Goal: Task Accomplishment & Management: Use online tool/utility

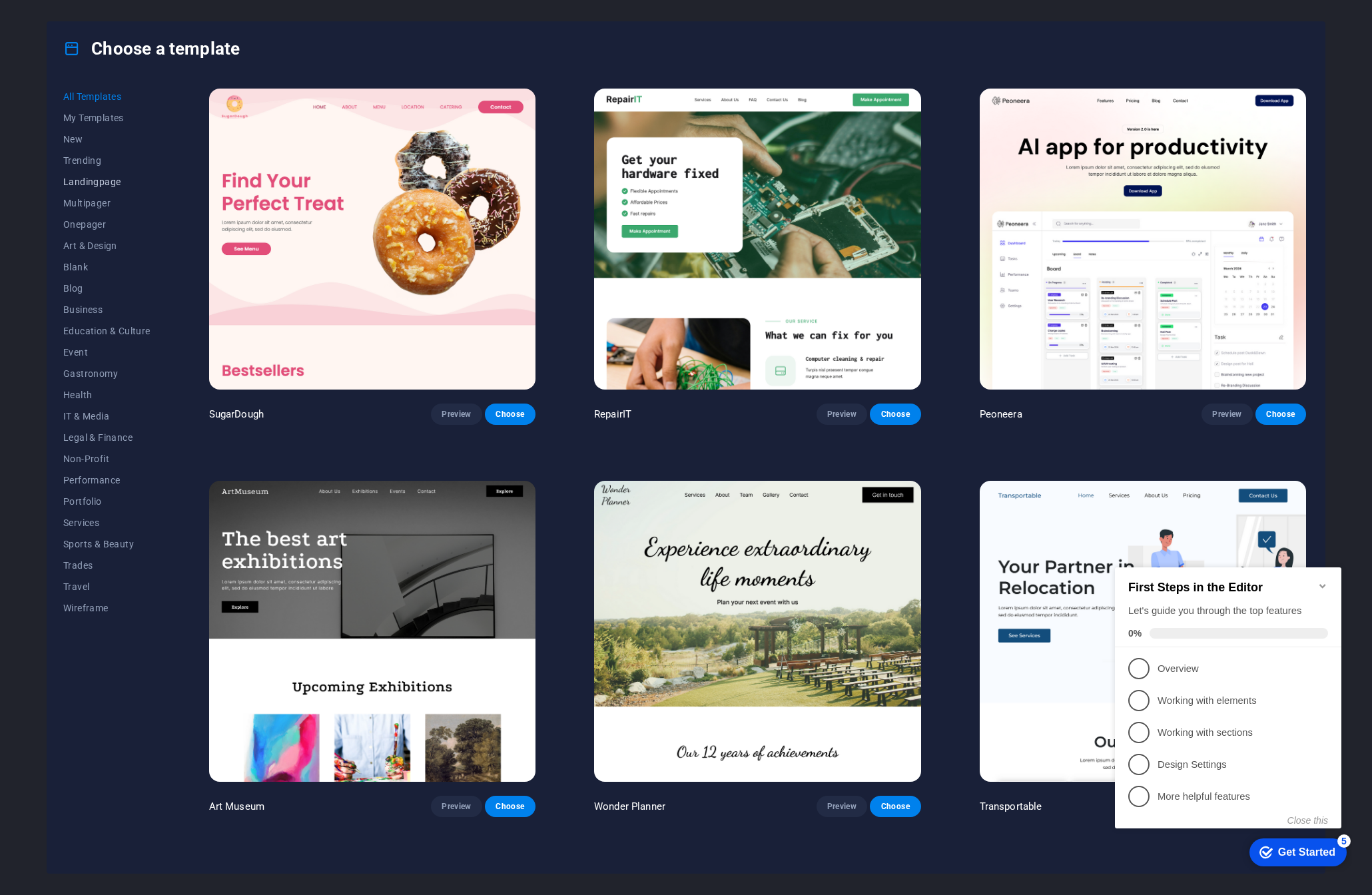
click at [86, 183] on span "Landingpage" at bounding box center [107, 182] width 87 height 11
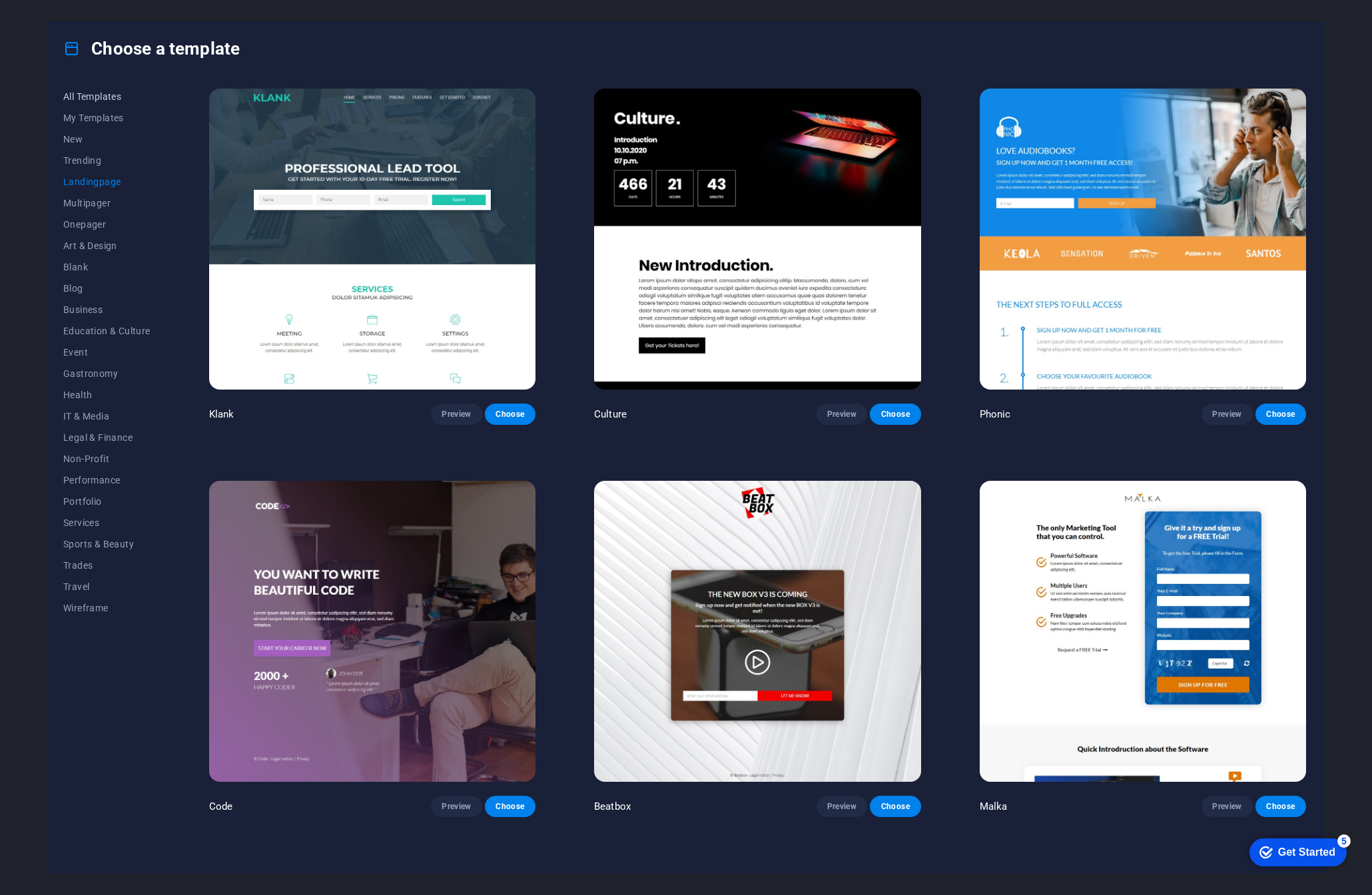
click at [91, 98] on span "All Templates" at bounding box center [107, 97] width 87 height 11
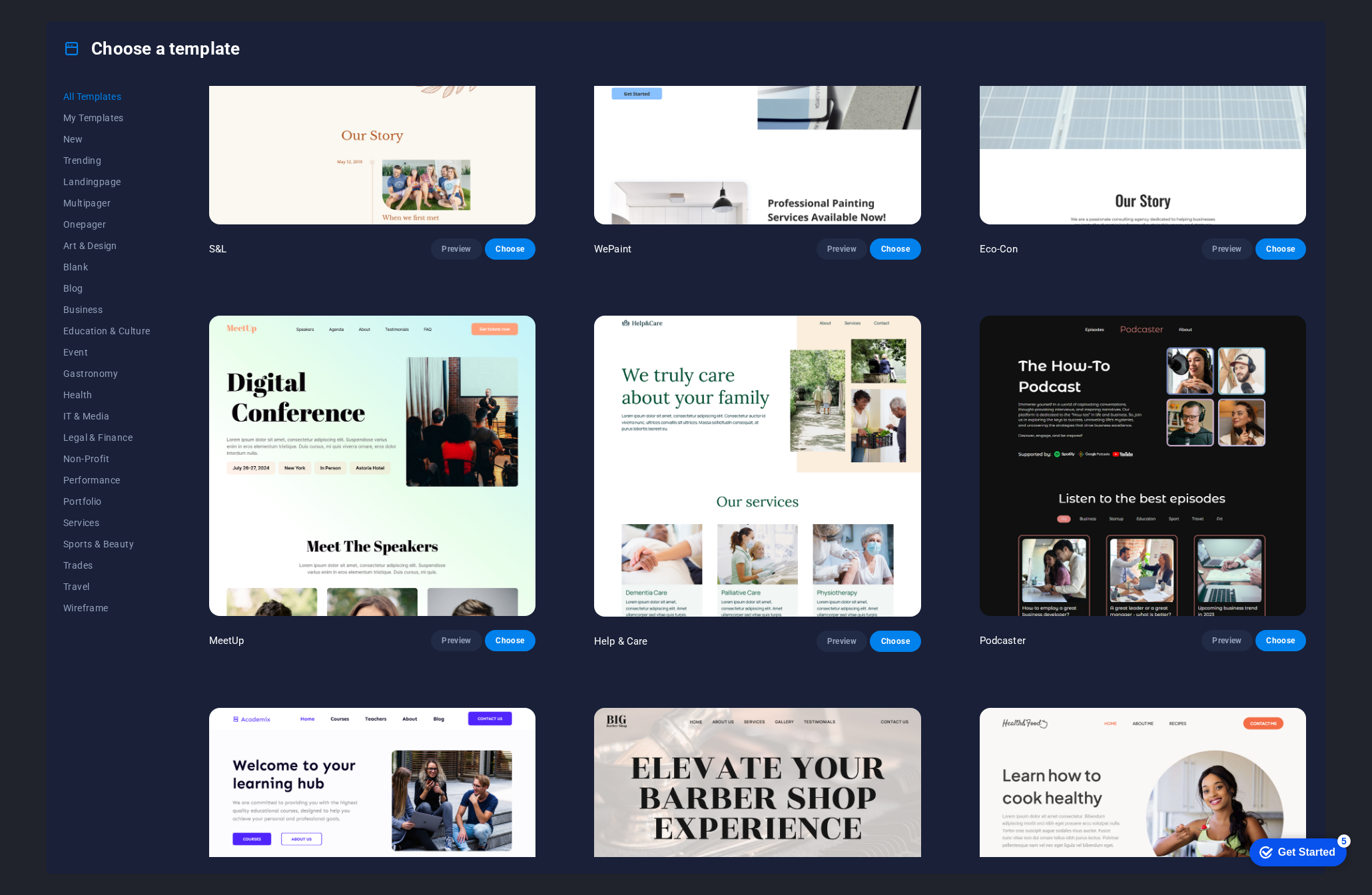
scroll to position [1016, 0]
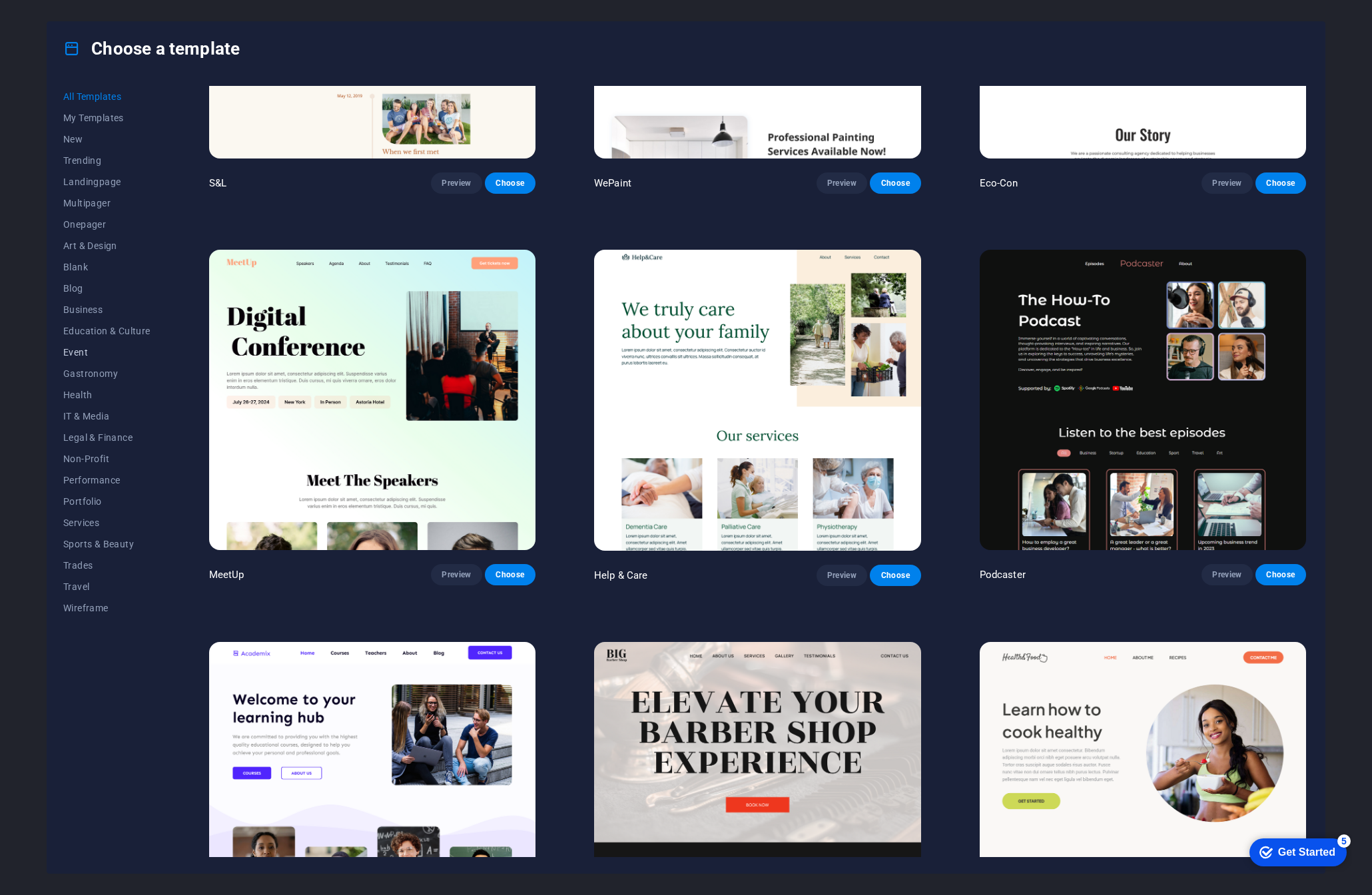
click at [66, 353] on span "Event" at bounding box center [107, 353] width 87 height 11
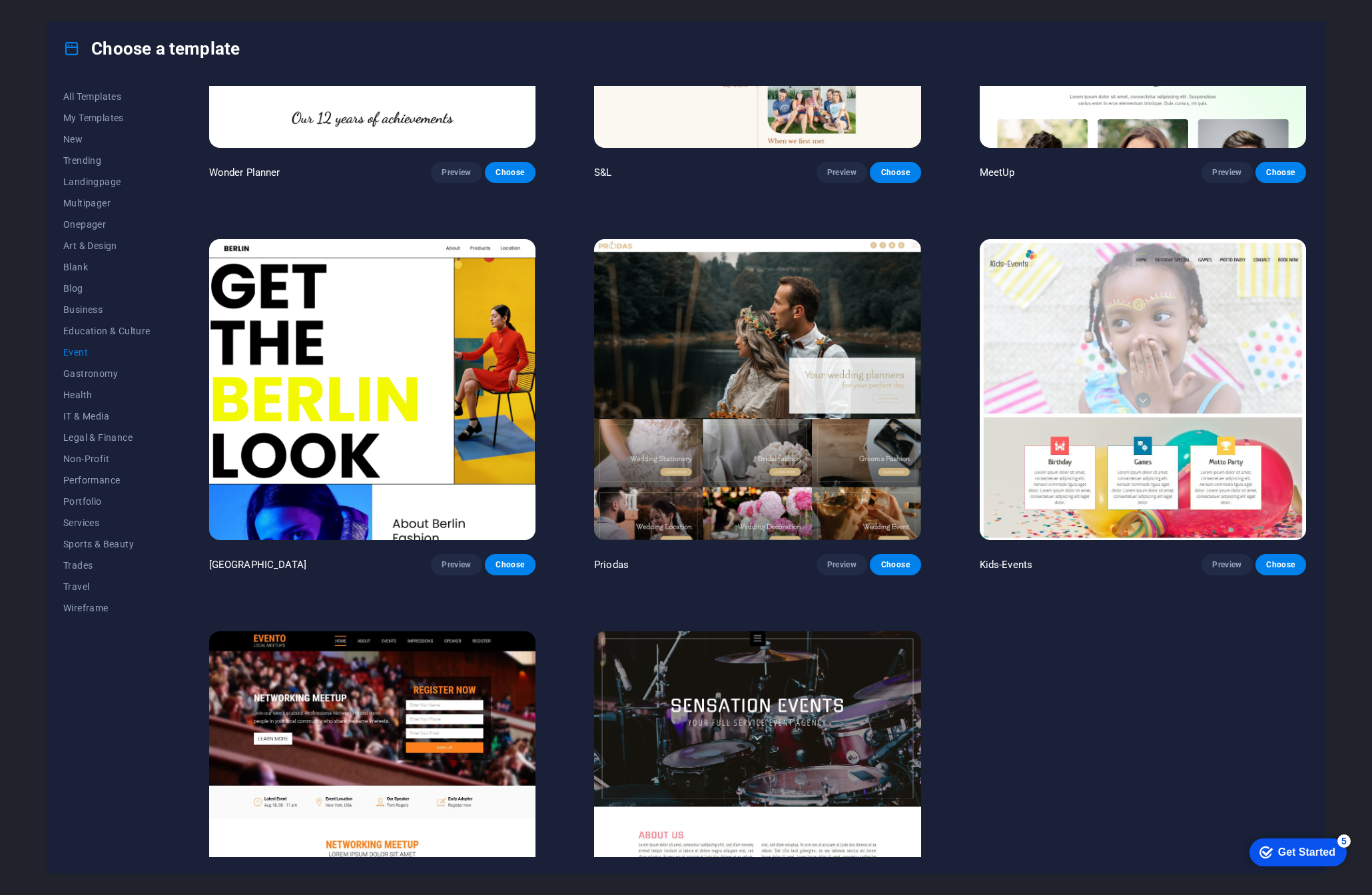
scroll to position [348, 0]
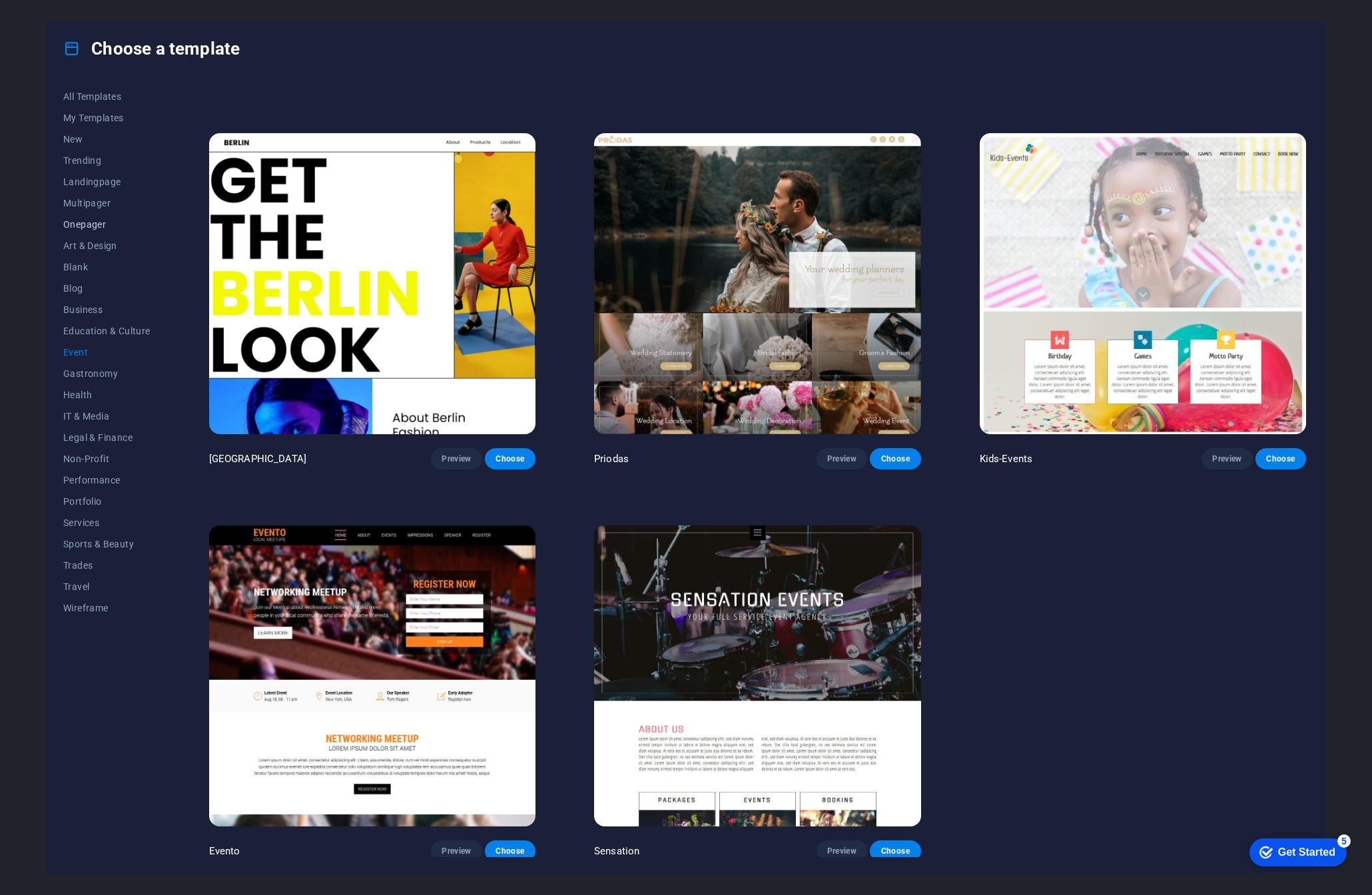
click at [92, 226] on span "Onepager" at bounding box center [107, 225] width 87 height 11
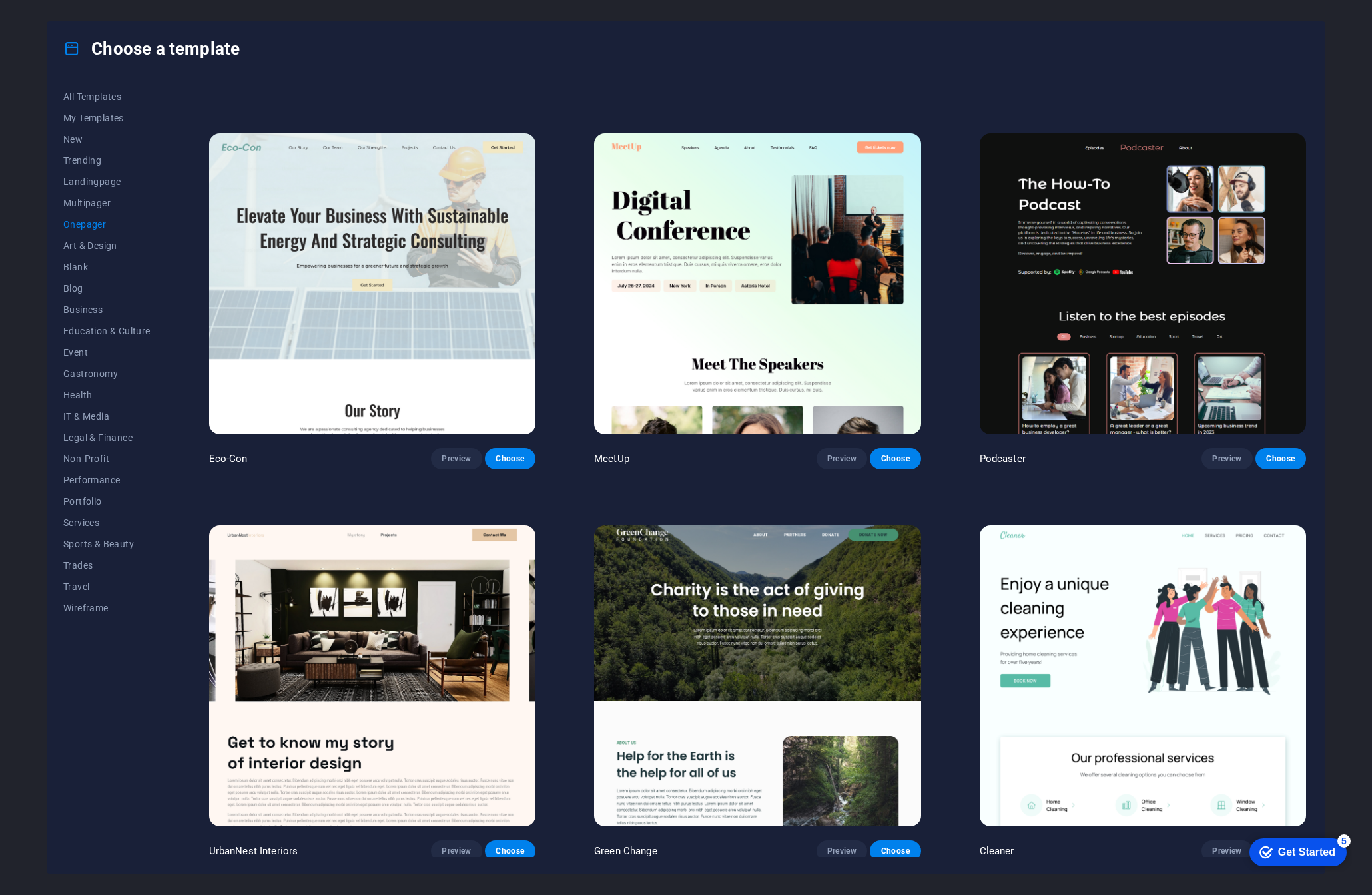
scroll to position [1520, 0]
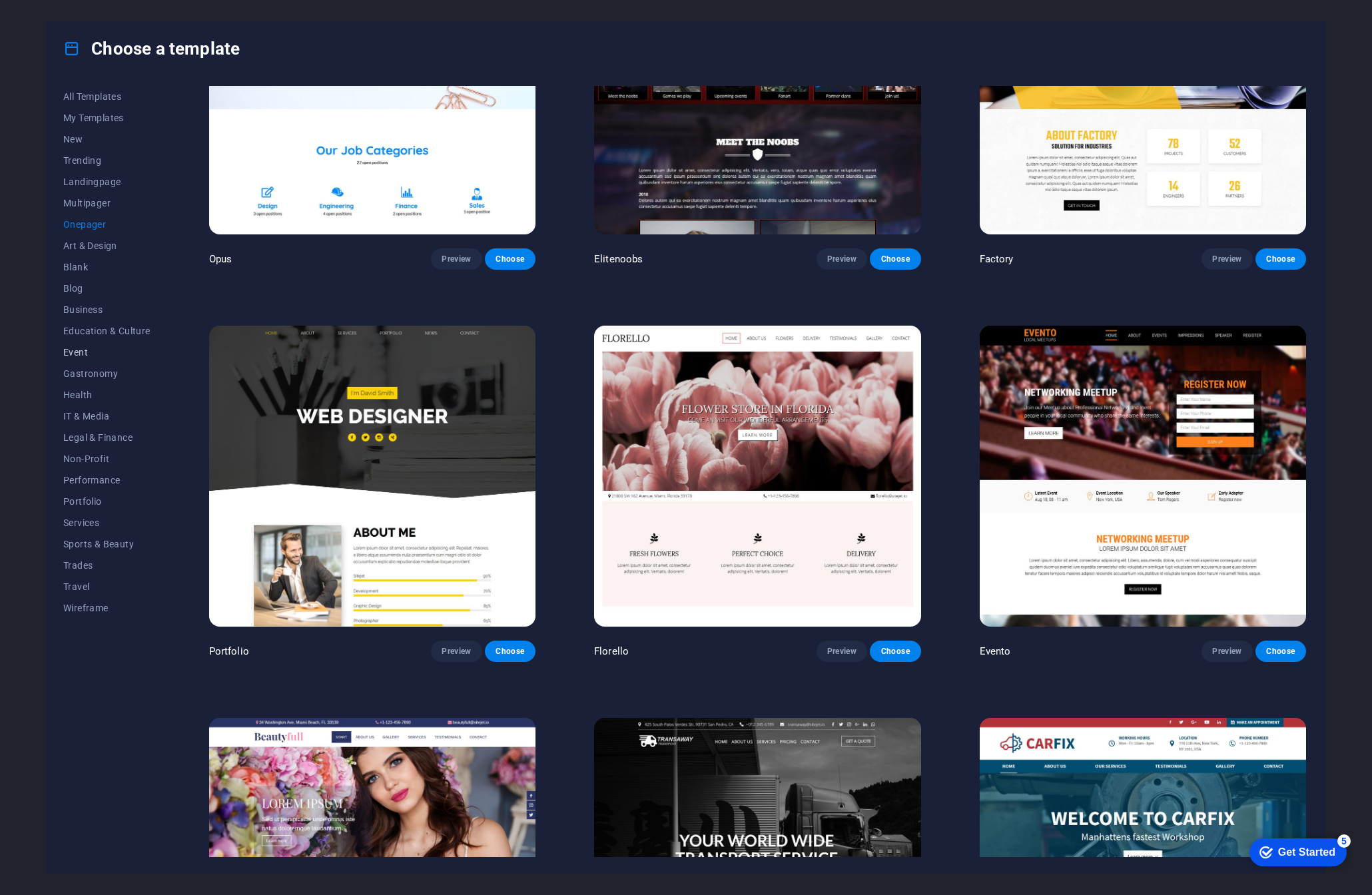
click at [88, 353] on span "Event" at bounding box center [107, 353] width 87 height 11
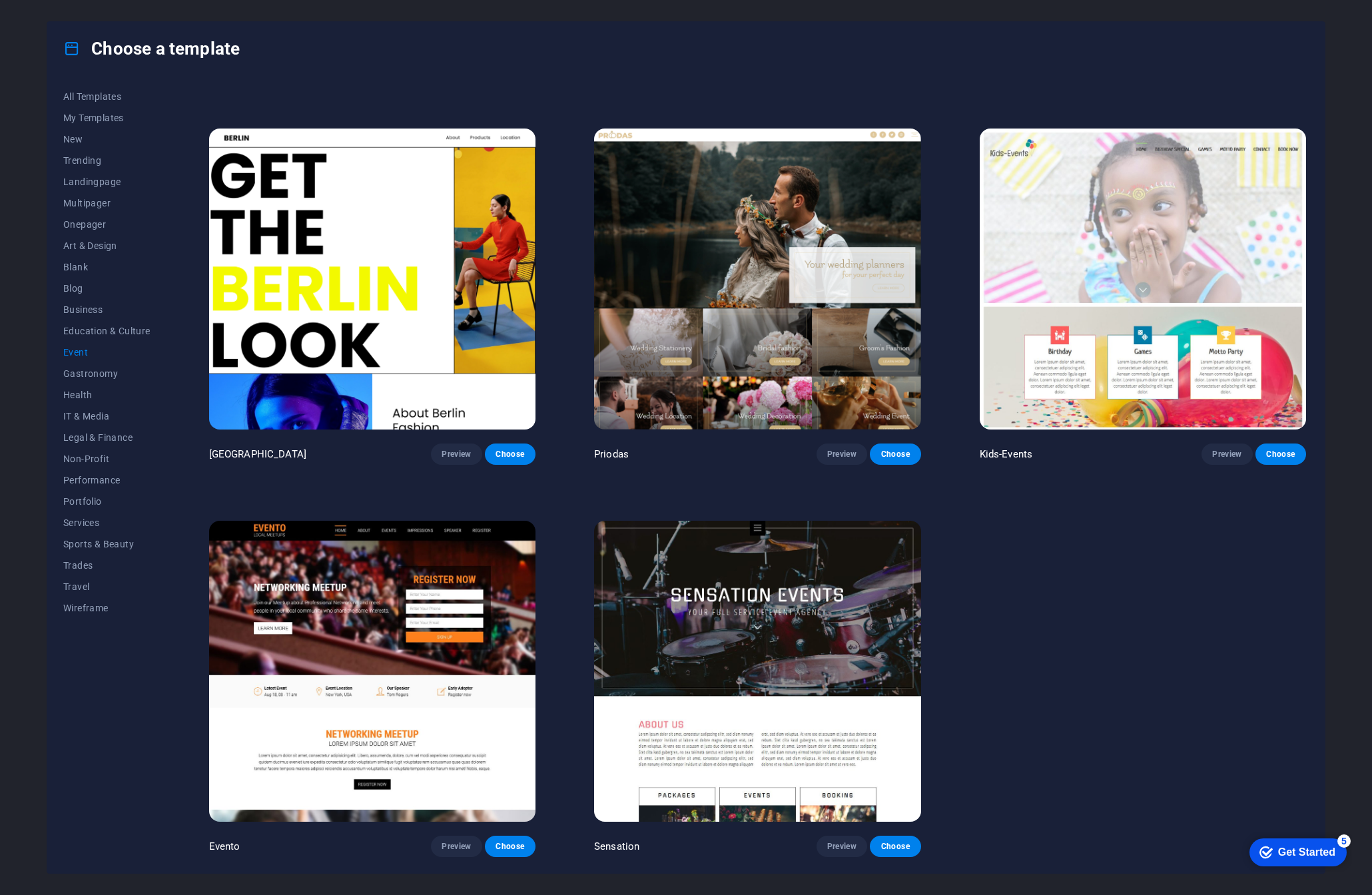
scroll to position [348, 0]
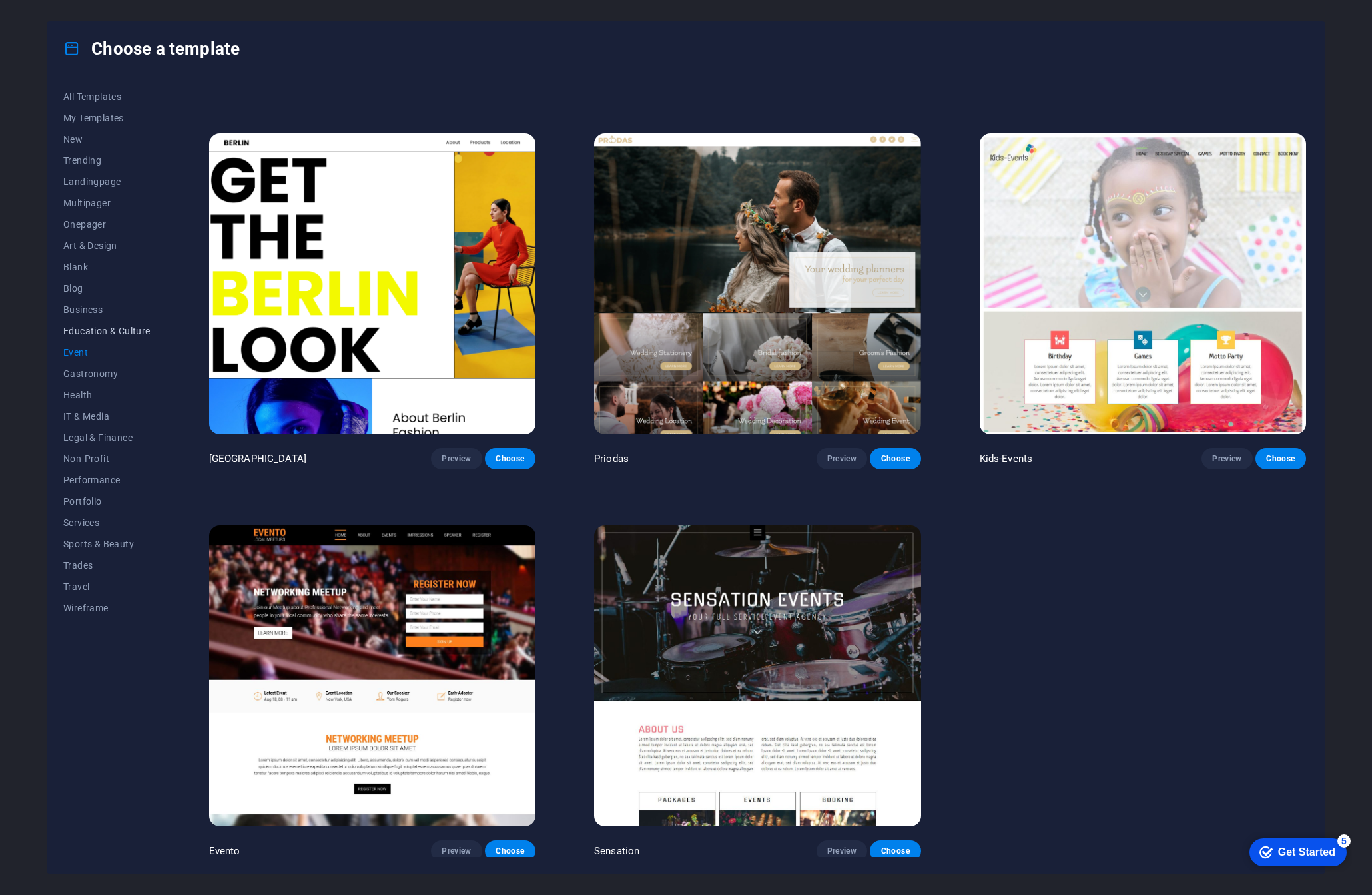
click at [85, 329] on span "Education & Culture" at bounding box center [107, 332] width 87 height 11
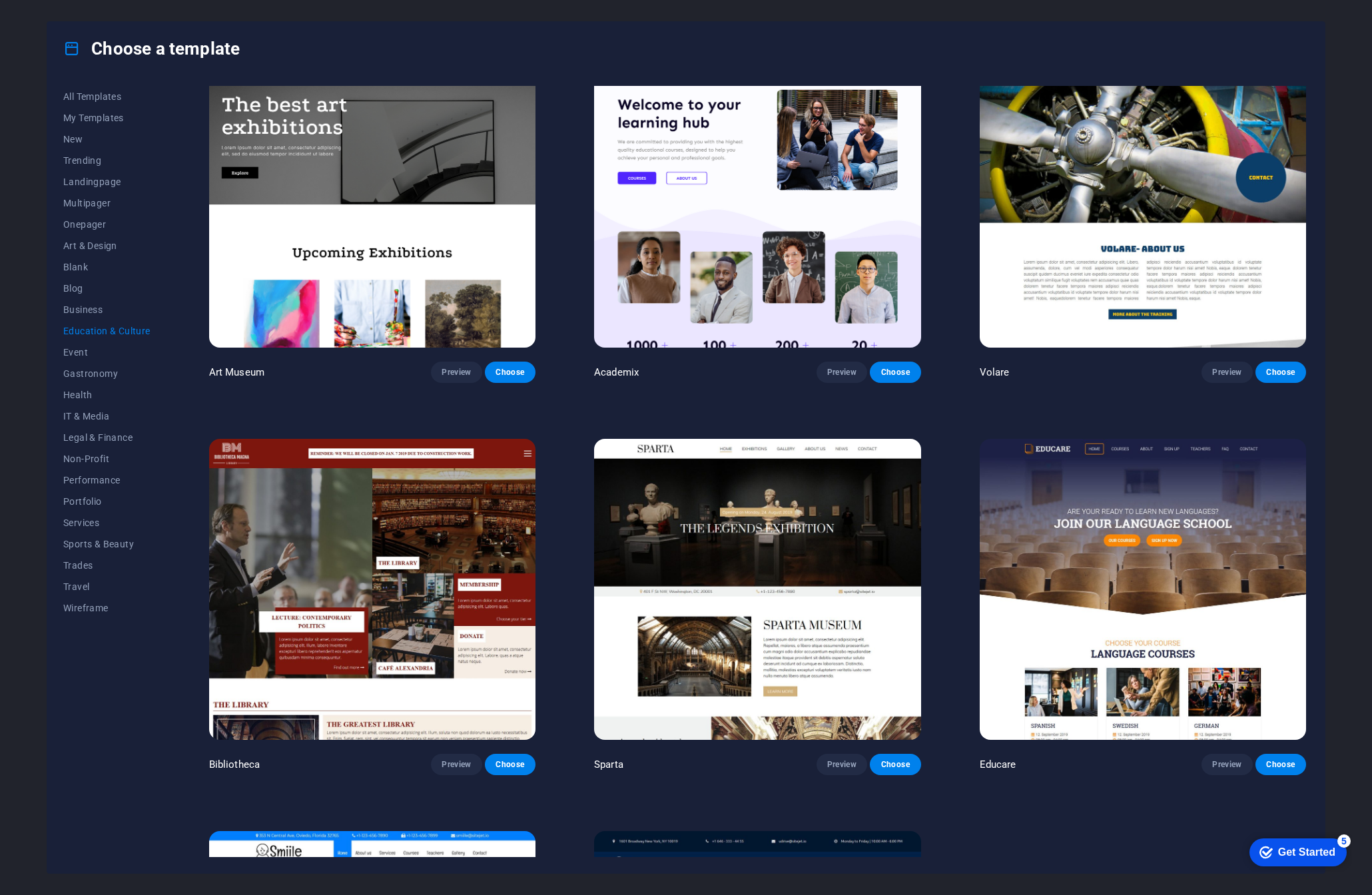
scroll to position [0, 0]
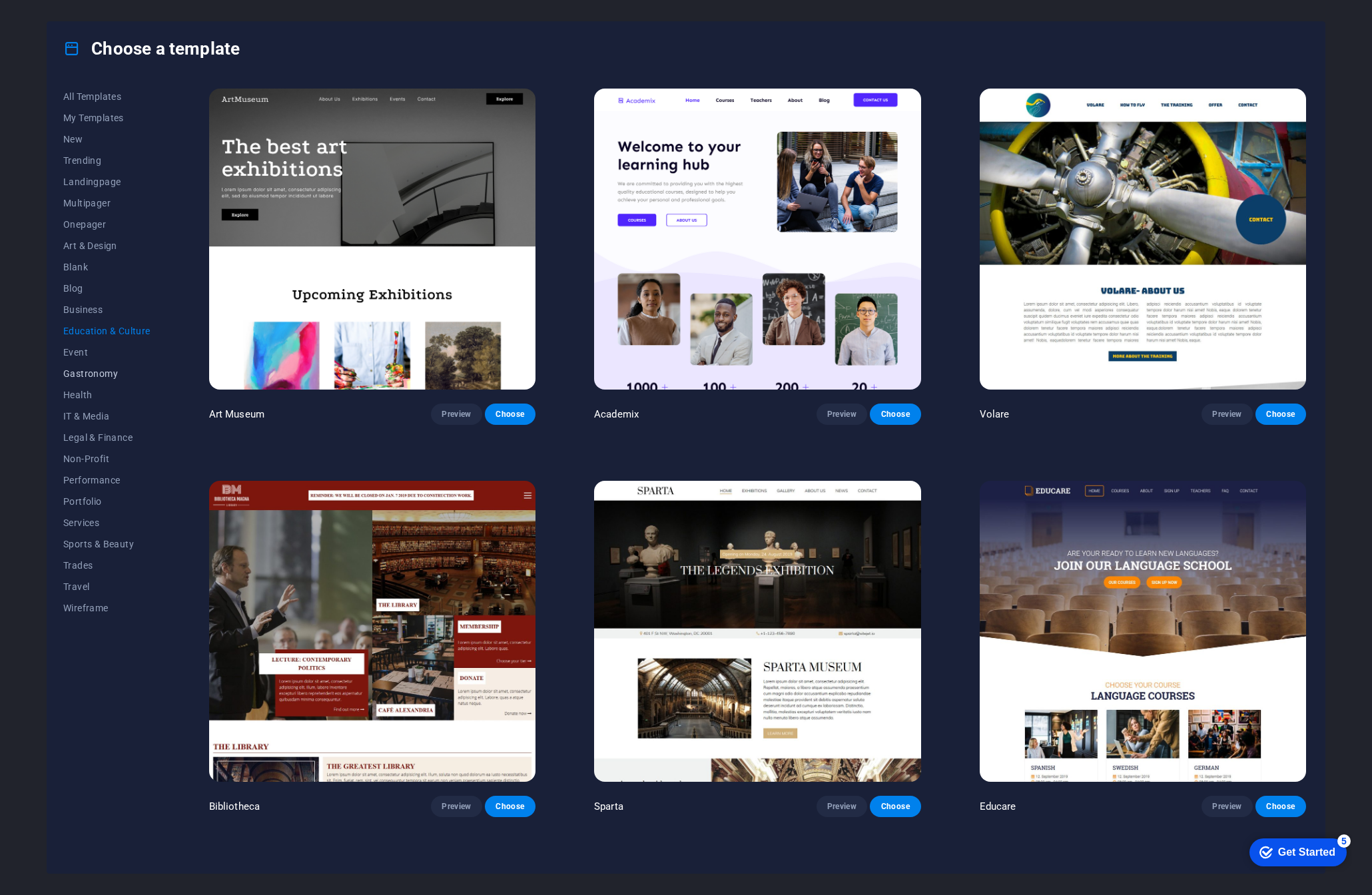
click at [111, 373] on span "Gastronomy" at bounding box center [107, 374] width 87 height 11
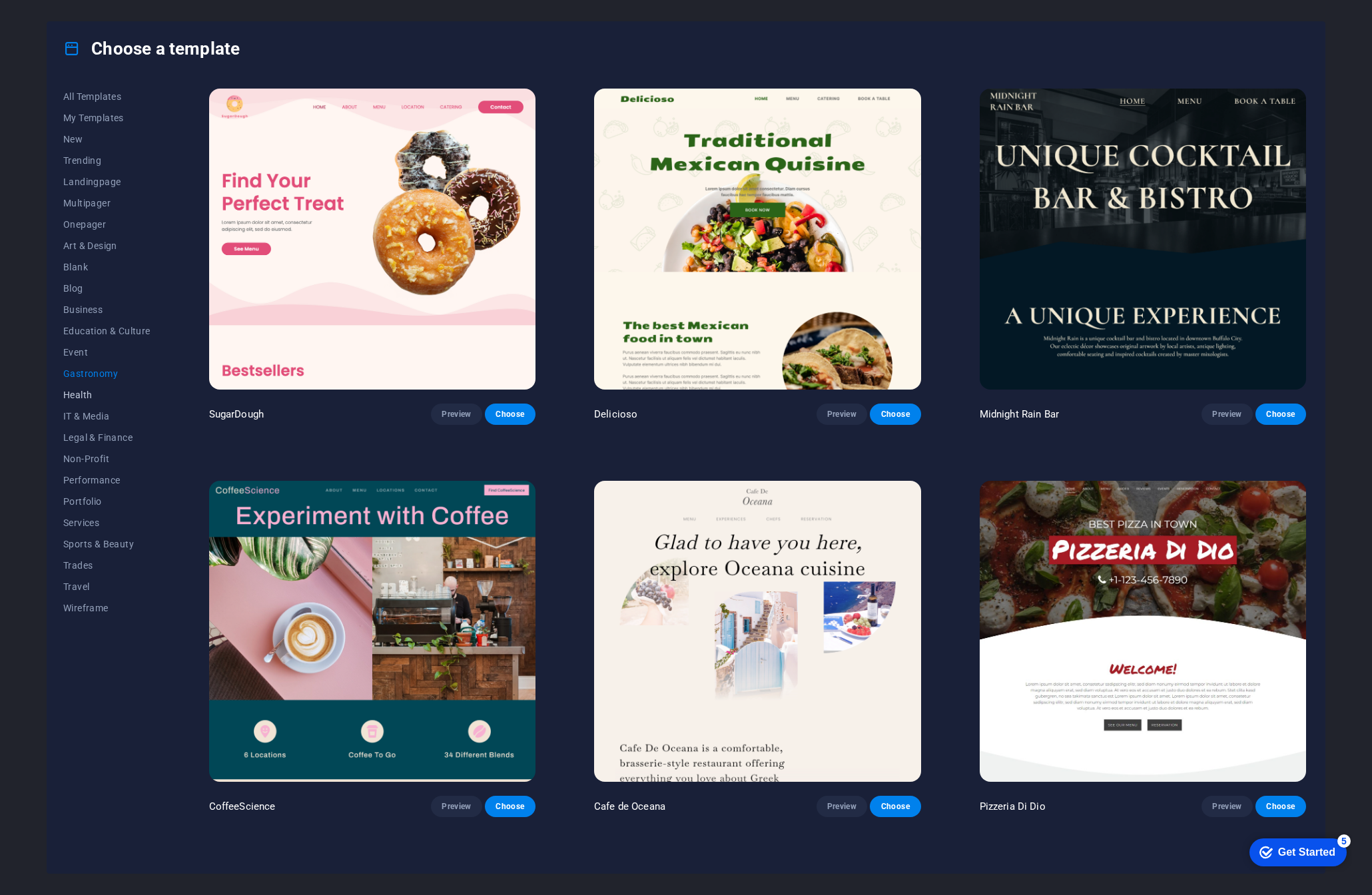
click at [75, 391] on span "Health" at bounding box center [107, 395] width 87 height 11
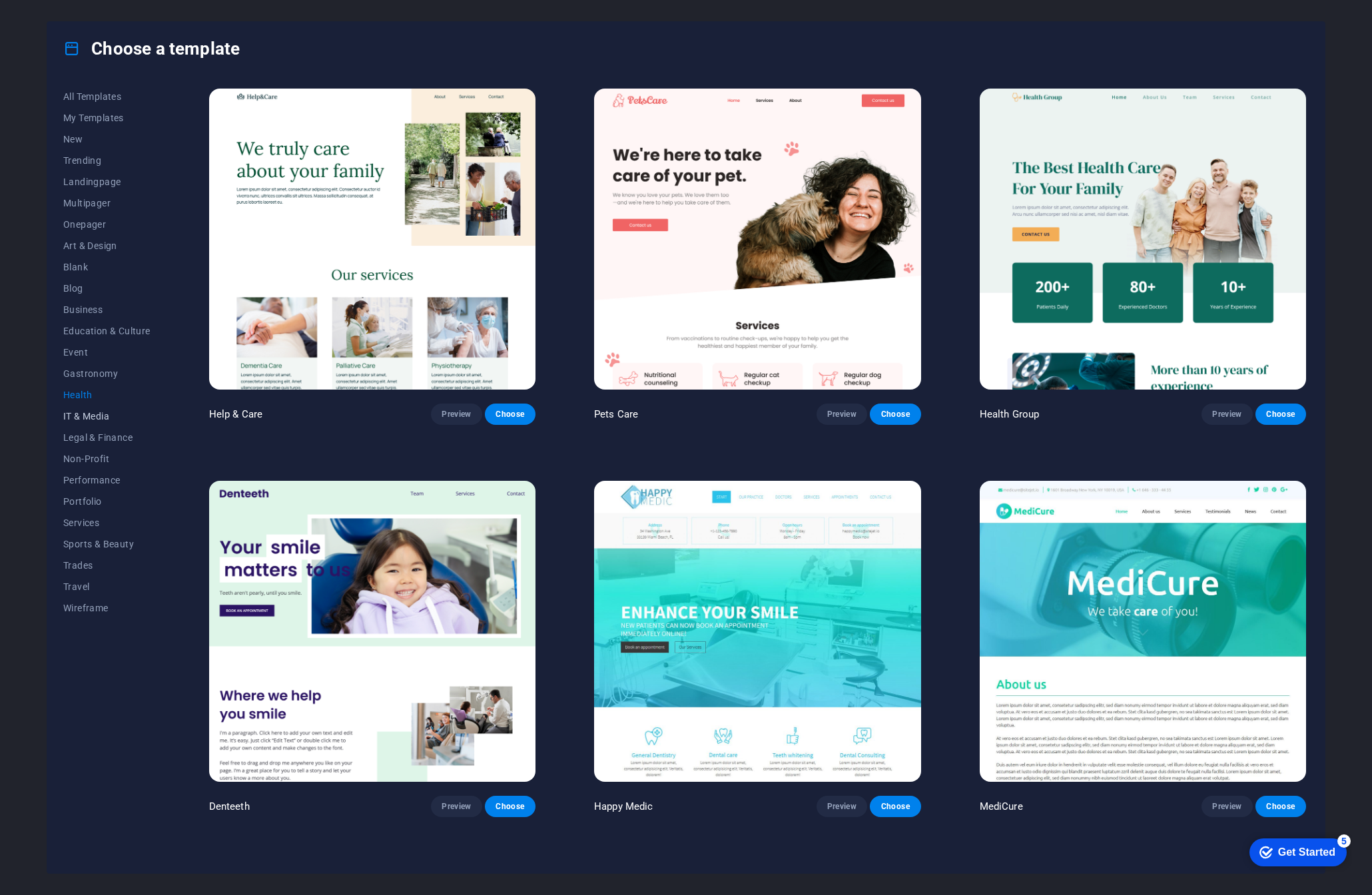
click at [104, 415] on span "IT & Media" at bounding box center [107, 416] width 87 height 11
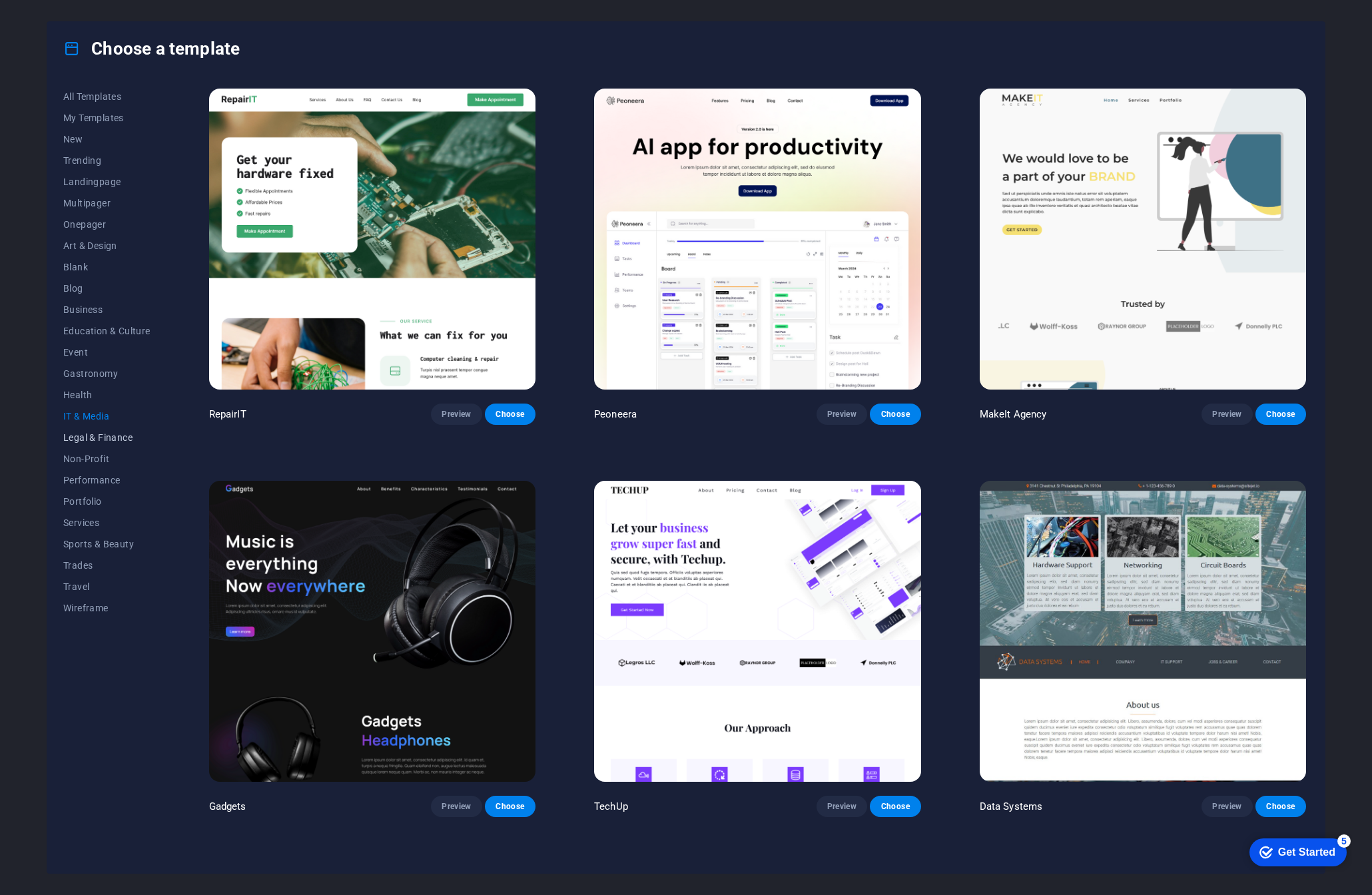
click at [104, 440] on span "Legal & Finance" at bounding box center [107, 438] width 87 height 11
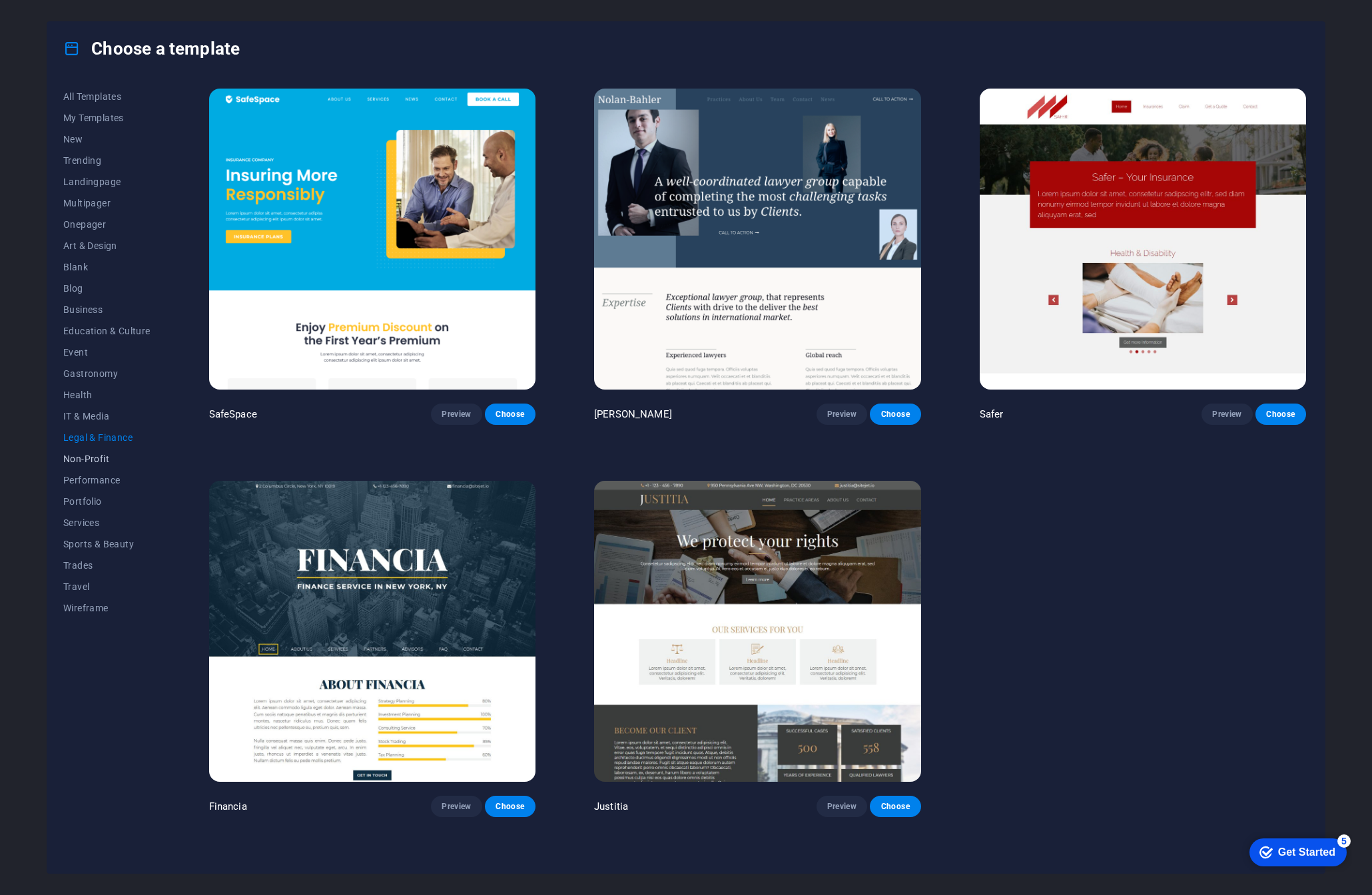
click at [97, 459] on span "Non-Profit" at bounding box center [107, 459] width 87 height 11
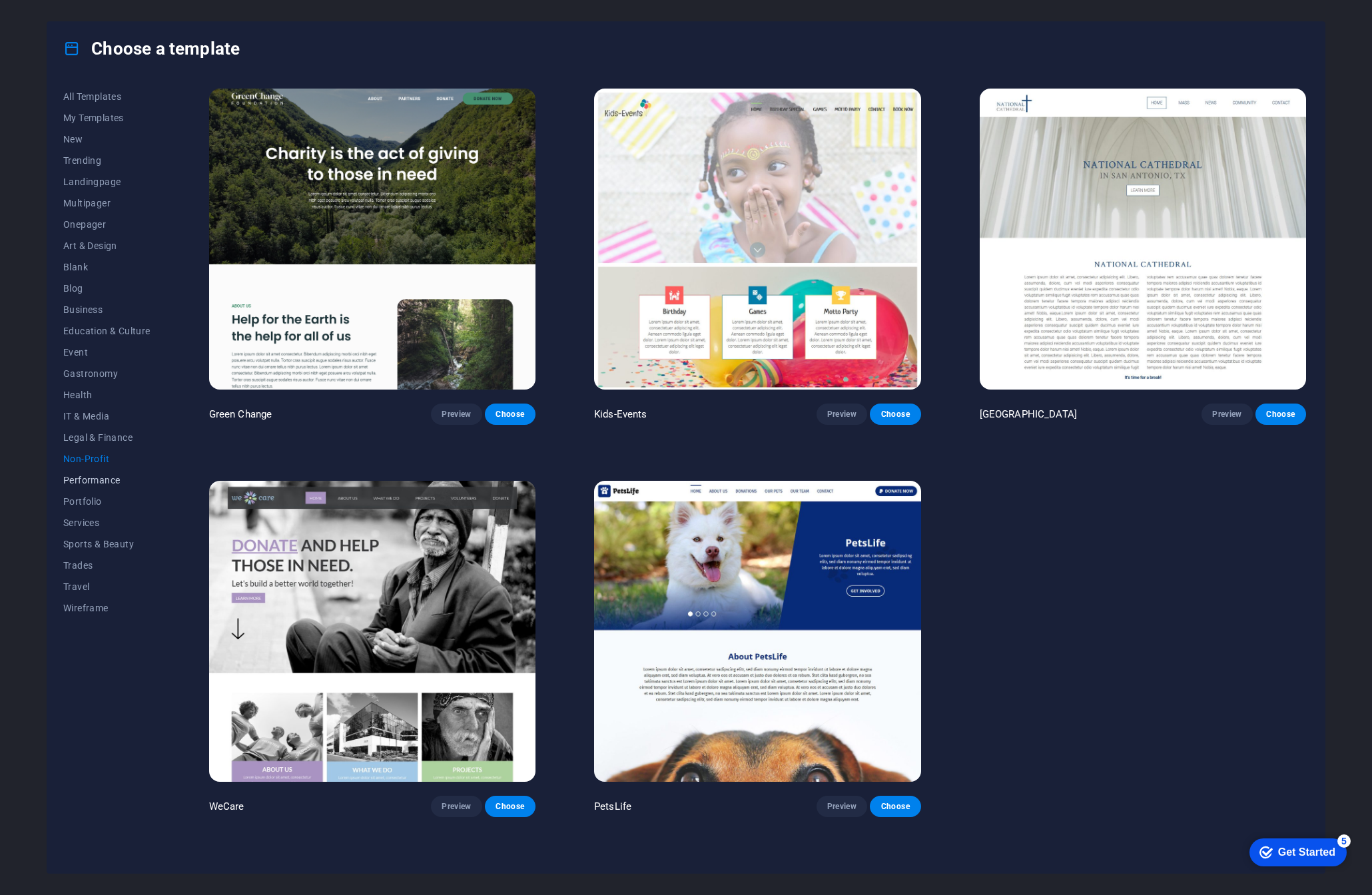
click at [102, 483] on span "Performance" at bounding box center [107, 480] width 87 height 11
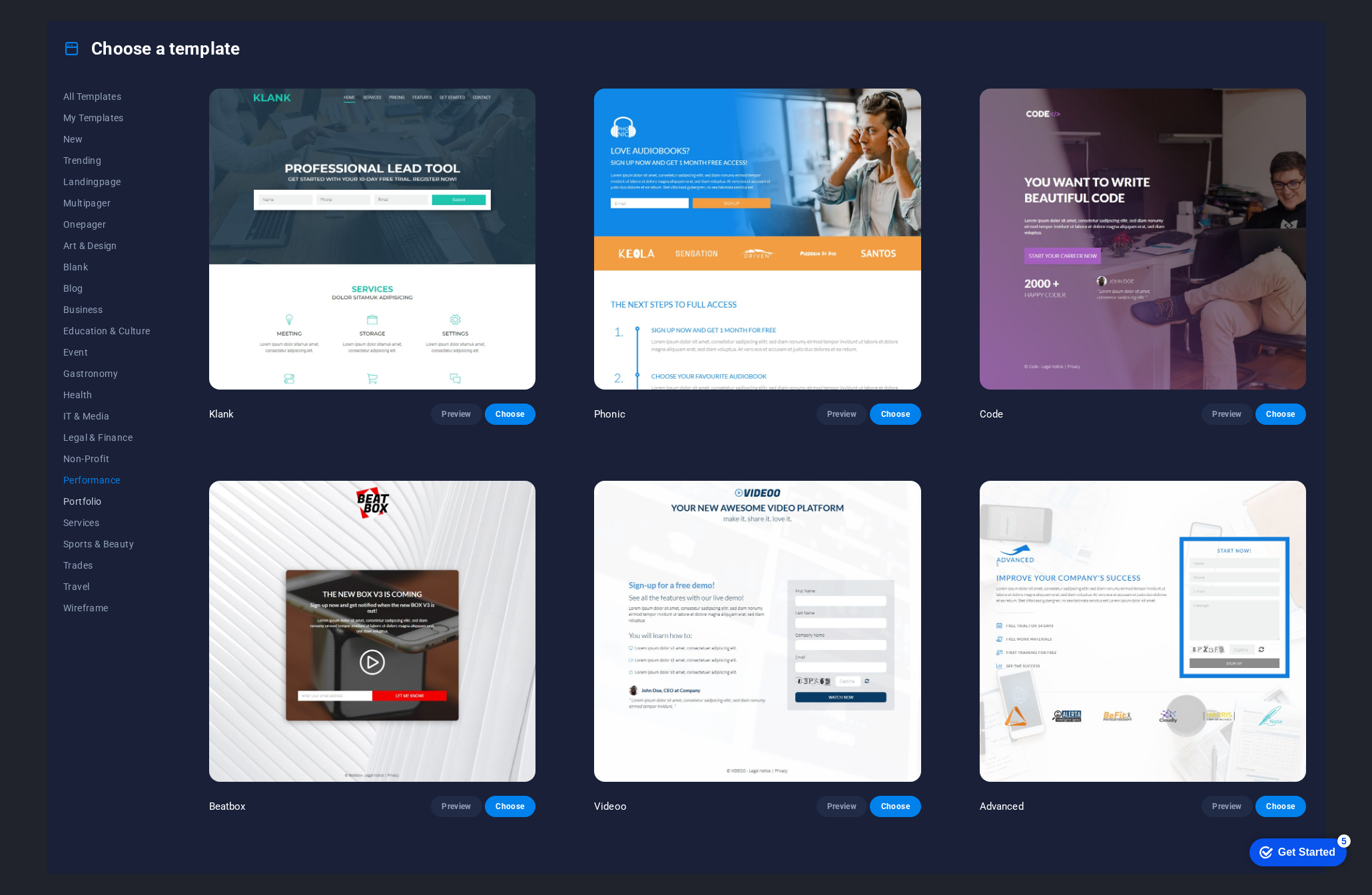
click at [83, 502] on span "Portfolio" at bounding box center [107, 502] width 87 height 11
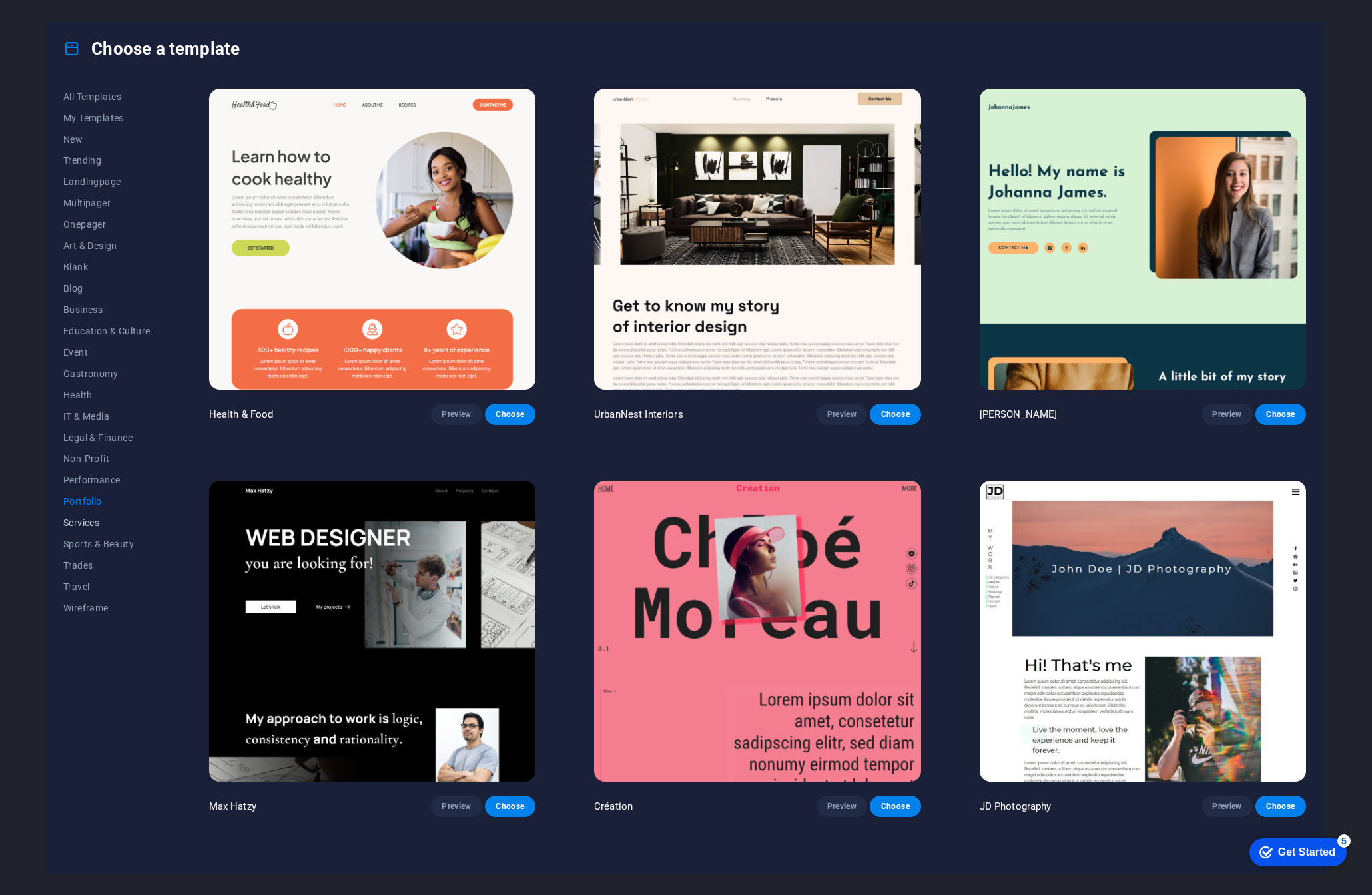
click at [91, 528] on button "Services" at bounding box center [107, 522] width 87 height 21
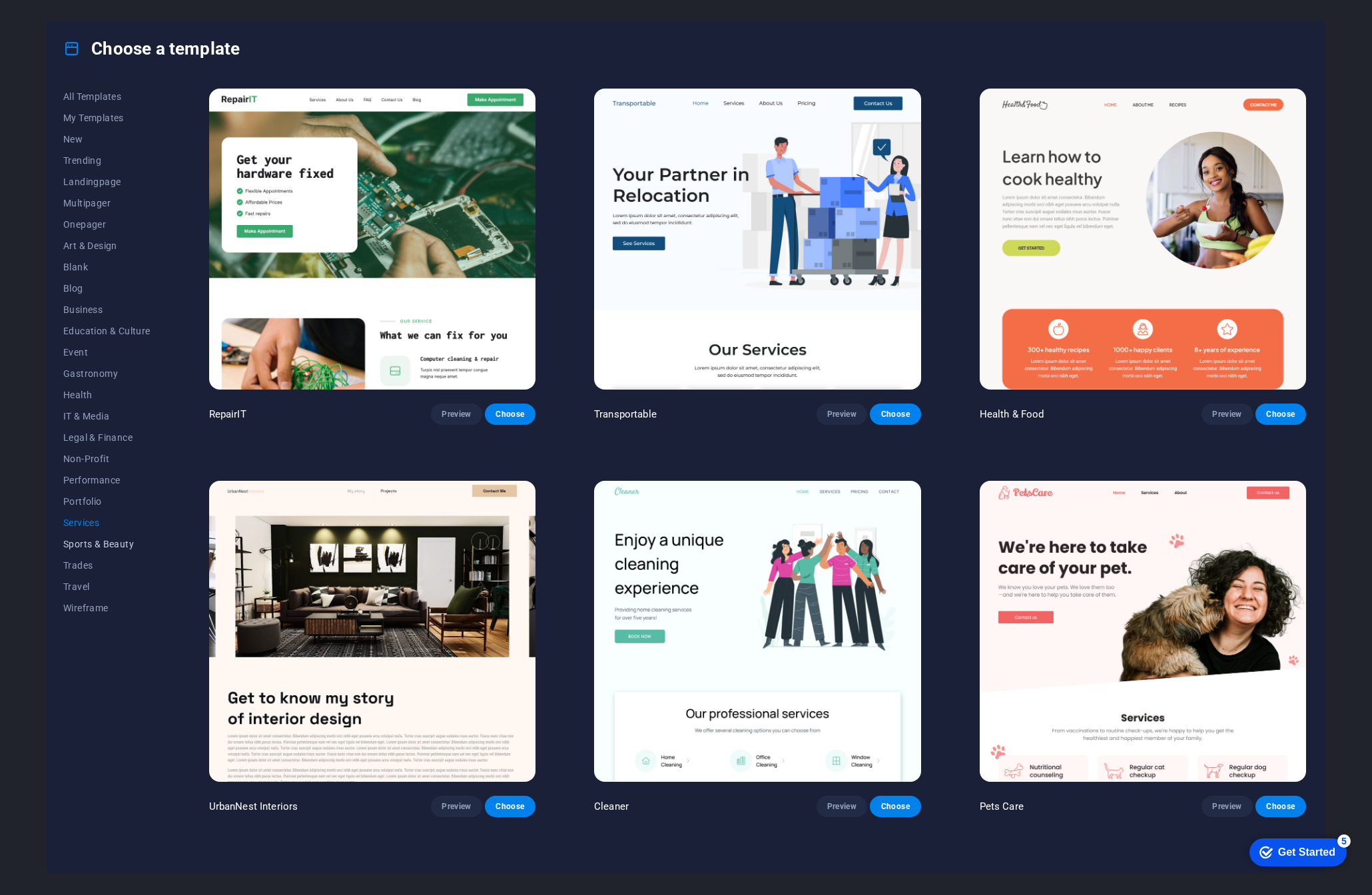
click at [90, 542] on span "Sports & Beauty" at bounding box center [107, 545] width 87 height 11
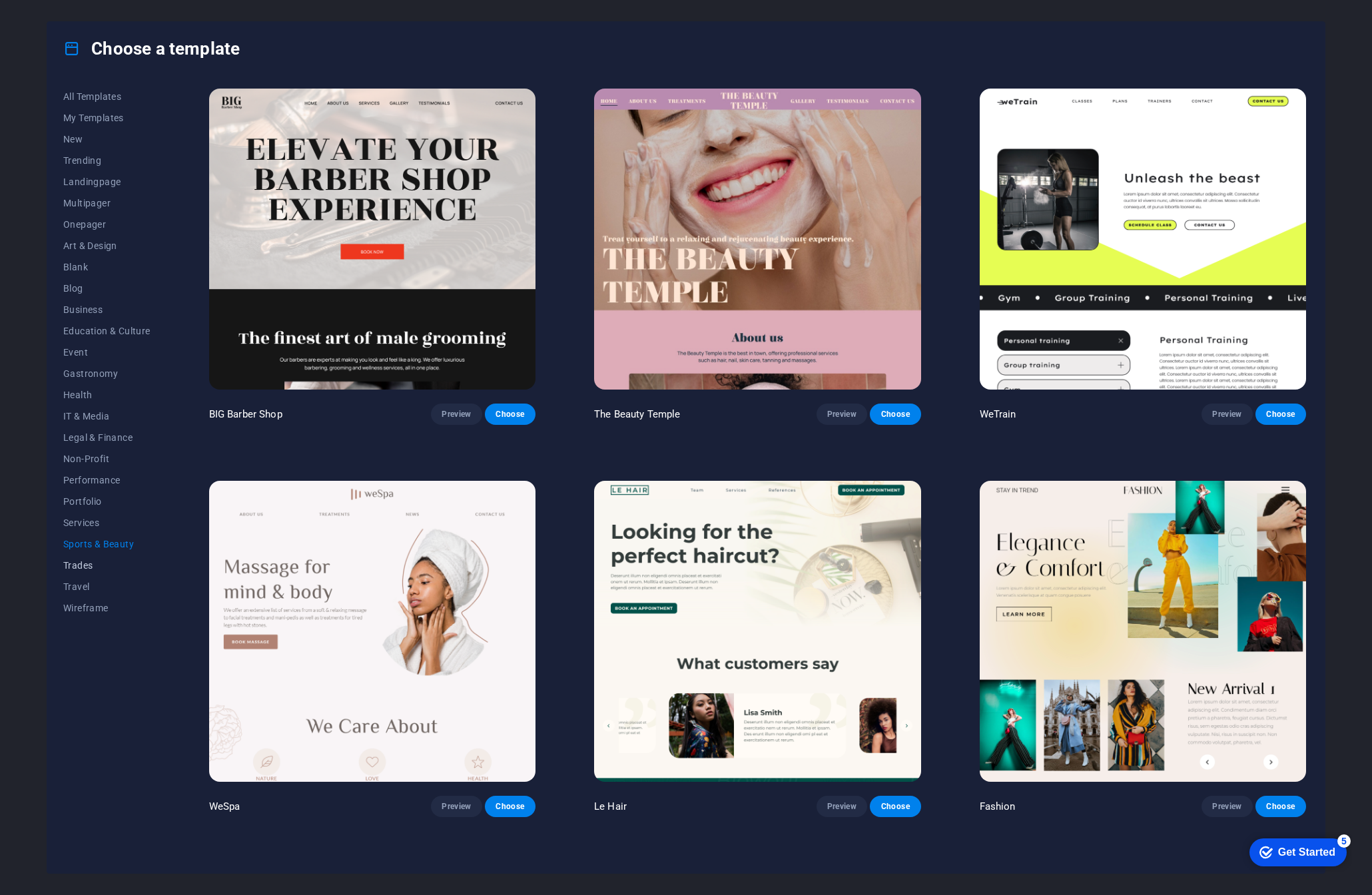
click at [89, 562] on span "Trades" at bounding box center [107, 566] width 87 height 11
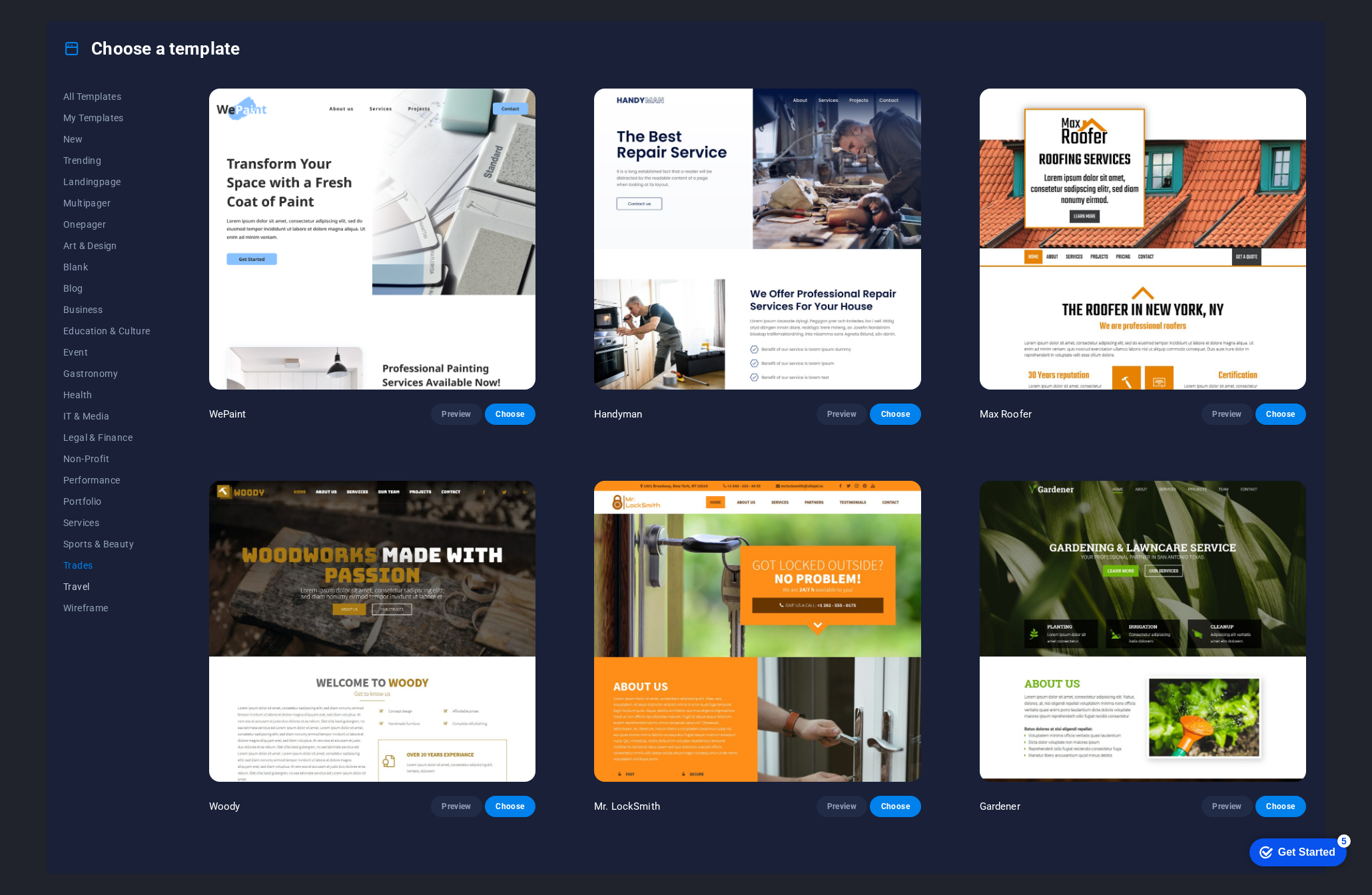
click at [76, 588] on span "Travel" at bounding box center [107, 587] width 87 height 11
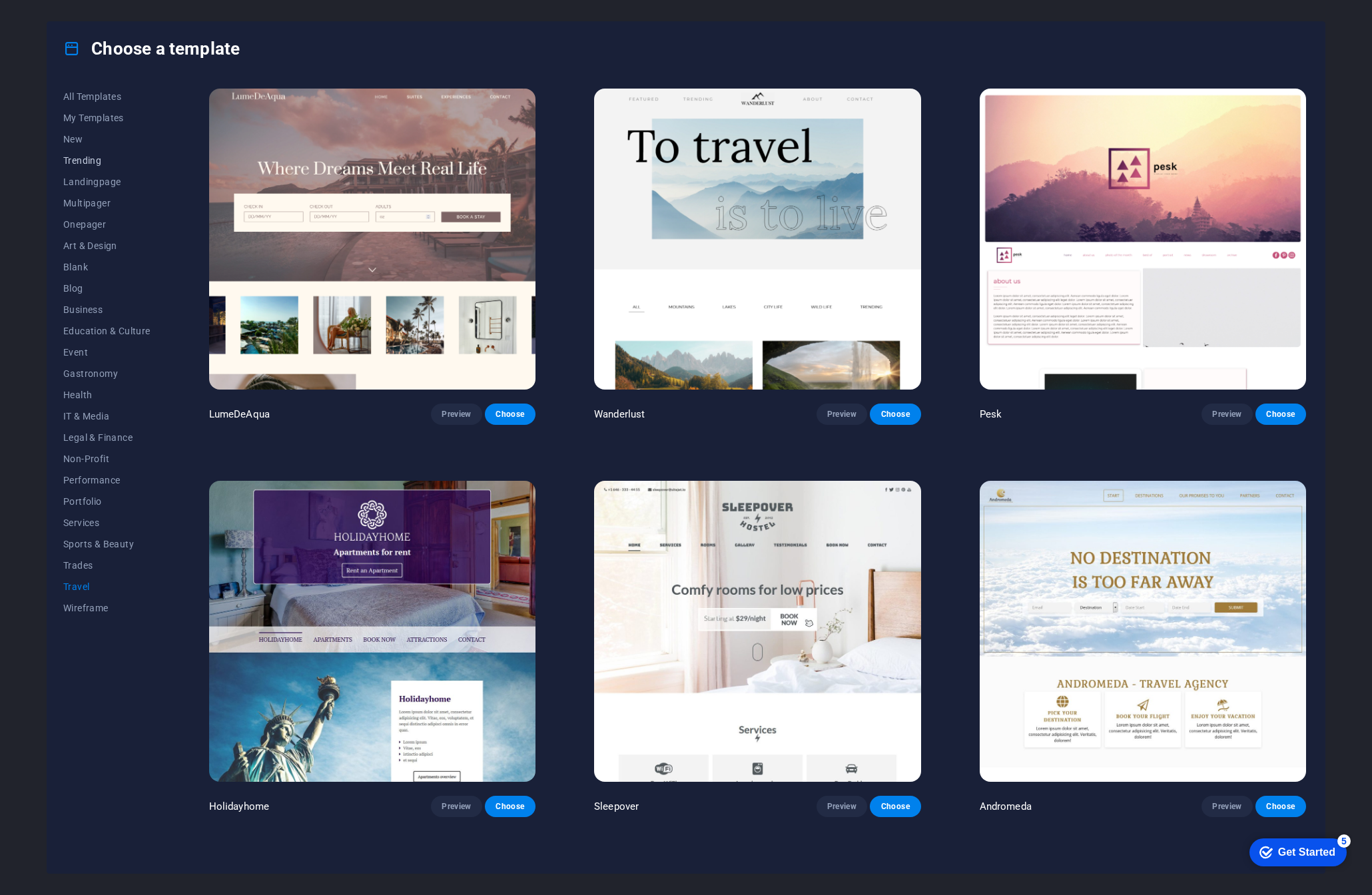
click at [85, 163] on span "Trending" at bounding box center [107, 160] width 87 height 11
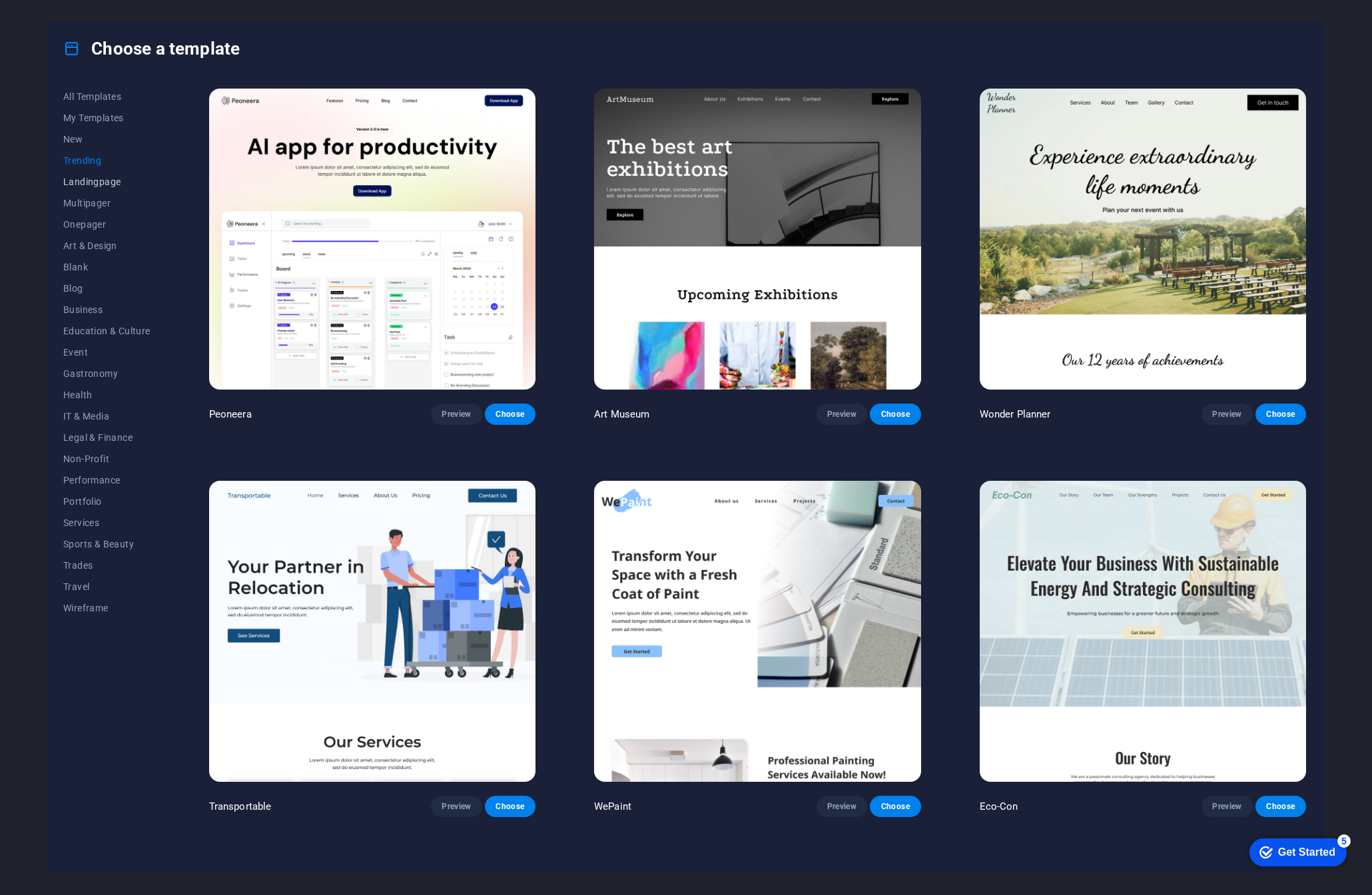
click at [97, 182] on span "Landingpage" at bounding box center [107, 182] width 87 height 11
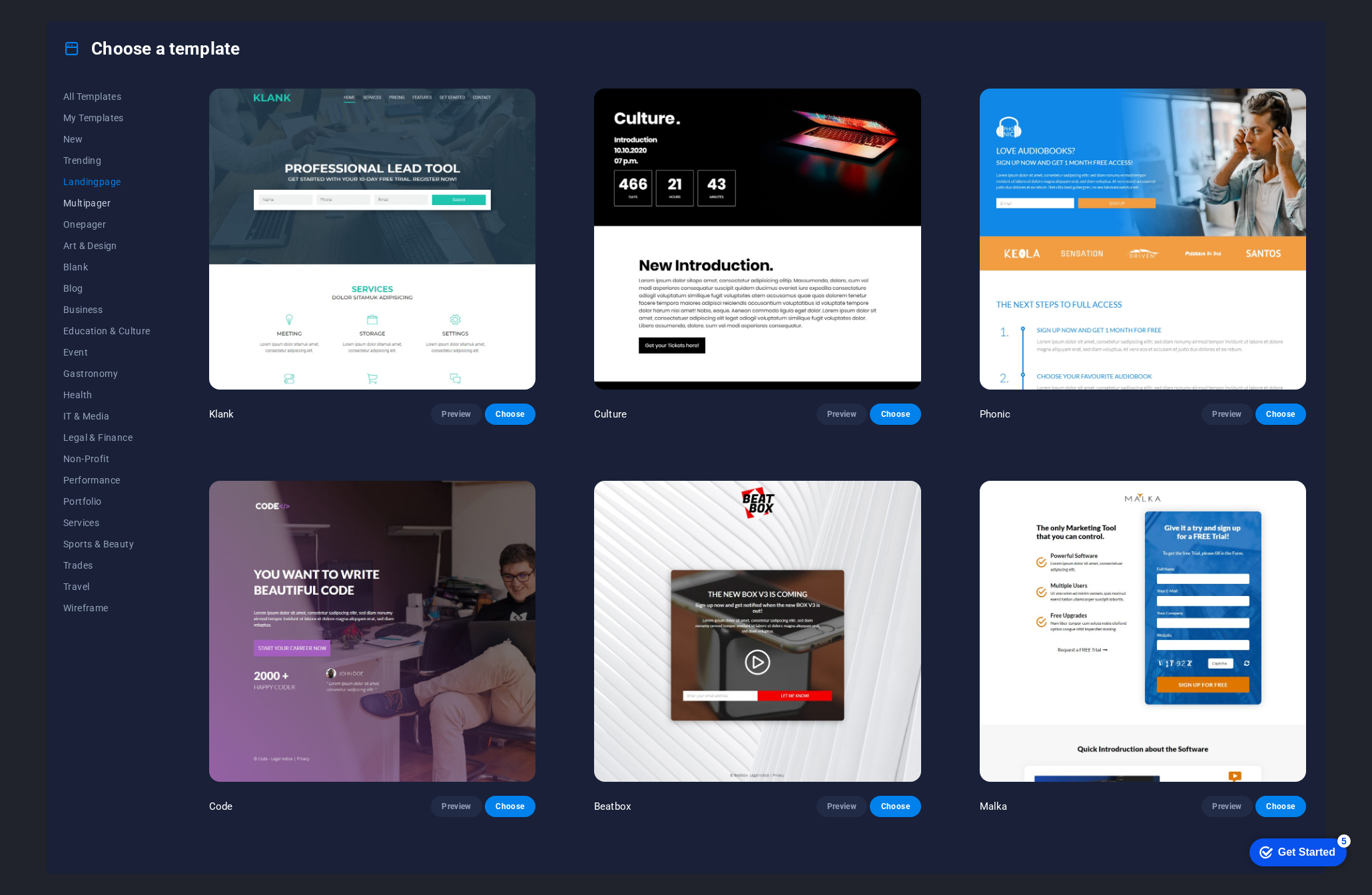
click at [88, 199] on span "Multipager" at bounding box center [107, 203] width 87 height 11
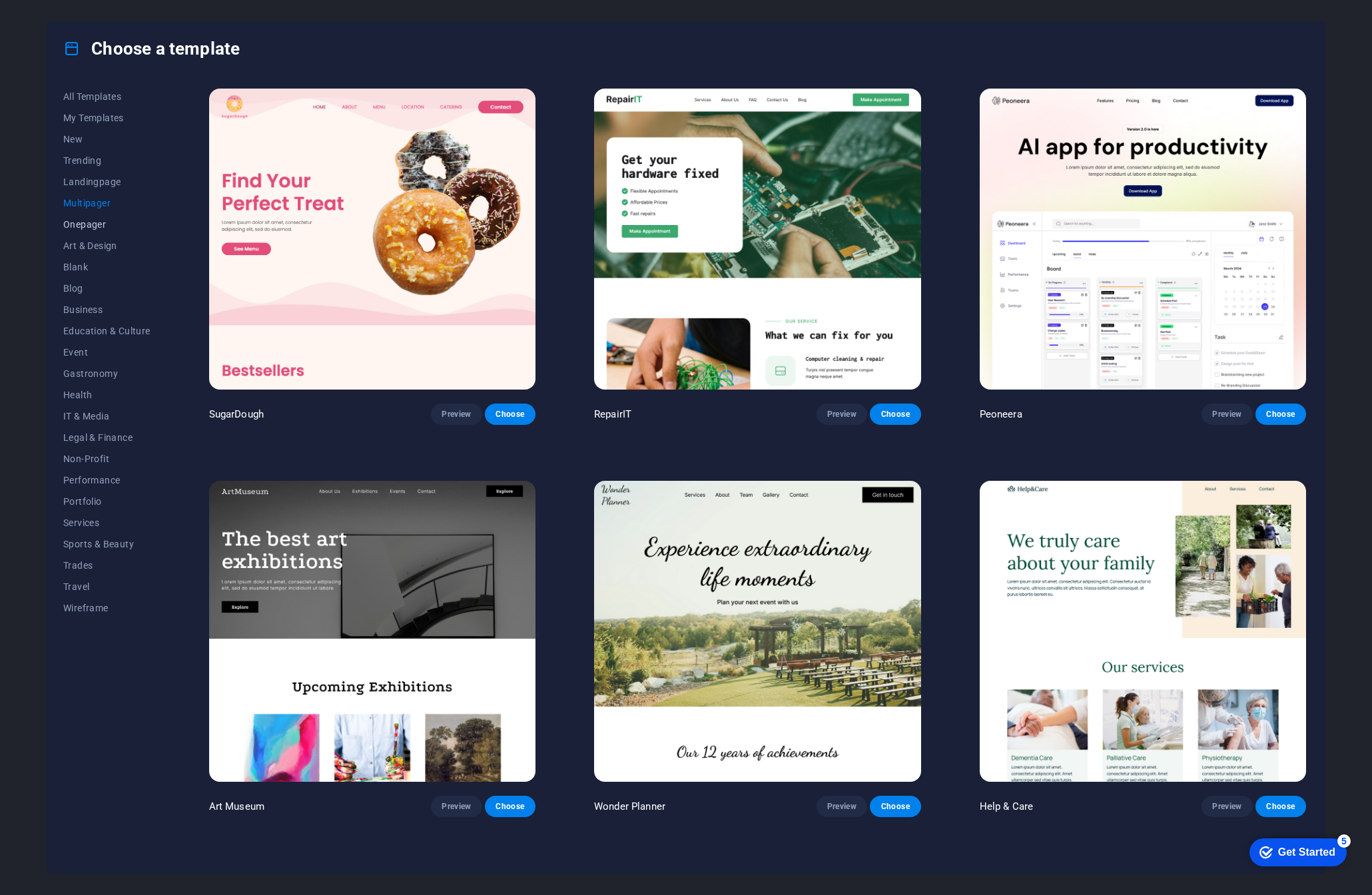
click at [76, 222] on span "Onepager" at bounding box center [107, 225] width 87 height 11
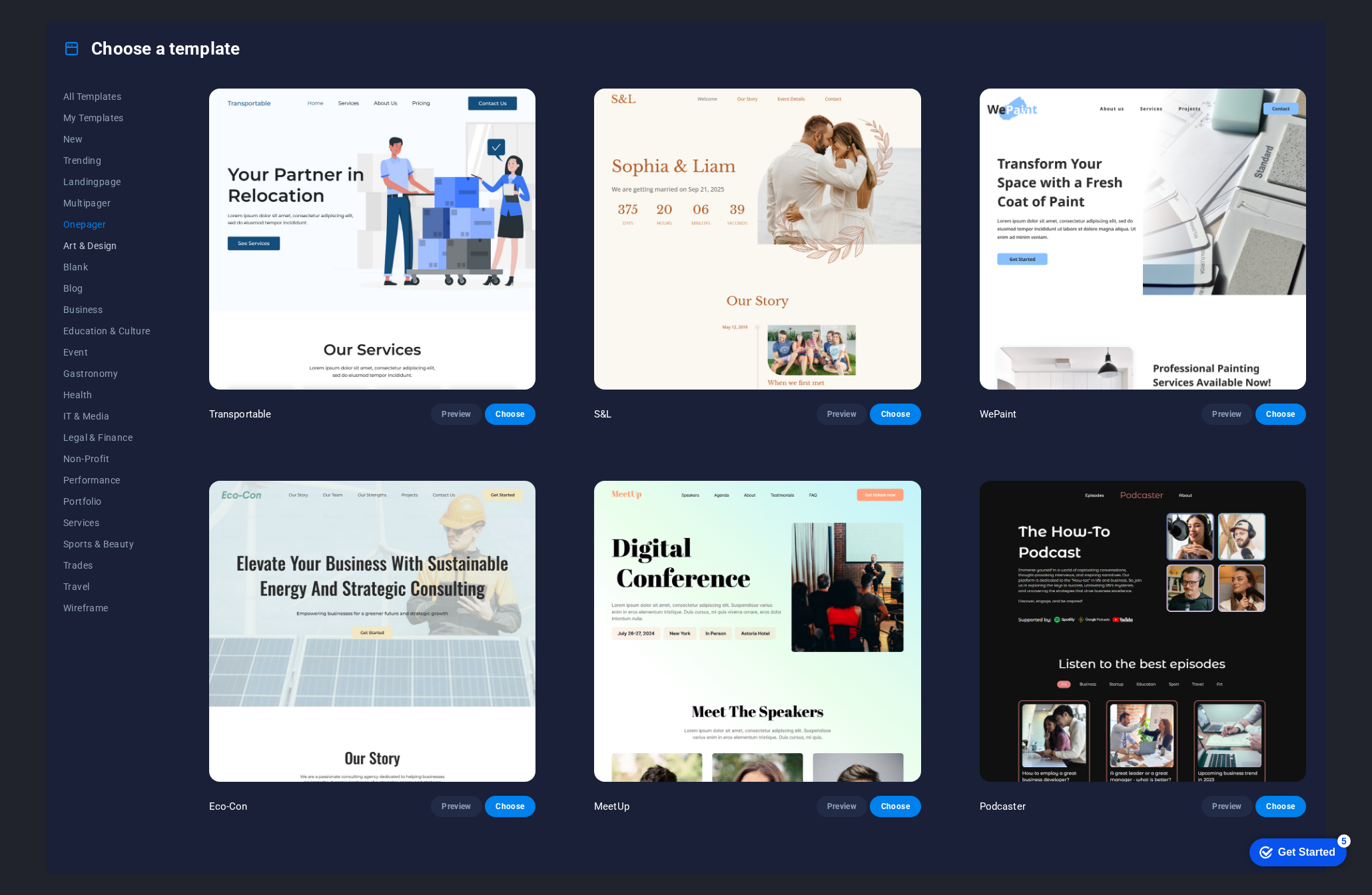
click at [100, 246] on span "Art & Design" at bounding box center [107, 246] width 87 height 11
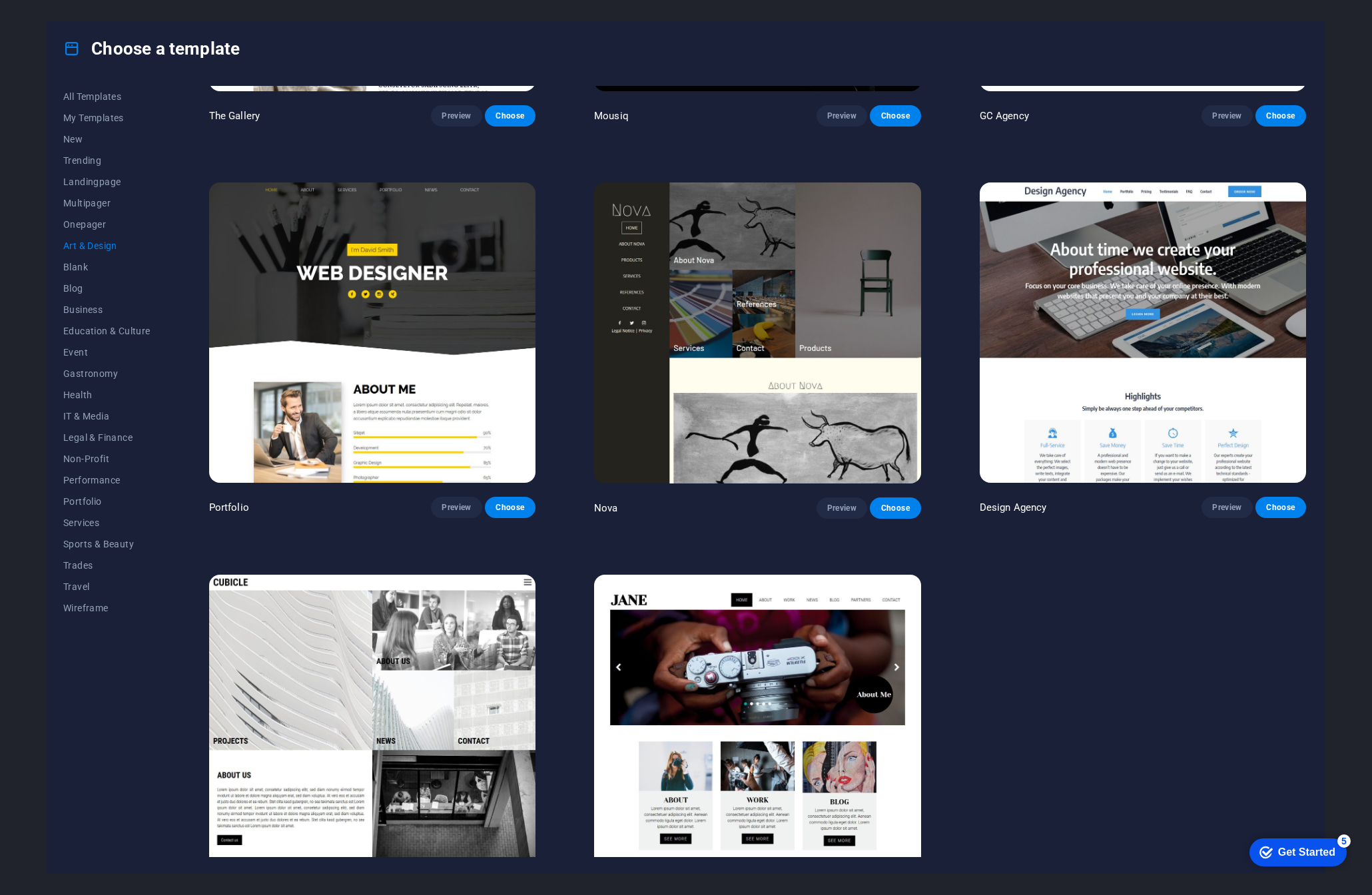
scroll to position [1129, 0]
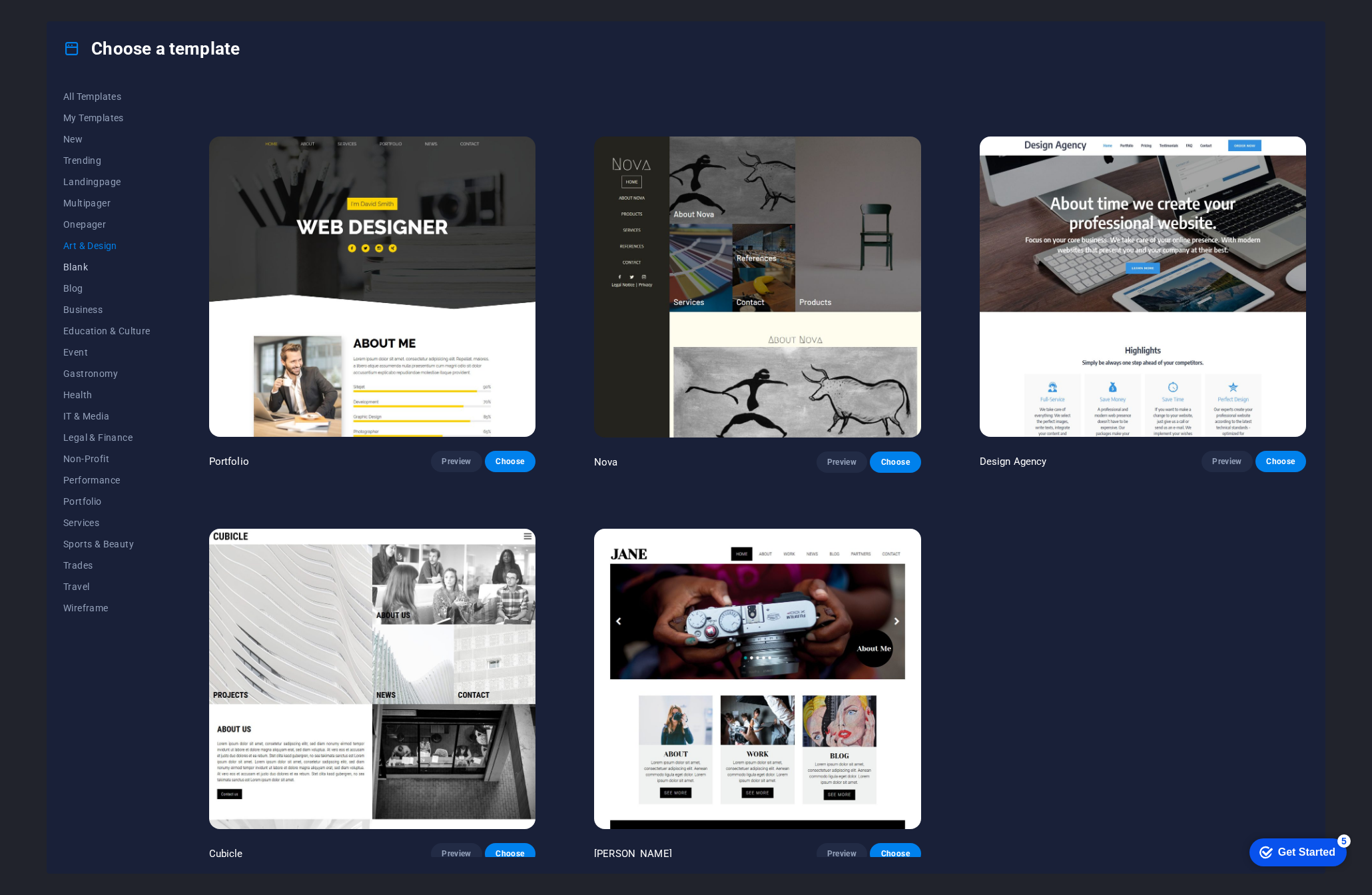
click at [82, 262] on span "Blank" at bounding box center [107, 267] width 87 height 11
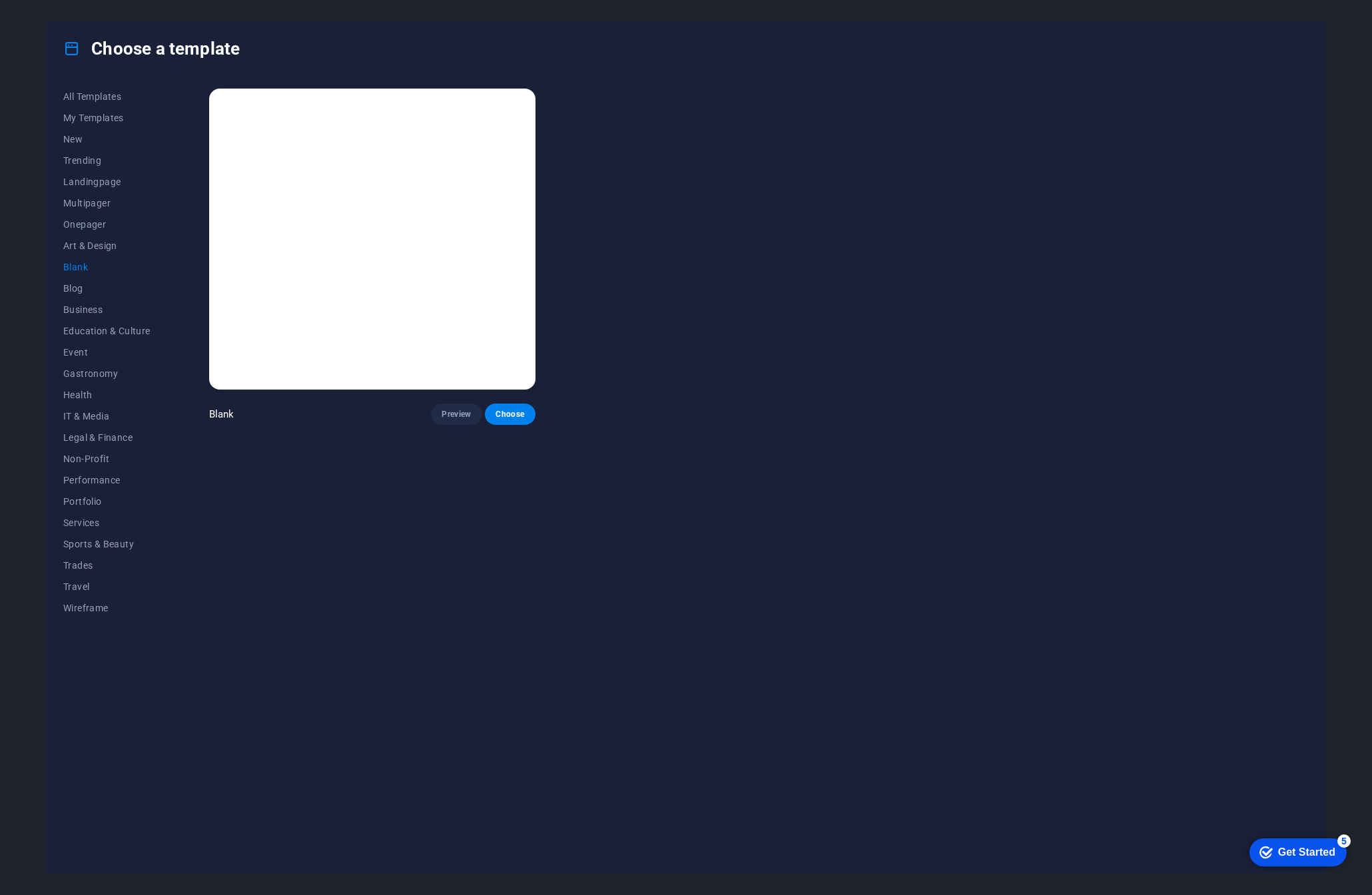
scroll to position [0, 0]
click at [519, 417] on span "Choose" at bounding box center [511, 415] width 30 height 11
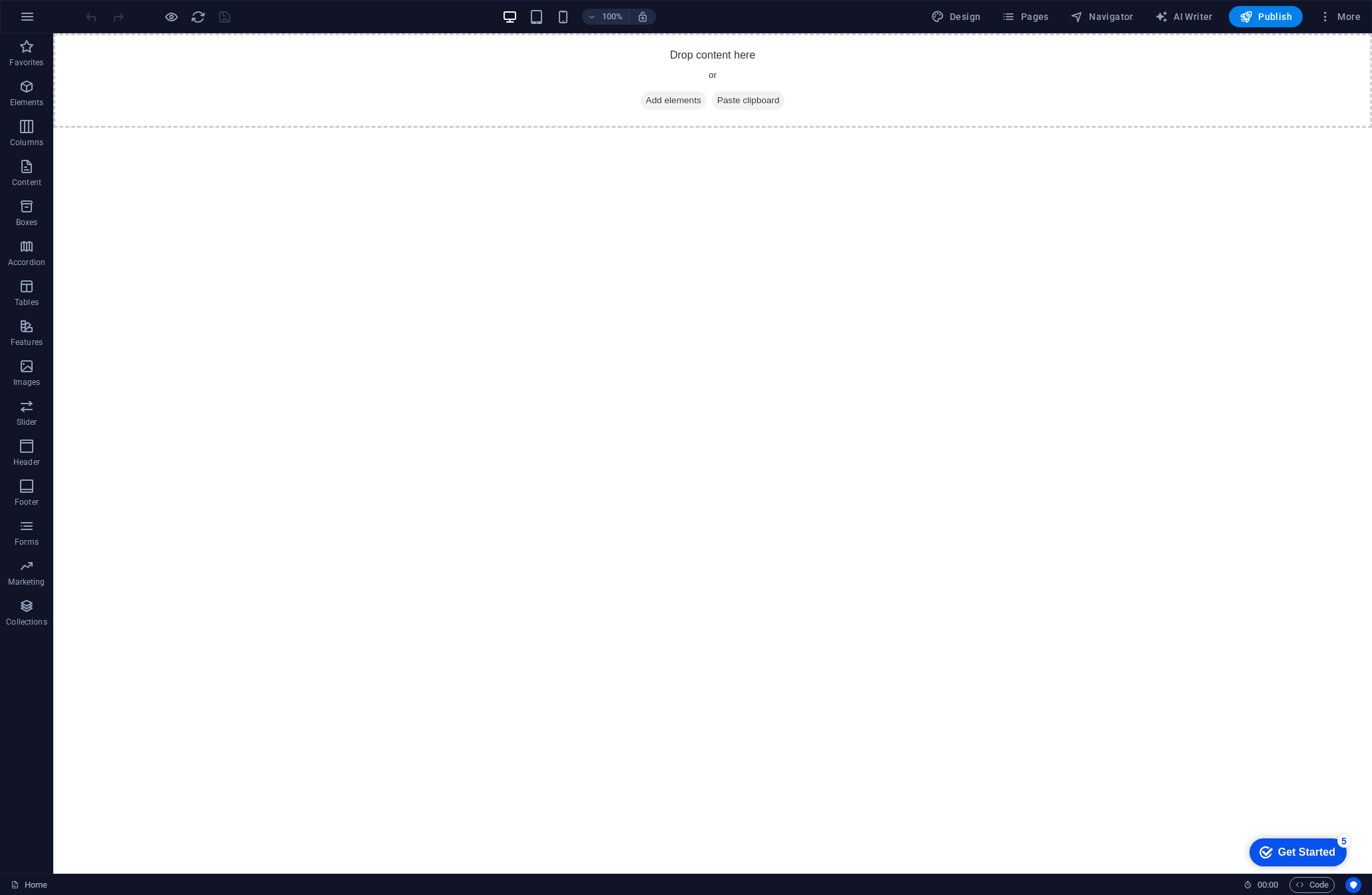
click at [1297, 854] on div "Get Started" at bounding box center [1307, 852] width 58 height 12
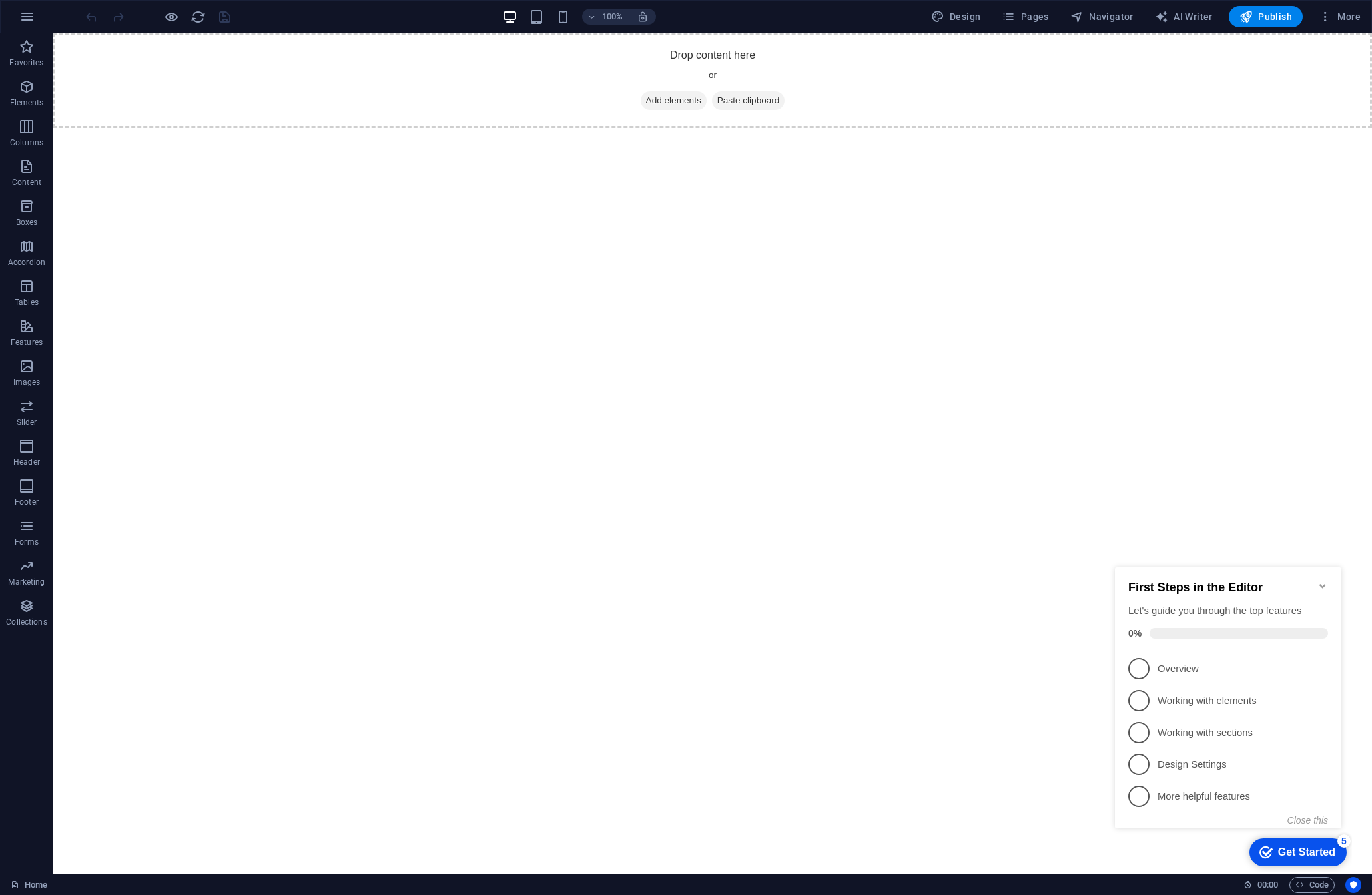
click at [1320, 584] on icon "Minimize checklist" at bounding box center [1323, 586] width 11 height 11
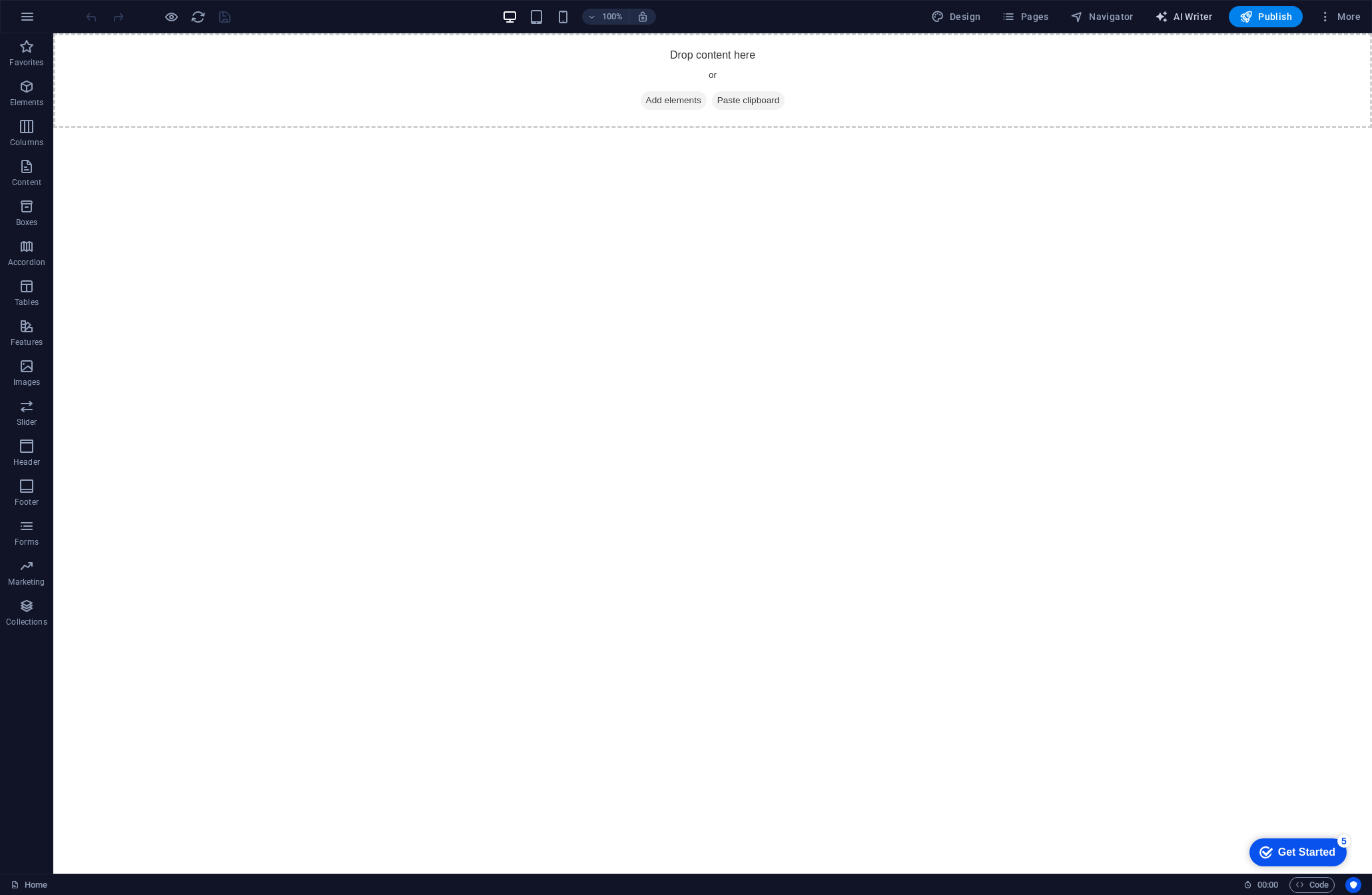
click at [1202, 12] on span "AI Writer" at bounding box center [1184, 16] width 58 height 13
select select "English"
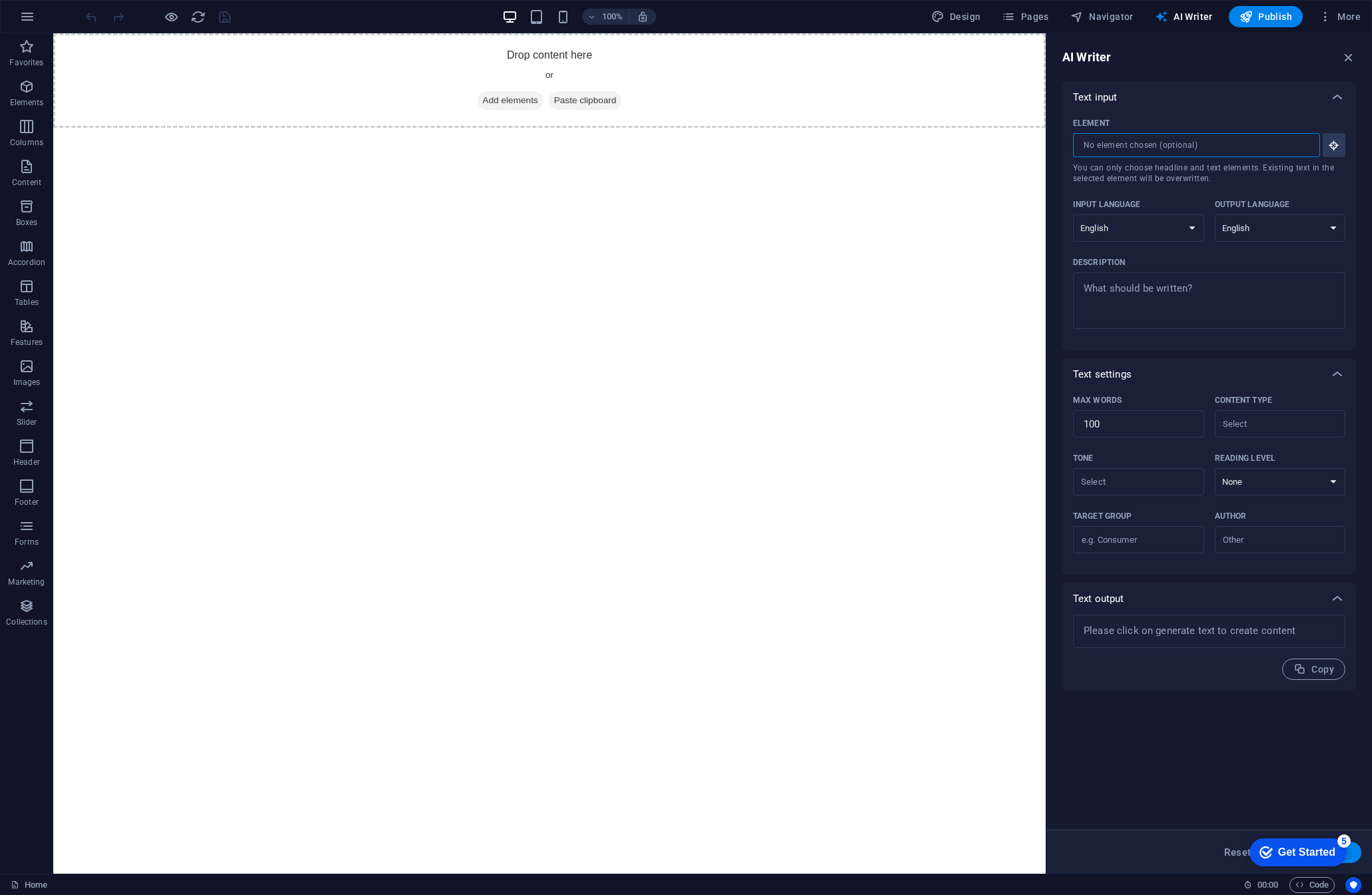
click at [1215, 148] on input "Element ​ You can only choose headline and text elements. Existing text in the …" at bounding box center [1192, 145] width 238 height 24
click at [1187, 209] on div "Input language" at bounding box center [1136, 205] width 126 height 20
click at [1187, 215] on select "Albanian Arabic Armenian Awadhi Azerbaijani Bashkir Basque Belarusian Bengali B…" at bounding box center [1139, 228] width 132 height 27
click at [1188, 219] on select "Albanian Arabic Armenian Awadhi Azerbaijani Bashkir Basque Belarusian Bengali B…" at bounding box center [1139, 228] width 132 height 27
select select "German"
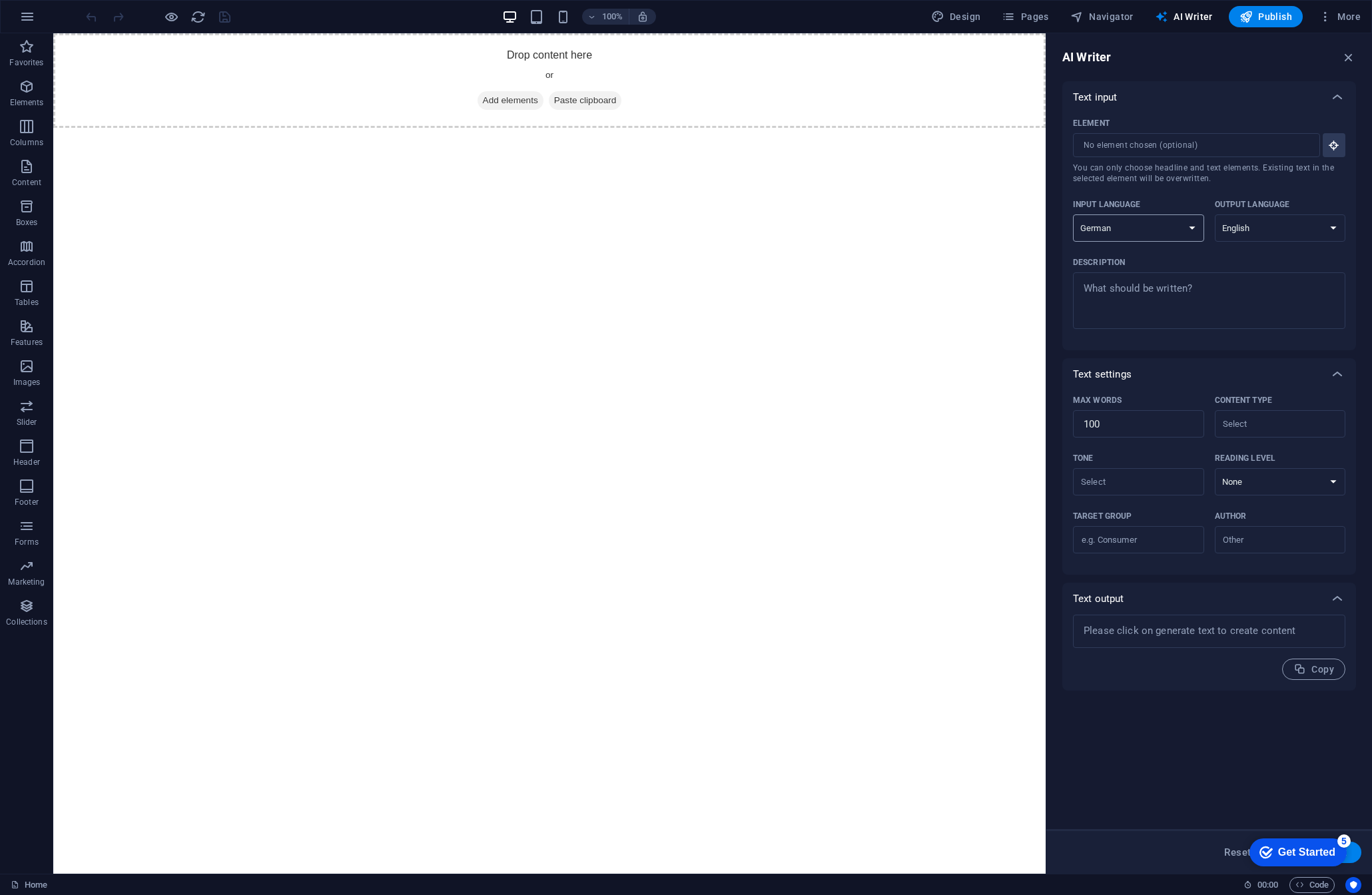
click at [1073, 215] on select "Albanian Arabic Armenian Awadhi Azerbaijani Bashkir Basque Belarusian Bengali B…" at bounding box center [1139, 228] width 132 height 27
click at [1252, 230] on select "Albanian Arabic Armenian Awadhi Azerbaijani Bashkir Basque Belarusian Bengali B…" at bounding box center [1280, 228] width 132 height 27
select select "German"
click at [1215, 215] on select "Albanian Arabic Armenian Awadhi Azerbaijani Bashkir Basque Belarusian Bengali B…" at bounding box center [1280, 228] width 132 height 27
click at [1179, 146] on input "Element ​ You can only choose headline and text elements. Existing text in the …" at bounding box center [1192, 145] width 238 height 24
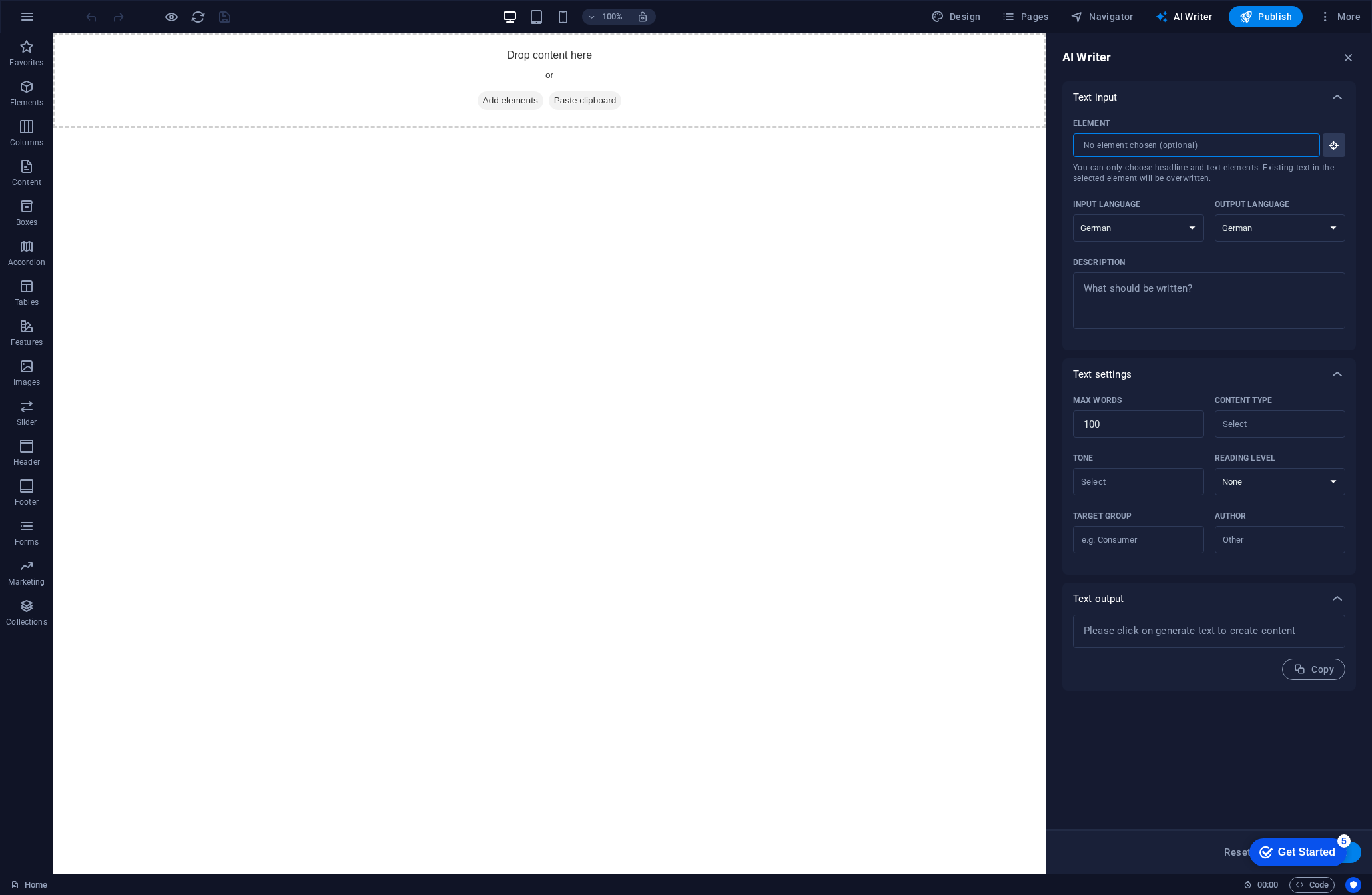
click at [1179, 146] on input "Element ​ You can only choose headline and text elements. Existing text in the …" at bounding box center [1192, 145] width 238 height 24
click at [1158, 145] on input "Element ​ You can only choose headline and text elements. Existing text in the …" at bounding box center [1192, 145] width 238 height 24
click at [1300, 146] on input "Element ​ You can only choose headline and text elements. Existing text in the …" at bounding box center [1192, 145] width 238 height 24
click at [1333, 146] on icon "button" at bounding box center [1334, 145] width 12 height 12
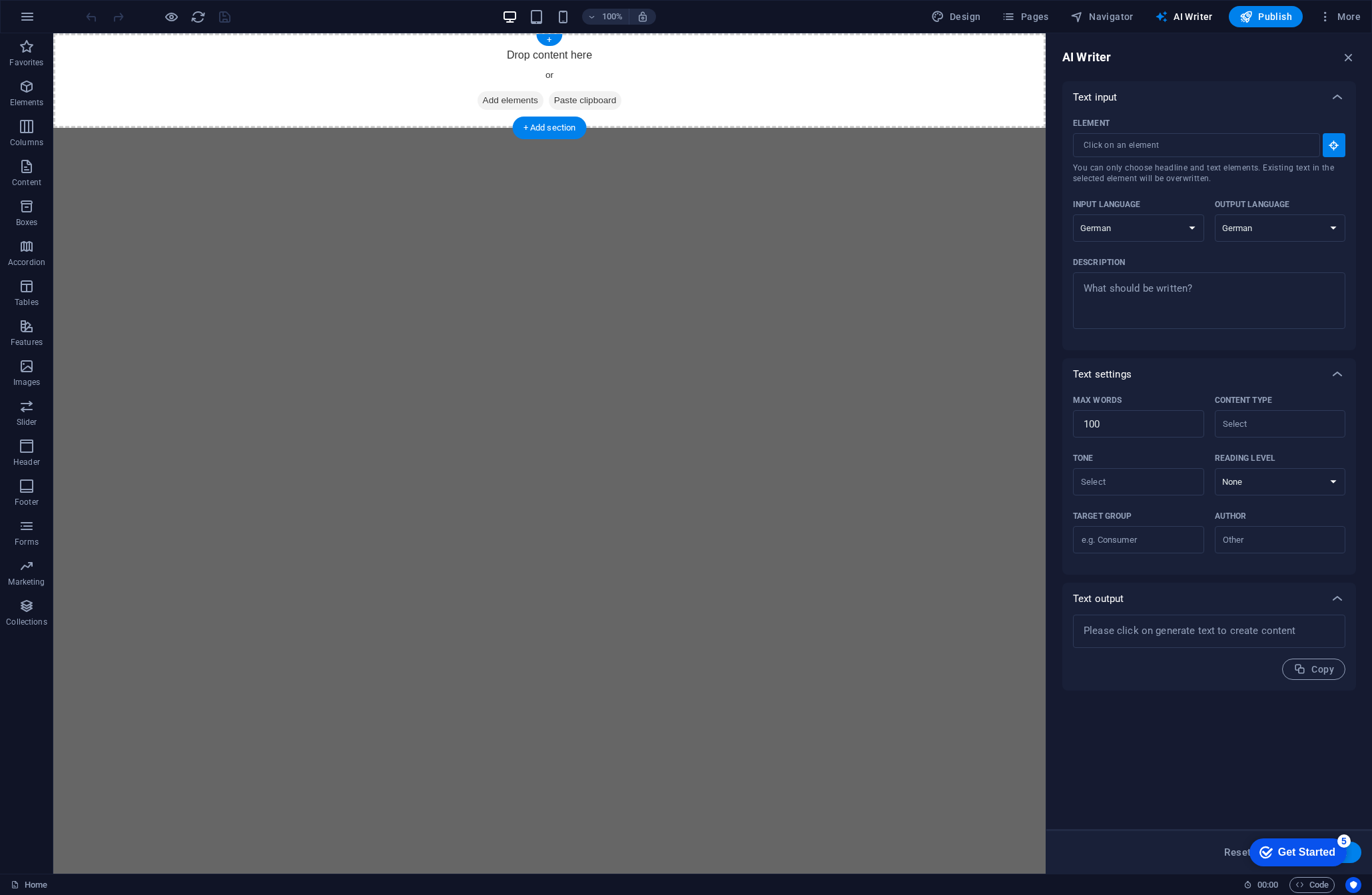
click at [544, 59] on div "Drop content here or Add elements Paste clipboard" at bounding box center [549, 81] width 992 height 95
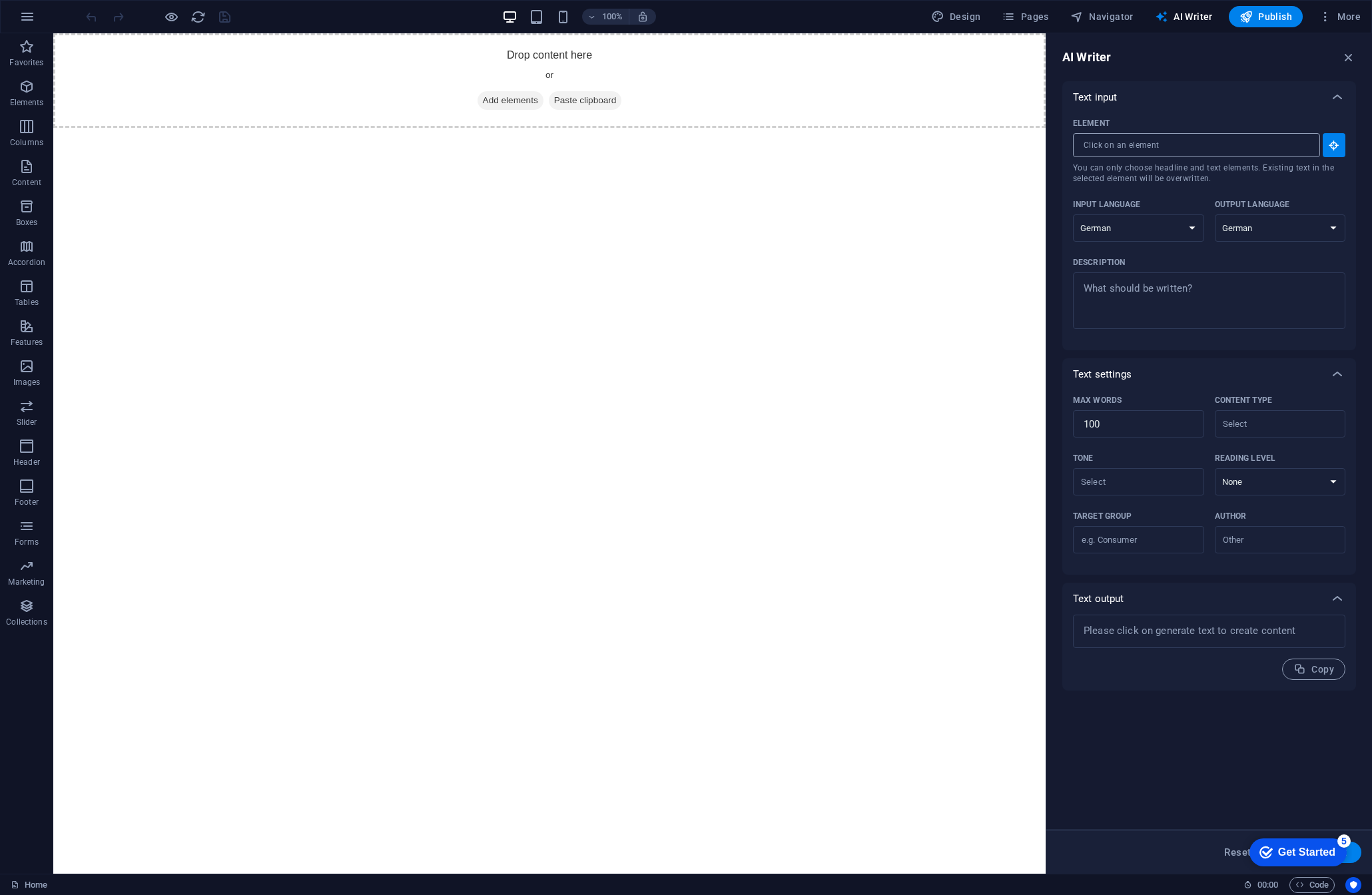
click at [1118, 151] on input "Element ​ You can only choose headline and text elements. Existing text in the …" at bounding box center [1192, 145] width 238 height 24
click at [512, 98] on span "Add elements" at bounding box center [511, 100] width 66 height 19
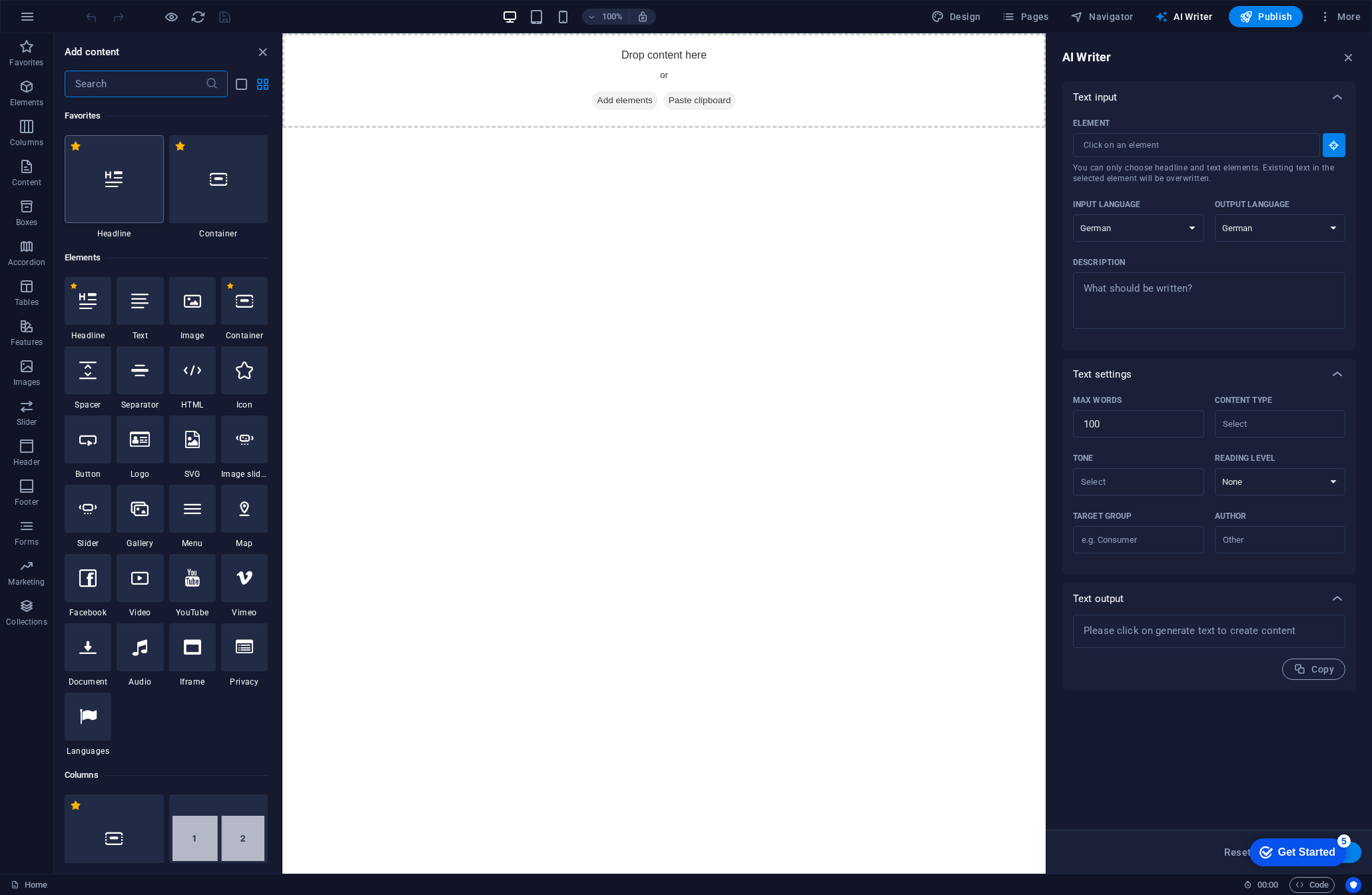
click at [100, 172] on div at bounding box center [114, 179] width 100 height 88
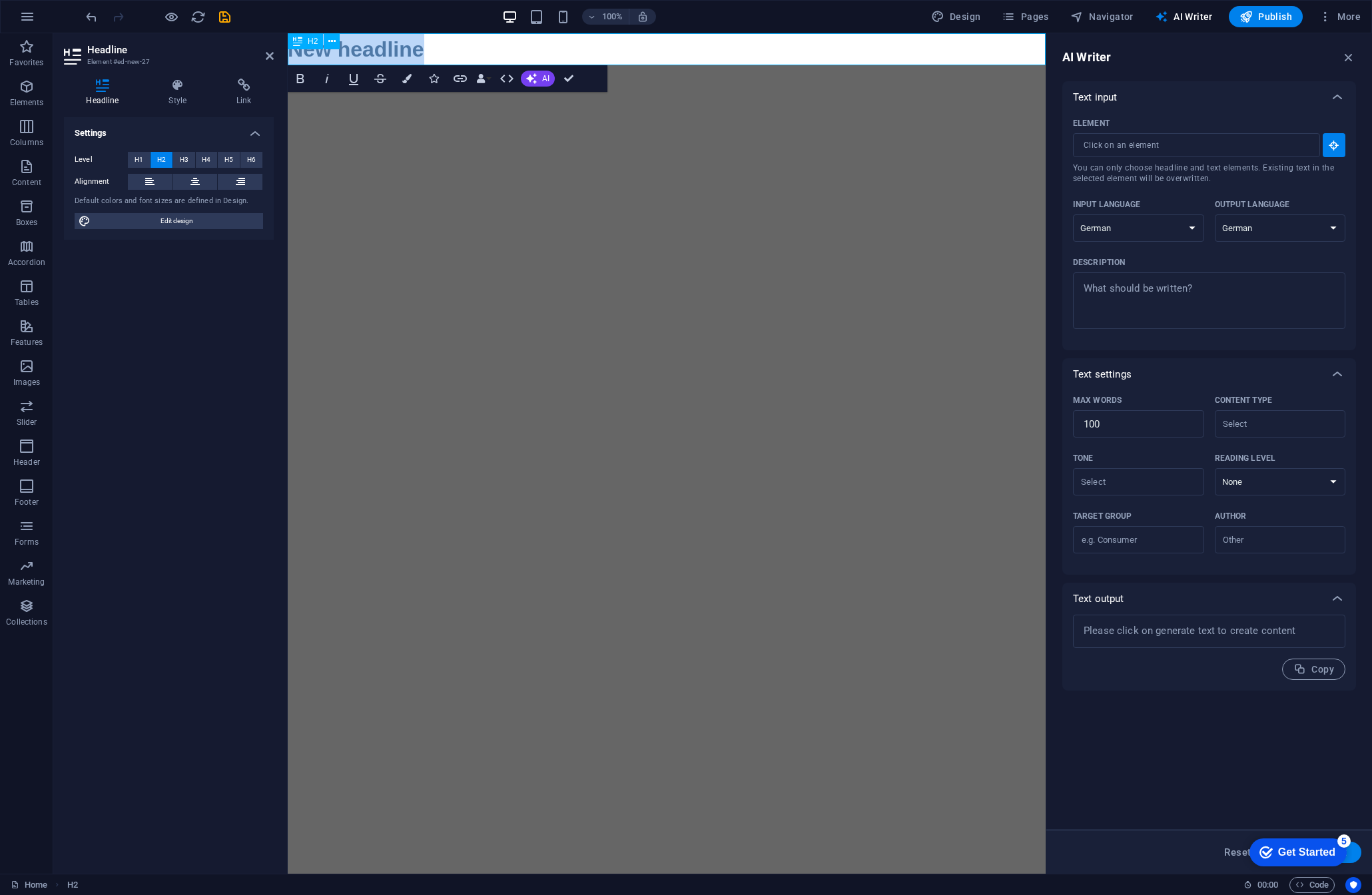
click at [359, 61] on h2 "New headline" at bounding box center [667, 49] width 758 height 32
drag, startPoint x: 362, startPoint y: 48, endPoint x: 381, endPoint y: 48, distance: 19.0
click at [362, 48] on h2 "New headline" at bounding box center [667, 49] width 758 height 32
click at [1339, 146] on icon "button" at bounding box center [1334, 145] width 12 height 12
click at [373, 41] on h2 "New headline" at bounding box center [667, 49] width 758 height 32
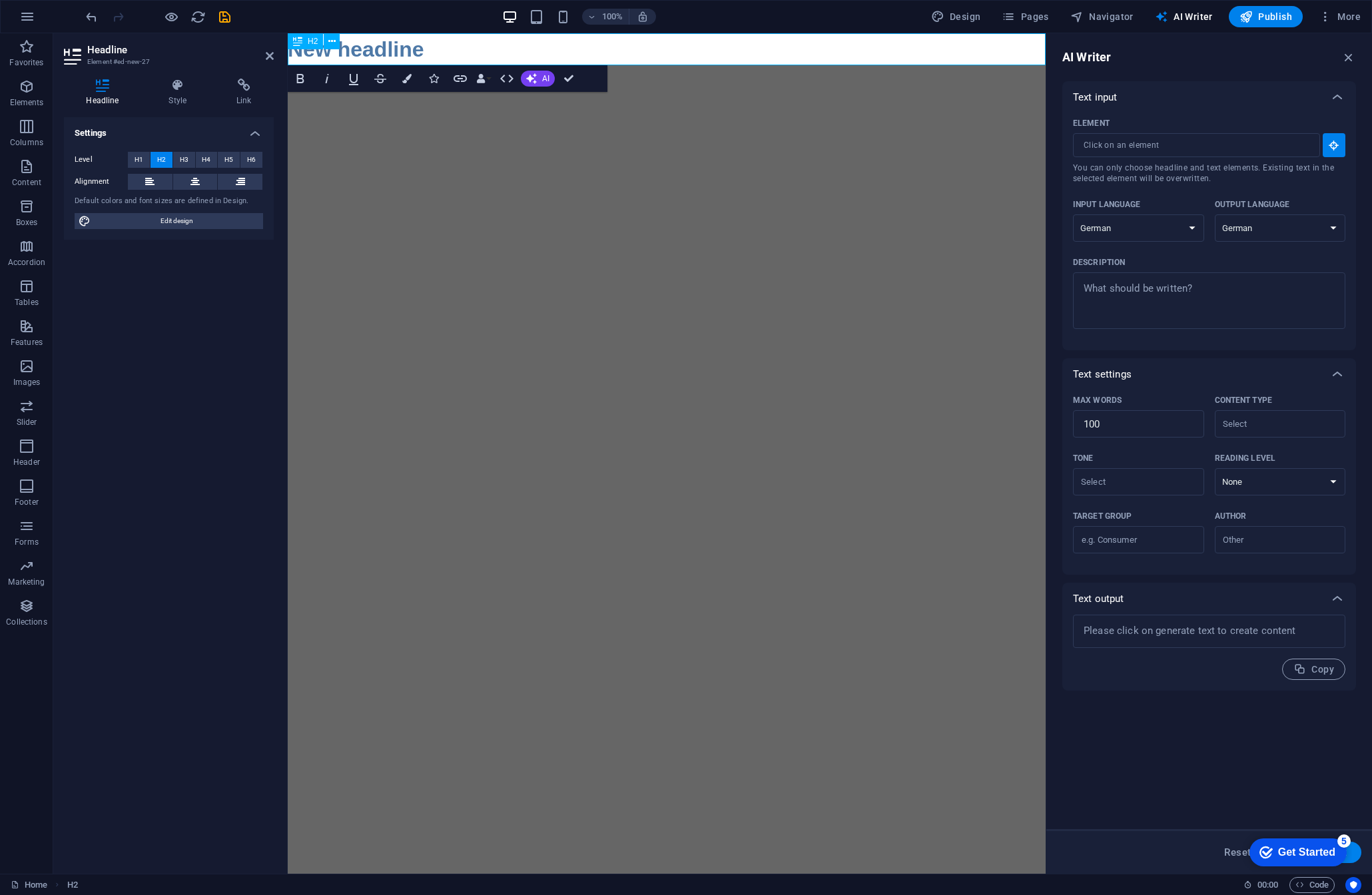
type input "#ed-new-27"
type textarea "x"
type input "10"
type textarea "x"
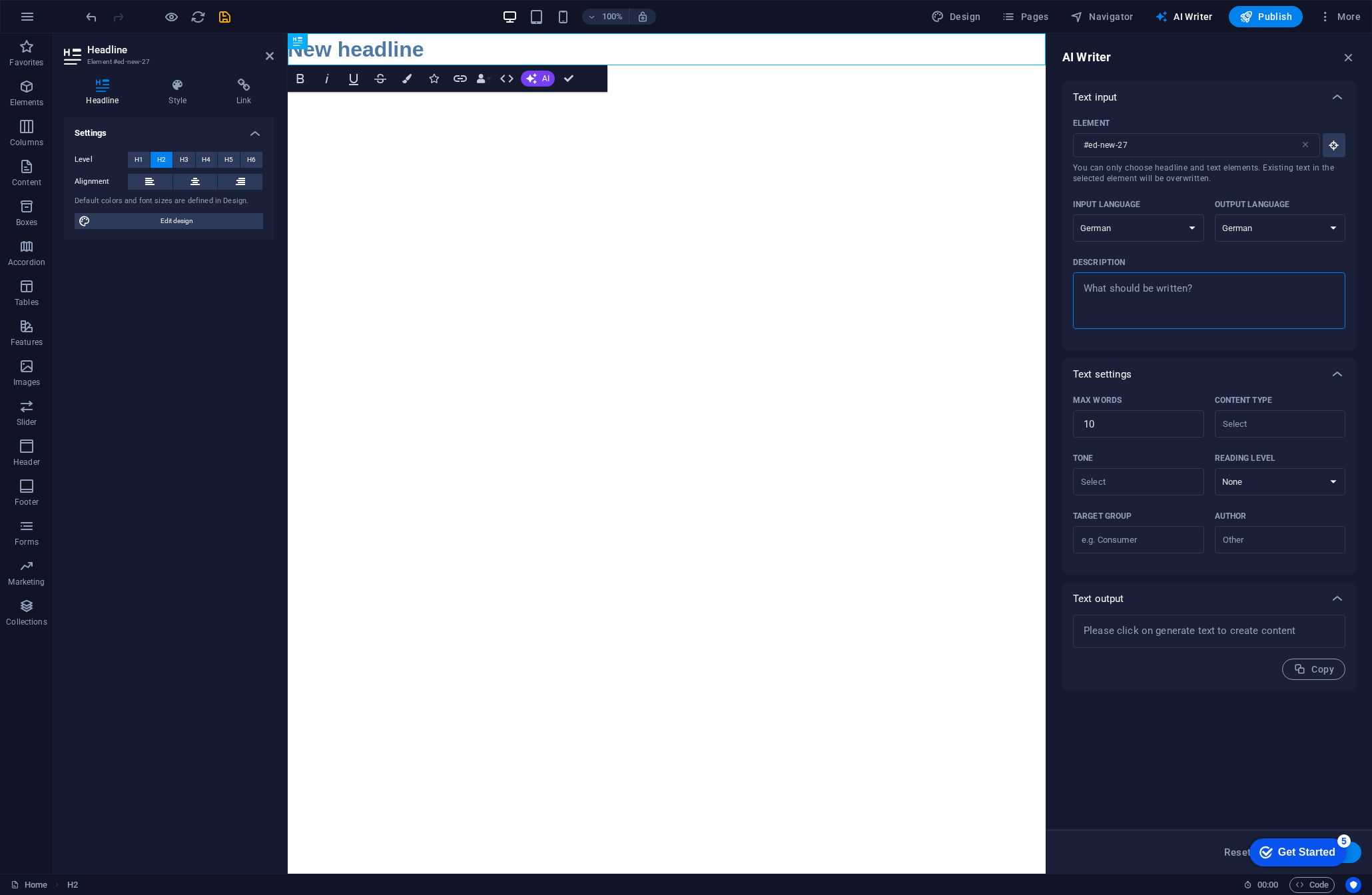
click at [1187, 290] on textarea "Description x ​" at bounding box center [1209, 301] width 259 height 44
type textarea "x"
click at [423, 45] on h2 "New headline" at bounding box center [667, 49] width 758 height 32
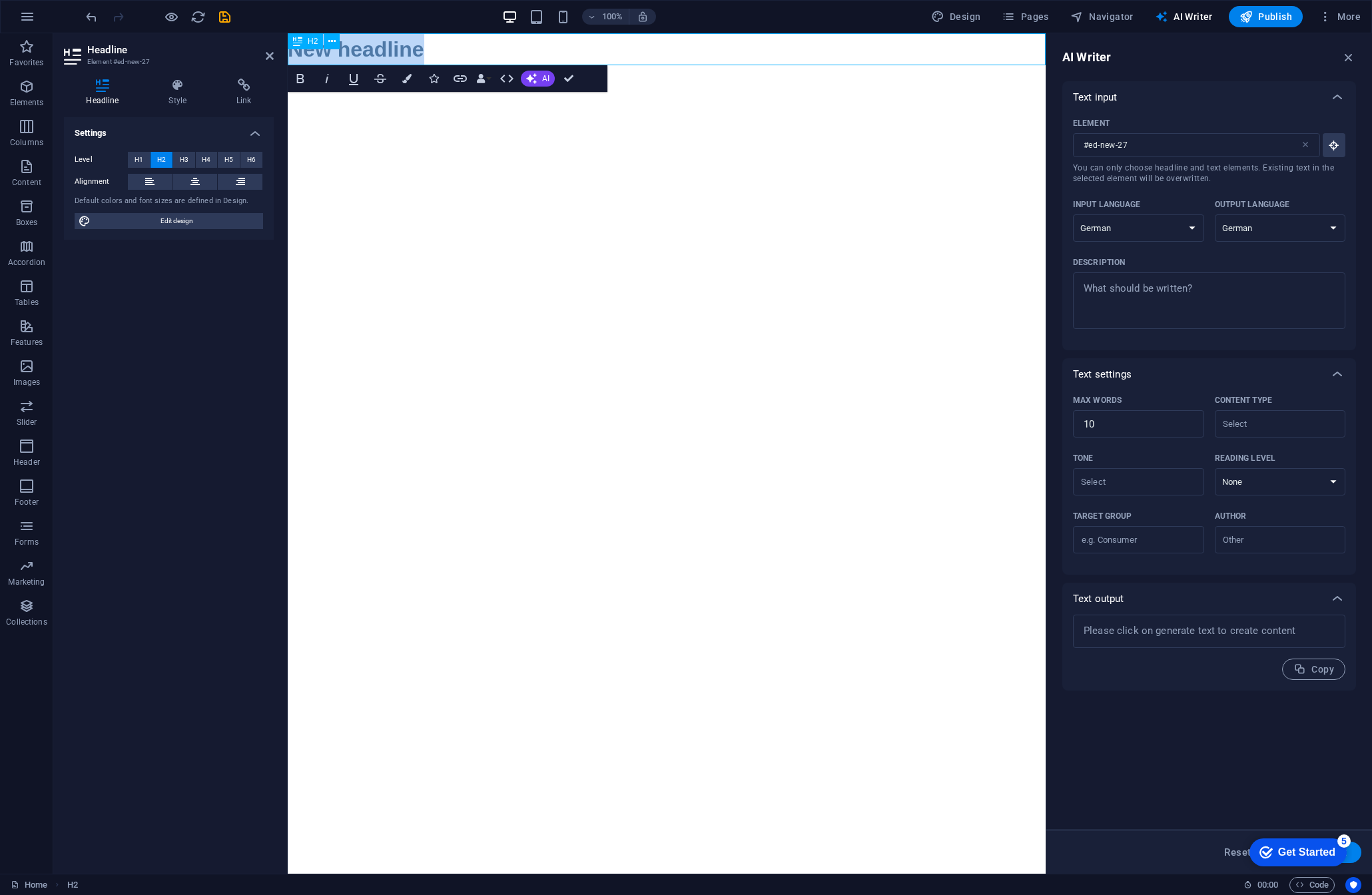
click at [423, 45] on h2 "New headline" at bounding box center [667, 49] width 758 height 32
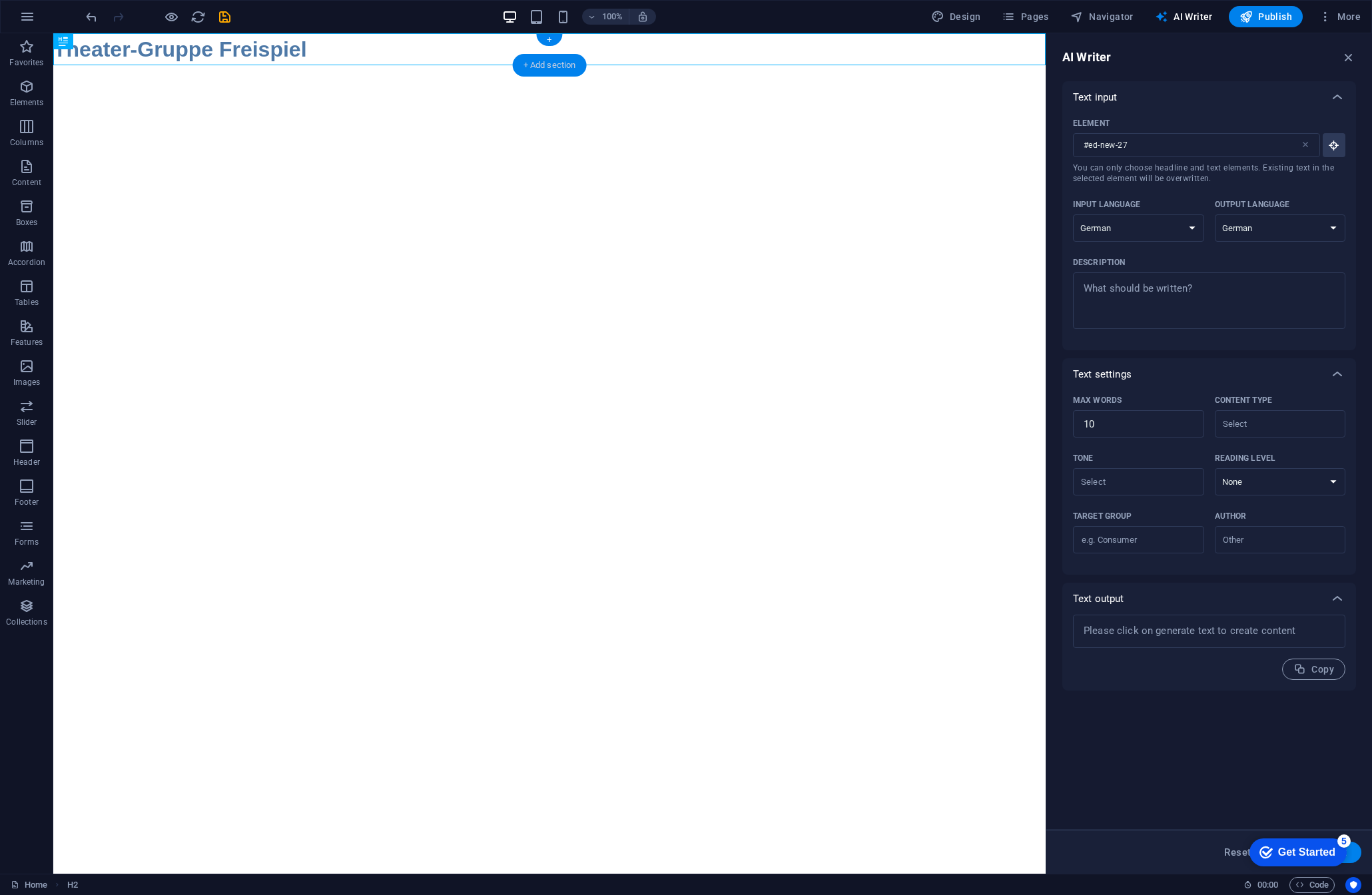
drag, startPoint x: 280, startPoint y: 33, endPoint x: 563, endPoint y: 67, distance: 285.0
click at [563, 67] on div "+ Add section" at bounding box center [549, 65] width 74 height 23
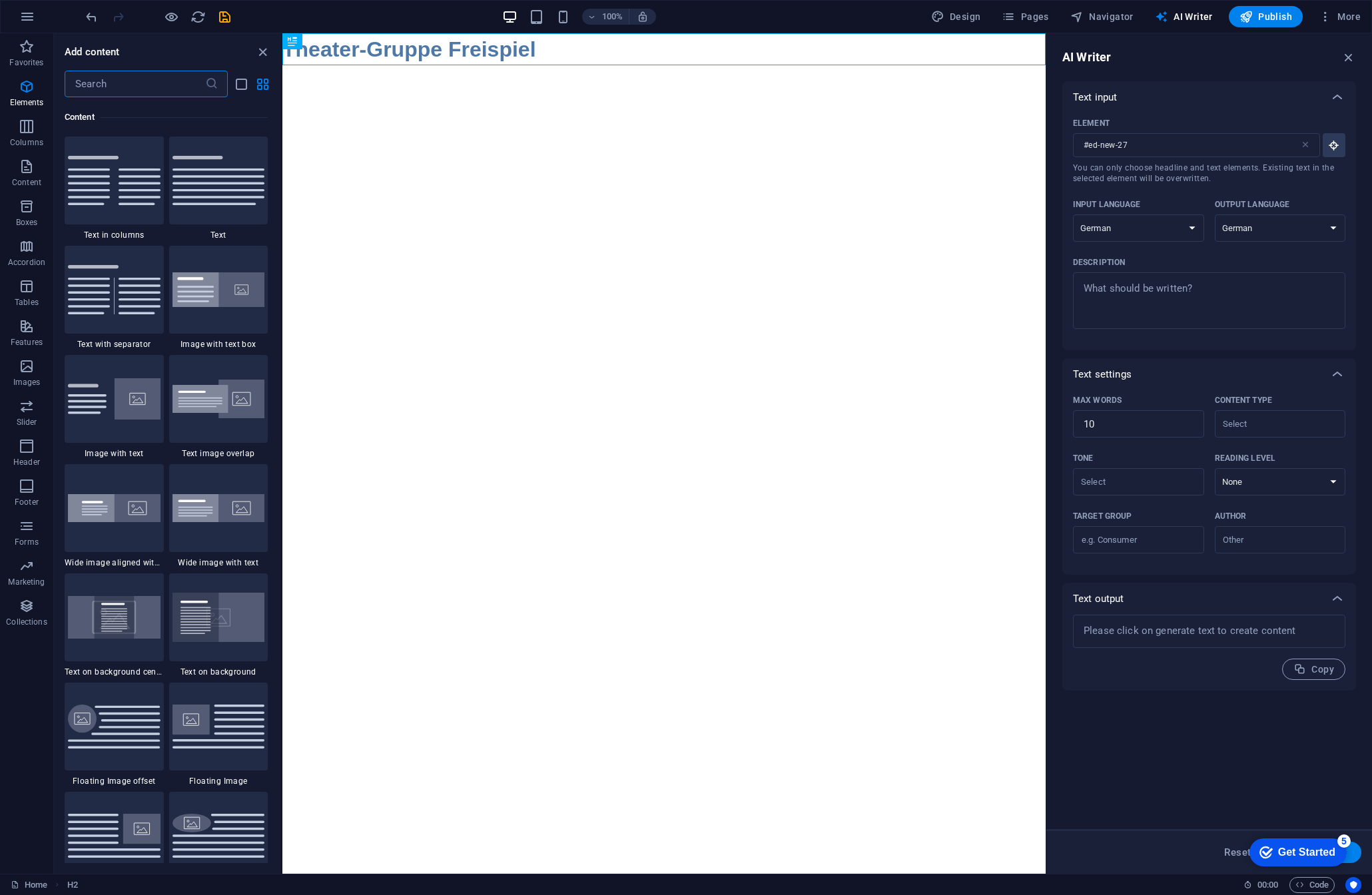
scroll to position [2331, 0]
click at [197, 214] on div at bounding box center [219, 179] width 100 height 88
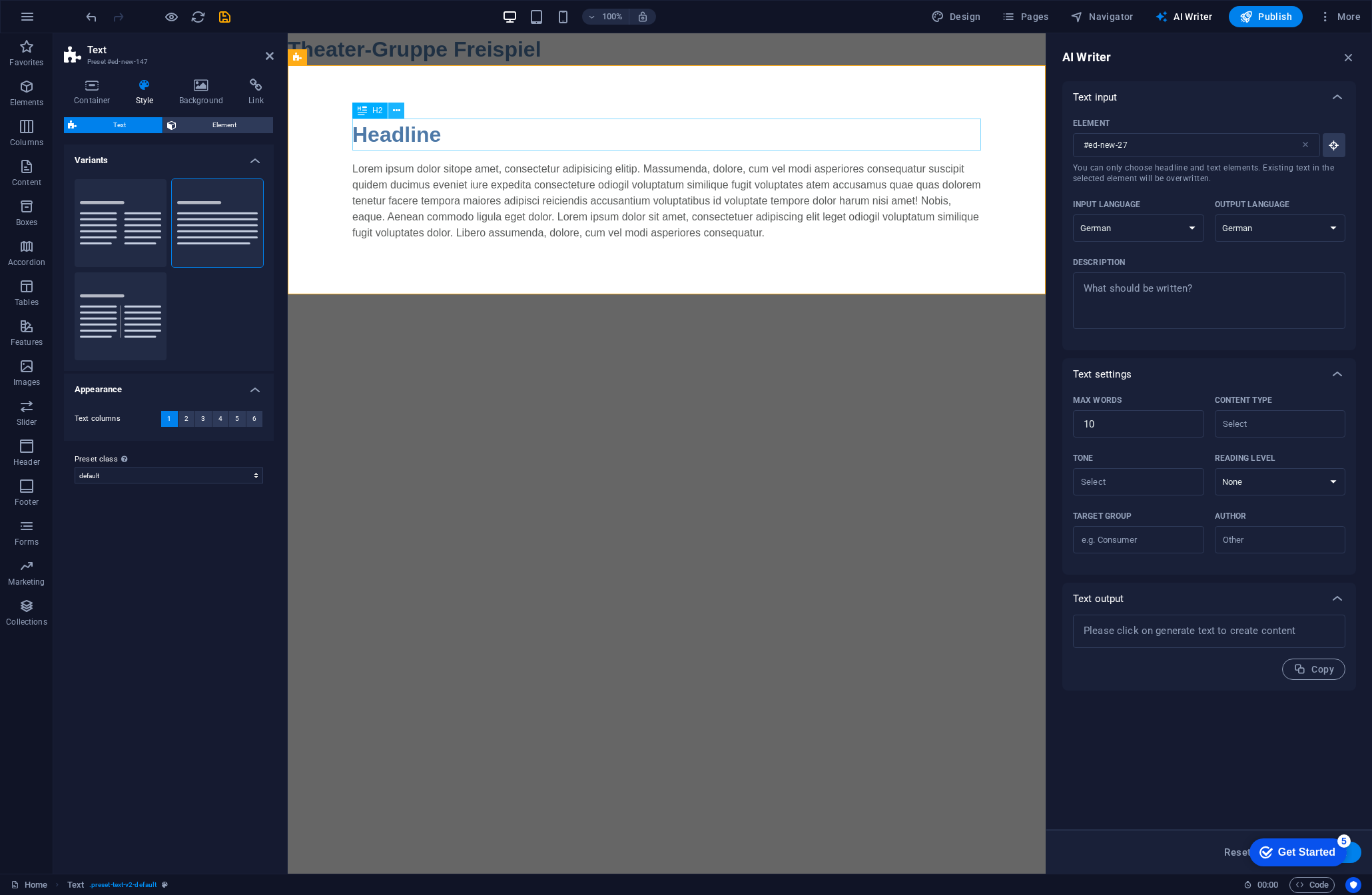
click at [400, 112] on button at bounding box center [396, 111] width 16 height 16
click at [392, 129] on div "Headline" at bounding box center [667, 134] width 629 height 32
click at [401, 110] on button at bounding box center [396, 111] width 16 height 16
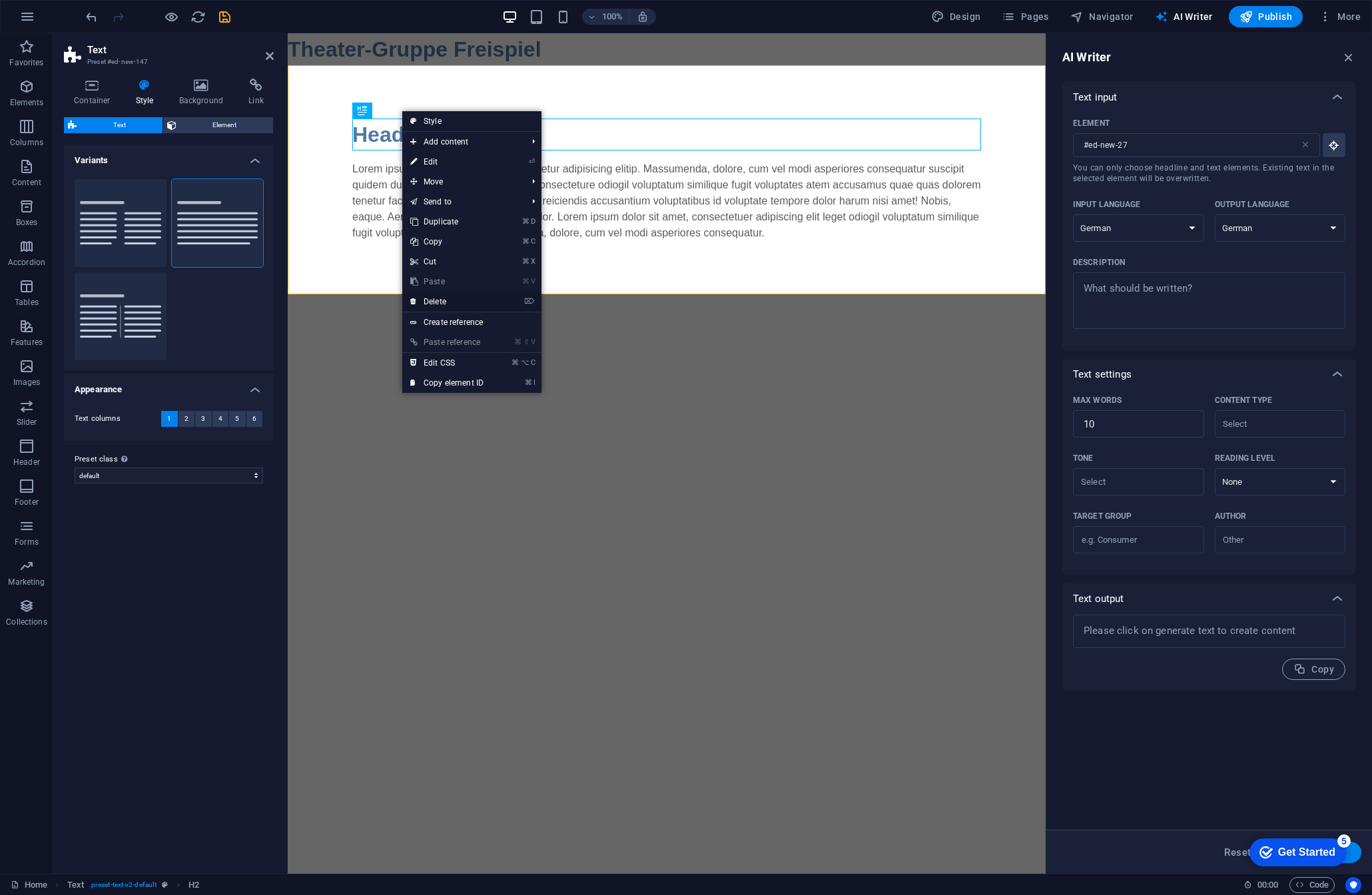
drag, startPoint x: 450, startPoint y: 303, endPoint x: 162, endPoint y: 270, distance: 289.9
click at [450, 303] on link "⌦ Delete" at bounding box center [447, 302] width 89 height 20
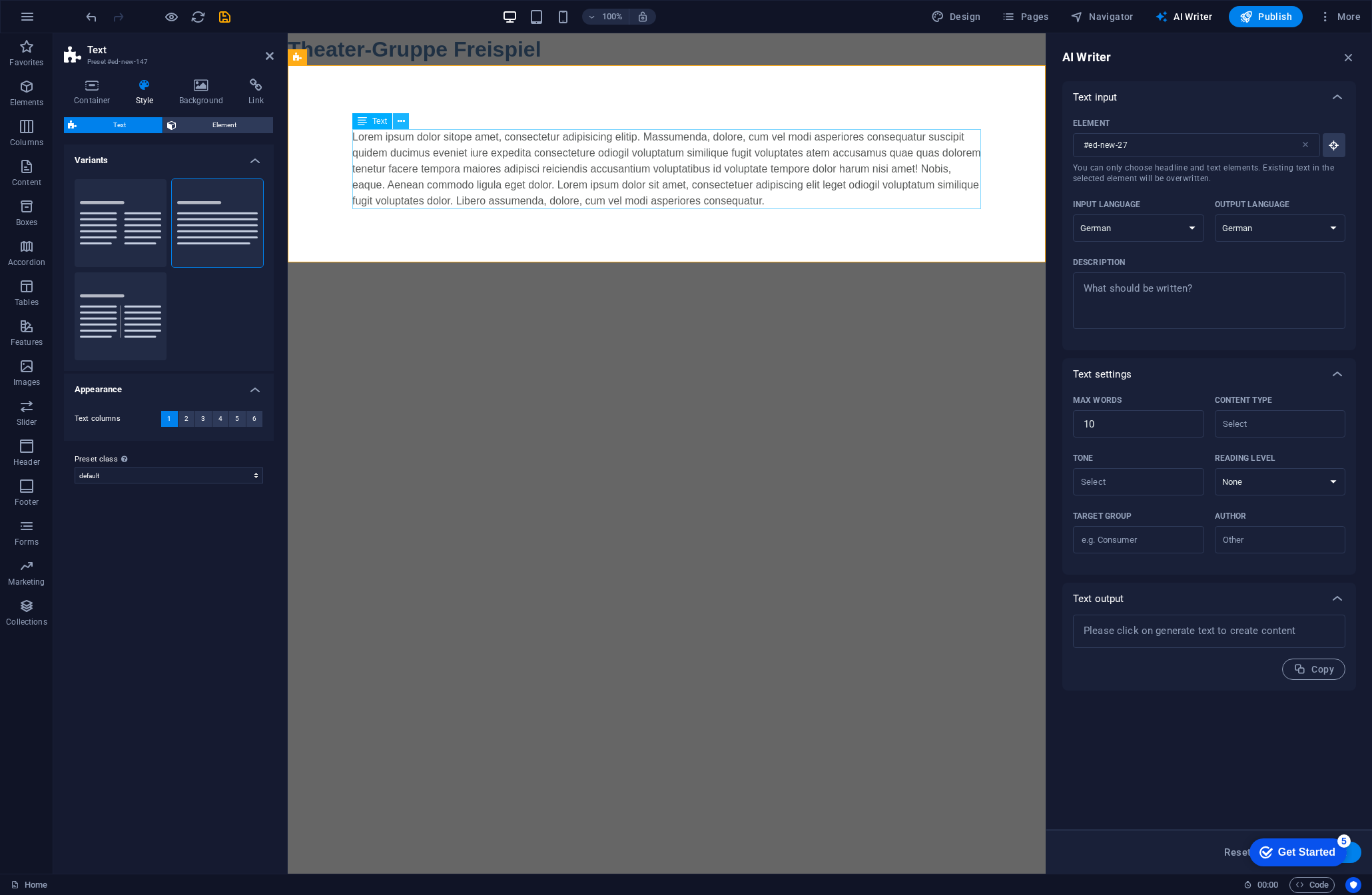
click at [398, 123] on icon at bounding box center [401, 121] width 7 height 14
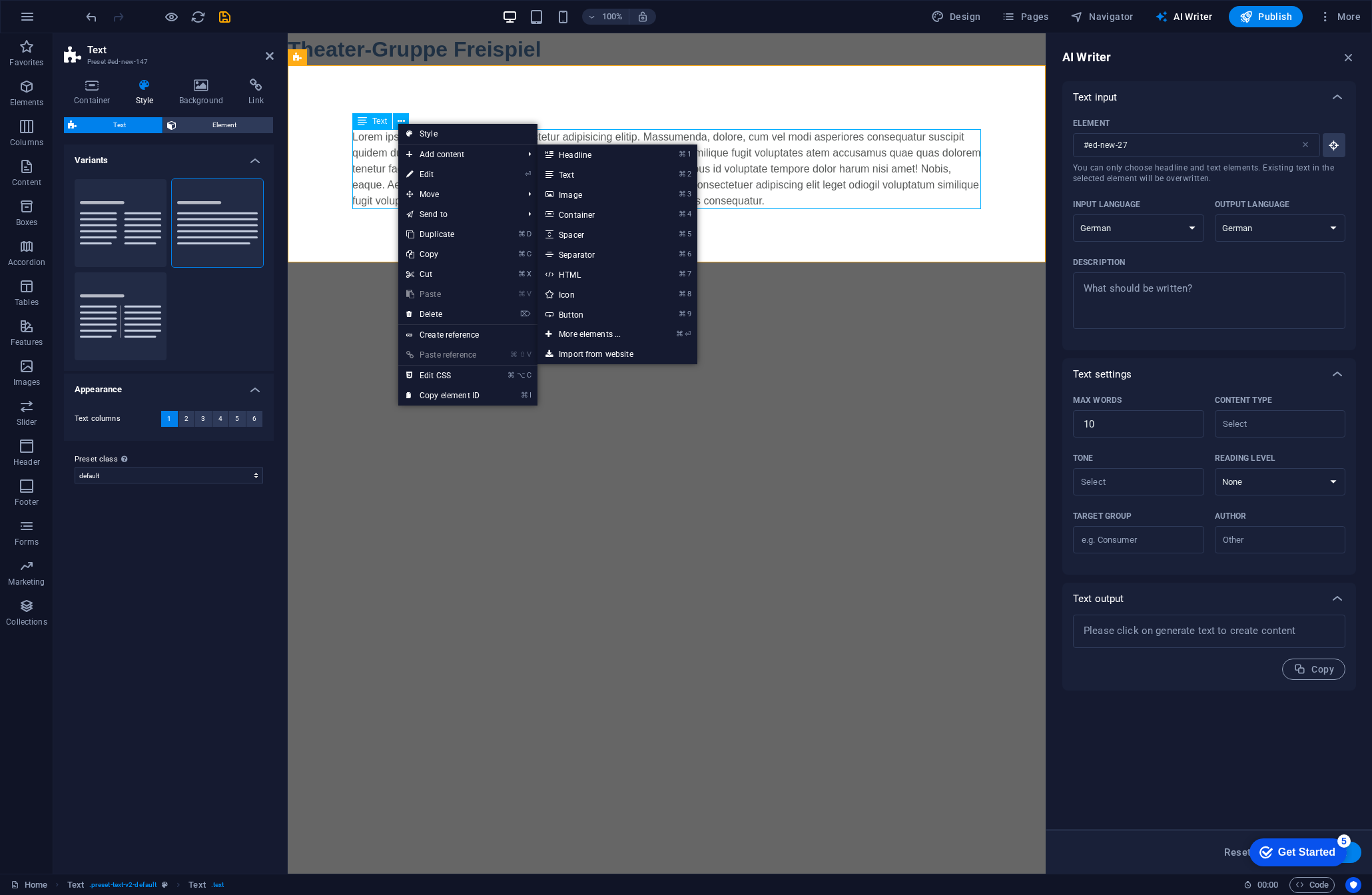
click at [376, 158] on div "Lorem ipsum dolor sitope amet, consectetur adipisicing elitip. Massumenda, dolo…" at bounding box center [667, 169] width 629 height 80
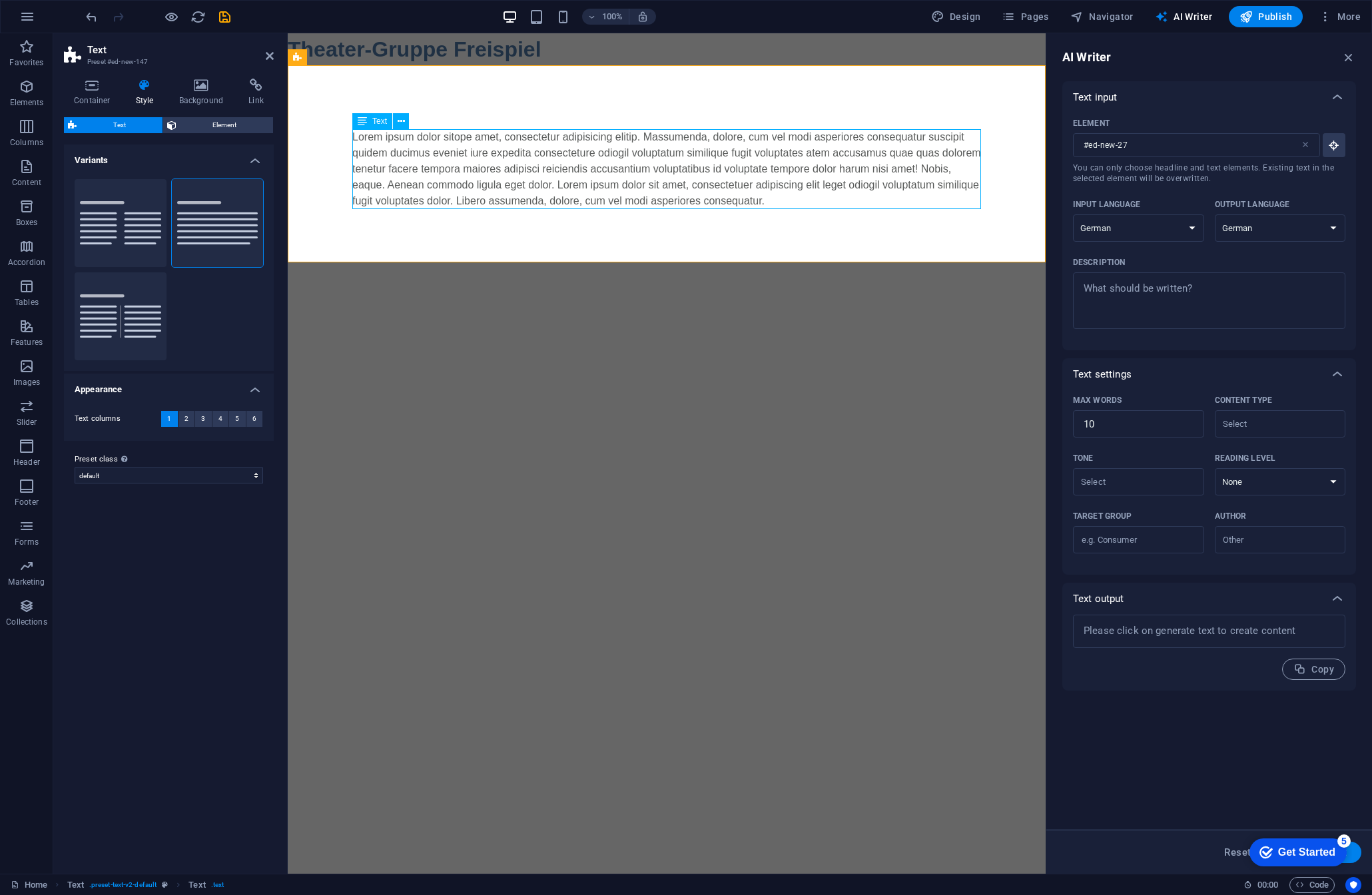
click at [422, 151] on div "Lorem ipsum dolor sitope amet, consectetur adipisicing elitip. Massumenda, dolo…" at bounding box center [667, 169] width 629 height 80
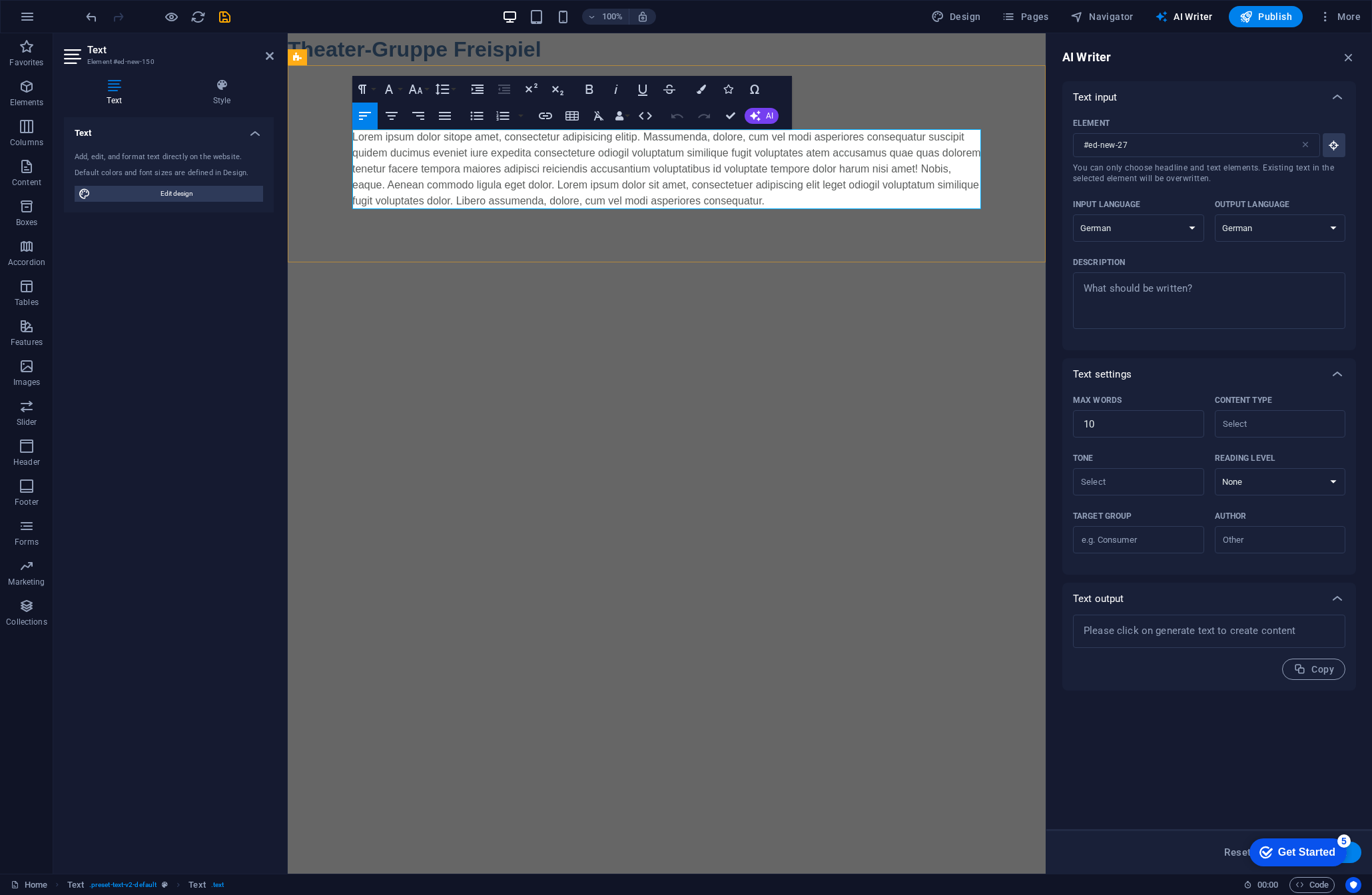
type input "#ed-new-150"
click at [770, 118] on span "AI" at bounding box center [769, 116] width 7 height 8
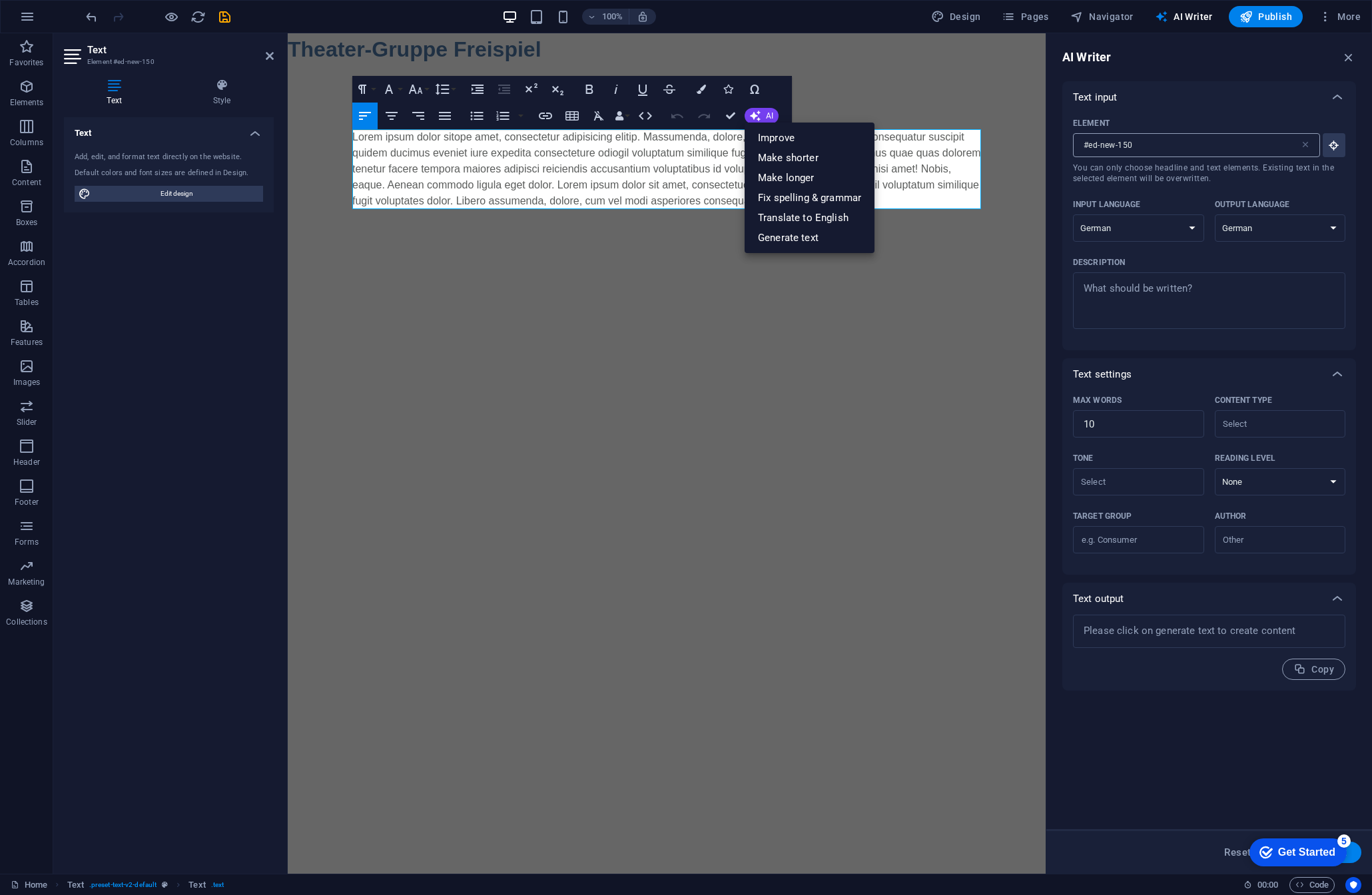
click at [1306, 146] on icon at bounding box center [1306, 146] width 11 height 11
click at [1300, 146] on input "#ed-new-150" at bounding box center [1187, 145] width 227 height 24
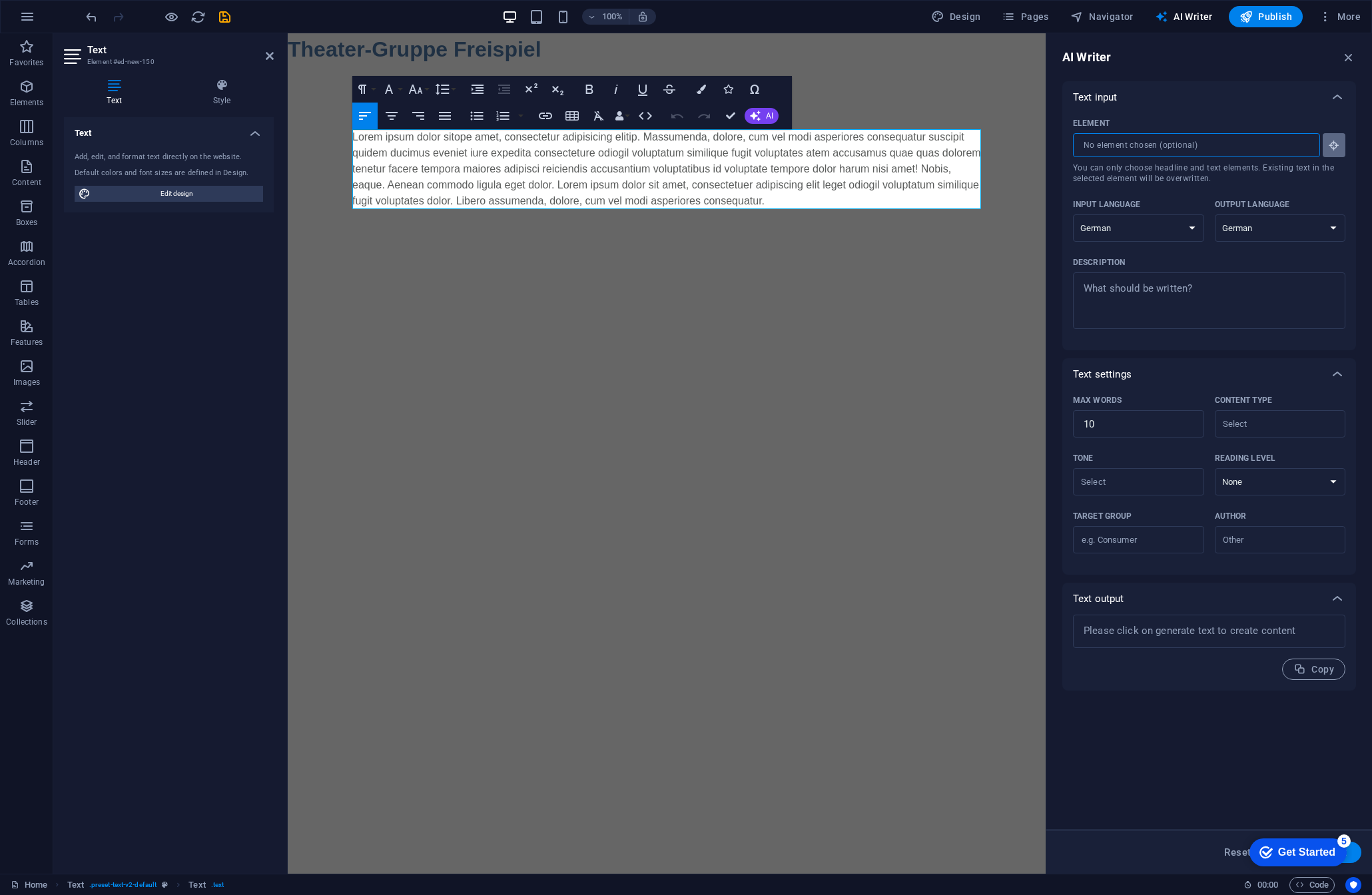
click at [1332, 148] on icon "button" at bounding box center [1334, 145] width 12 height 12
click at [840, 156] on p "Lorem ipsum dolor sitope amet, consectetur adipisicing elitip. Massumenda, dolo…" at bounding box center [667, 169] width 629 height 80
type input "#ed-new-150"
type textarea "x"
type input "77"
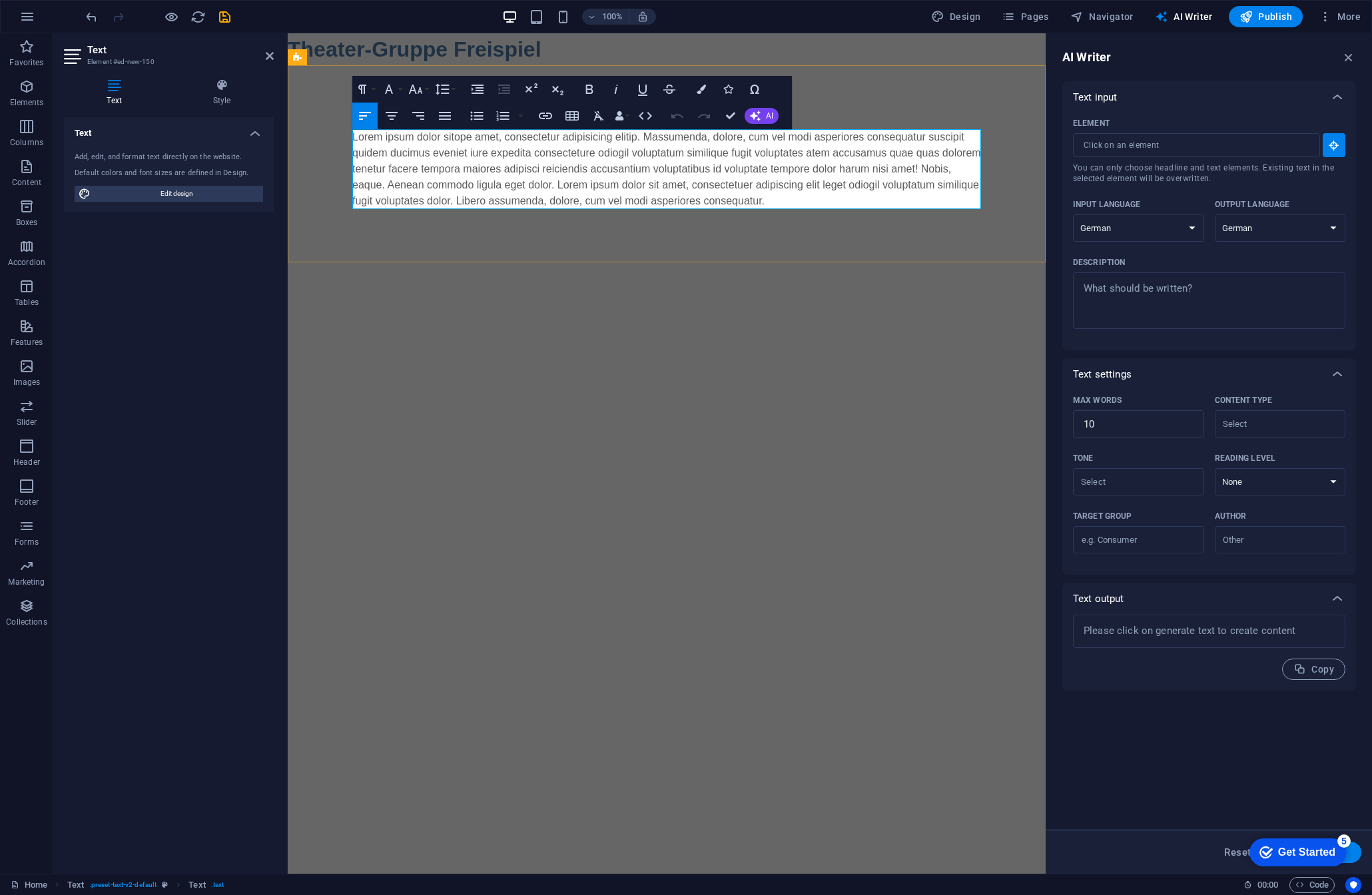
type textarea "x"
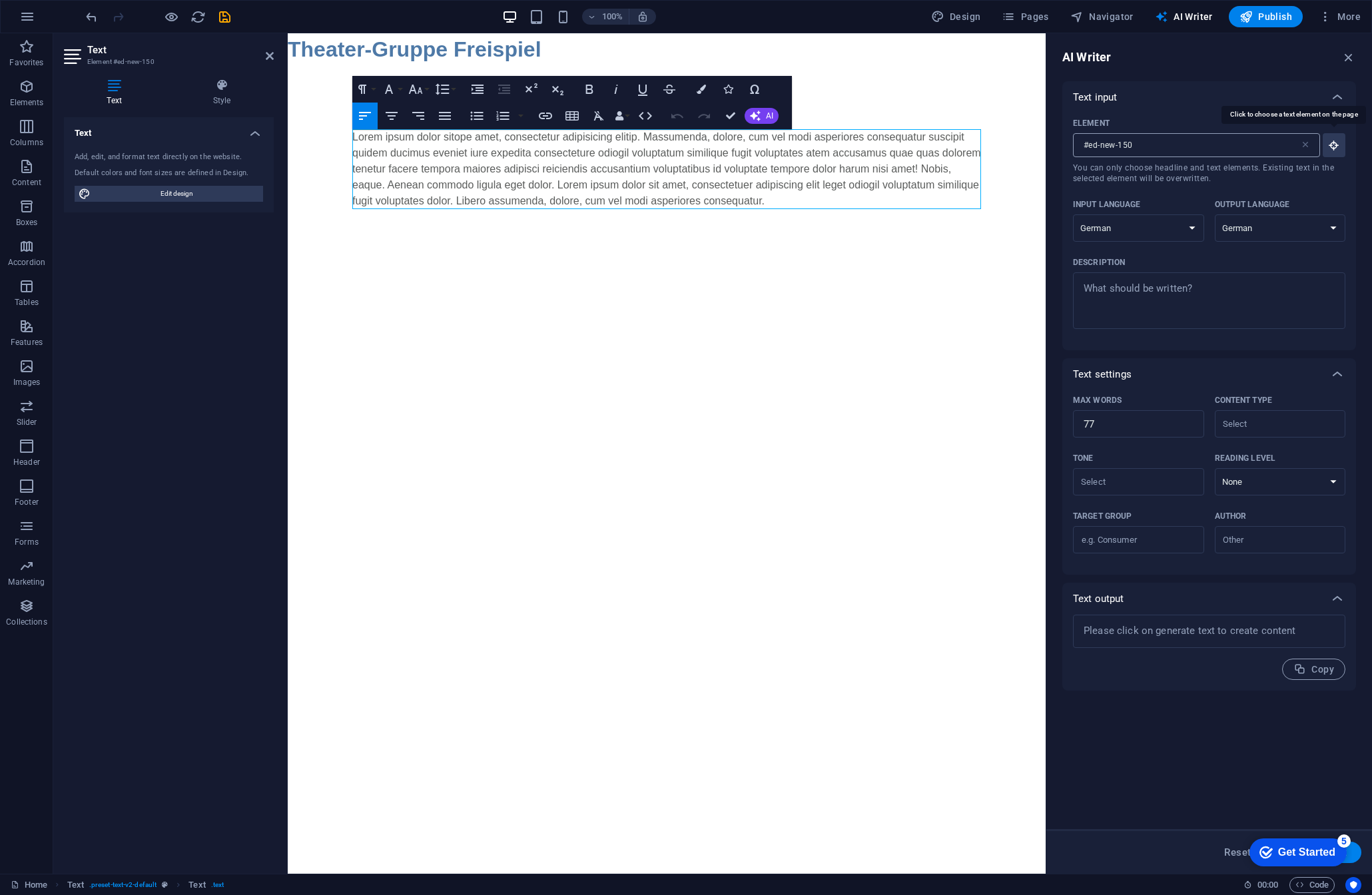
drag, startPoint x: 1337, startPoint y: 146, endPoint x: 1096, endPoint y: 154, distance: 241.1
click at [1335, 146] on icon "button" at bounding box center [1334, 145] width 12 height 12
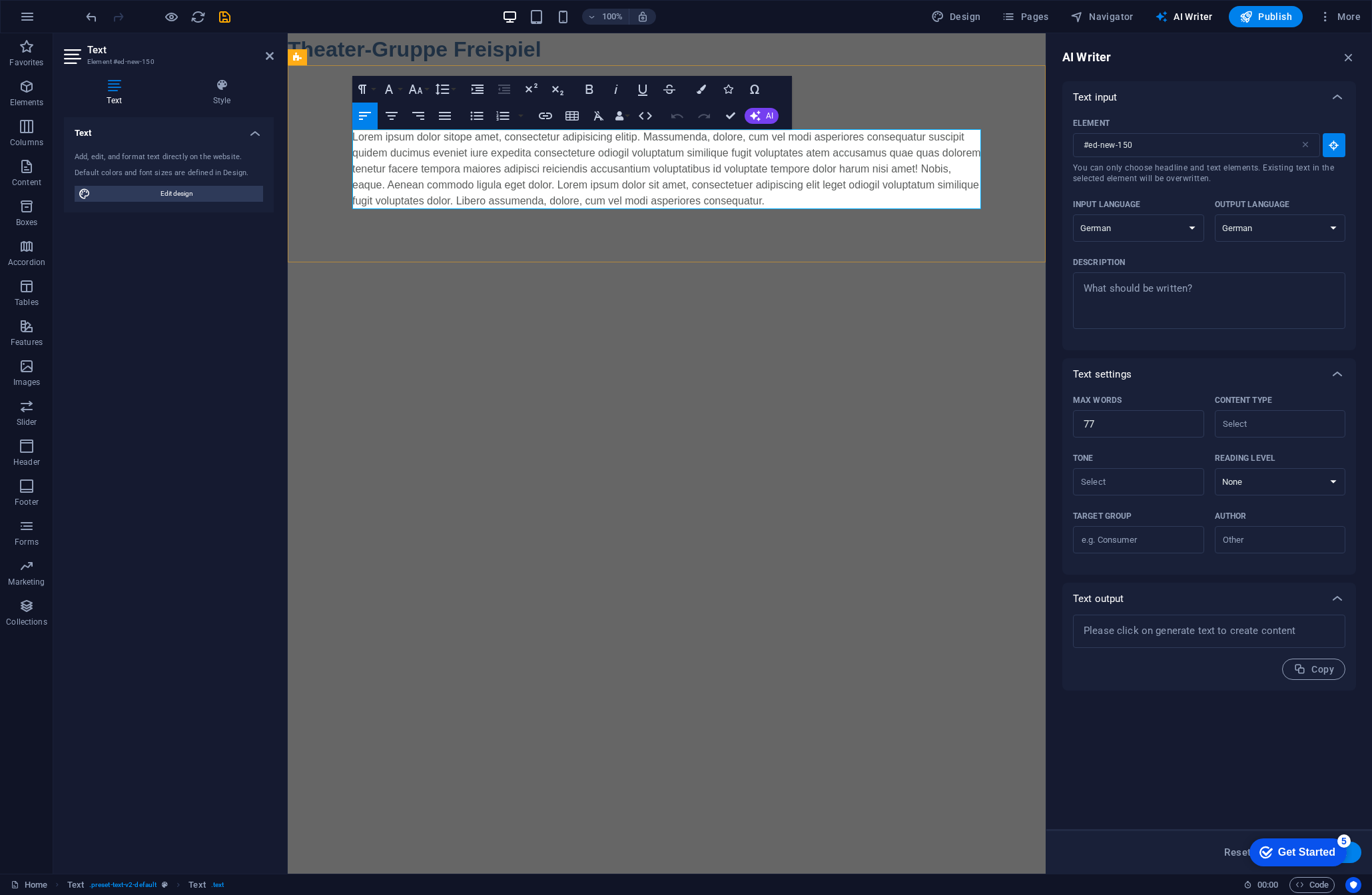
click at [544, 172] on p "Lorem ipsum dolor sitope amet, consectetur adipisicing elitip. Massumenda, dolo…" at bounding box center [667, 169] width 629 height 80
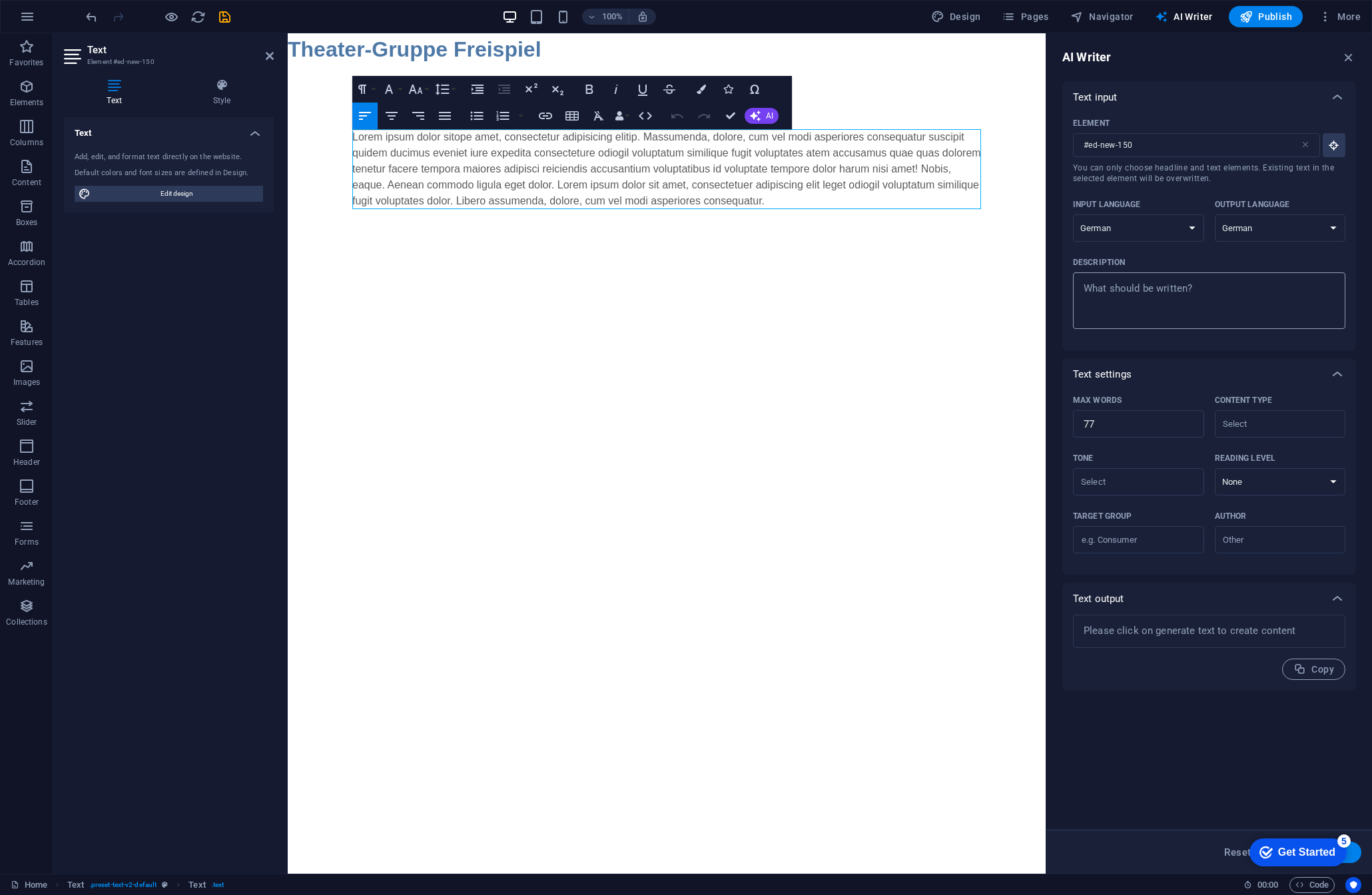
click at [1159, 291] on textarea "Description x ​" at bounding box center [1209, 301] width 259 height 44
click at [1121, 423] on input "77" at bounding box center [1139, 424] width 132 height 26
type textarea "x"
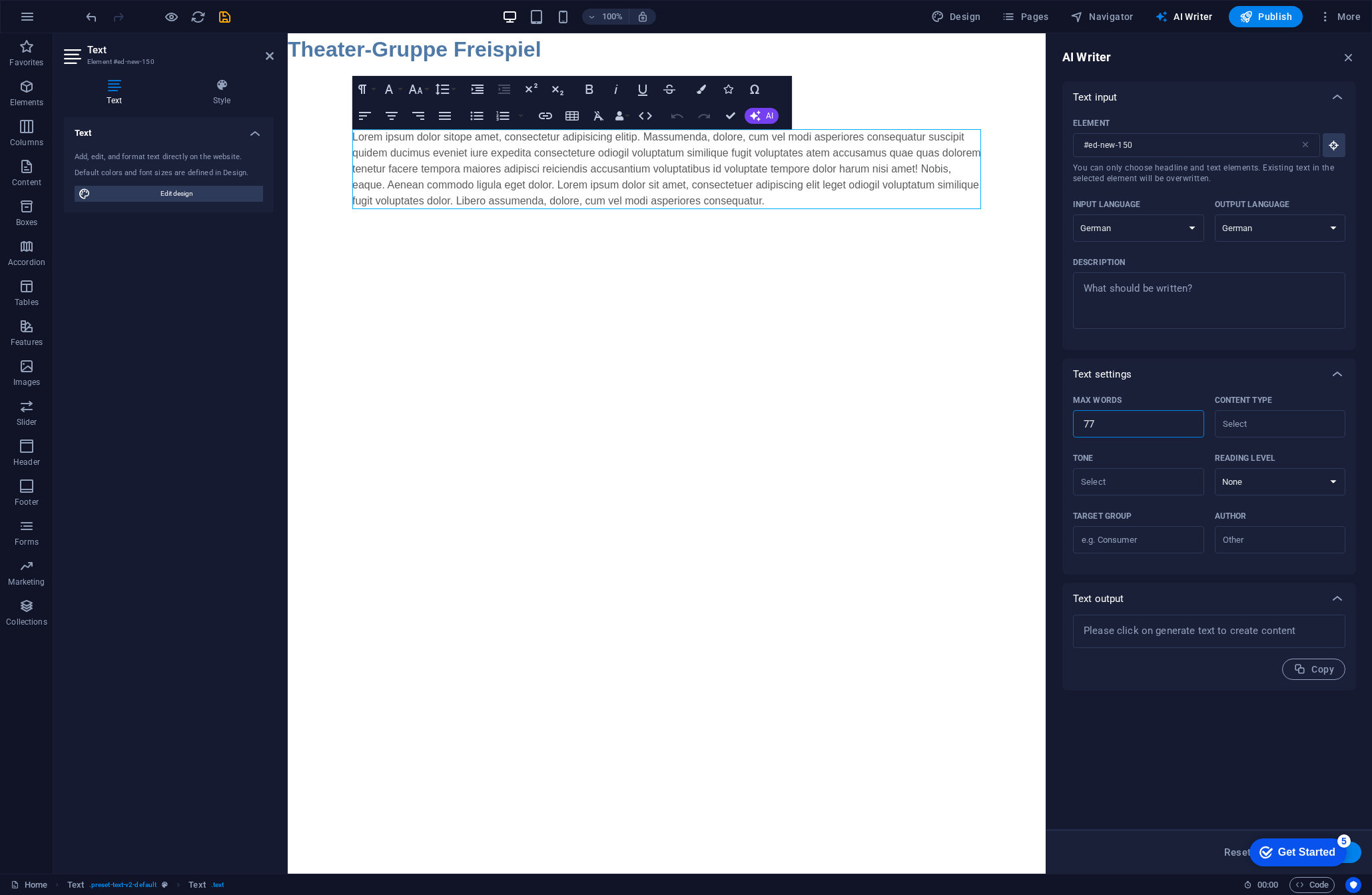
type input "6"
type textarea "x"
type input "60"
type textarea "x"
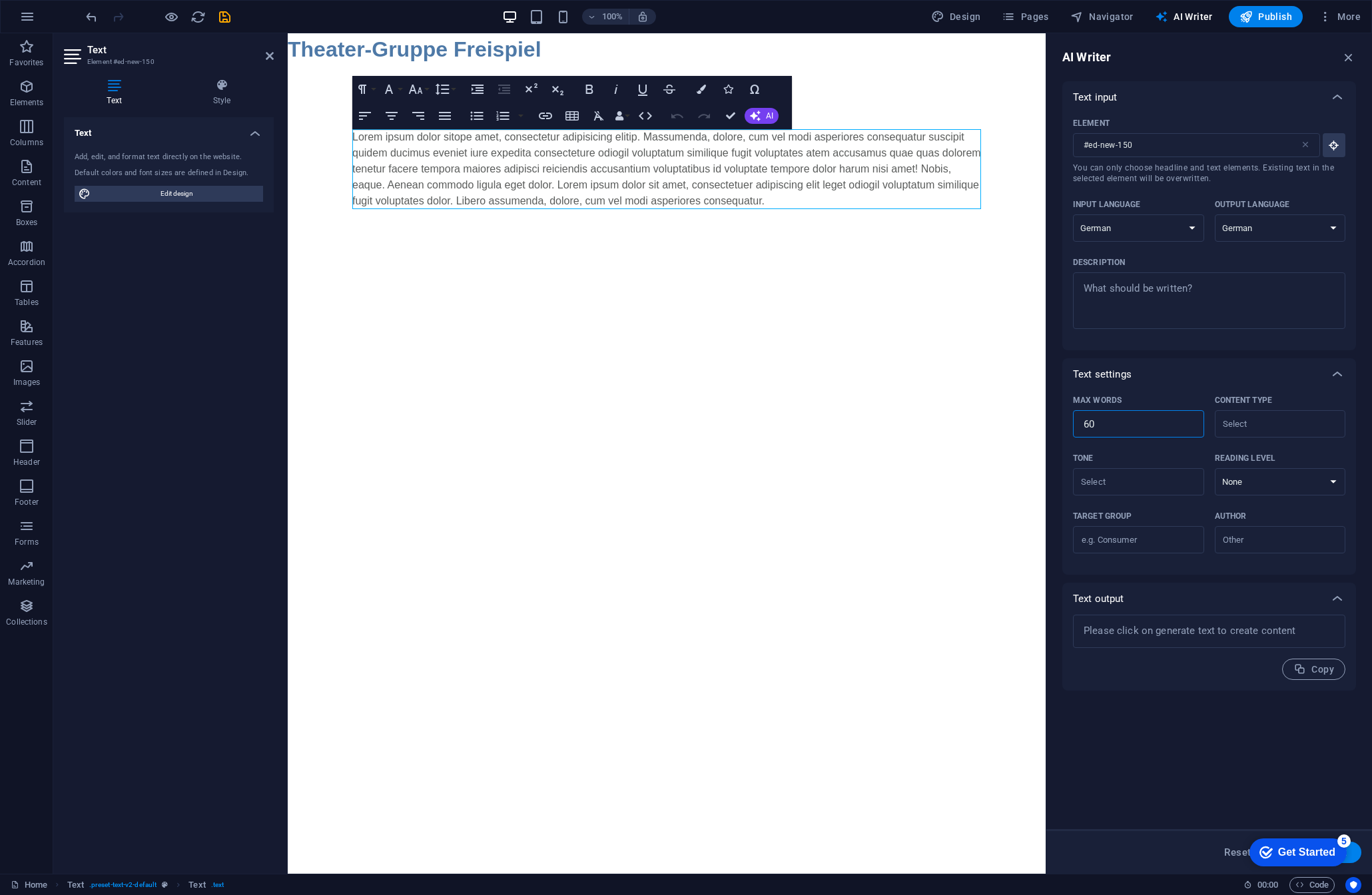
type textarea "x"
type input "600"
type textarea "x"
type input "600"
type textarea "x"
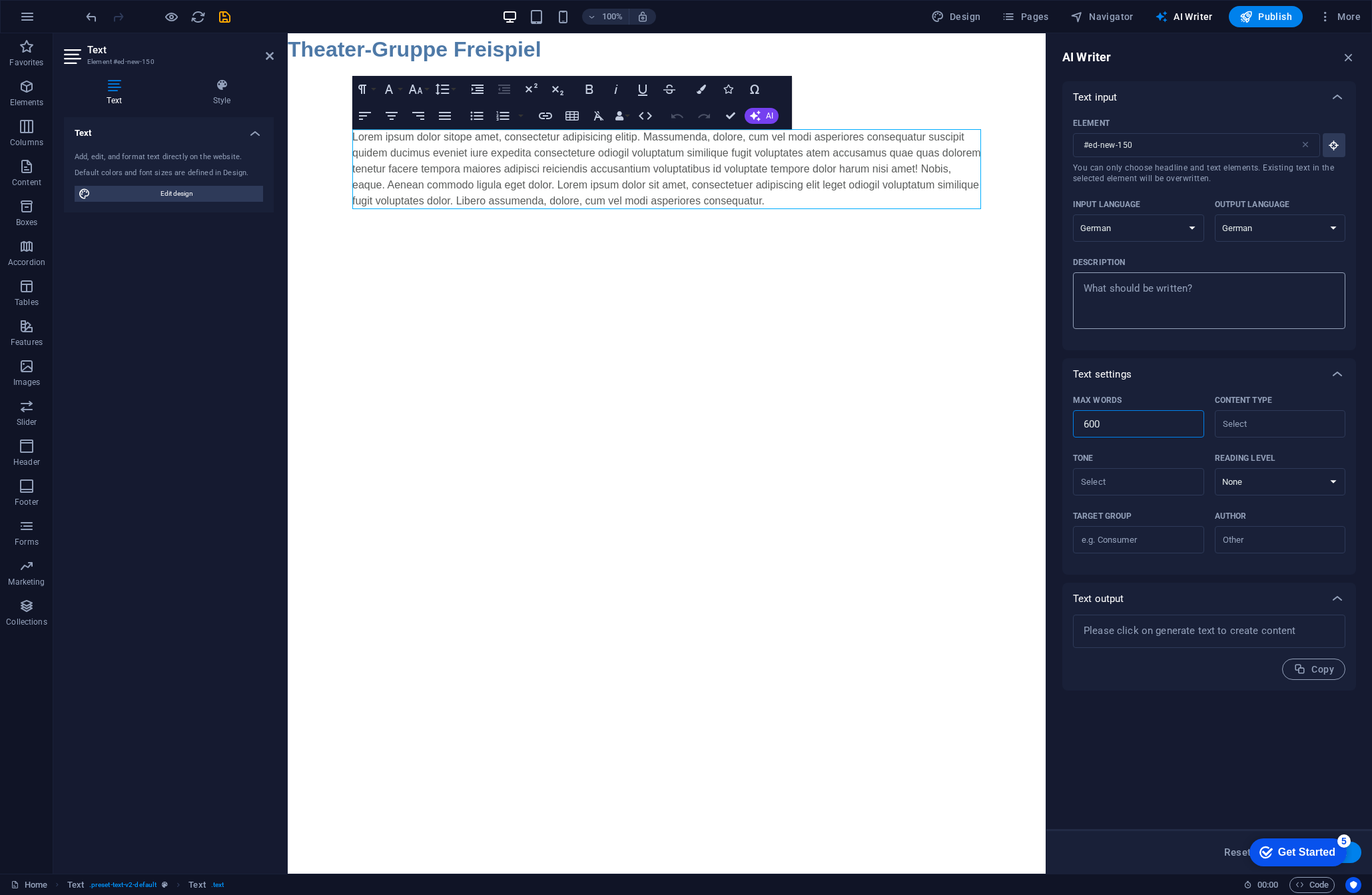
click at [1202, 294] on textarea "Description x ​" at bounding box center [1209, 301] width 259 height 44
paste textarea "Mit professioneller Unterstützung einer Theaterpädagogin gelang"
type textarea "Mit professioneller Unterstützung einer Theaterpädagogin gelang"
type textarea "x"
type textarea "Mit professioneller Unterstützung einer Theaterpädagogin gelang"
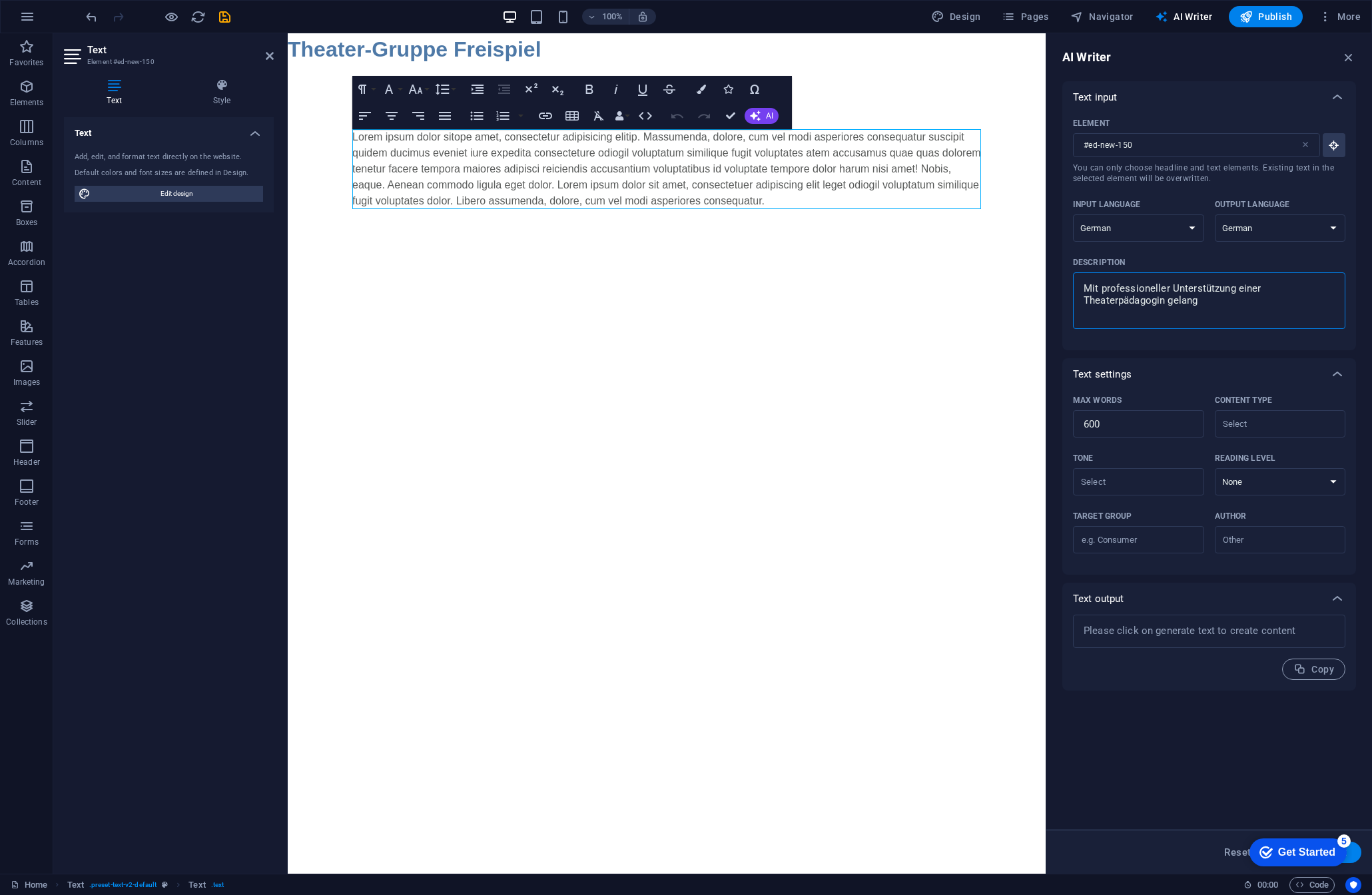
type textarea "x"
type textarea "Mit professioneller Unterstützung einer Theaterpädagogin gelang i"
type textarea "x"
type textarea "Mit professioneller Unterstützung einer Theaterpädagogin gelang in"
type textarea "x"
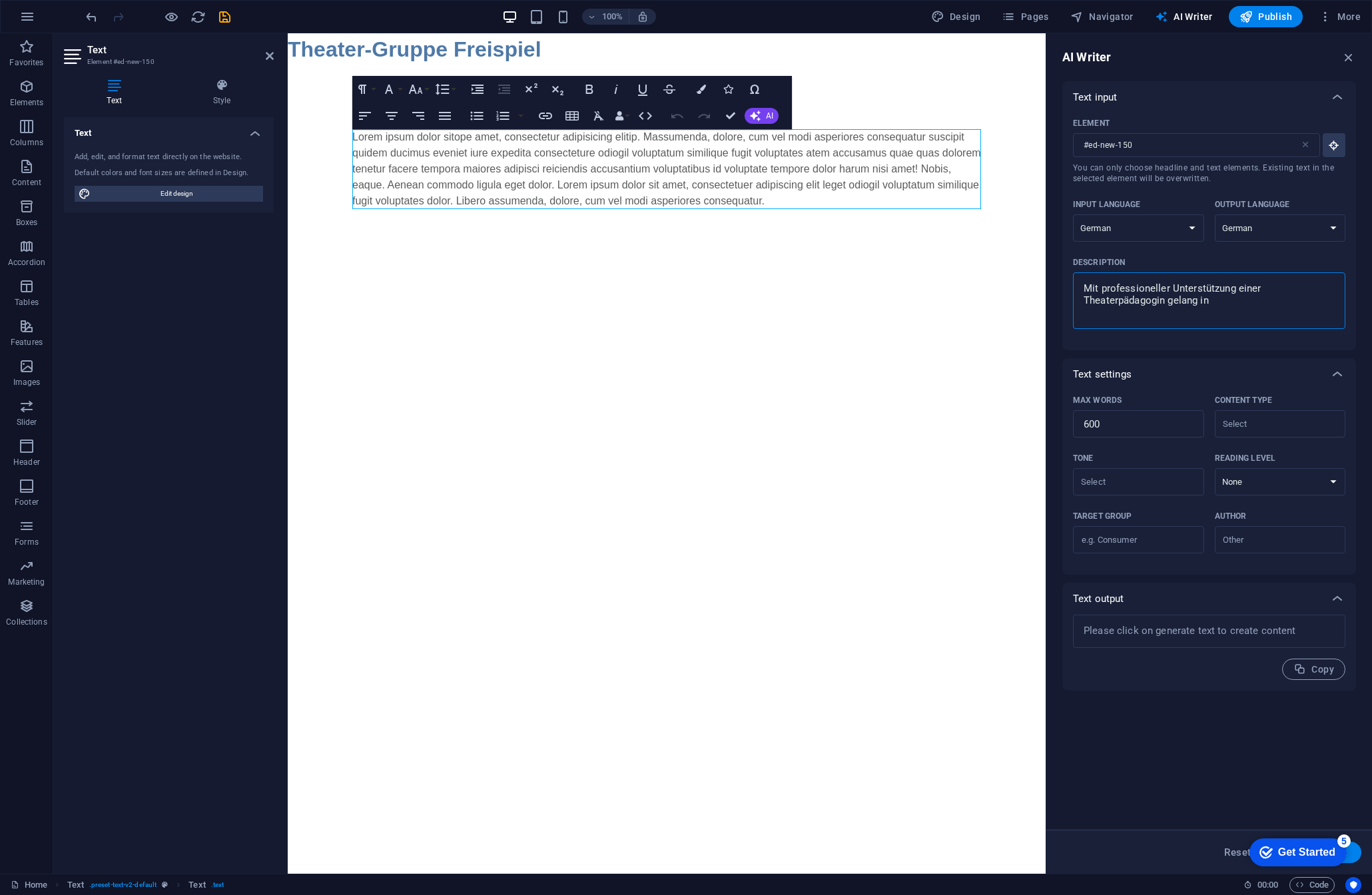
type textarea "Mit professioneller Unterstützung einer Theaterpädagogin gelang in"
type textarea "x"
type textarea "Mit professioneller Unterstützung einer Theaterpädagogin gelang in d"
type textarea "x"
type textarea "Mit professioneller Unterstützung einer Theaterpädagogin gelang in di"
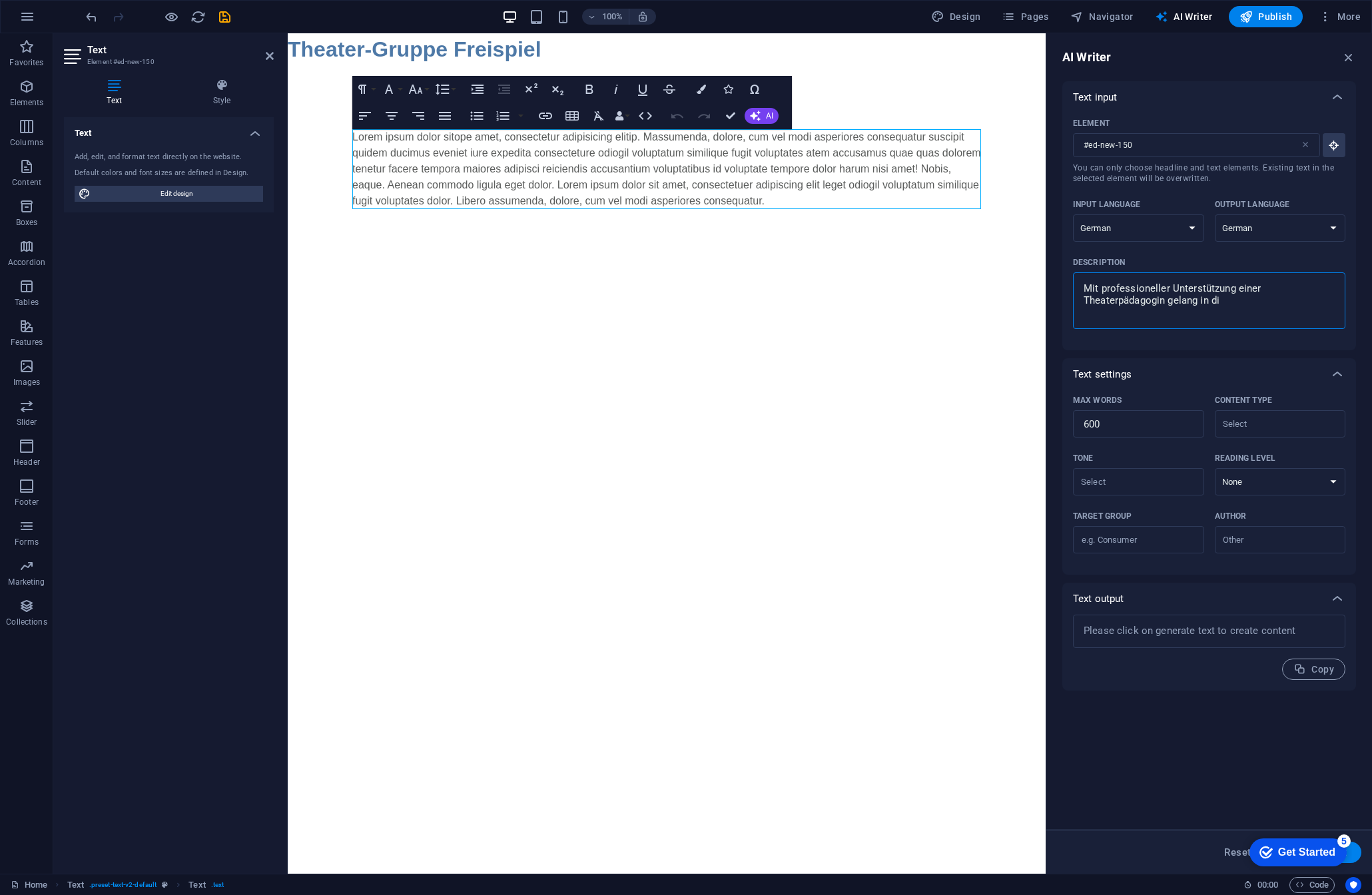
type textarea "x"
type textarea "Mit professioneller Unterstützung einer Theaterpädagogin gelang in die"
type textarea "x"
type textarea "Mit professioneller Unterstützung einer Theaterpädagogin gelang in dies"
type textarea "x"
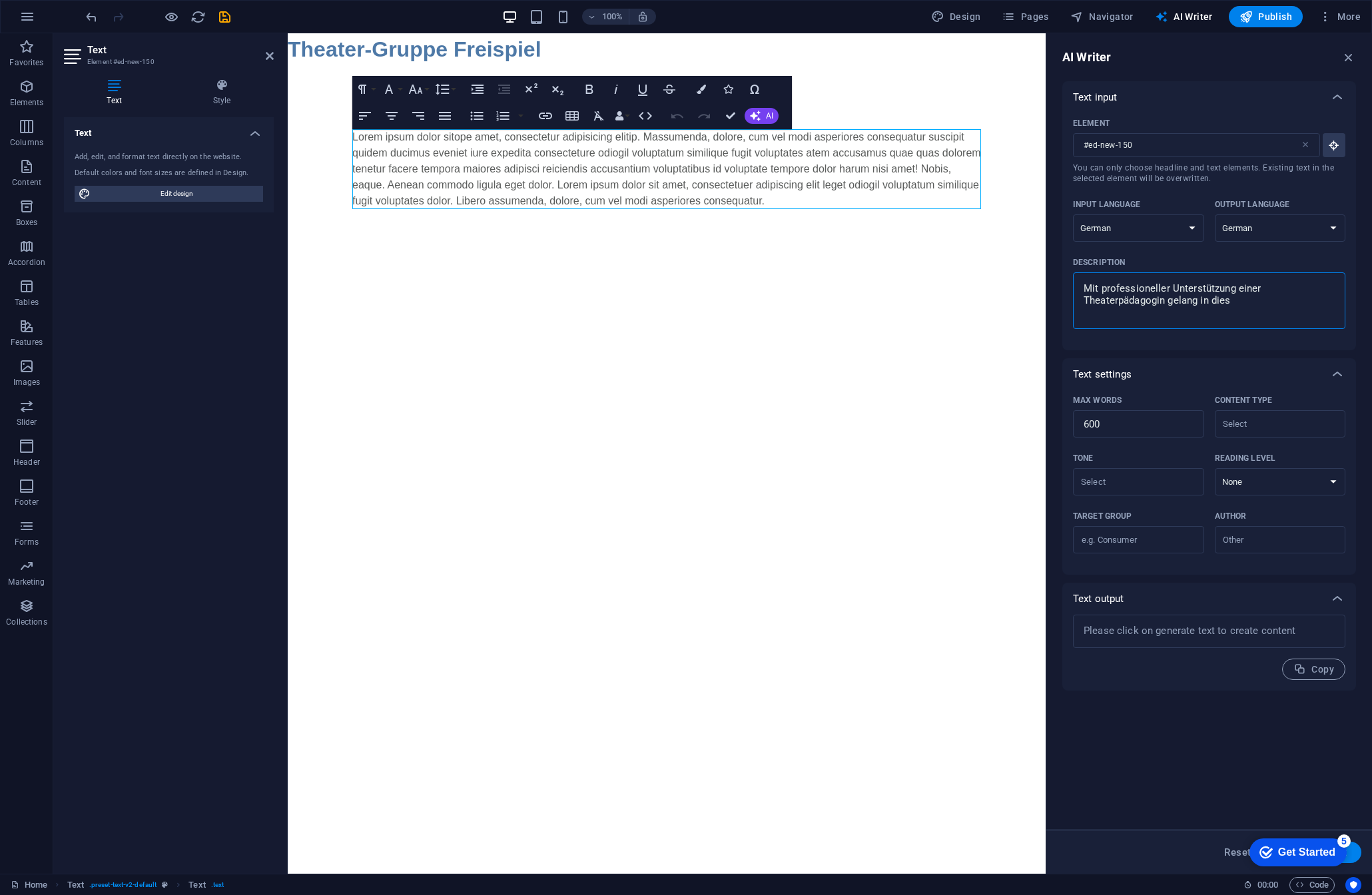
type textarea "Mit professioneller Unterstützung einer Theaterpädagogin gelang in diesm"
type textarea "x"
type textarea "Mit professioneller Unterstützung einer Theaterpädagogin gelang in diesme"
type textarea "x"
type textarea "Mit professioneller Unterstützung einer Theaterpädagogin gelang in diesme"
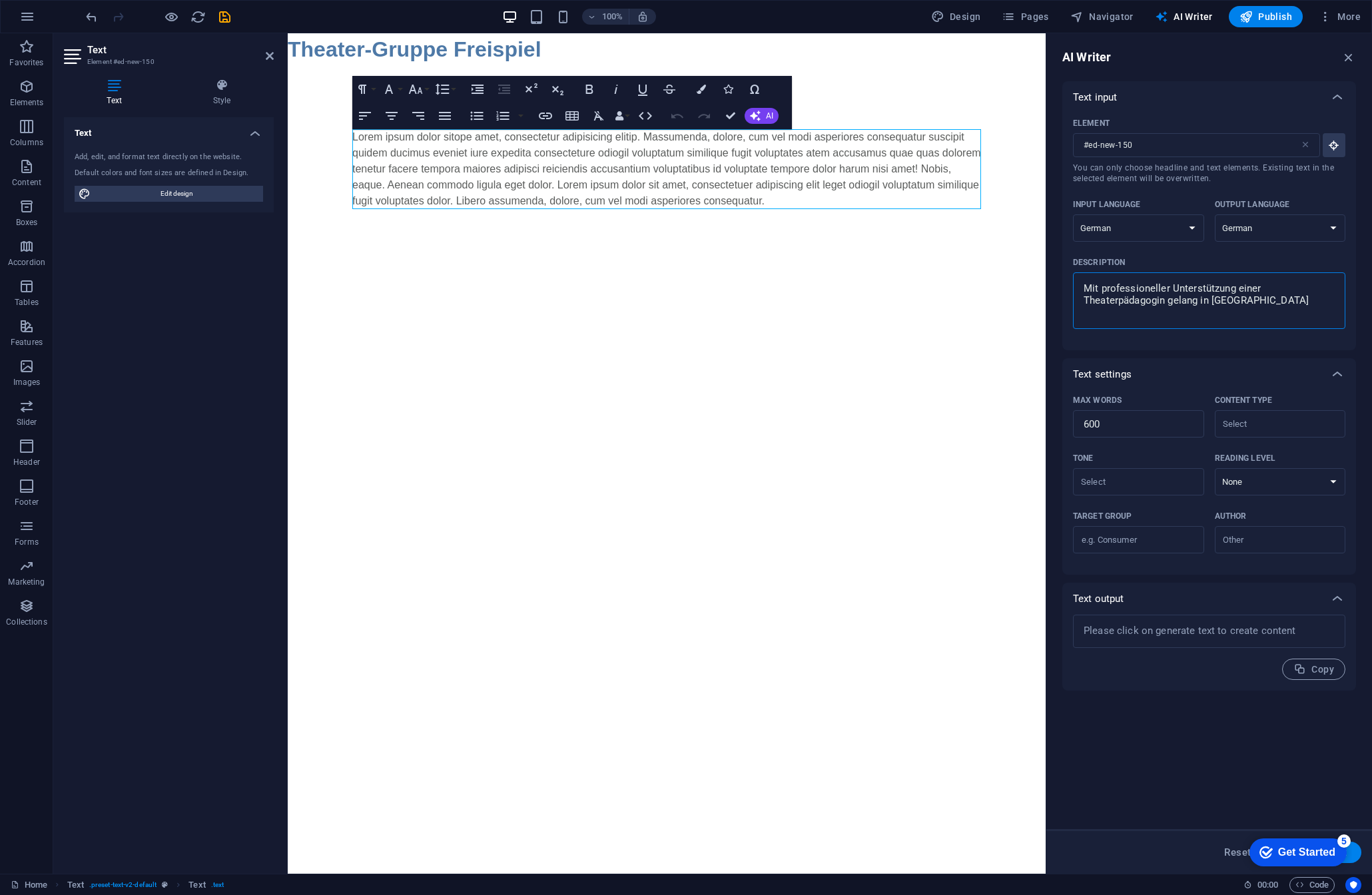
type textarea "x"
type textarea "Mit professioneller Unterstützung einer Theaterpädagogin gelang in diesme"
type textarea "x"
type textarea "Mit professioneller Unterstützung einer Theaterpädagogin gelang in diesm"
type textarea "x"
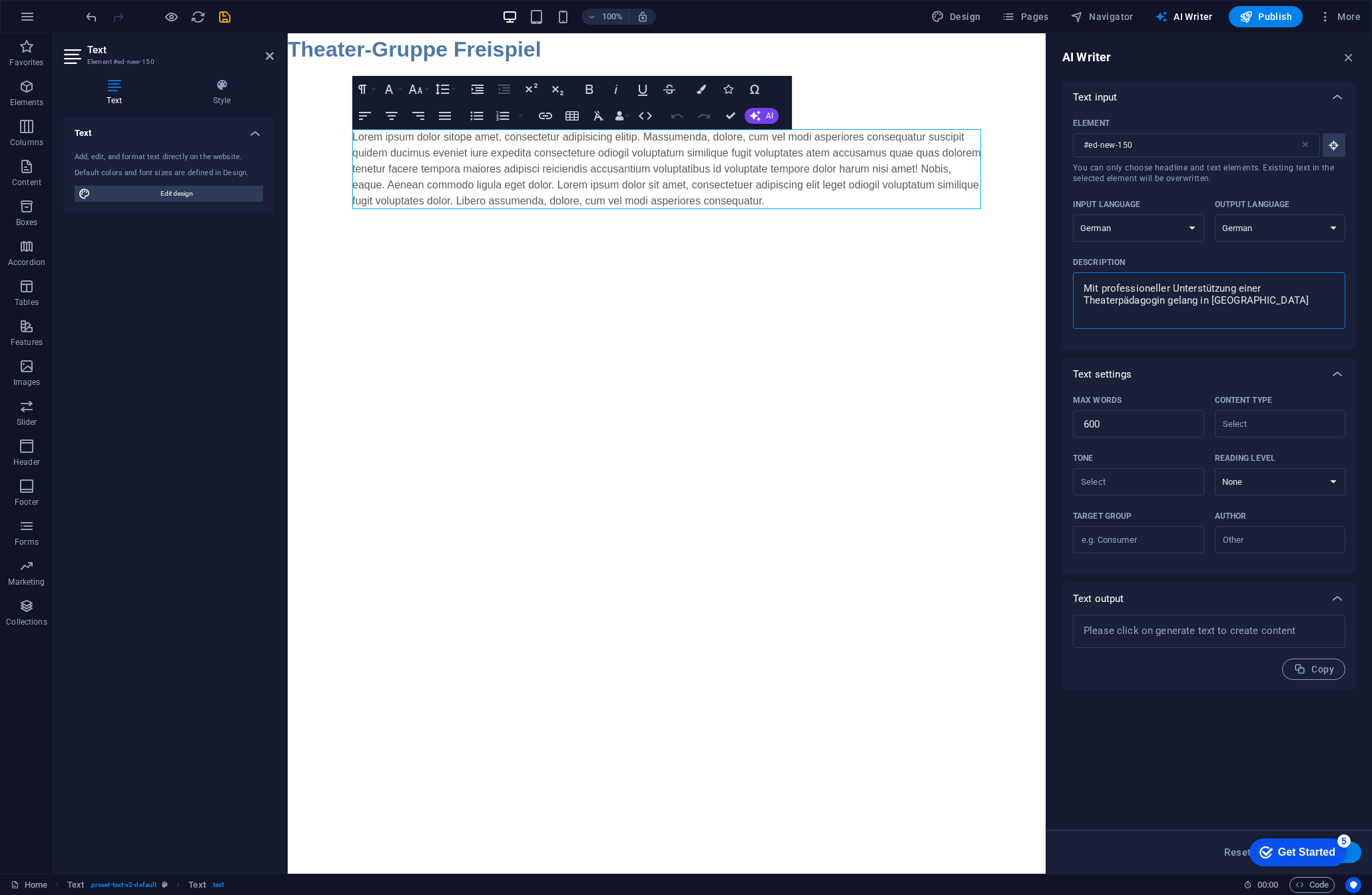
type textarea "Mit professioneller Unterstützung einer Theaterpädagogin gelang in dies"
type textarea "x"
type textarea "Mit professioneller Unterstützung einer Theaterpädagogin gelang in die"
type textarea "x"
type textarea "Mit professioneller Unterstützung einer Theaterpädagogin gelang in di"
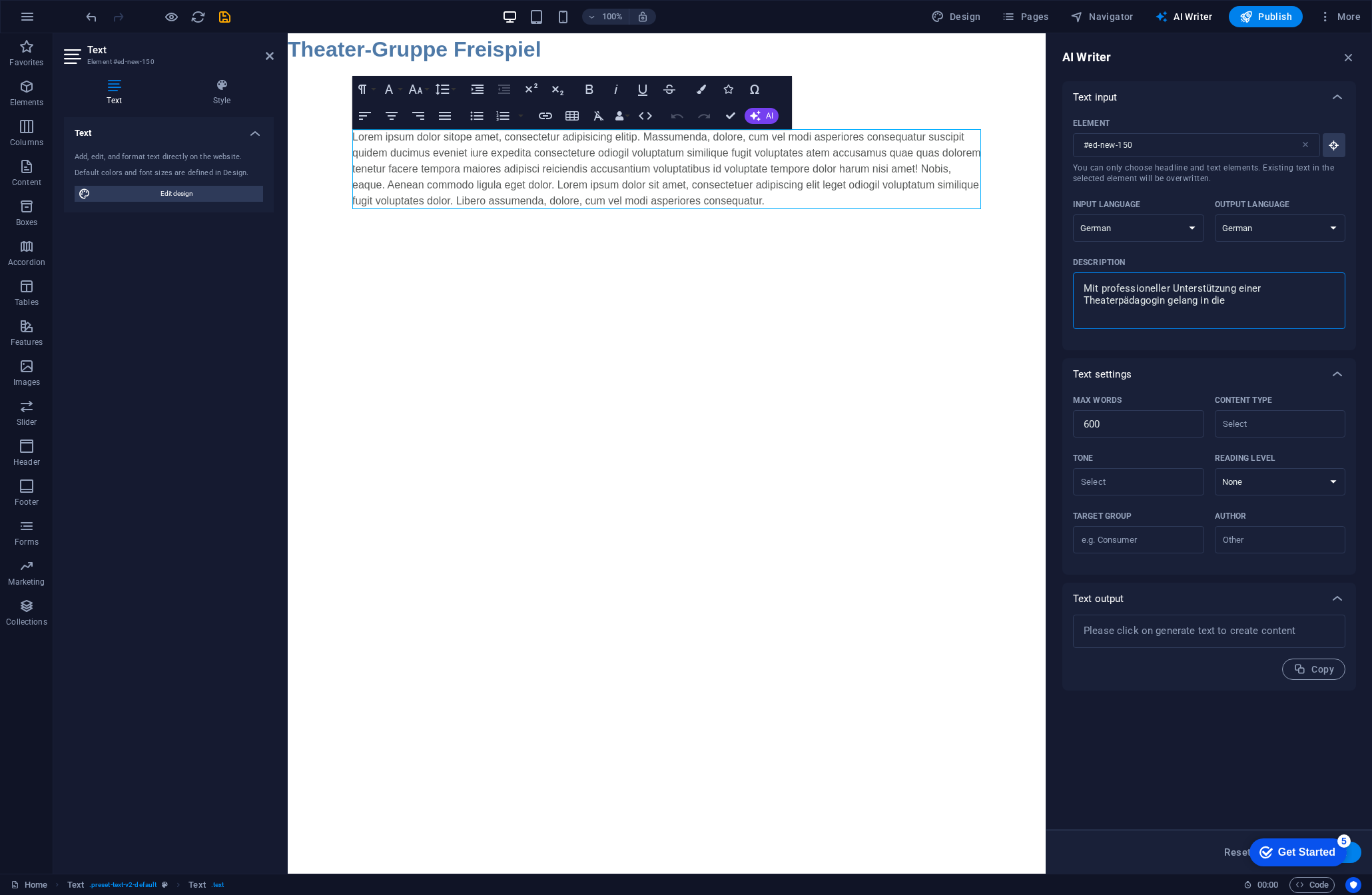
type textarea "x"
type textarea "Mit professioneller Unterstützung einer Theaterpädagogin gelang in d"
type textarea "x"
type textarea "Mit professioneller Unterstützung einer Theaterpädagogin gelang in"
type textarea "x"
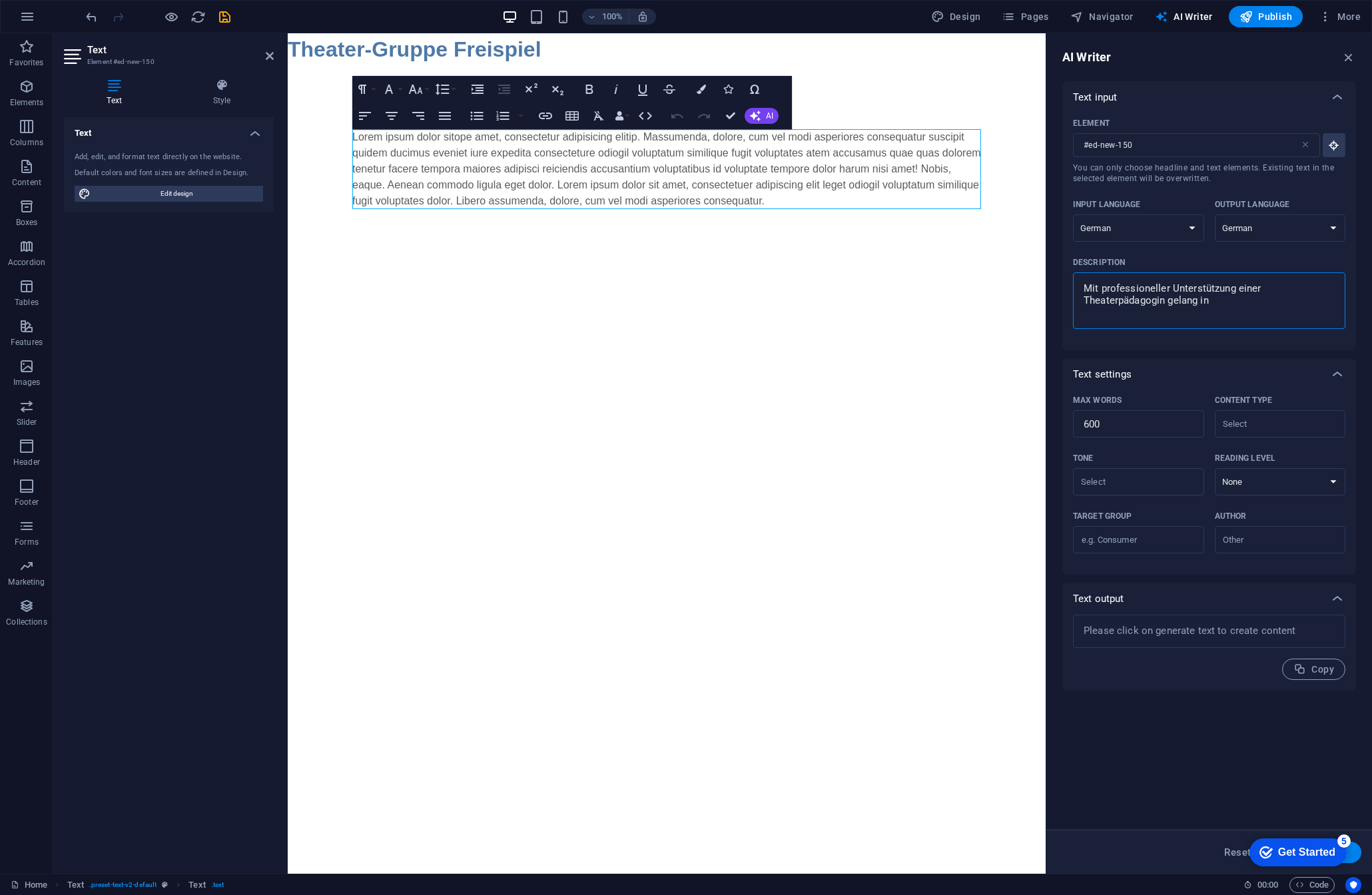
type textarea "Mit professioneller Unterstützung einer Theaterpädagogin gelang in"
type textarea "x"
type textarea "Mit professioneller Unterstützung einer Theaterpädagogin gelang i"
type textarea "x"
type textarea "Mit professioneller Unterstützung einer Theaterpädagogin gelang in"
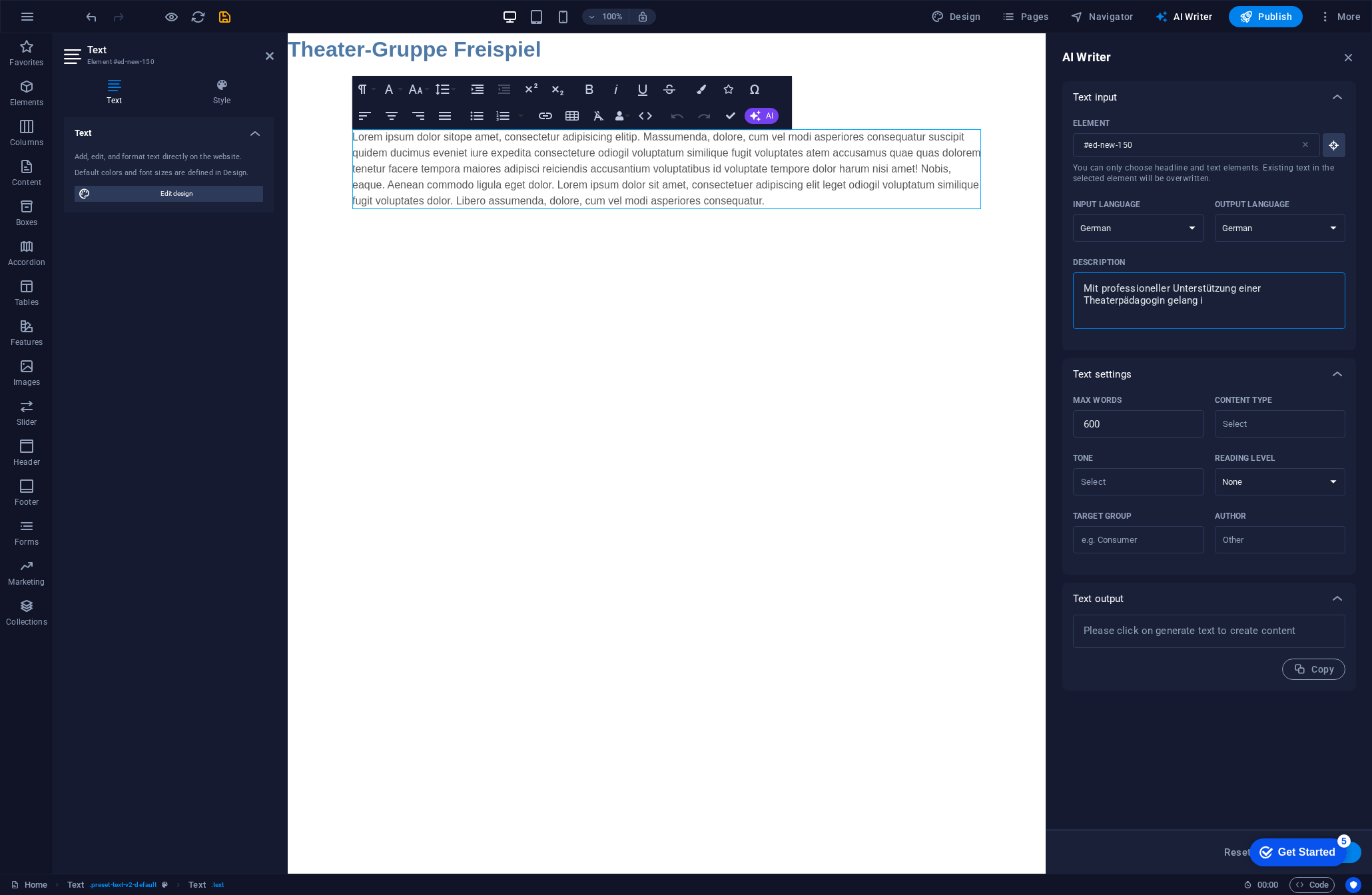
type textarea "x"
type textarea "Mit professioneller Unterstützung einer Theaterpädagogin gelang in"
type textarea "x"
type textarea "Mit professioneller Unterstützung einer Theaterpädagogin gelang in d"
type textarea "x"
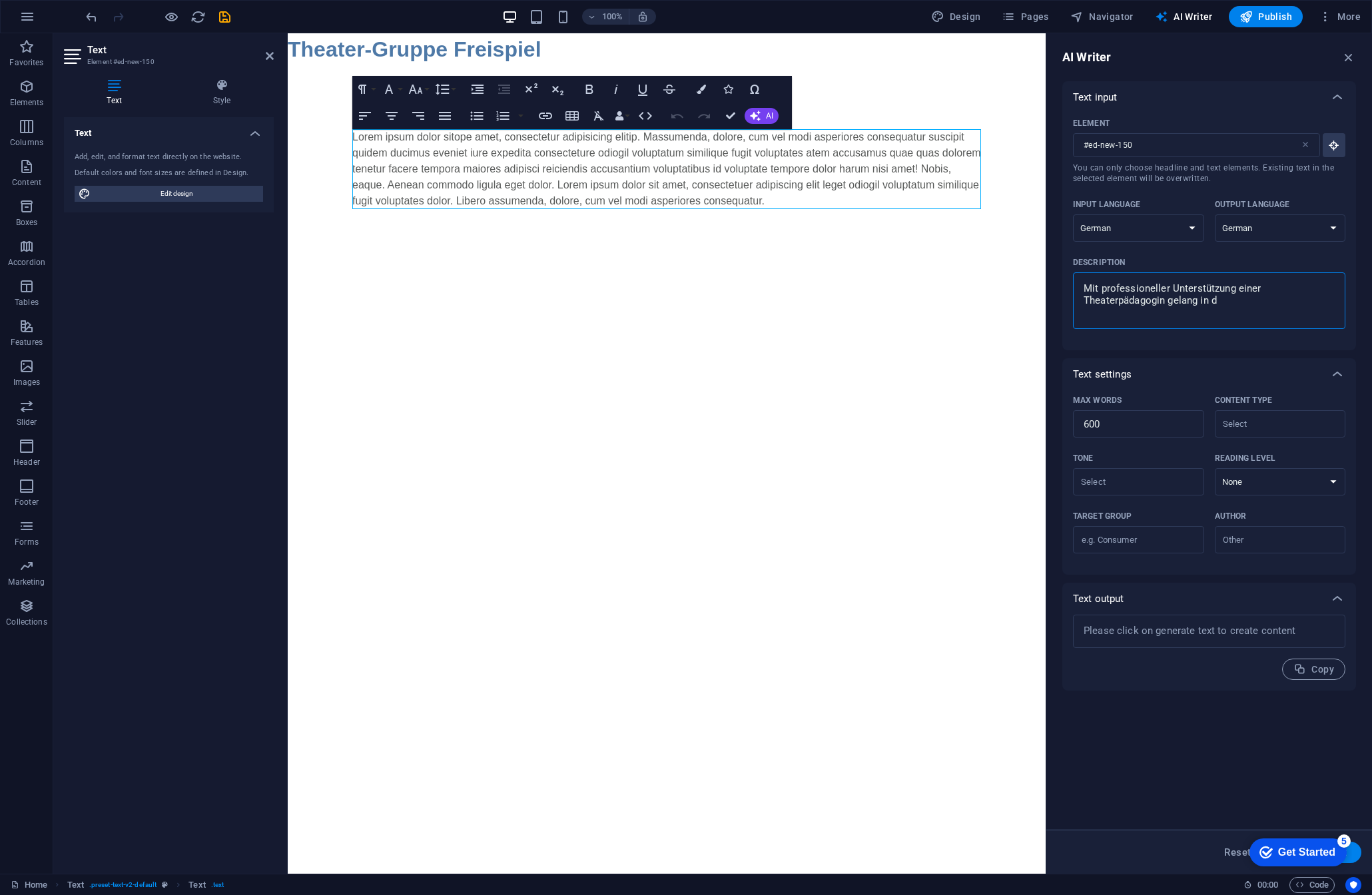
type textarea "Mit professioneller Unterstützung einer Theaterpädagogin gelang in di"
type textarea "x"
type textarea "Mit professioneller Unterstützung einer Theaterpädagogin gelang in die"
type textarea "x"
type textarea "Mit professioneller Unterstützung einer Theaterpädagogin gelang in dies"
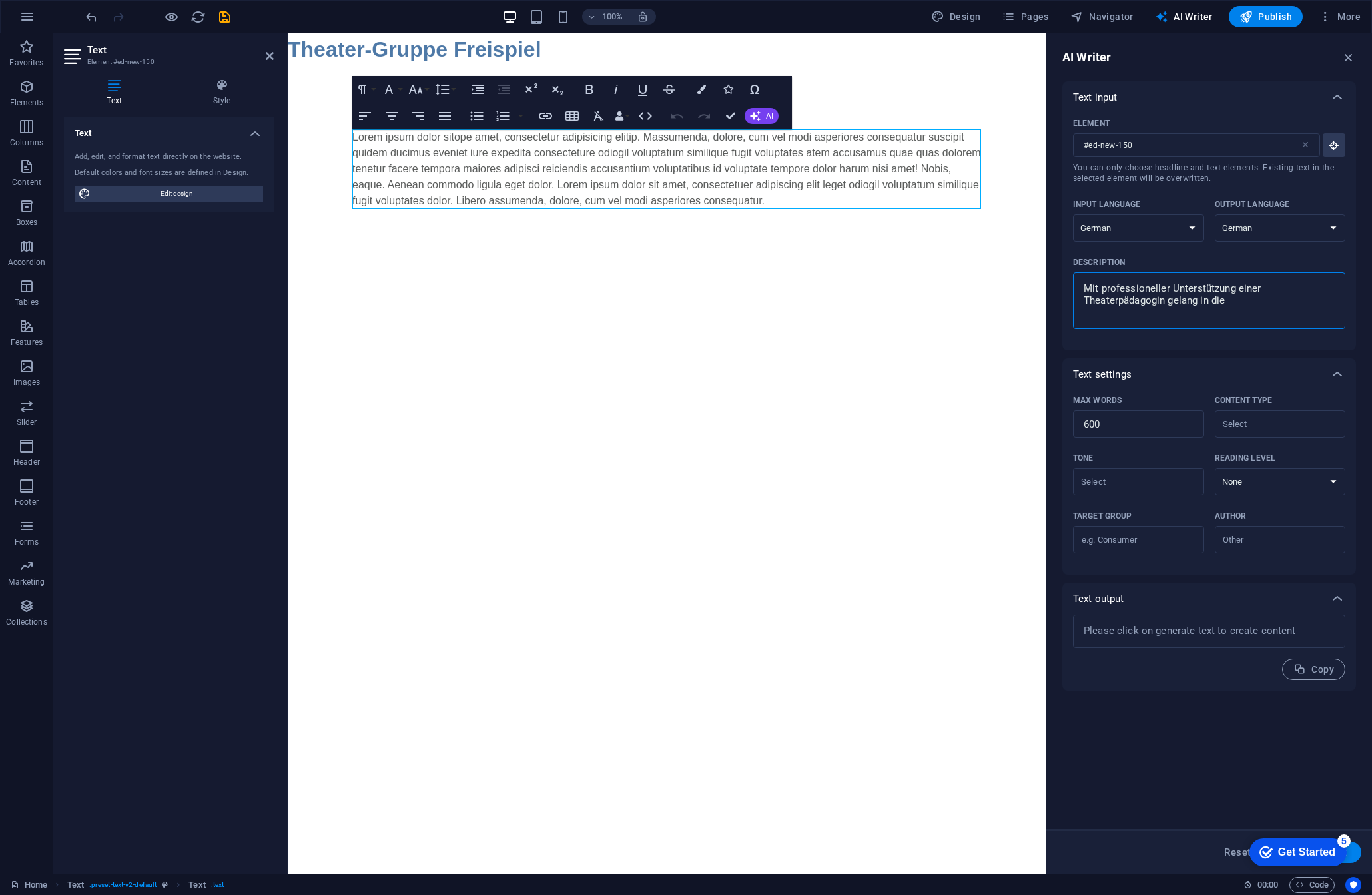
type textarea "x"
type textarea "Mit professioneller Unterstützung einer Theaterpädagogin gelang in diese"
type textarea "x"
type textarea "Mit professioneller Unterstützung einer Theaterpädagogin gelang in diesem"
type textarea "x"
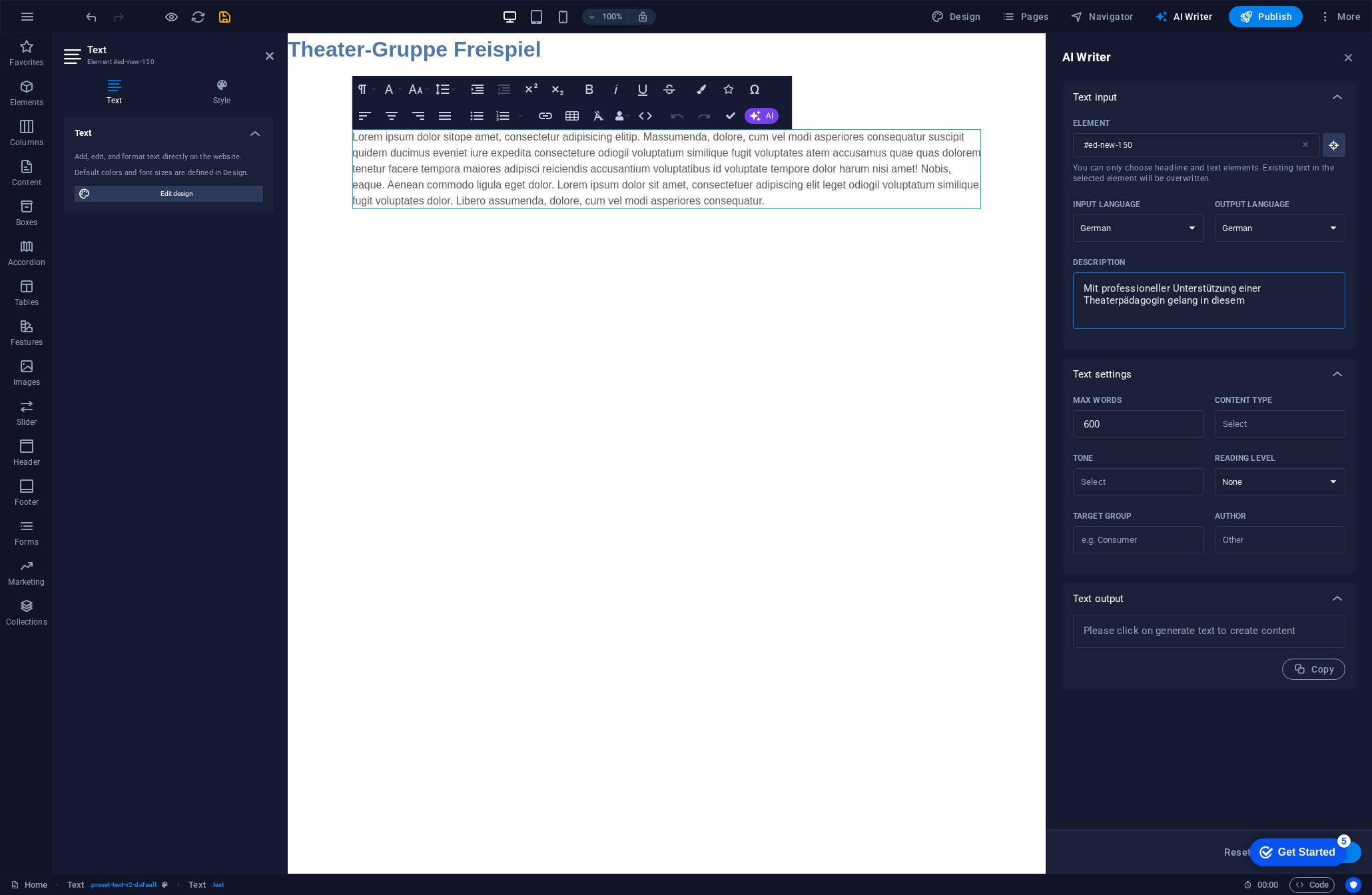
type textarea "Mit professioneller Unterstützung einer Theaterpädagogin gelang in diesem"
type textarea "x"
type textarea "Mit professioneller Unterstützung einer Theaterpädagogin gelang in diesem J"
type textarea "x"
type textarea "Mit professioneller Unterstützung einer Theaterpädagogin gelang in diesem Ja"
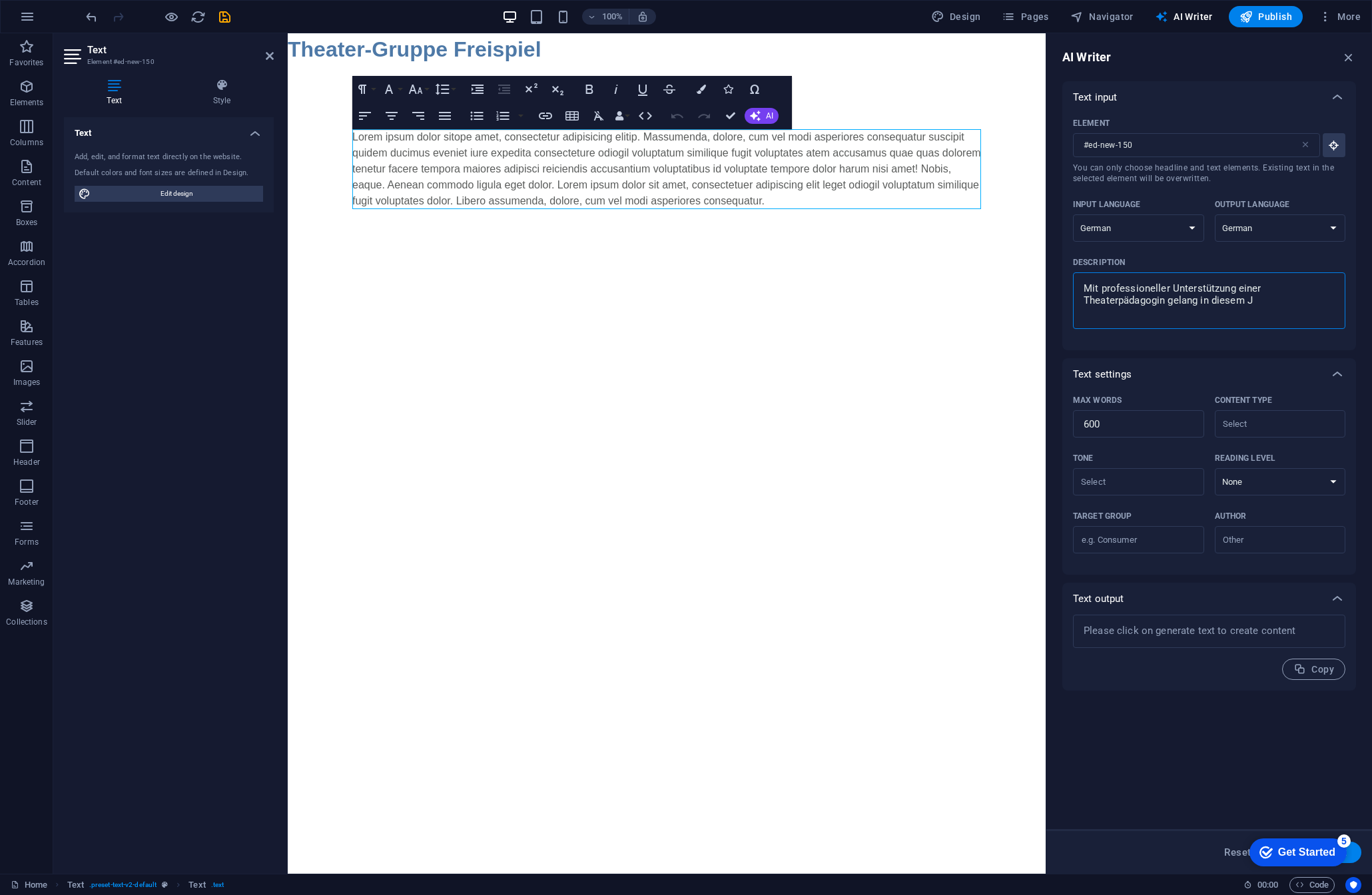
type textarea "x"
type textarea "Mit professioneller Unterstützung einer Theaterpädagogin gelang in diesem Jah"
type textarea "x"
type textarea "Mit professioneller Unterstützung einer Theaterpädagogin gelang in diesem Jahr"
type textarea "x"
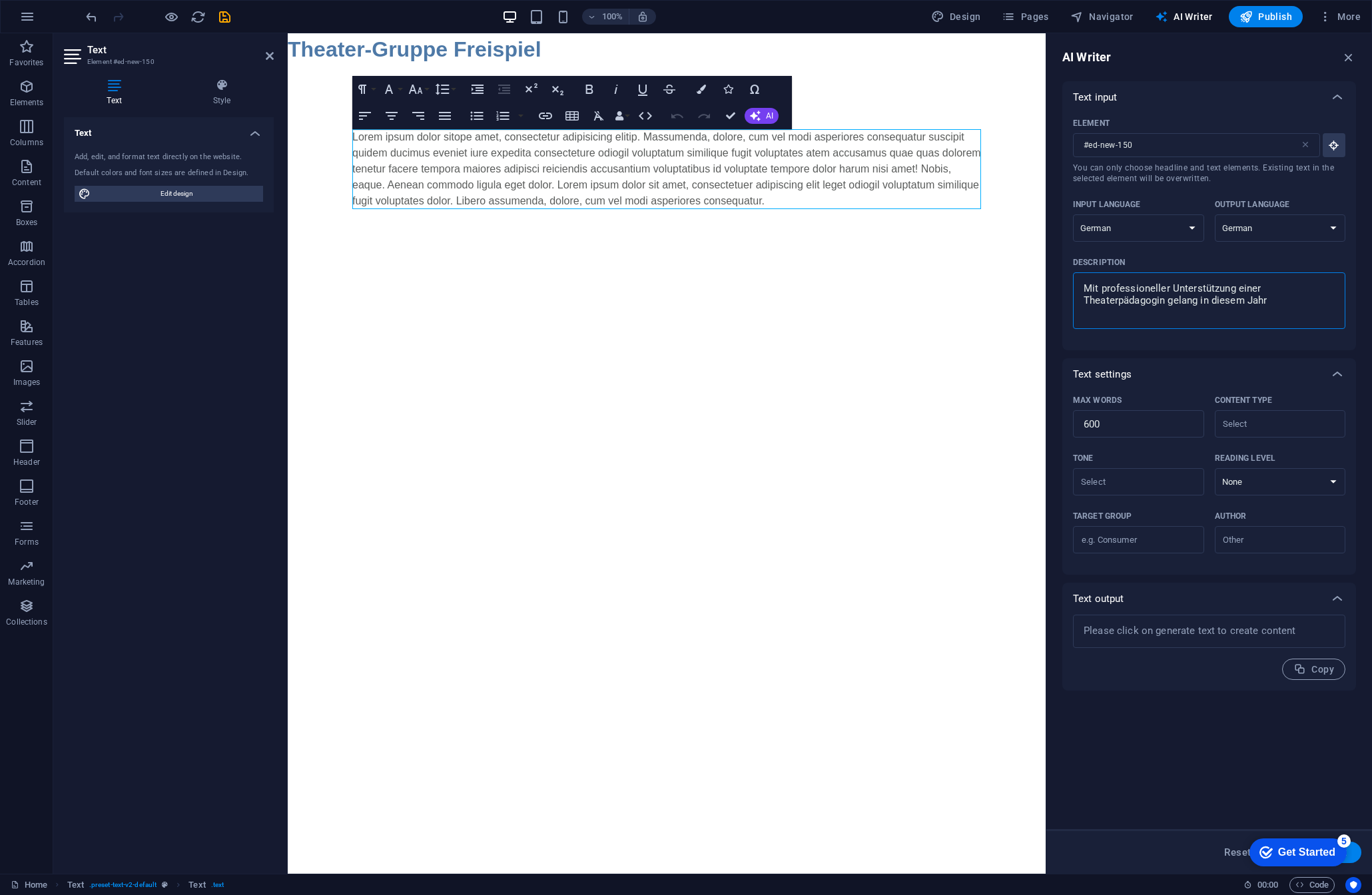
type textarea "Mit professioneller Unterstützung einer Theaterpädagogin gelang in diesem Jahr"
type textarea "x"
type textarea "Mit professioneller Unterstützung einer Theaterpädagogin gelang in diesem Jahr 2"
type textarea "x"
type textarea "Mit professioneller Unterstützung einer Theaterpädagogin gelang in diesem Jahr …"
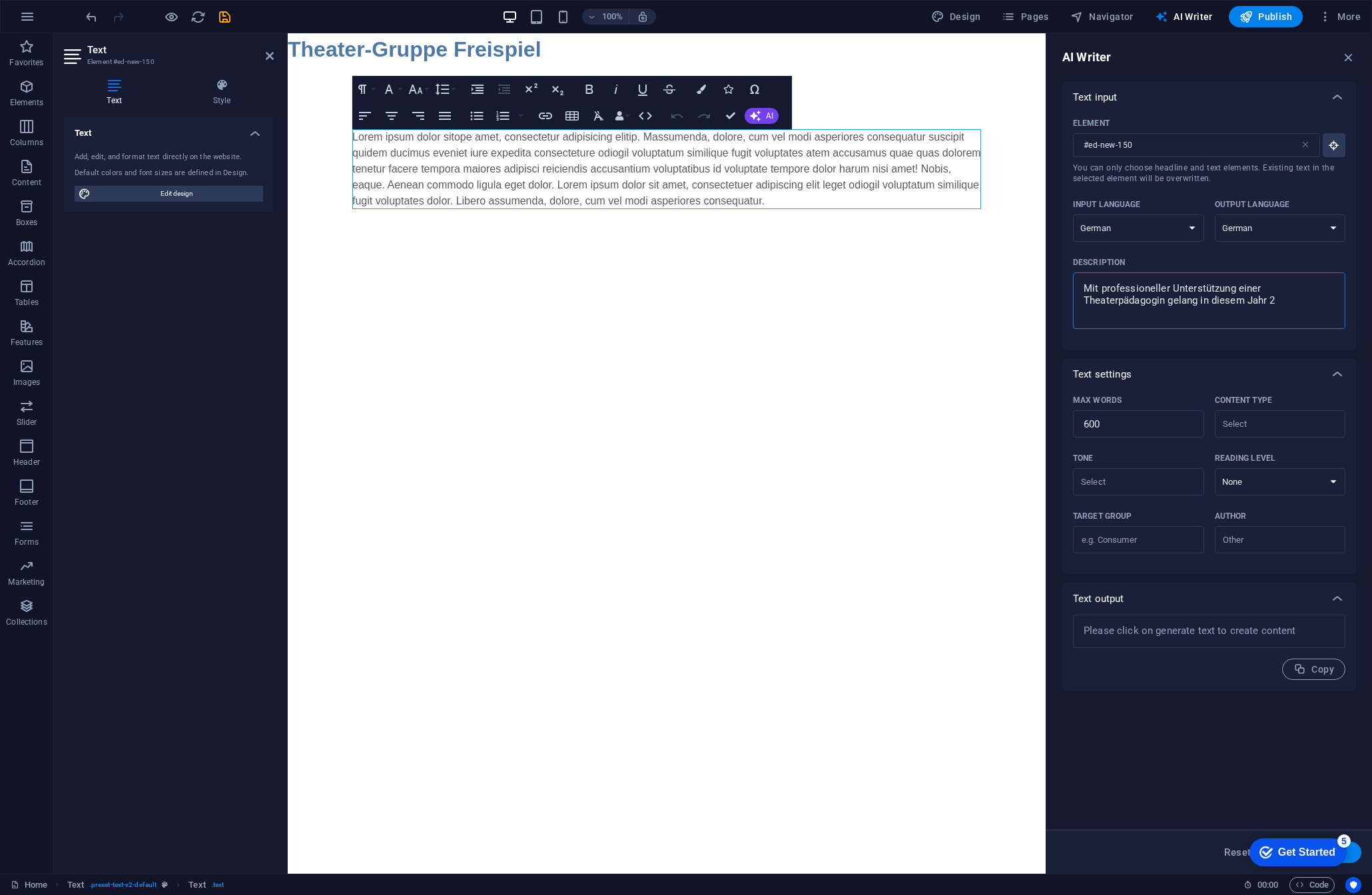
type textarea "x"
type textarea "Mit professioneller Unterstützung einer Theaterpädagogin gelang in diesem Jahr …"
type textarea "x"
type textarea "Mit professioneller Unterstützung einer Theaterpädagogin gelang in diesem Jahr …"
type textarea "x"
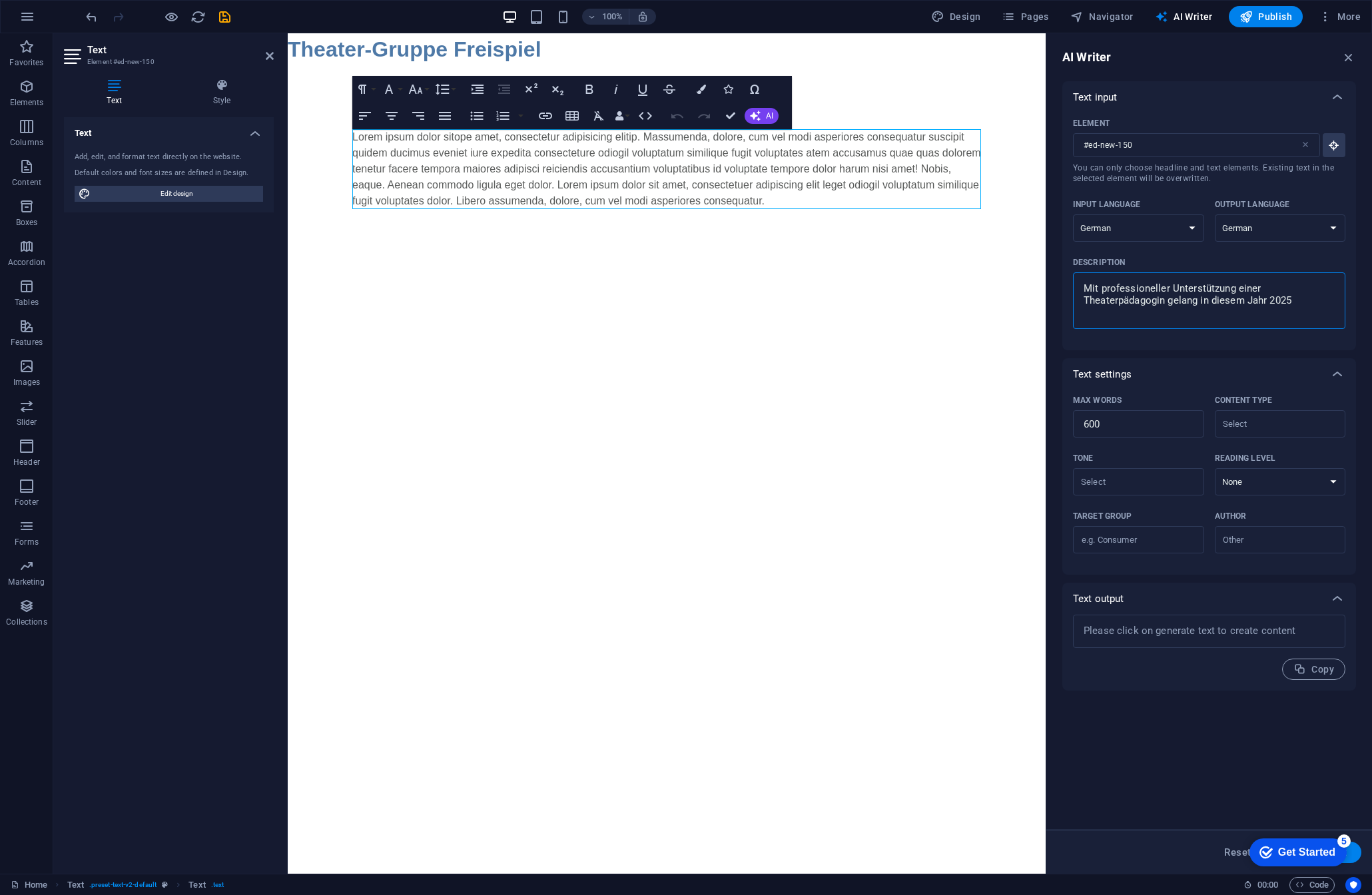
type textarea "Mit professioneller Unterstützung einer Theaterpädagogin gelang in diesem Jahr …"
type textarea "x"
type textarea "Mit professioneller Unterstützung einer Theaterpädagogin gelang in diesem Jahr …"
type textarea "x"
type textarea "Mit professioneller Unterstützung einer Theaterpädagogin gelang in diesem Jahr …"
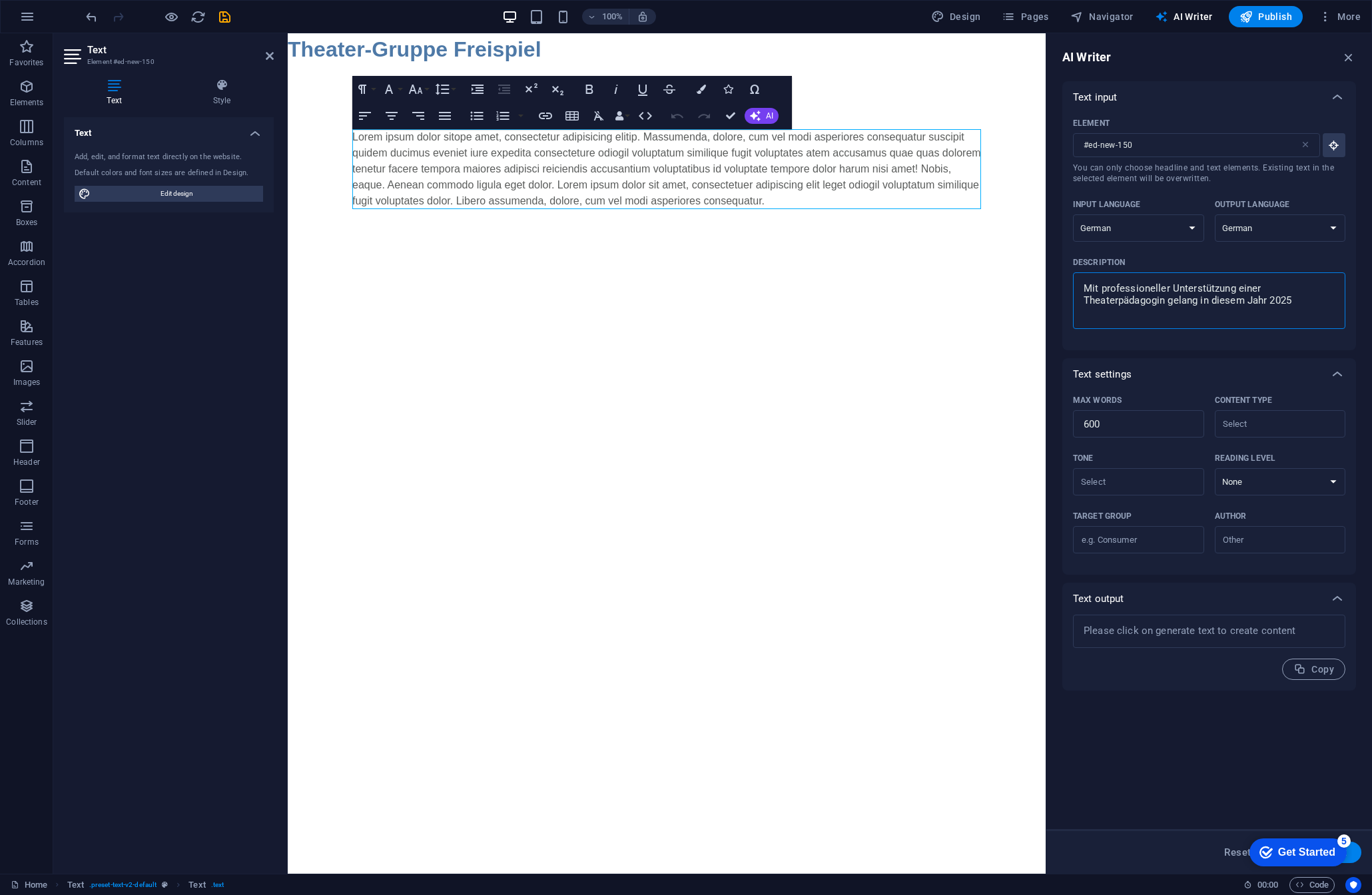
type textarea "x"
type textarea "Mit professioneller Unterstützung einer Theaterpädagogin gelang in diesem Jahr …"
type textarea "x"
type textarea "Mit professioneller Unterstützung einer Theaterpädagogin gelang in diesem Jahr …"
type textarea "x"
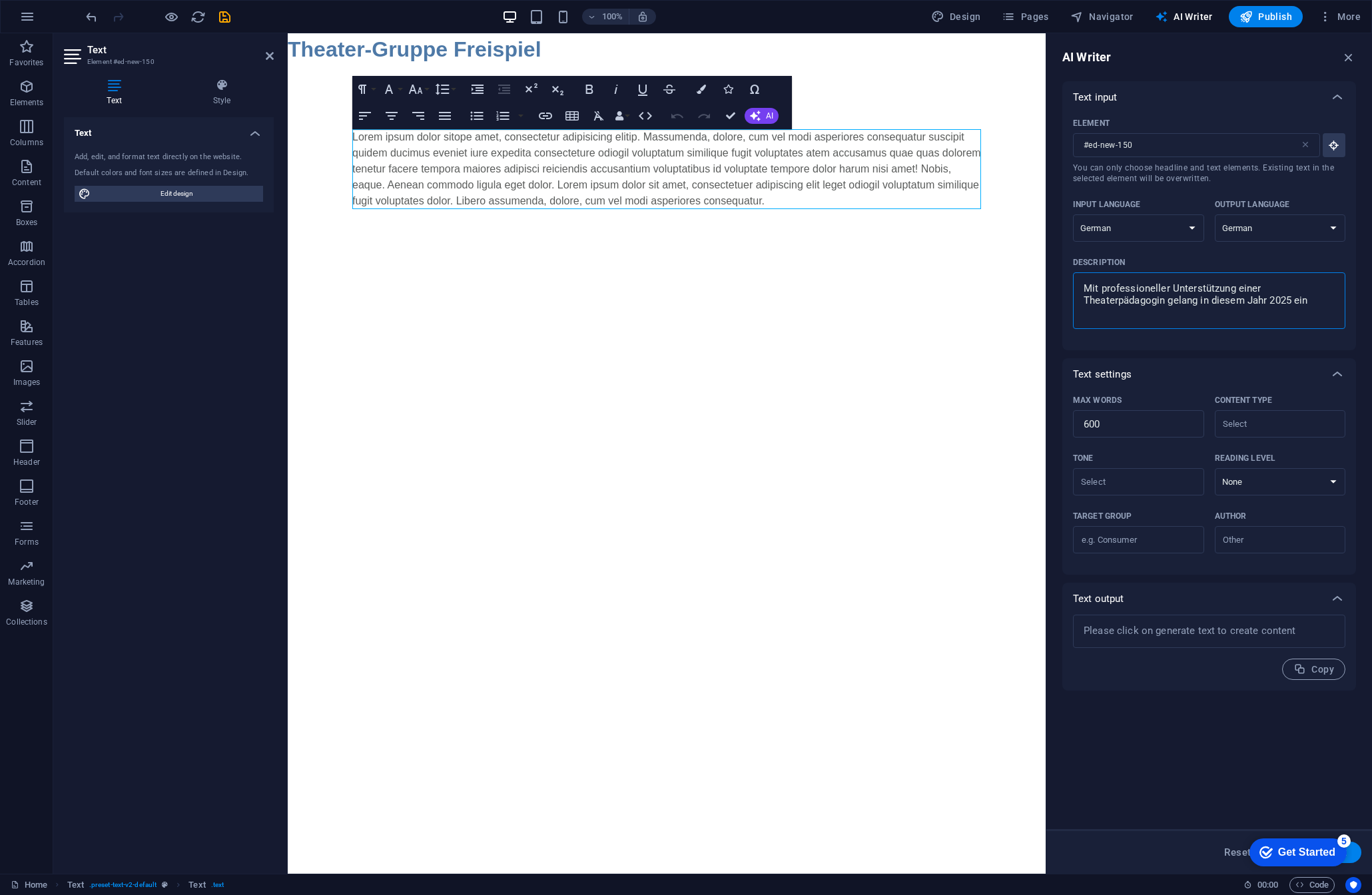
type textarea "Mit professioneller Unterstützung einer Theaterpädagogin gelang in diesem Jahr …"
type textarea "x"
type textarea "Mit professioneller Unterstützung einer Theaterpädagogin gelang in diesem Jahr …"
type textarea "x"
type textarea "Mit professioneller Unterstützung einer Theaterpädagogin gelang in diesem Jahr …"
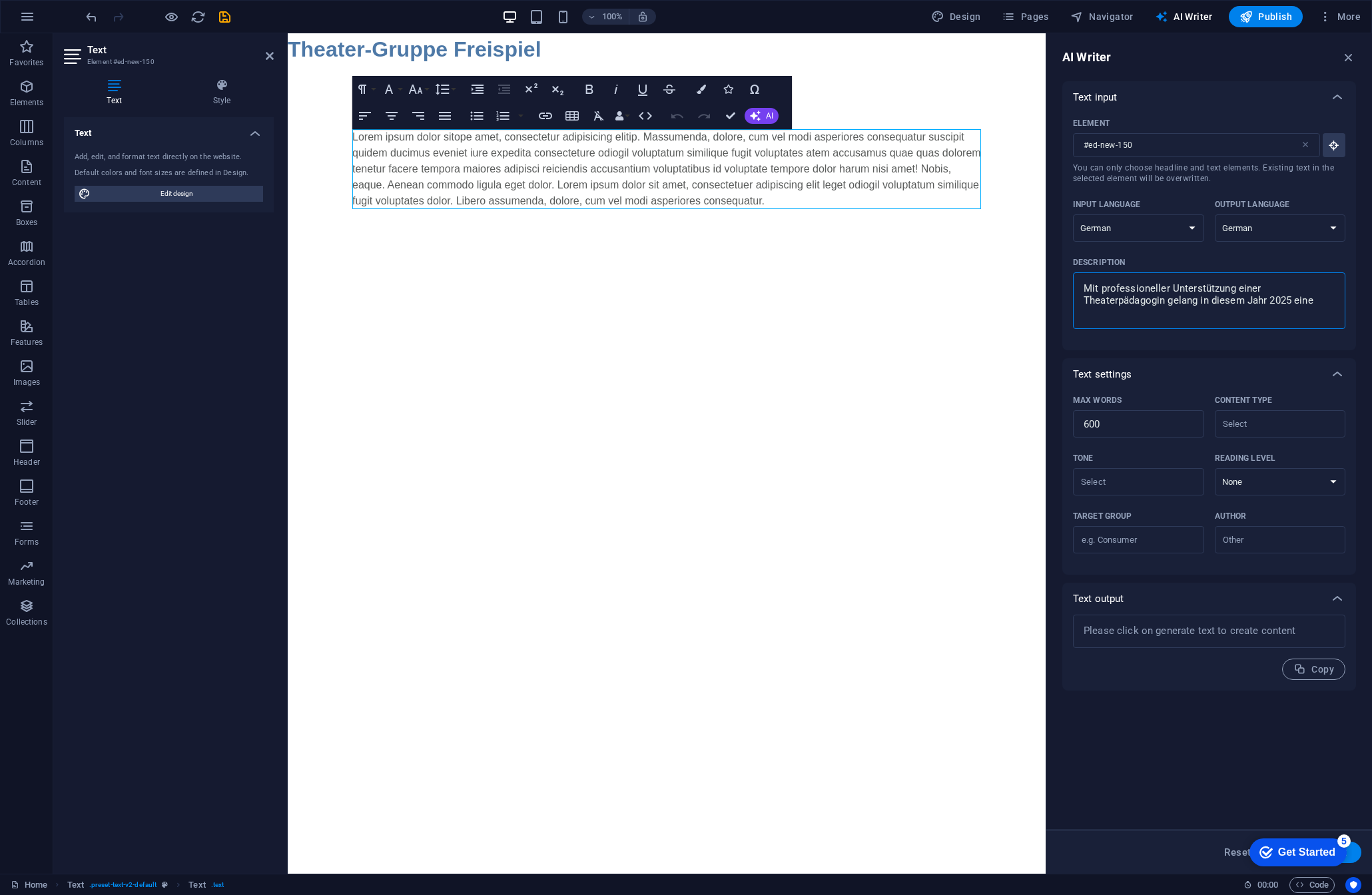
type textarea "x"
type textarea "Mit professioneller Unterstützung einer Theaterpädagogin gelang in diesem Jahr …"
type textarea "x"
type textarea "Mit professioneller Unterstützung einer Theaterpädagogin gelang in diesem Jahr …"
type textarea "x"
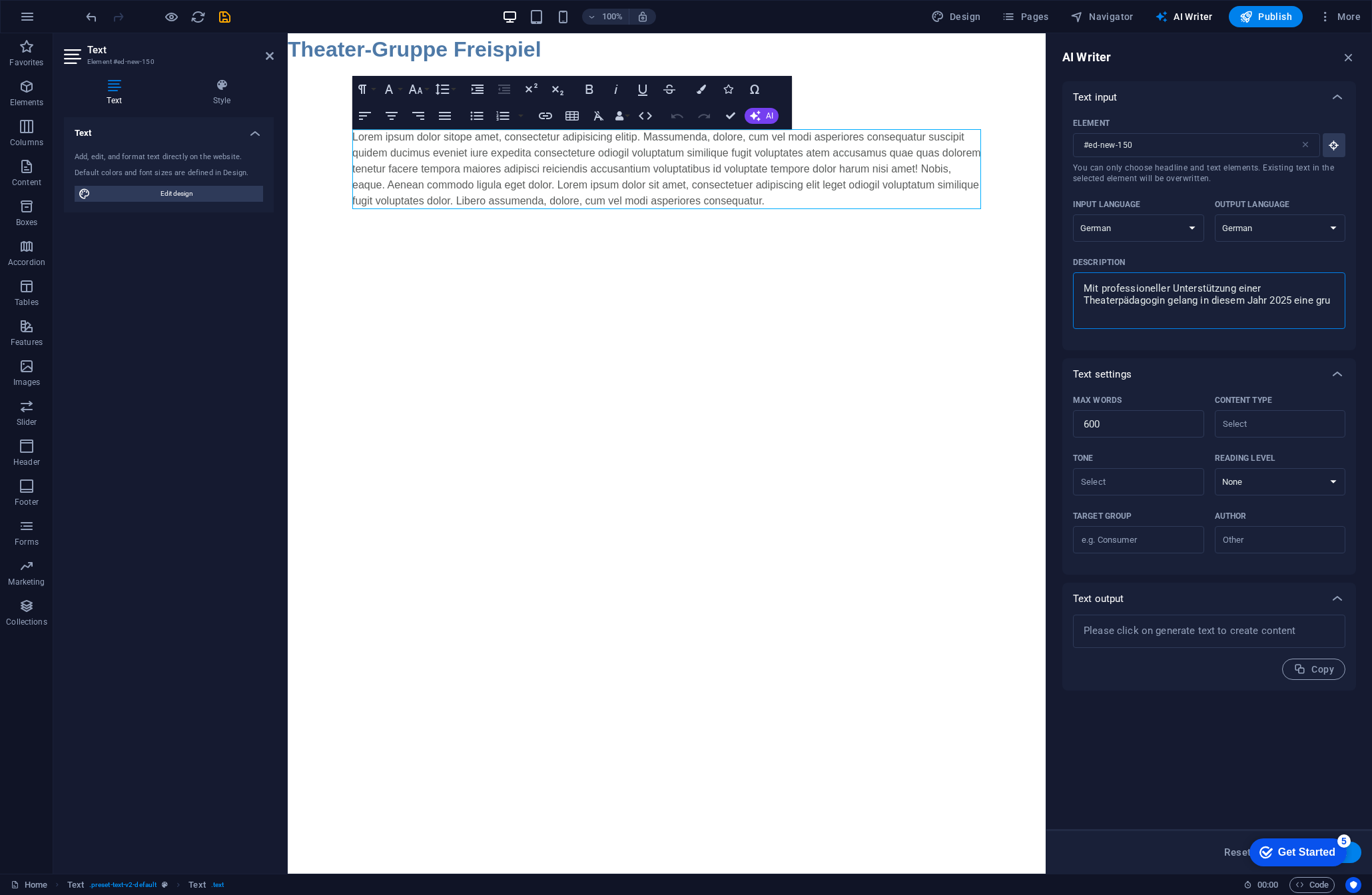
type textarea "Mit professioneller Unterstützung einer Theaterpädagogin gelang in diesem Jahr …"
type textarea "x"
type textarea "Mit professioneller Unterstützung einer Theaterpädagogin gelang in diesem Jahr …"
type textarea "x"
type textarea "Mit professioneller Unterstützung einer Theaterpädagogin gelang in diesem Jahr …"
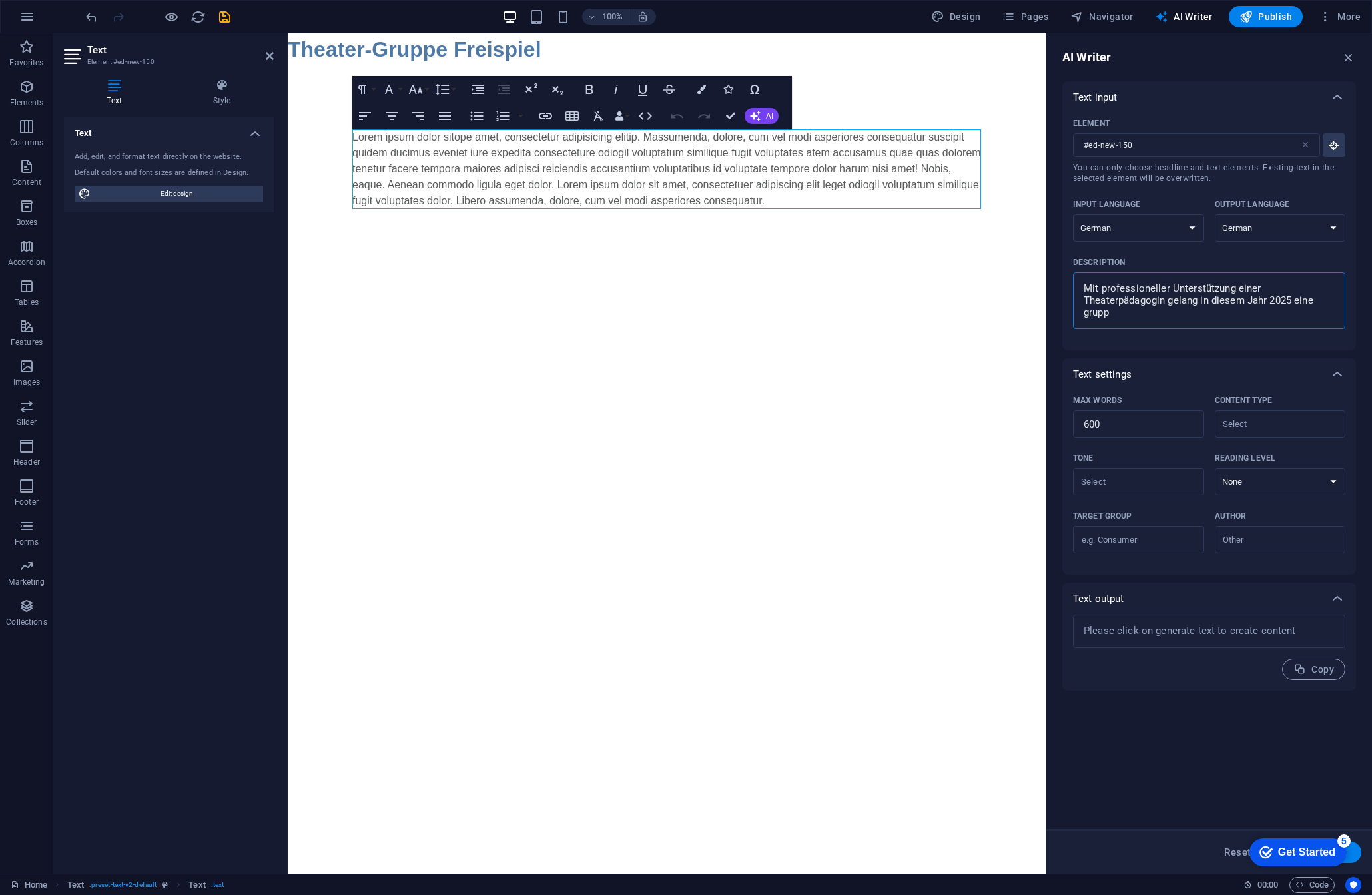
type textarea "x"
type textarea "Mit professioneller Unterstützung einer Theaterpädagogin gelang in diesem Jahr …"
type textarea "x"
type textarea "Mit professioneller Unterstützung einer Theaterpädagogin gelang in diesem Jahr …"
type textarea "x"
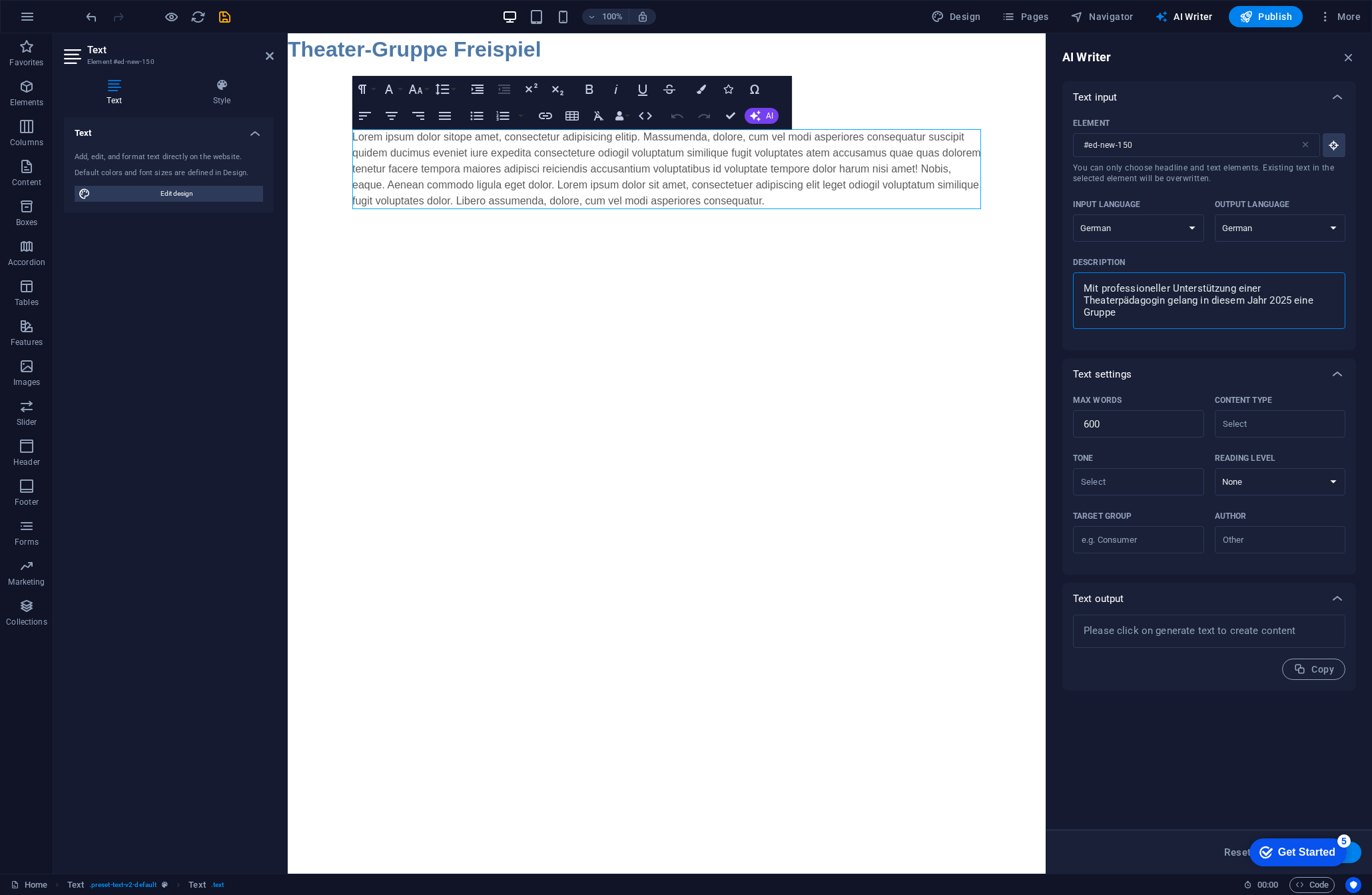
type textarea "Mit professioneller Unterstützung einer Theaterpädagogin gelang in diesem Jahr …"
type textarea "x"
type textarea "Mit professioneller Unterstützung einer Theaterpädagogin gelang in diesem Jahr …"
type textarea "x"
type textarea "Mit professioneller Unterstützung einer Theaterpädagogin gelang in diesem Jahr …"
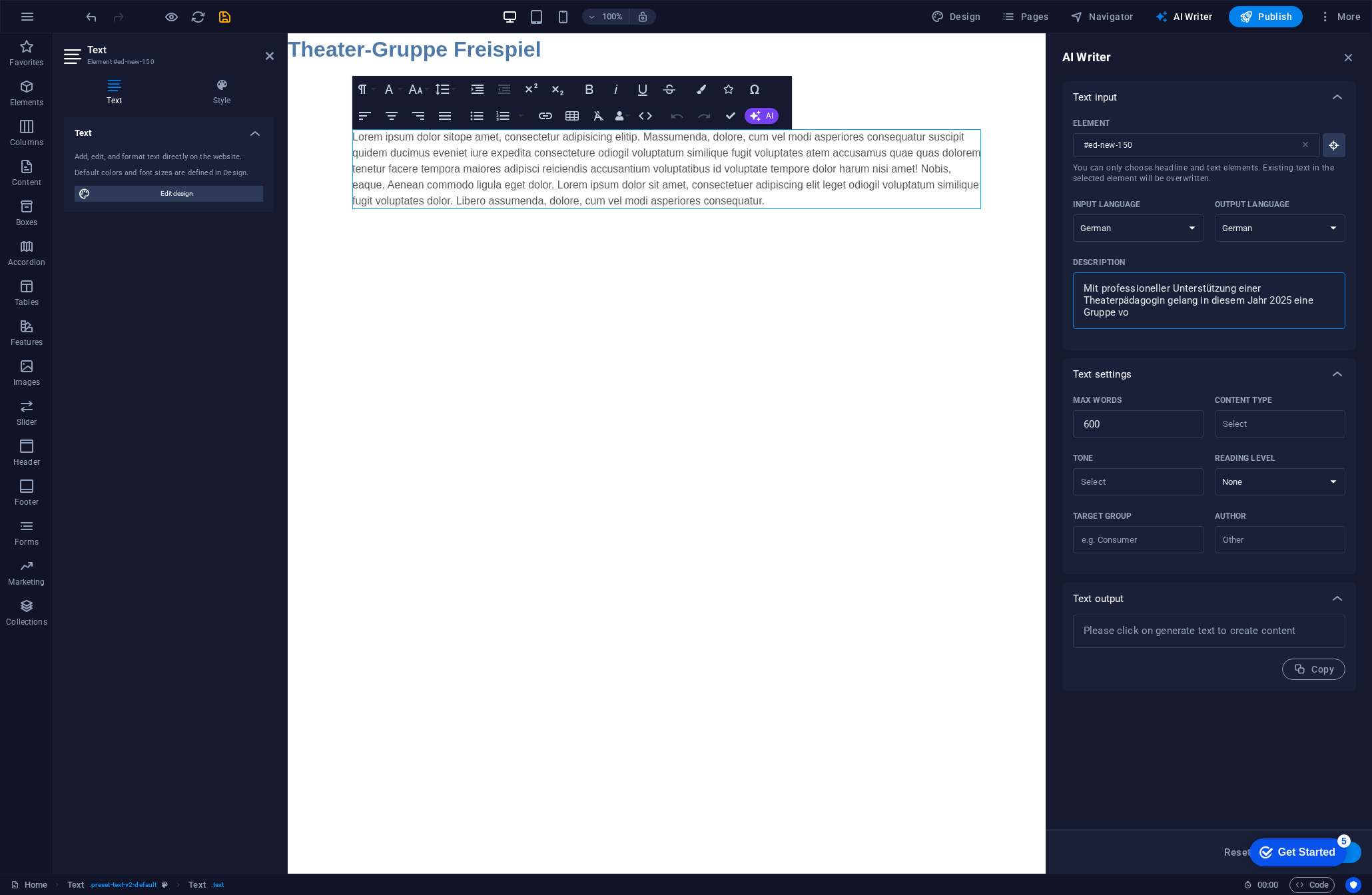
type textarea "x"
type textarea "Mit professioneller Unterstützung einer Theaterpädagogin gelang in diesem Jahr …"
type textarea "x"
type textarea "Mit professioneller Unterstützung einer Theaterpädagogin gelang in diesem Jahr …"
type textarea "x"
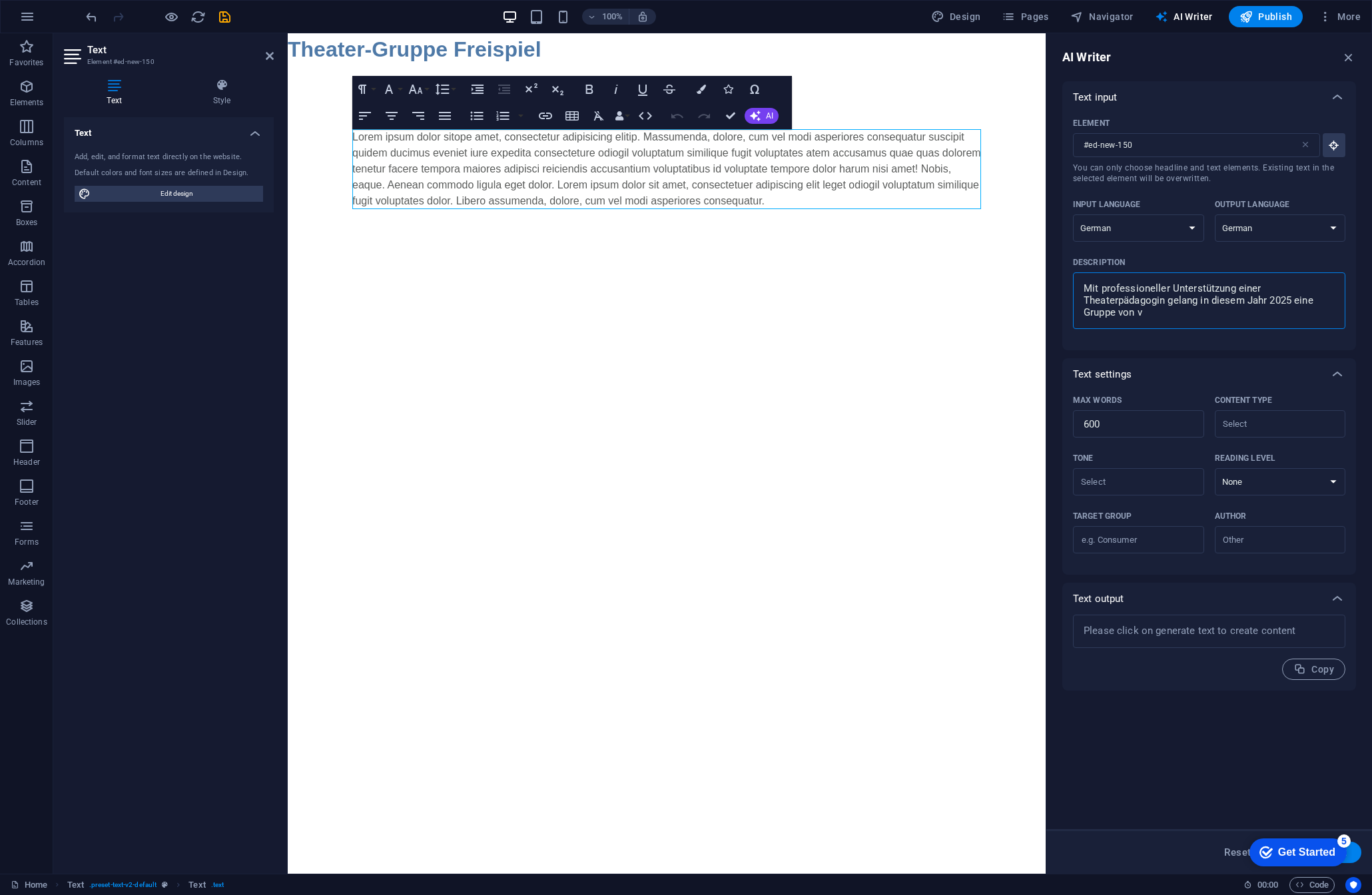
type textarea "Mit professioneller Unterstützung einer Theaterpädagogin gelang in diesem Jahr …"
type textarea "x"
type textarea "Mit professioneller Unterstützung einer Theaterpädagogin gelang in diesem Jahr …"
type textarea "x"
type textarea "Mit professioneller Unterstützung einer Theaterpädagogin gelang in diesem Jahr …"
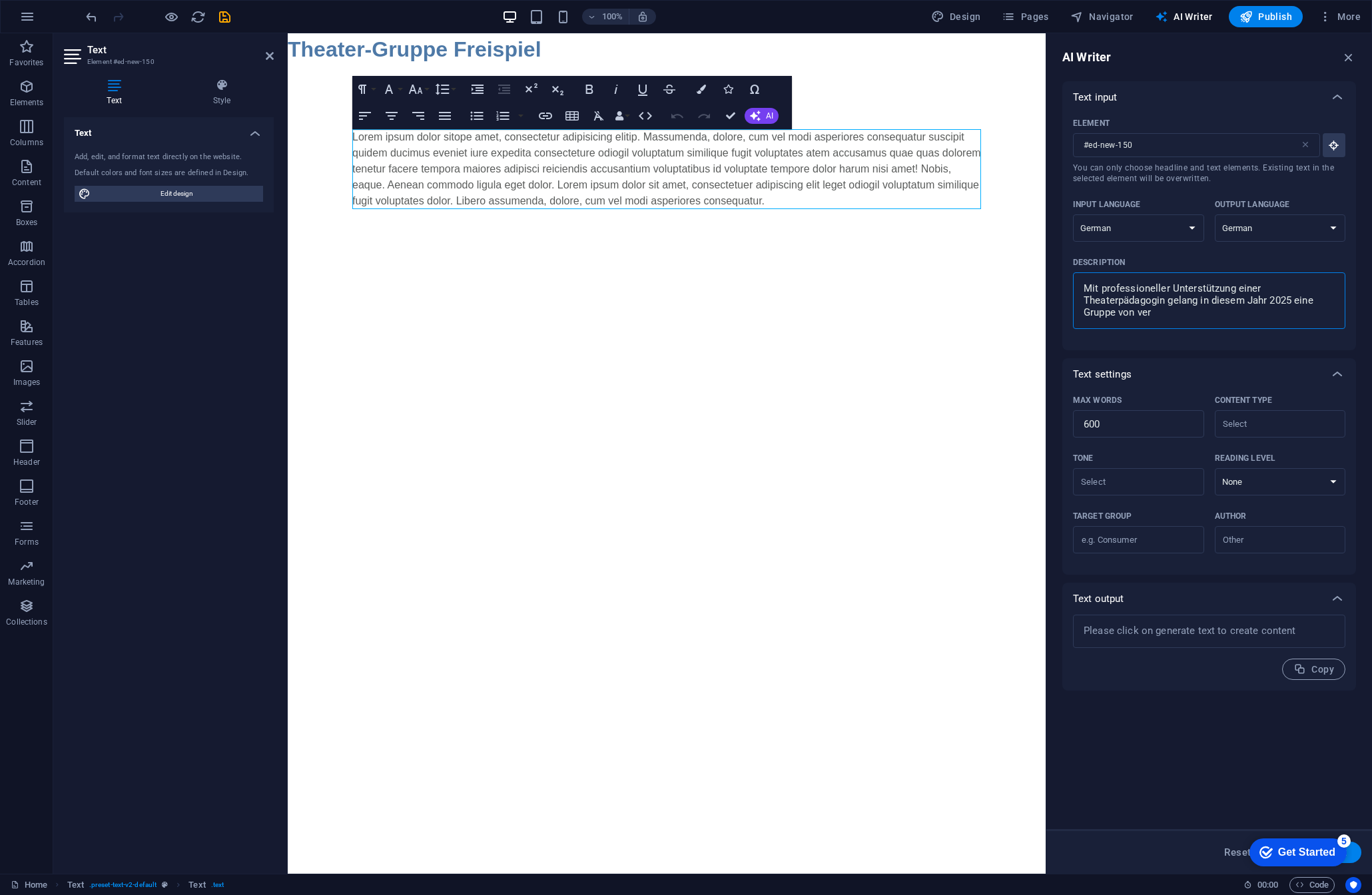
type textarea "x"
type textarea "Mit professioneller Unterstützung einer Theaterpädagogin gelang in diesem Jahr …"
type textarea "x"
type textarea "Mit professioneller Unterstützung einer Theaterpädagogin gelang in diesem Jahr …"
type textarea "x"
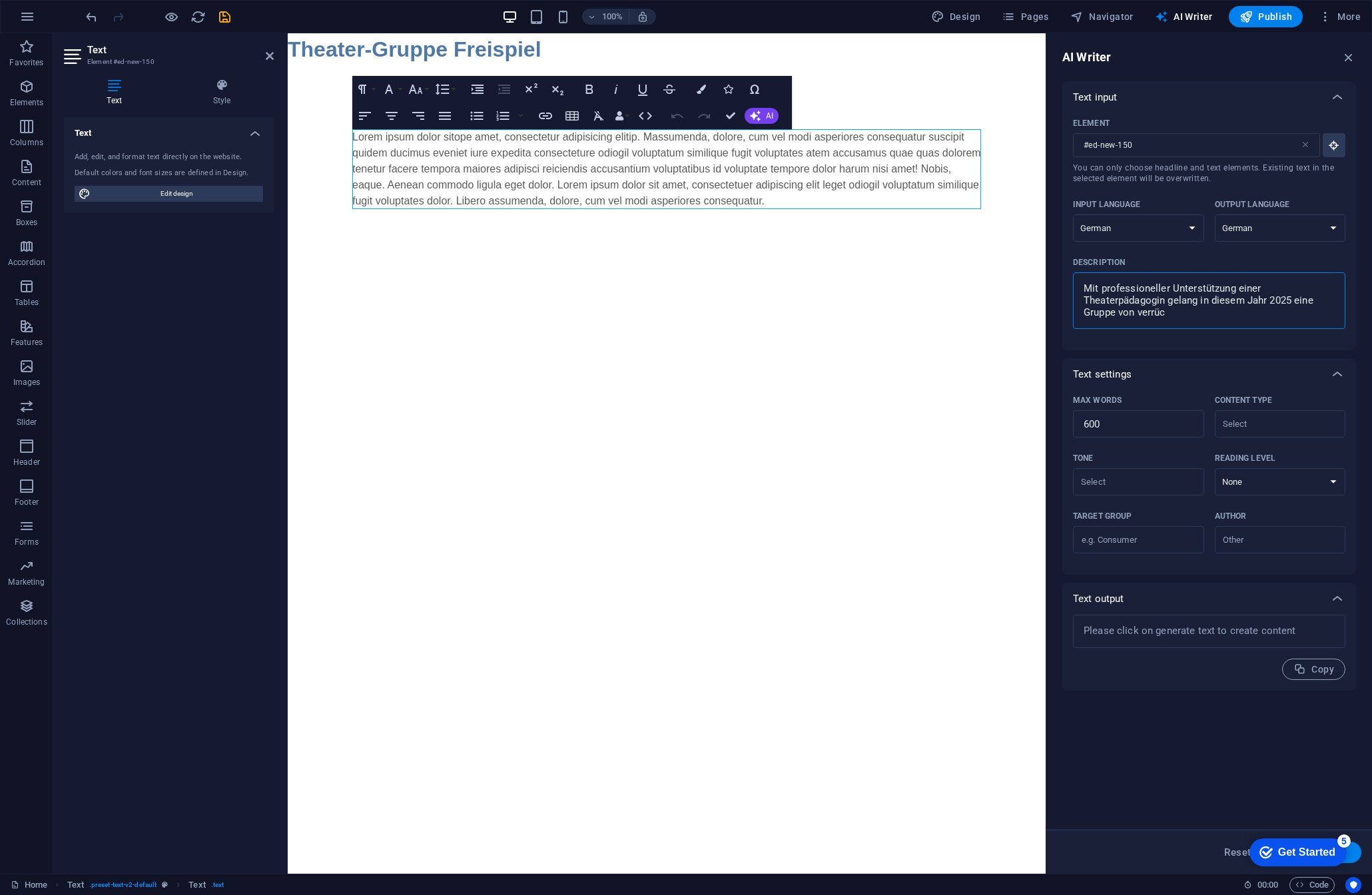
type textarea "Mit professioneller Unterstützung einer Theaterpädagogin gelang in diesem Jahr …"
type textarea "x"
type textarea "Mit professioneller Unterstützung einer Theaterpädagogin gelang in diesem Jahr …"
type textarea "x"
type textarea "Mit professioneller Unterstützung einer Theaterpädagogin gelang in diesem Jahr …"
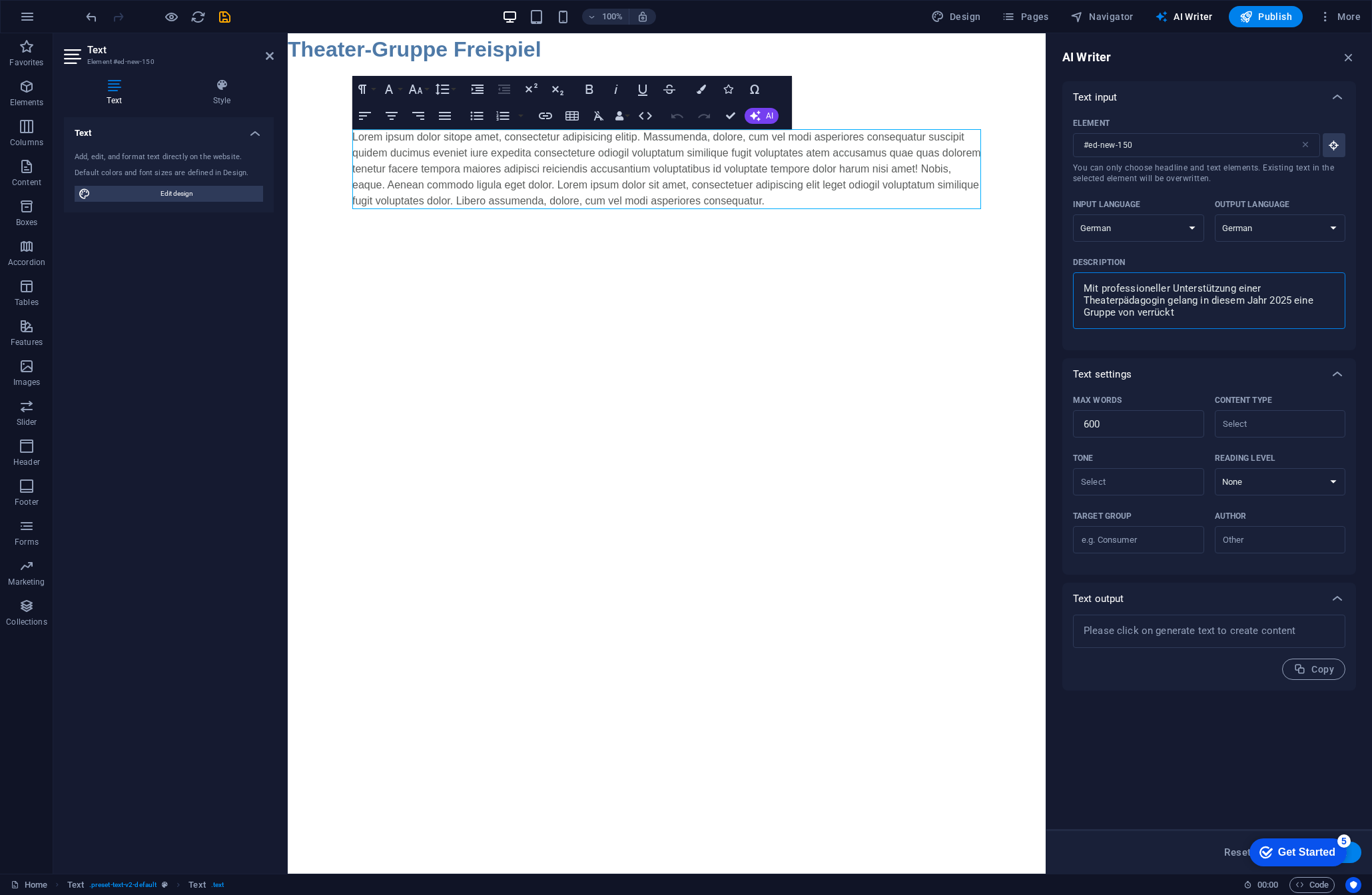
type textarea "x"
type textarea "Mit professioneller Unterstützung einer Theaterpädagogin gelang in diesem Jahr …"
type textarea "x"
type textarea "Mit professioneller Unterstützung einer Theaterpädagogin gelang in diesem Jahr …"
type textarea "x"
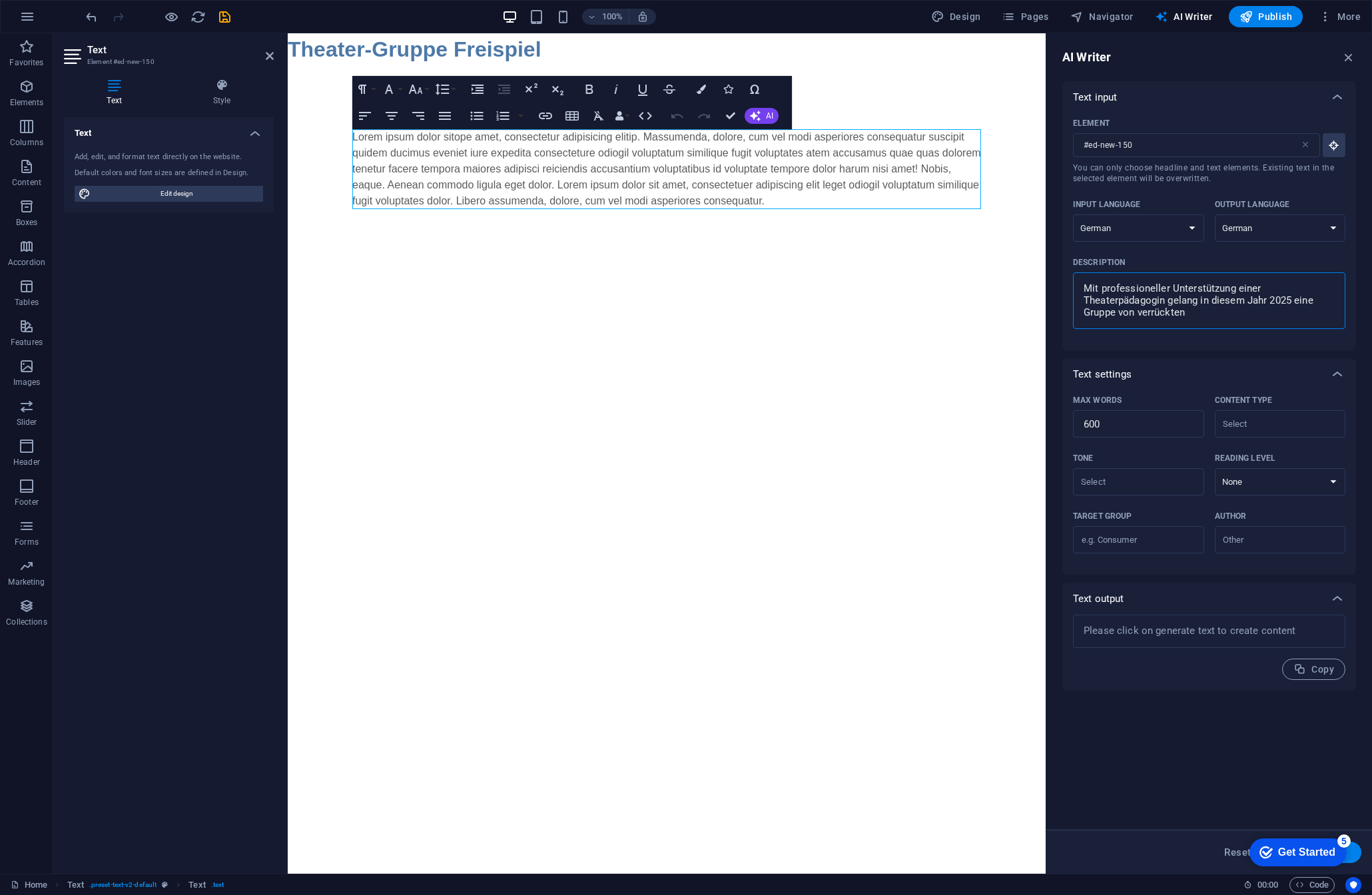
type textarea "Mit professioneller Unterstützung einer Theaterpädagogin gelang in diesem Jahr …"
type textarea "x"
type textarea "Mit professioneller Unterstützung einer Theaterpädagogin gelang in diesem Jahr …"
type textarea "x"
type textarea "Mit professioneller Unterstützung einer Theaterpädagogin gelang in diesem Jahr …"
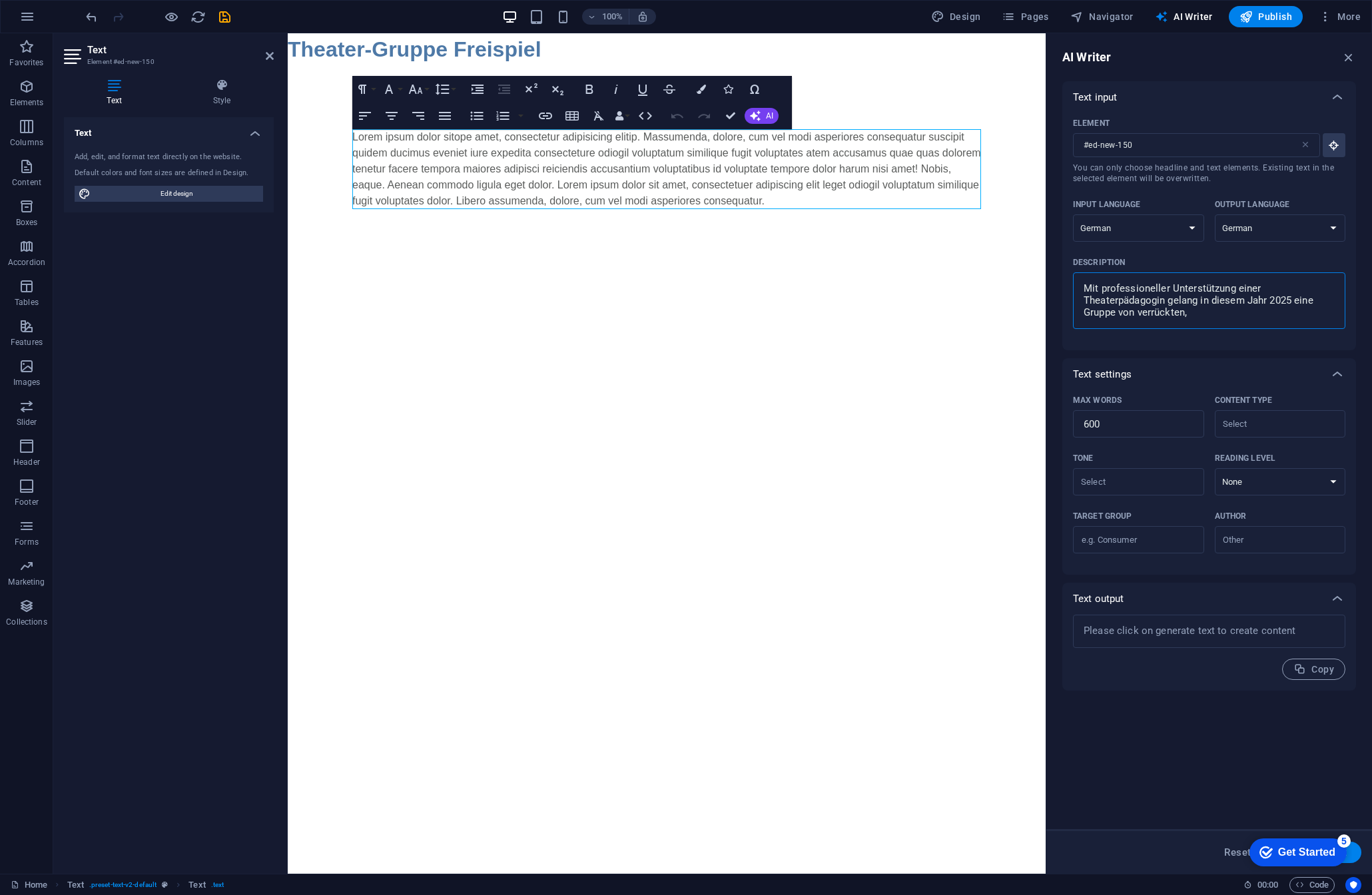
type textarea "x"
type textarea "Mit professioneller Unterstützung einer Theaterpädagogin gelang in diesem Jahr …"
type textarea "x"
type textarea "Mit professioneller Unterstützung einer Theaterpädagogin gelang in diesem Jahr …"
type textarea "x"
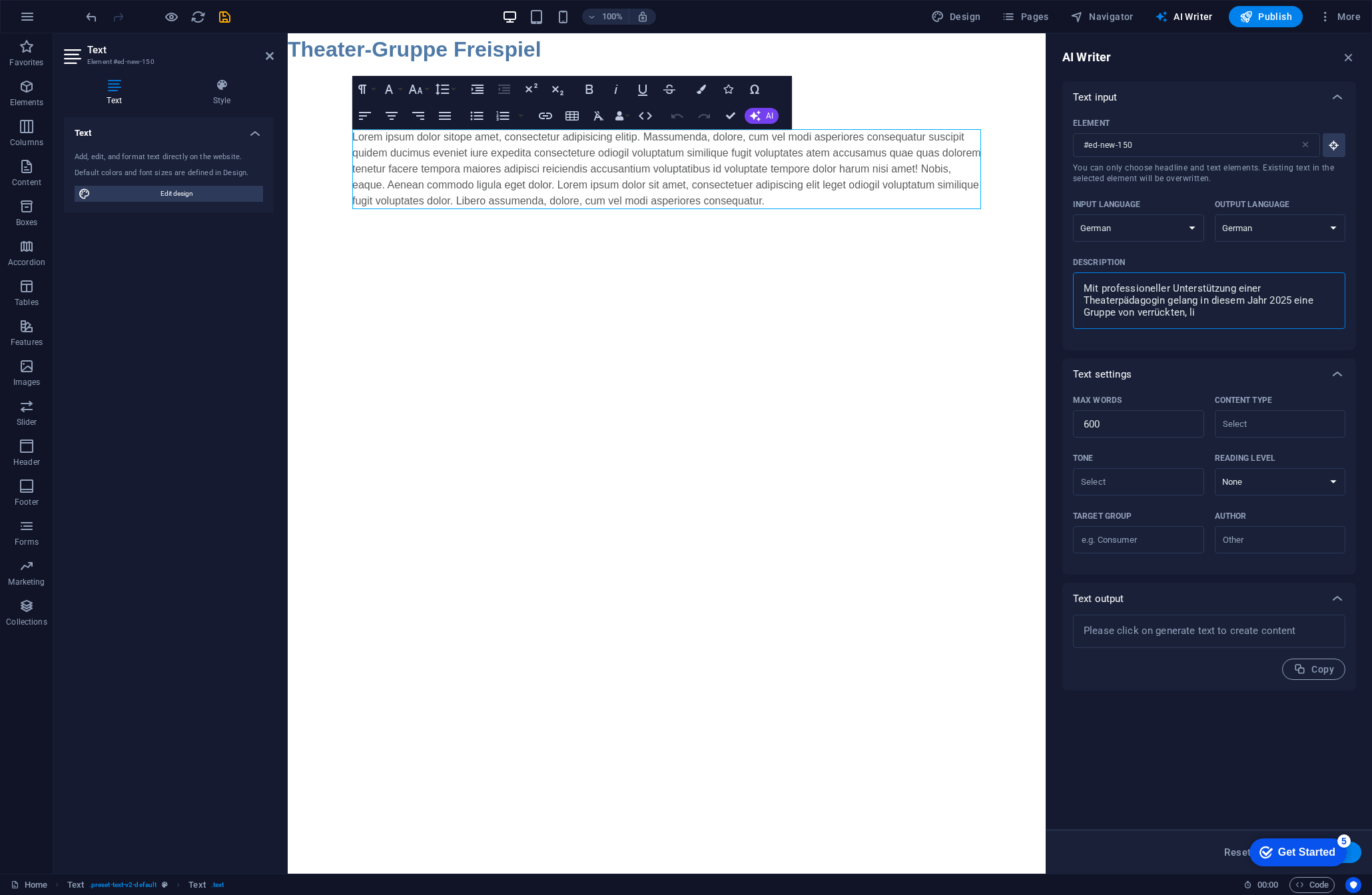
type textarea "Mit professioneller Unterstützung einer Theaterpädagogin gelang in diesem Jahr …"
type textarea "x"
type textarea "Mit professioneller Unterstützung einer Theaterpädagogin gelang in diesem Jahr …"
type textarea "x"
type textarea "Mit professioneller Unterstützung einer Theaterpädagogin gelang in diesem Jahr …"
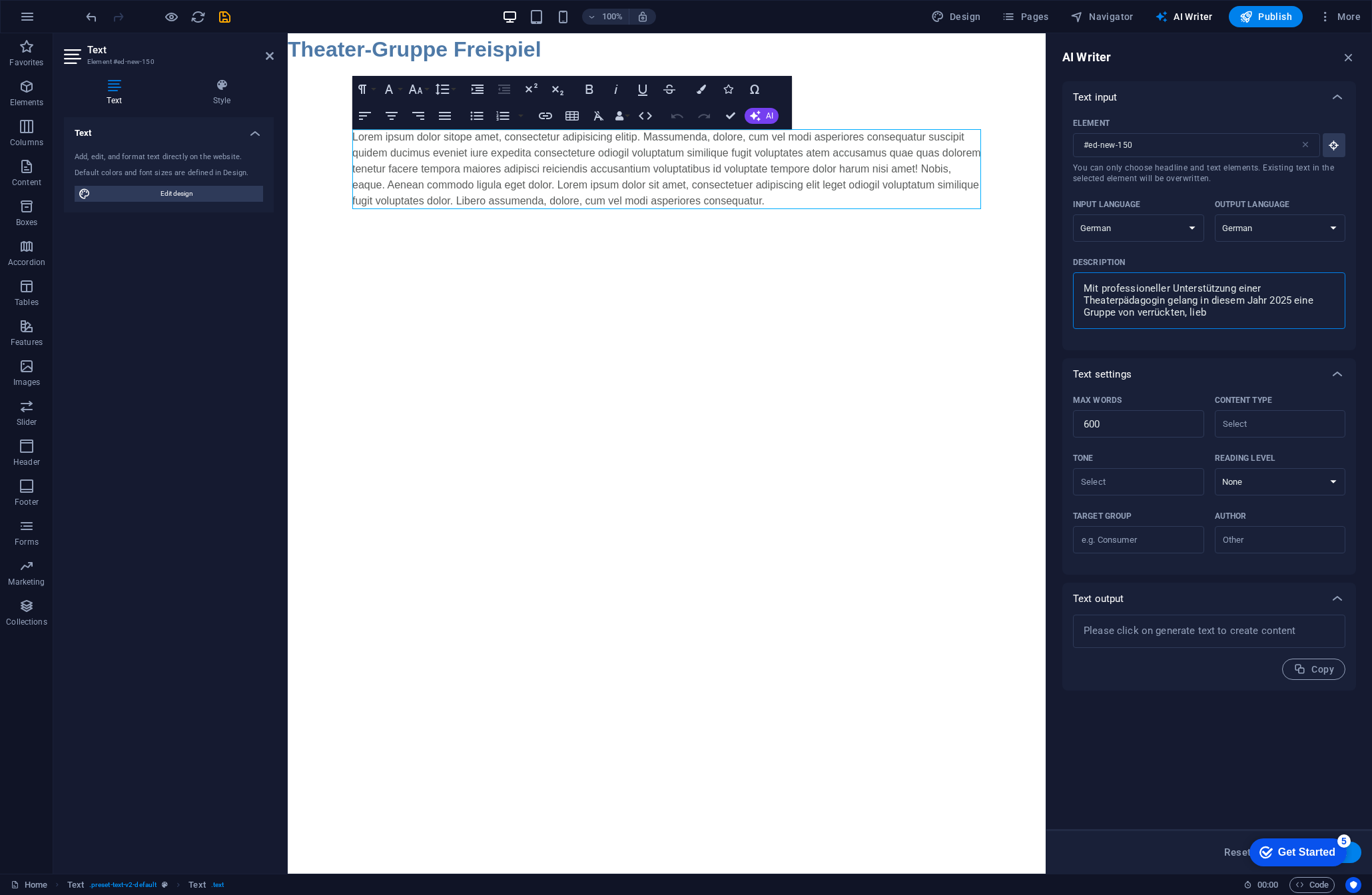
type textarea "x"
type textarea "Mit professioneller Unterstützung einer Theaterpädagogin gelang in diesem Jahr …"
type textarea "x"
type textarea "Mit professioneller Unterstützung einer Theaterpädagogin gelang in diesem Jahr …"
type textarea "x"
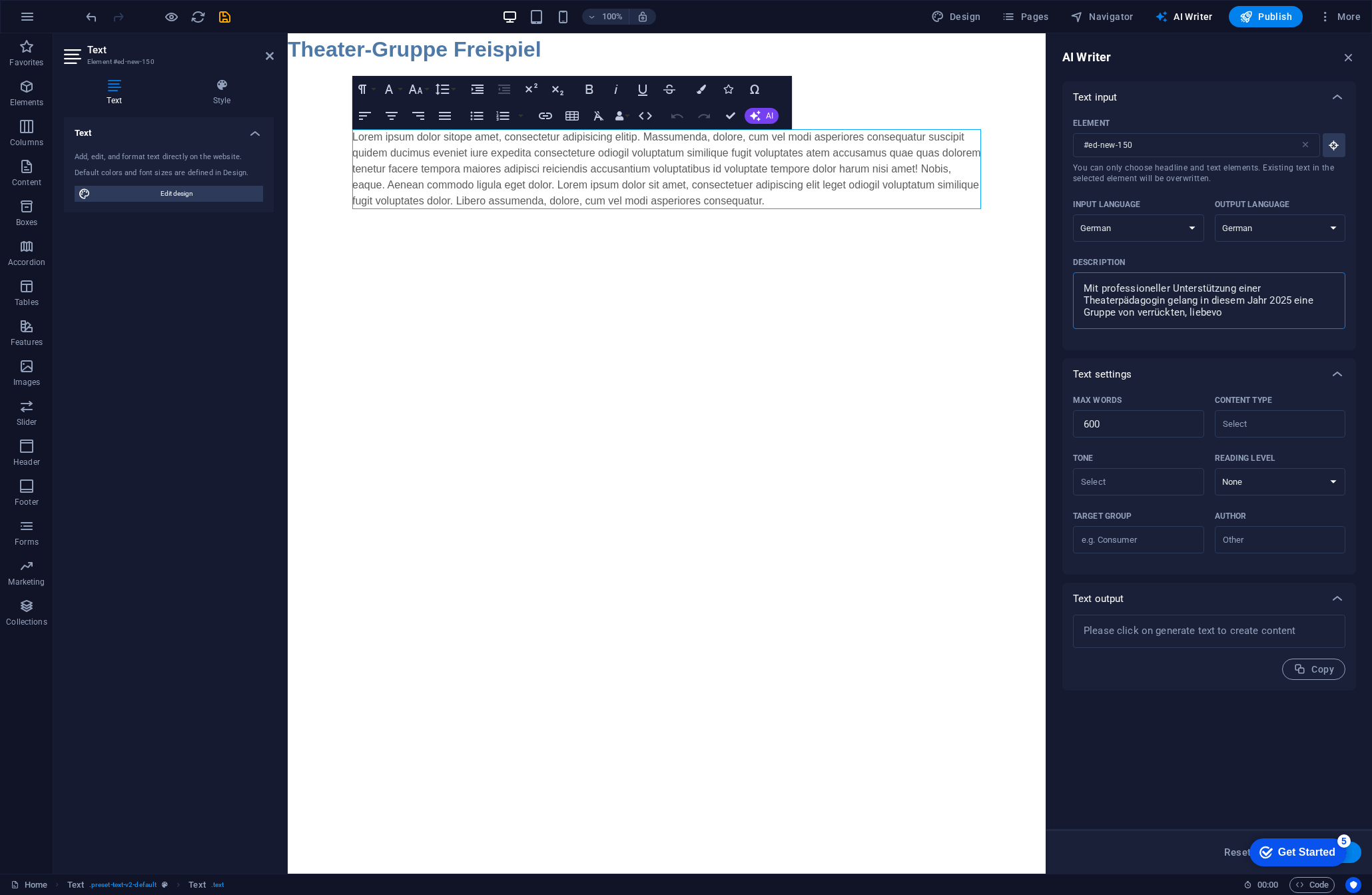
type textarea "Mit professioneller Unterstützung einer Theaterpädagogin gelang in diesem Jahr …"
type textarea "x"
type textarea "Mit professioneller Unterstützung einer Theaterpädagogin gelang in diesem Jahr …"
type textarea "x"
type textarea "Mit professioneller Unterstützung einer Theaterpädagogin gelang in diesem Jahr …"
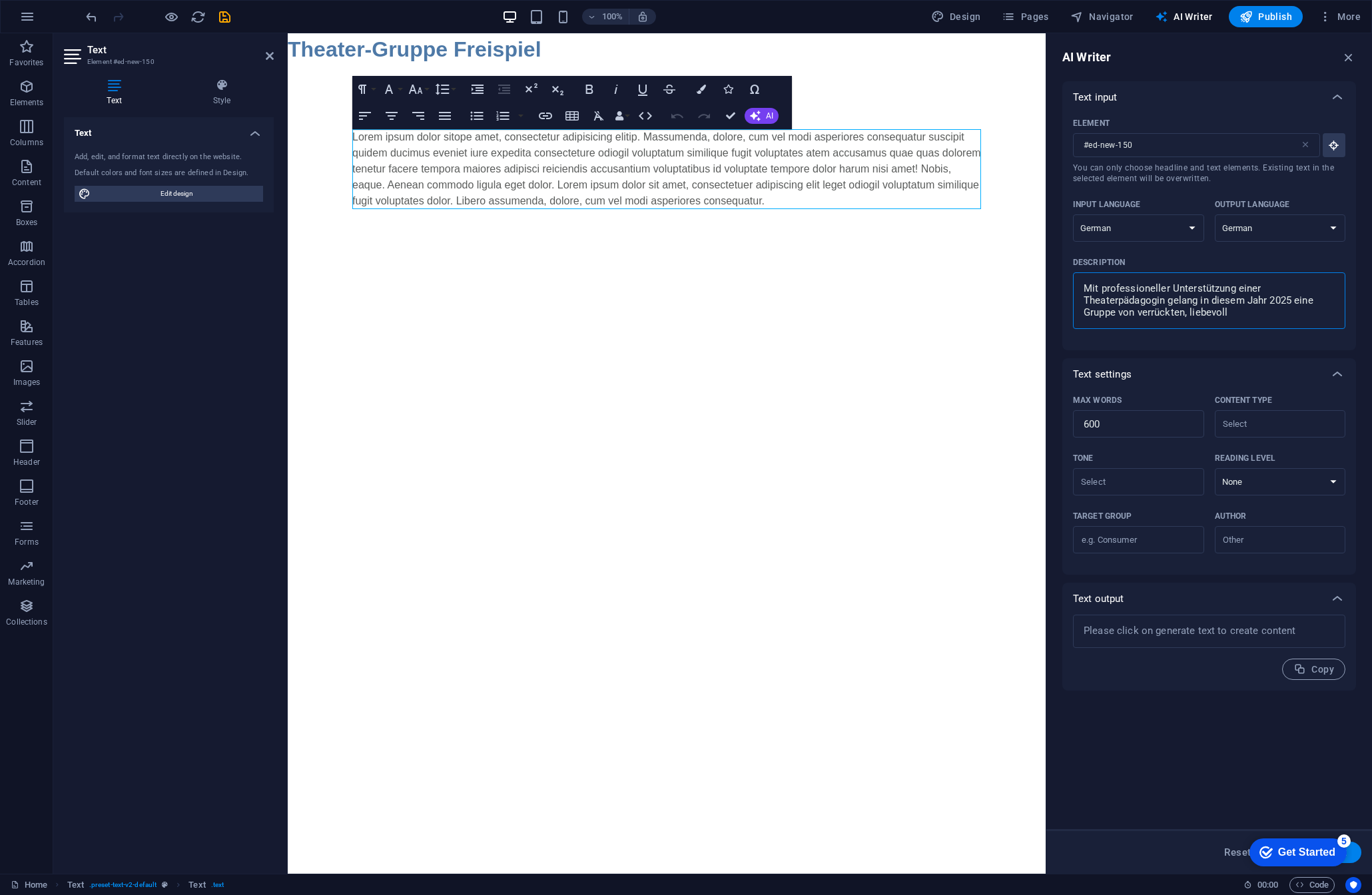
type textarea "x"
type textarea "Mit professioneller Unterstützung einer Theaterpädagogin gelang in diesem Jahr …"
type textarea "x"
type textarea "Mit professioneller Unterstützung einer Theaterpädagogin gelang in diesem Jahr …"
type textarea "x"
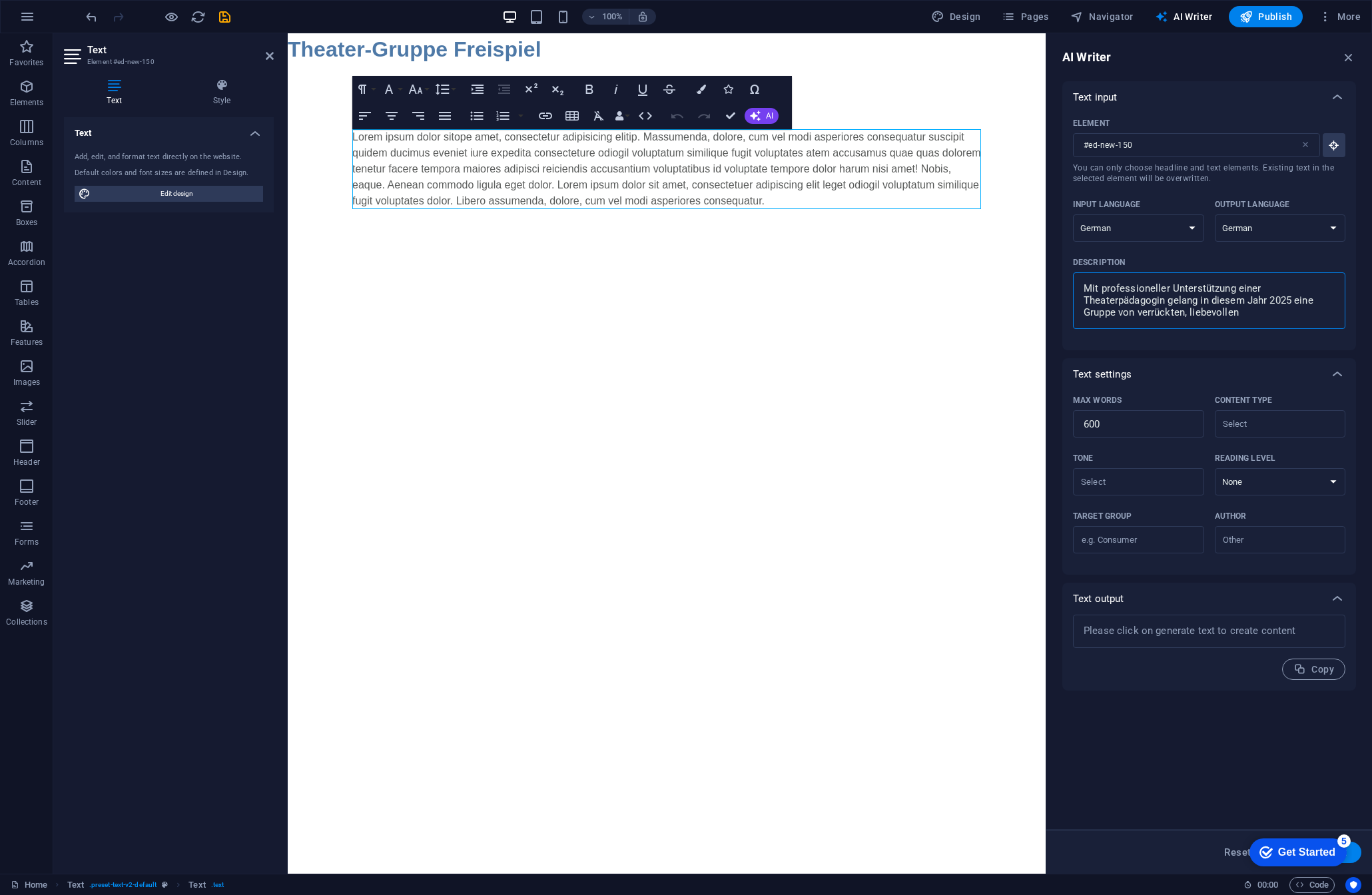
type textarea "Mit professioneller Unterstützung einer Theaterpädagogin gelang in diesem Jahr …"
type textarea "x"
type textarea "Mit professioneller Unterstützung einer Theaterpädagogin gelang in diesem Jahr …"
type textarea "x"
type textarea "Mit professioneller Unterstützung einer Theaterpädagogin gelang in diesem Jahr …"
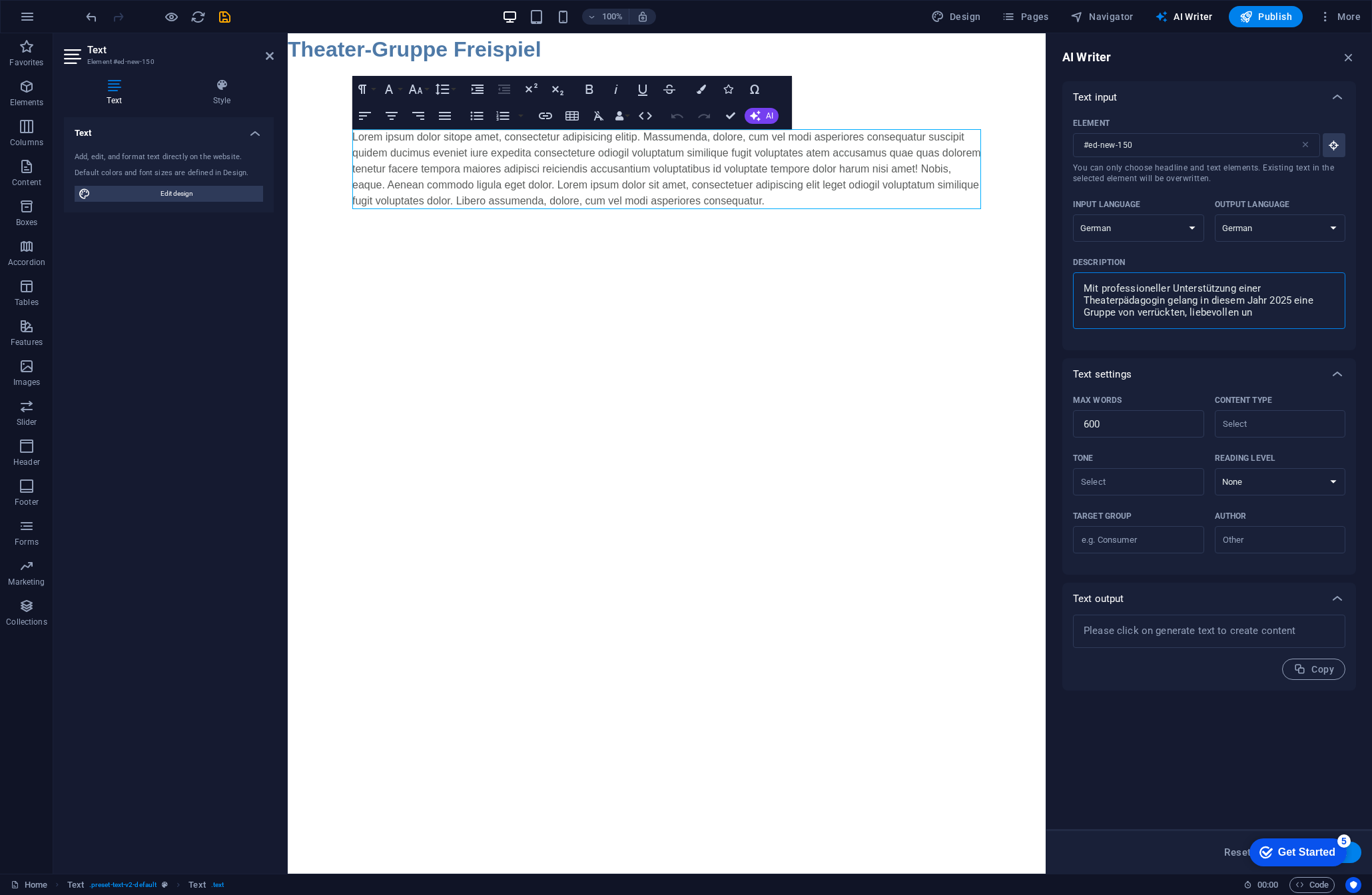
type textarea "x"
click at [1152, 539] on input "Target group ​" at bounding box center [1139, 540] width 132 height 21
click at [1258, 483] on select "None Academic Adult Teen Child" at bounding box center [1280, 482] width 132 height 27
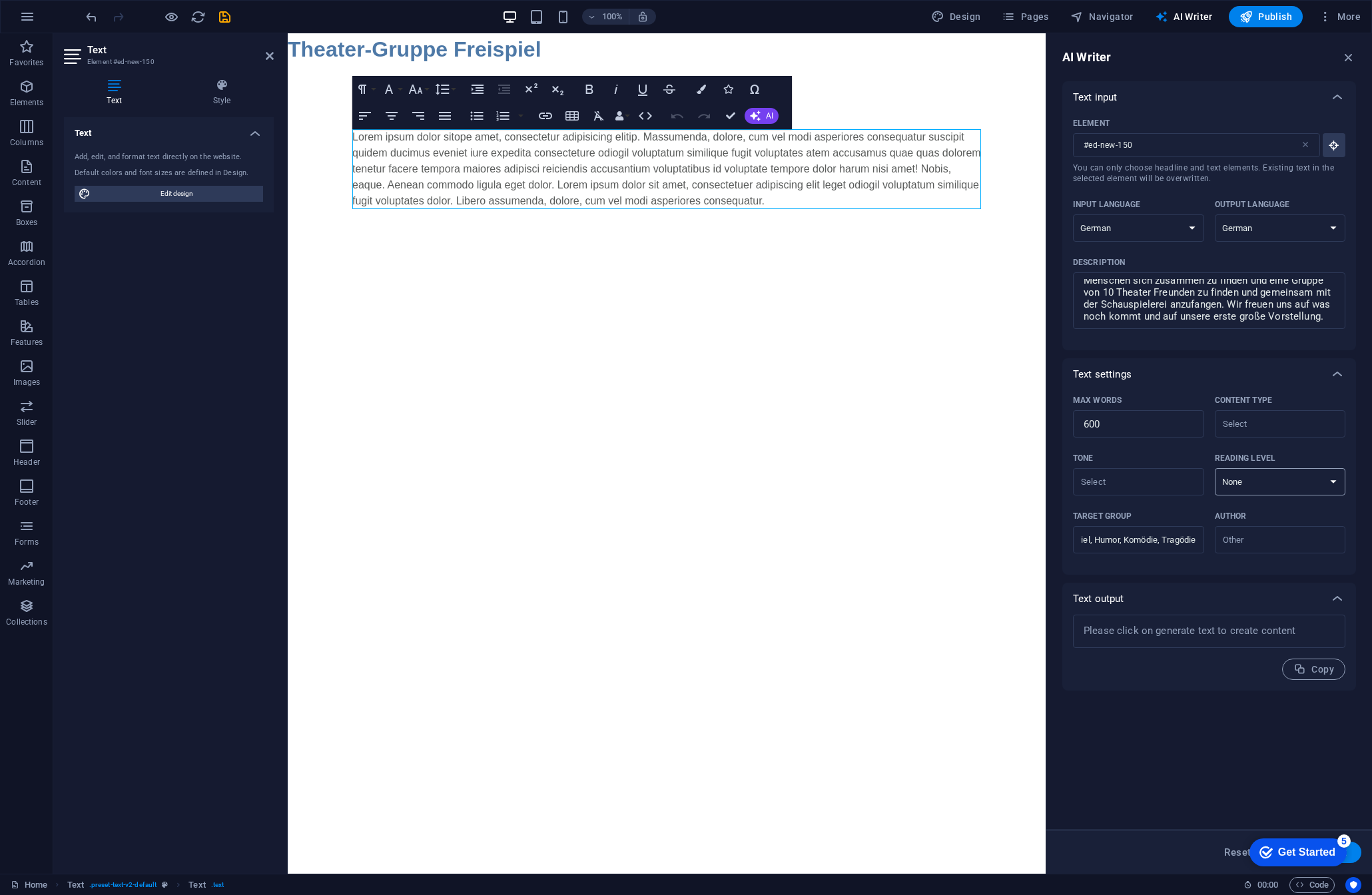
scroll to position [0, 0]
click at [1215, 469] on select "None Academic Adult Teen Child" at bounding box center [1280, 482] width 132 height 27
click at [1163, 486] on input "Tone ​" at bounding box center [1128, 482] width 101 height 19
click at [1140, 535] on li "Friendly" at bounding box center [1138, 535] width 130 height 21
click at [1296, 433] on input "Content type ​" at bounding box center [1269, 423] width 101 height 19
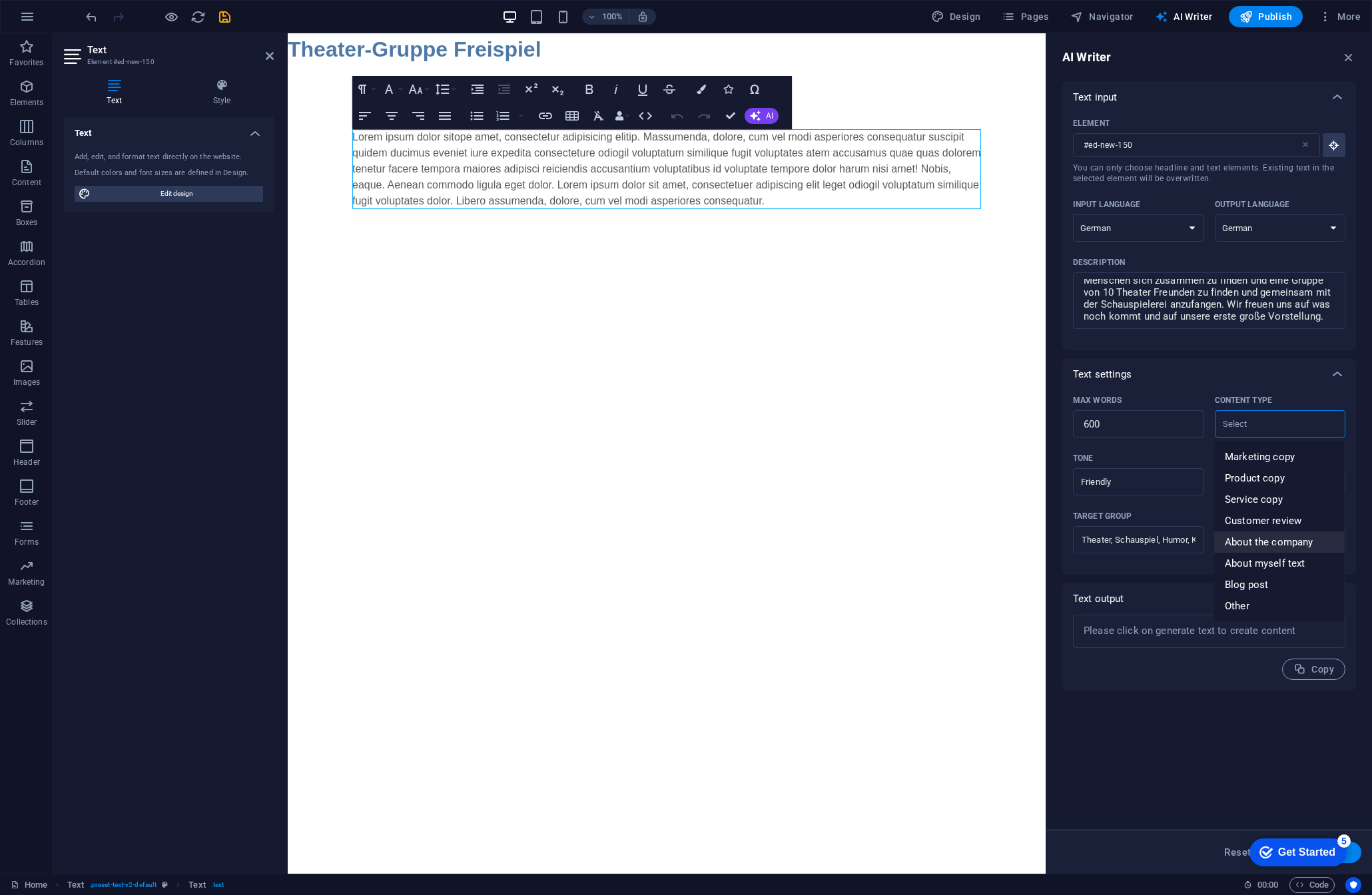
click at [1279, 539] on span "About the company" at bounding box center [1268, 542] width 88 height 13
click at [1254, 547] on input "Author ​" at bounding box center [1269, 539] width 101 height 19
click at [1270, 618] on li "Customer" at bounding box center [1279, 615] width 130 height 21
click at [1254, 547] on input "Customer" at bounding box center [1269, 539] width 101 height 19
click at [1273, 594] on span "Business owner" at bounding box center [1261, 594] width 72 height 13
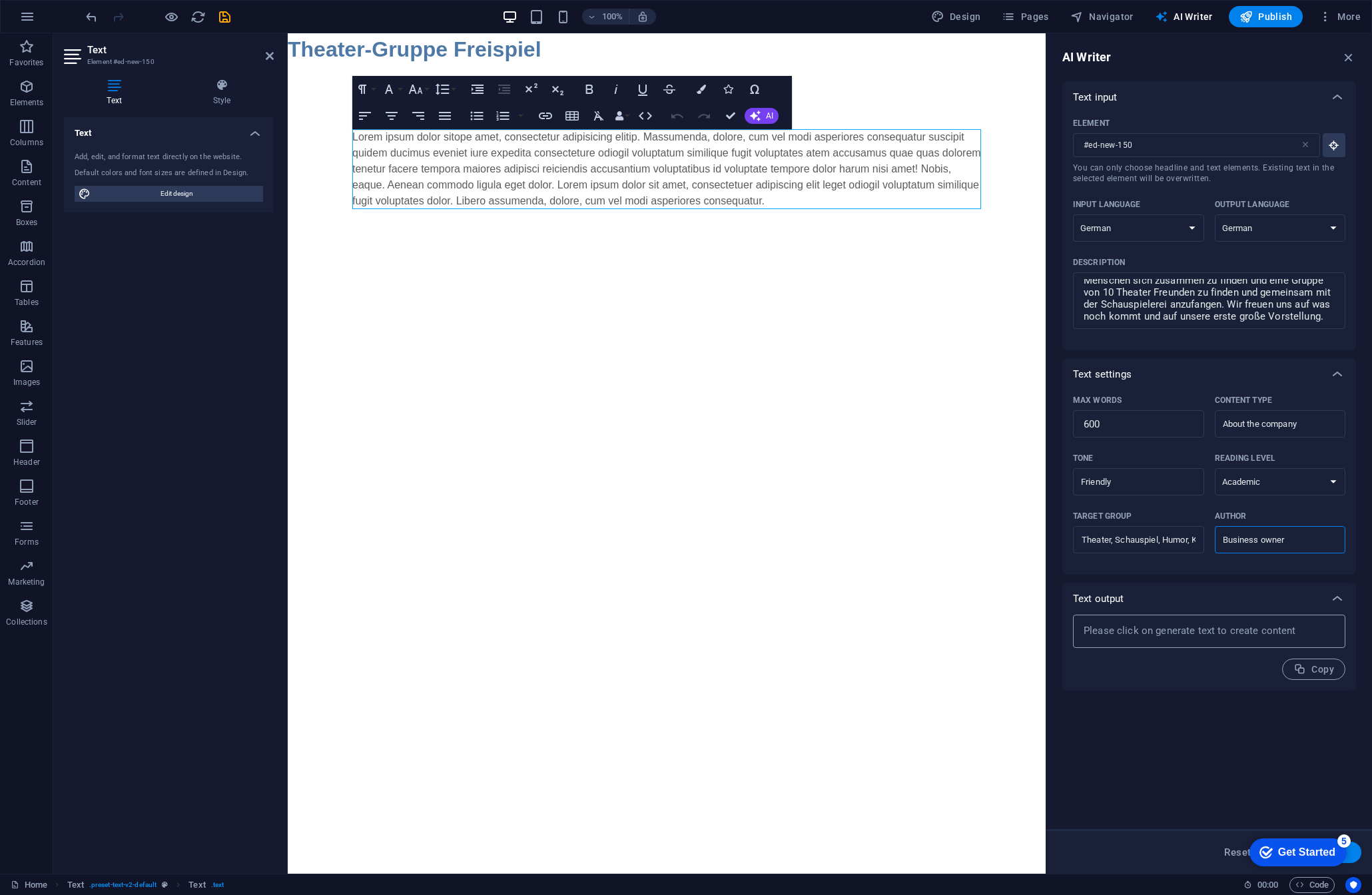
click at [1163, 638] on textarea at bounding box center [1209, 632] width 259 height 20
drag, startPoint x: 1311, startPoint y: 850, endPoint x: 1019, endPoint y: 826, distance: 293.0
click at [1239, 832] on html "checkmark Get Started 5 First Steps in the Editor Let's guide you through the t…" at bounding box center [1296, 851] width 114 height 40
click at [1359, 855] on button "Generate text" at bounding box center [1315, 852] width 93 height 21
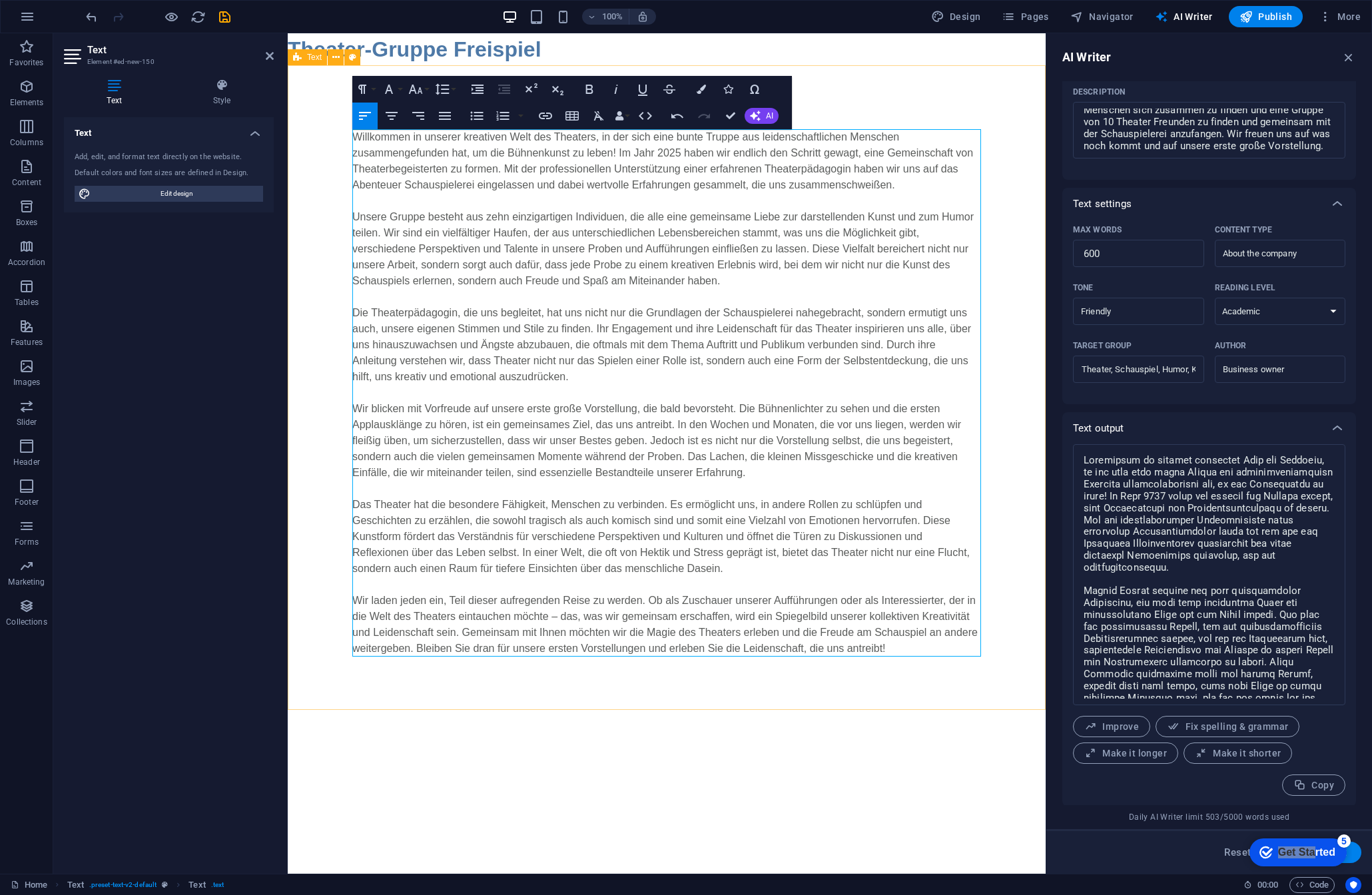
scroll to position [172, 0]
click at [569, 44] on div "Theater-Gruppe Freispiel" at bounding box center [667, 49] width 758 height 32
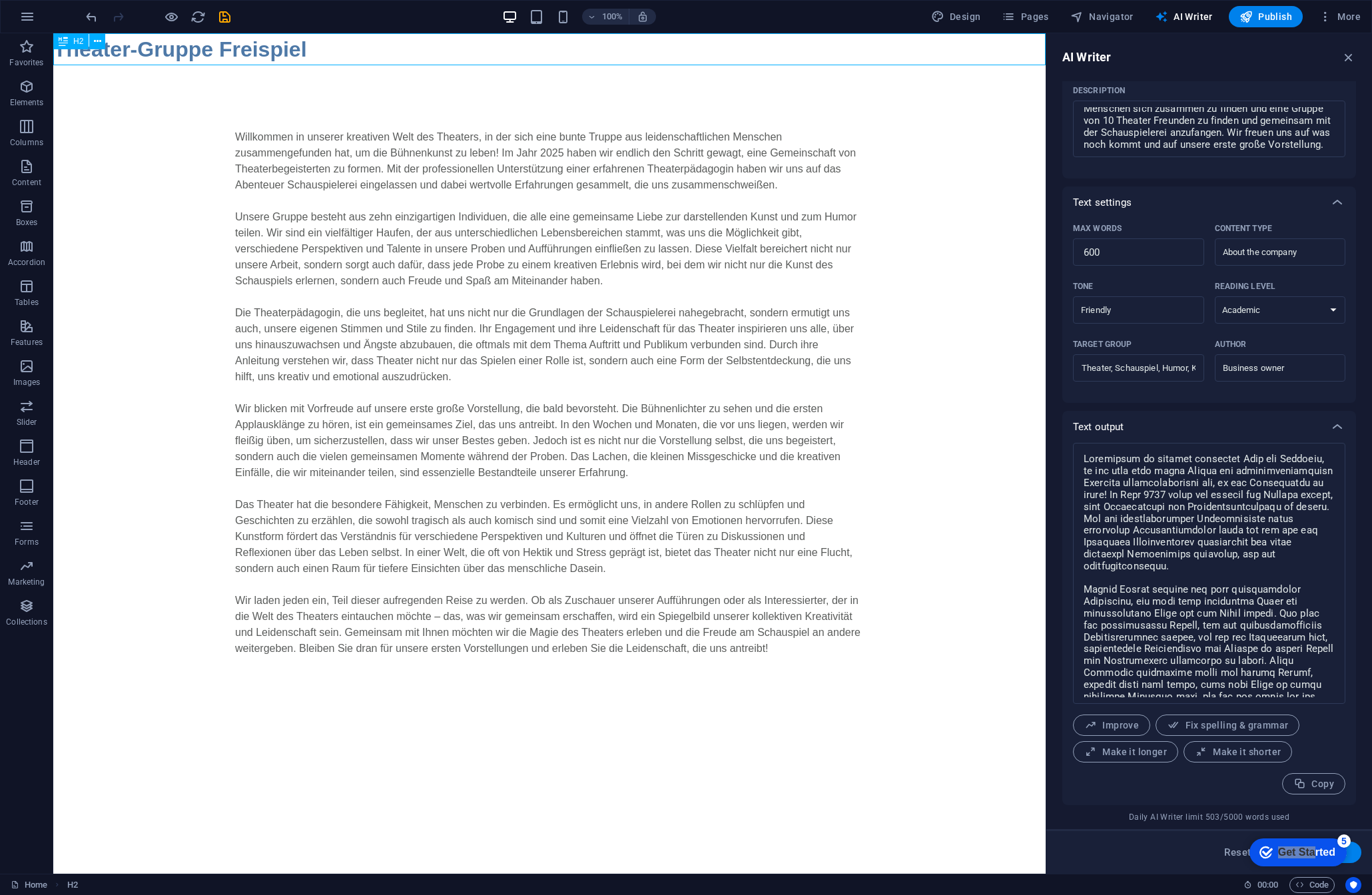
click at [577, 47] on div "Theater-Gruppe Freispiel" at bounding box center [549, 49] width 992 height 32
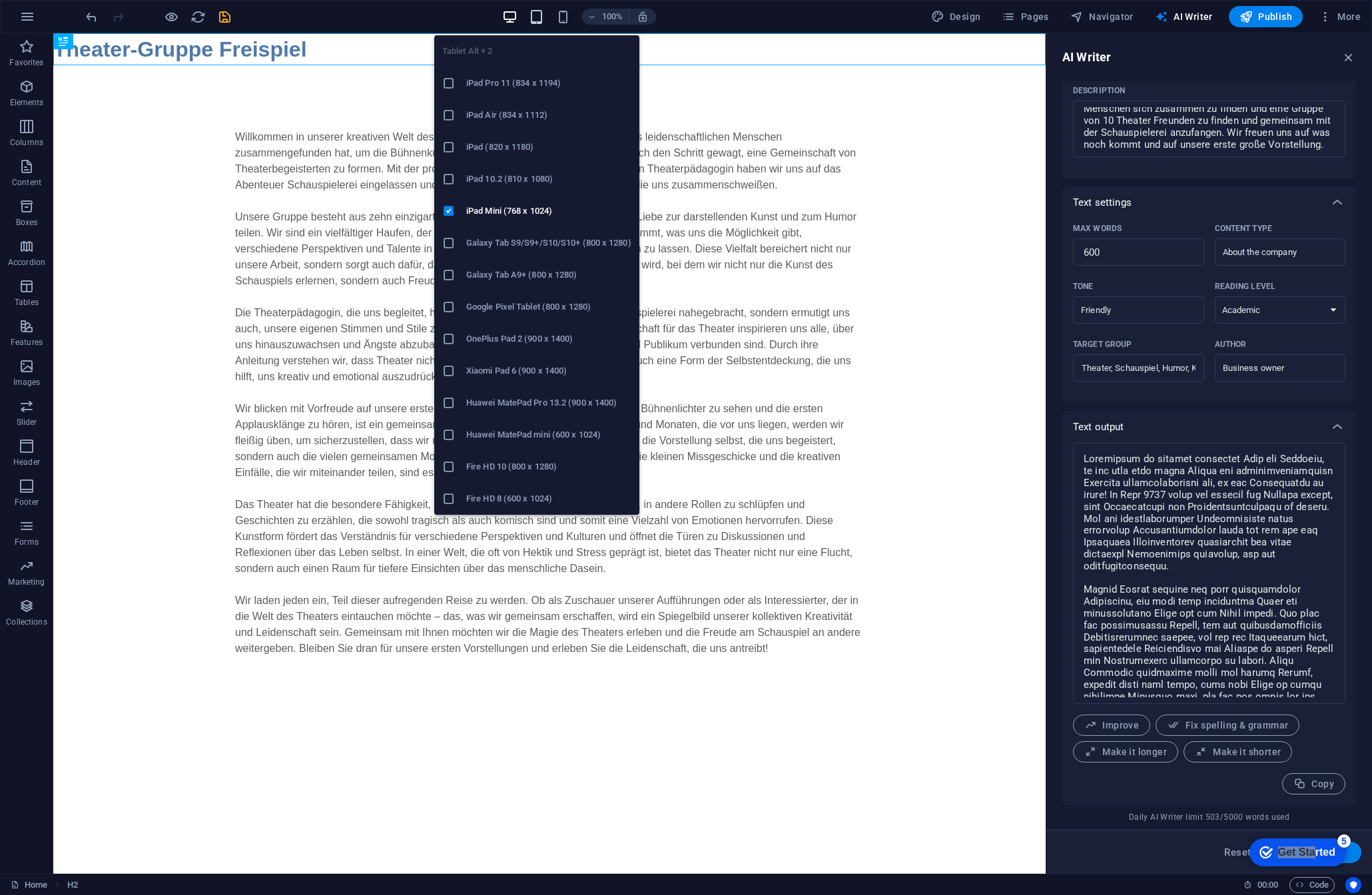
click at [540, 13] on icon "button" at bounding box center [537, 17] width 16 height 16
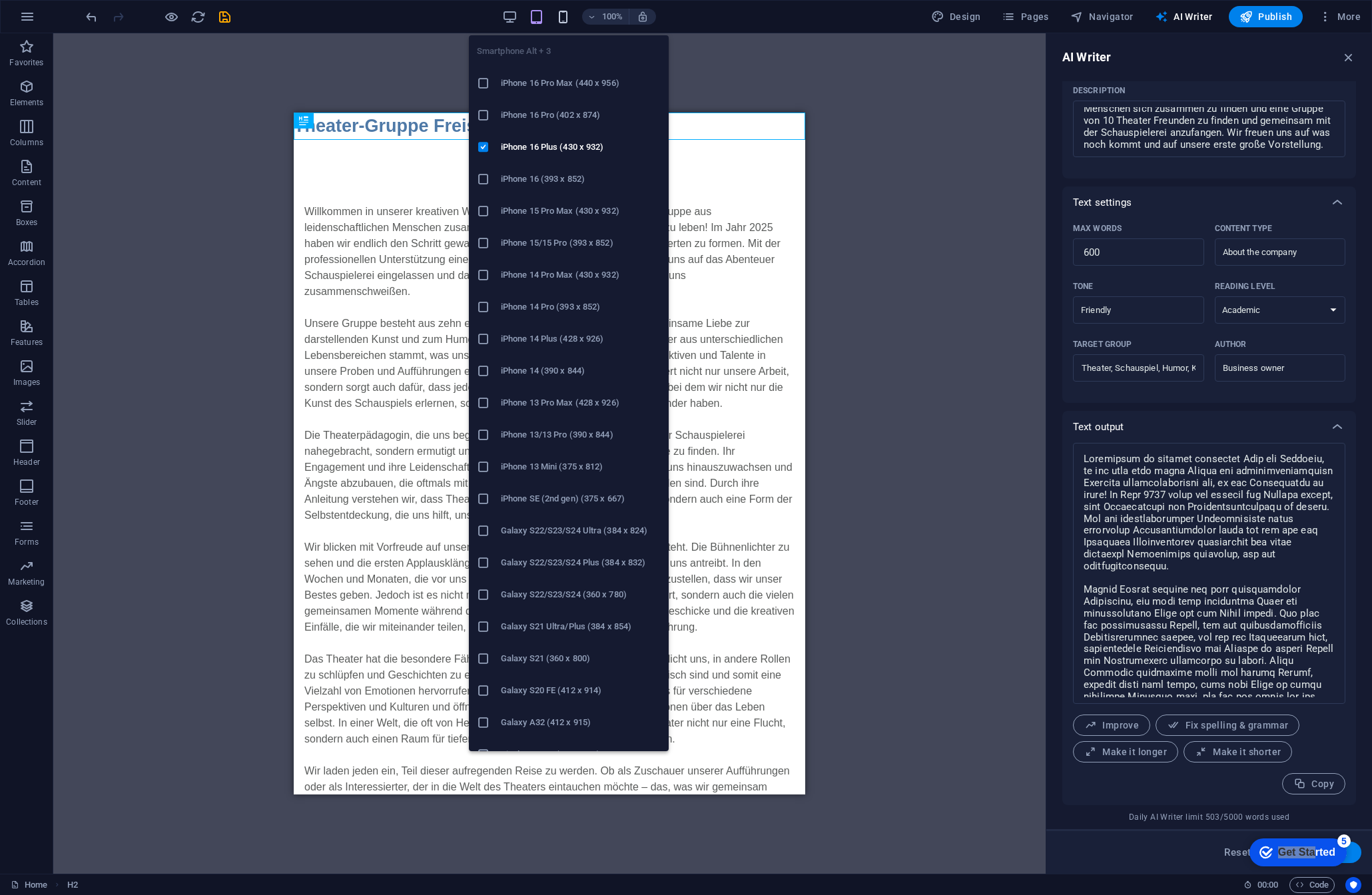
click at [563, 18] on icon "button" at bounding box center [563, 17] width 16 height 16
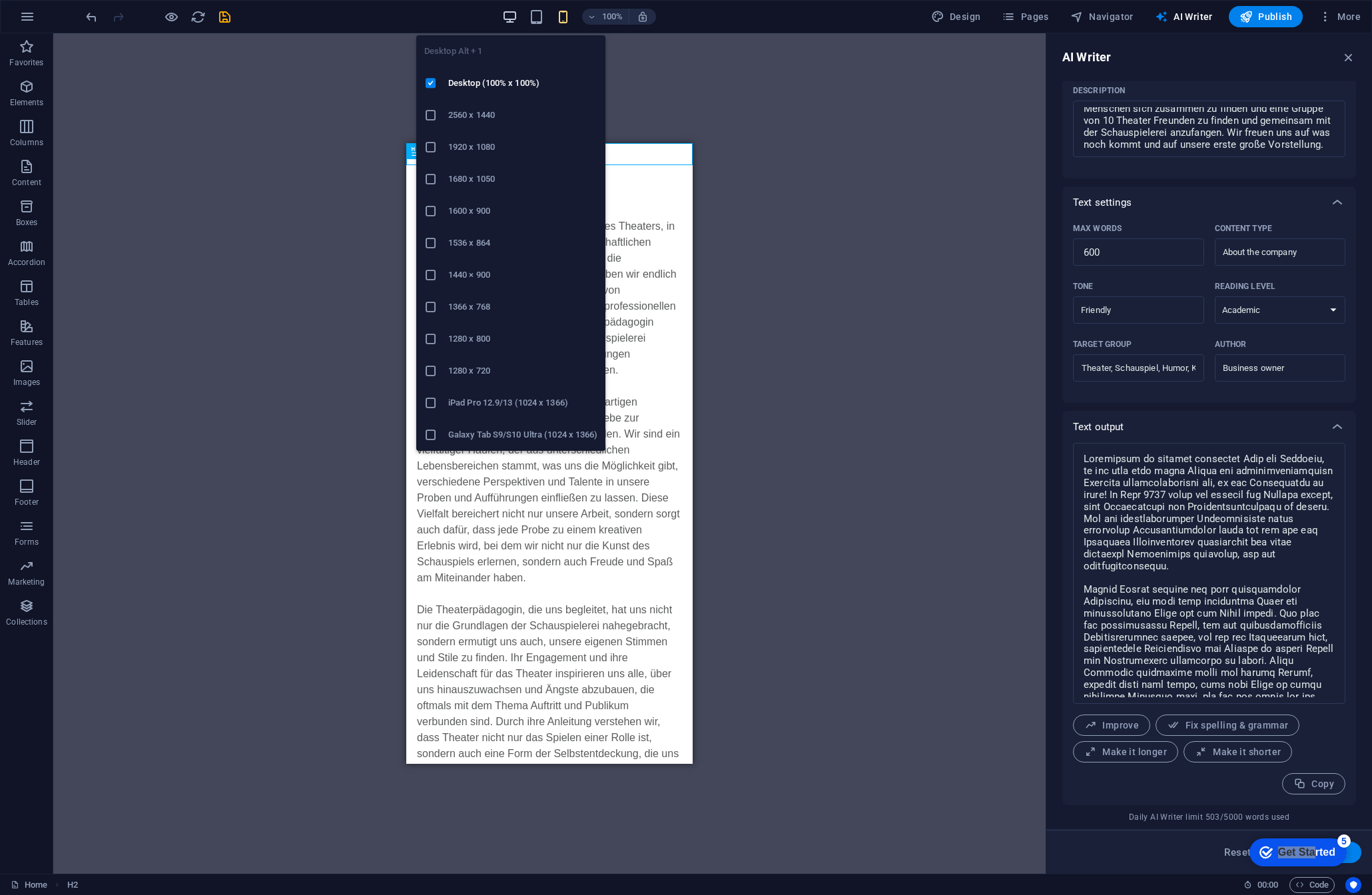
click at [518, 22] on icon "button" at bounding box center [510, 17] width 16 height 16
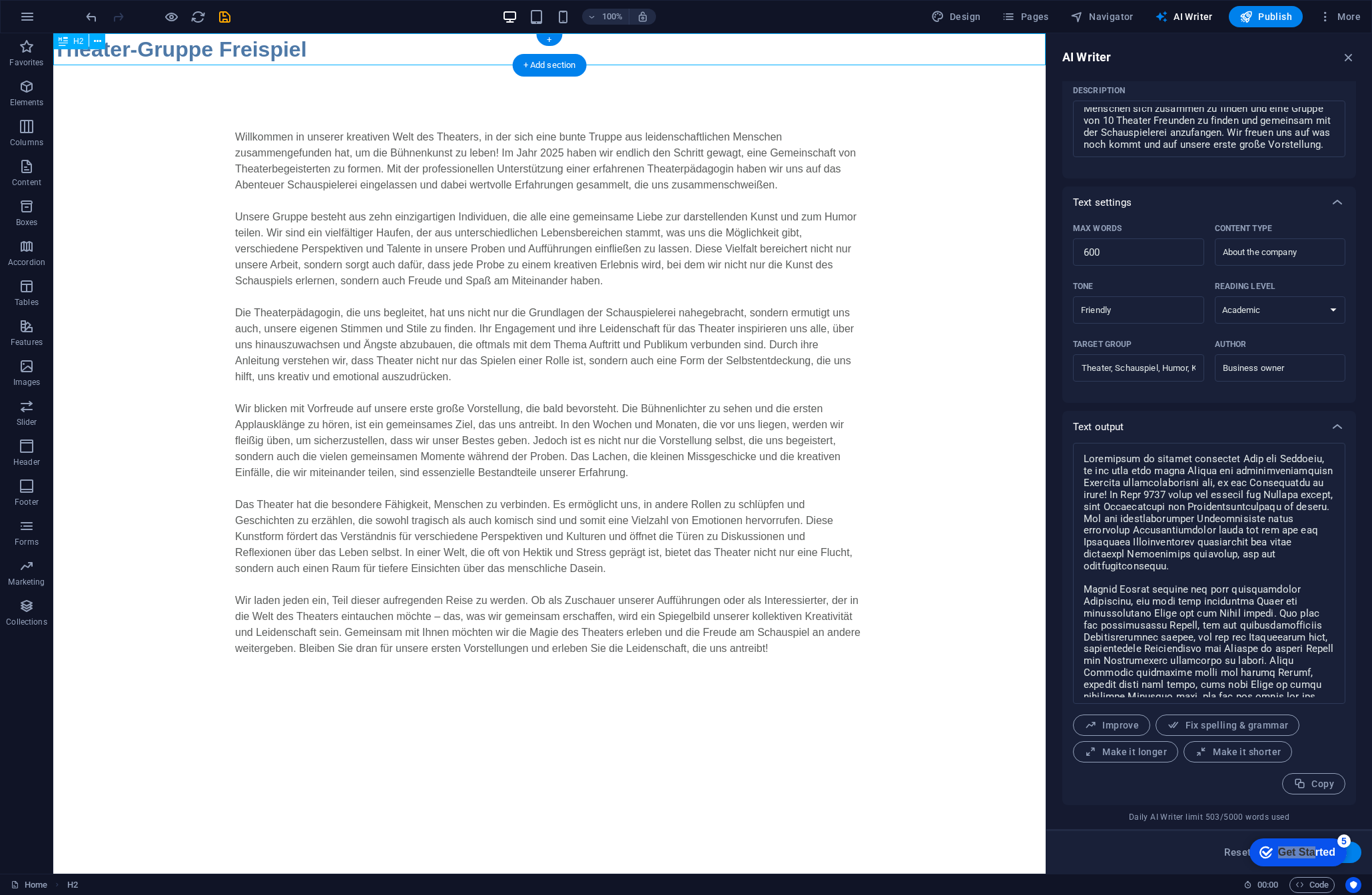
click at [351, 57] on div "Theater-Gruppe Freispiel" at bounding box center [549, 49] width 992 height 32
click at [94, 40] on icon at bounding box center [97, 42] width 7 height 14
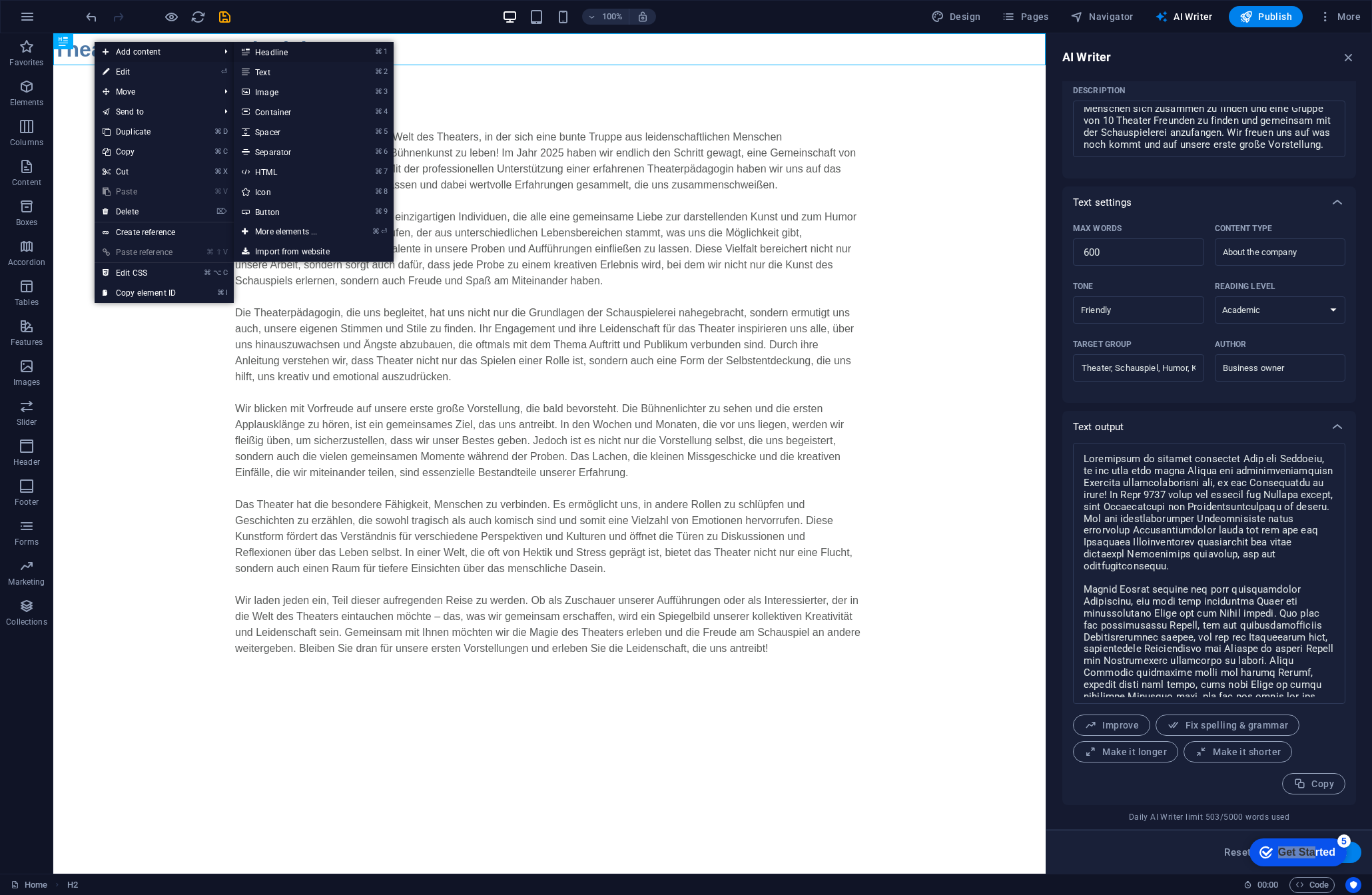
click at [360, 43] on li "⌘ 1 Headline" at bounding box center [313, 52] width 160 height 20
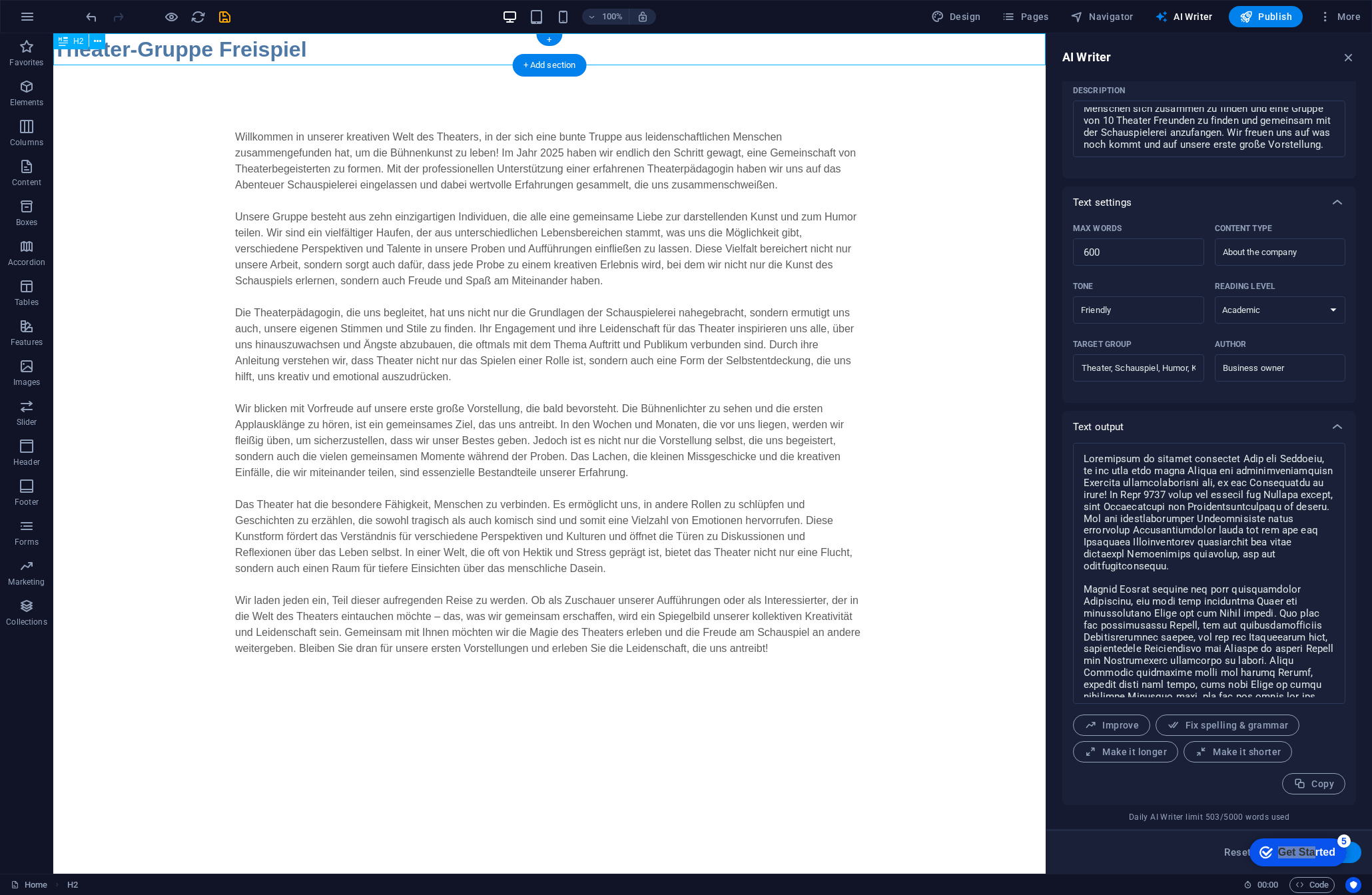
click at [400, 48] on div "Theater-Gruppe Freispiel" at bounding box center [549, 49] width 992 height 32
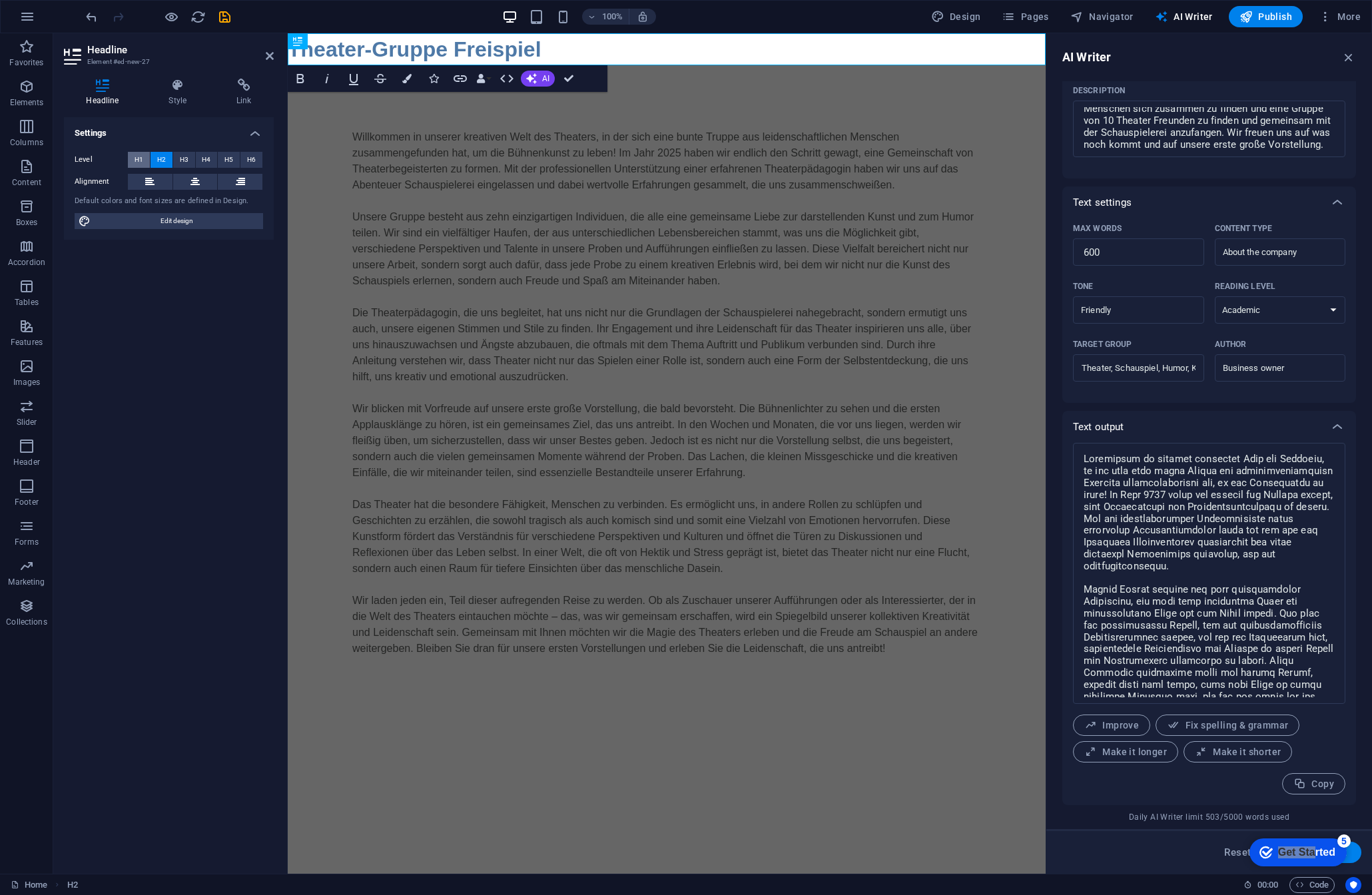
click at [140, 157] on span "H1" at bounding box center [139, 160] width 9 height 16
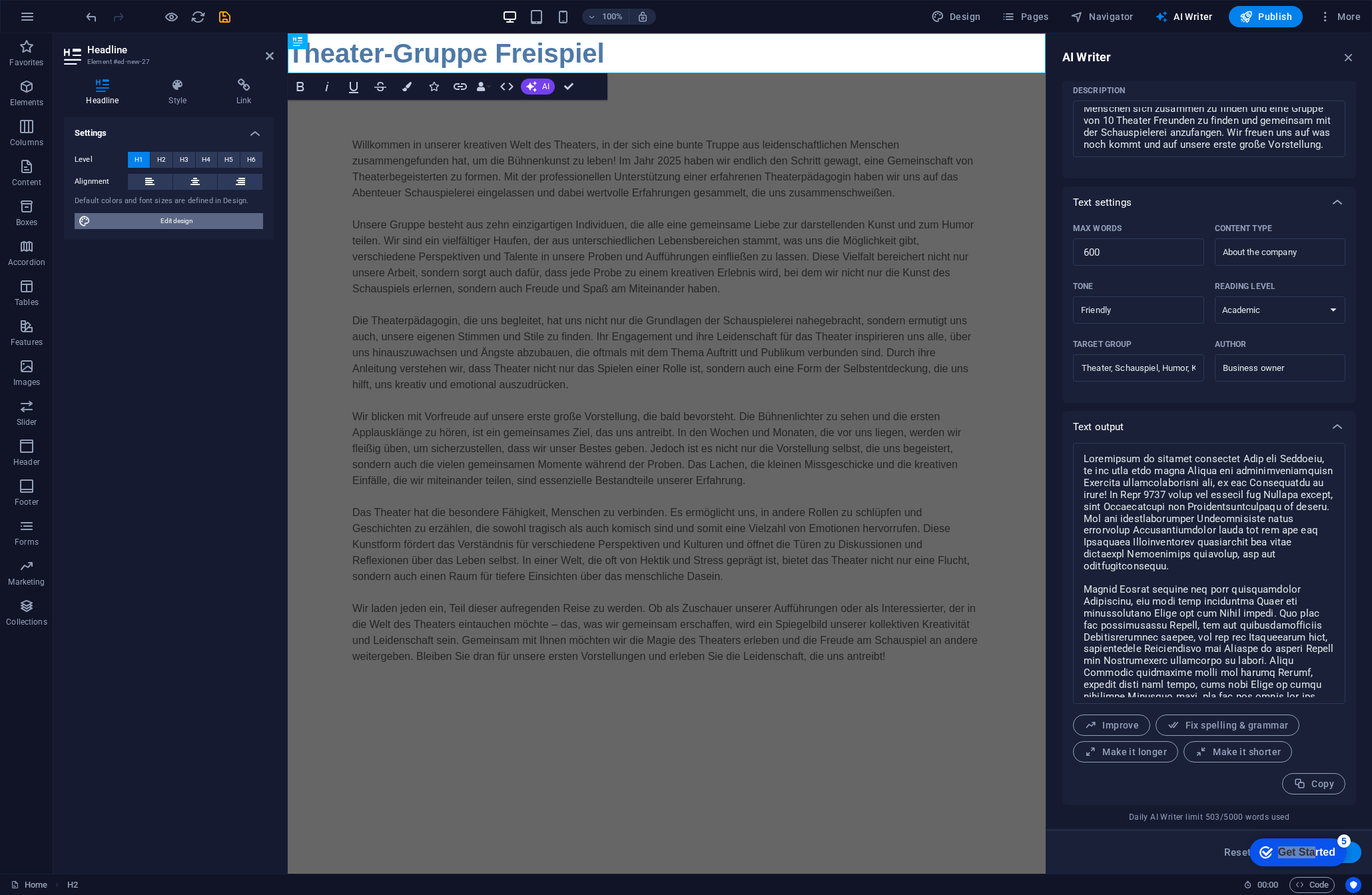
click at [177, 219] on span "Edit design" at bounding box center [177, 221] width 164 height 16
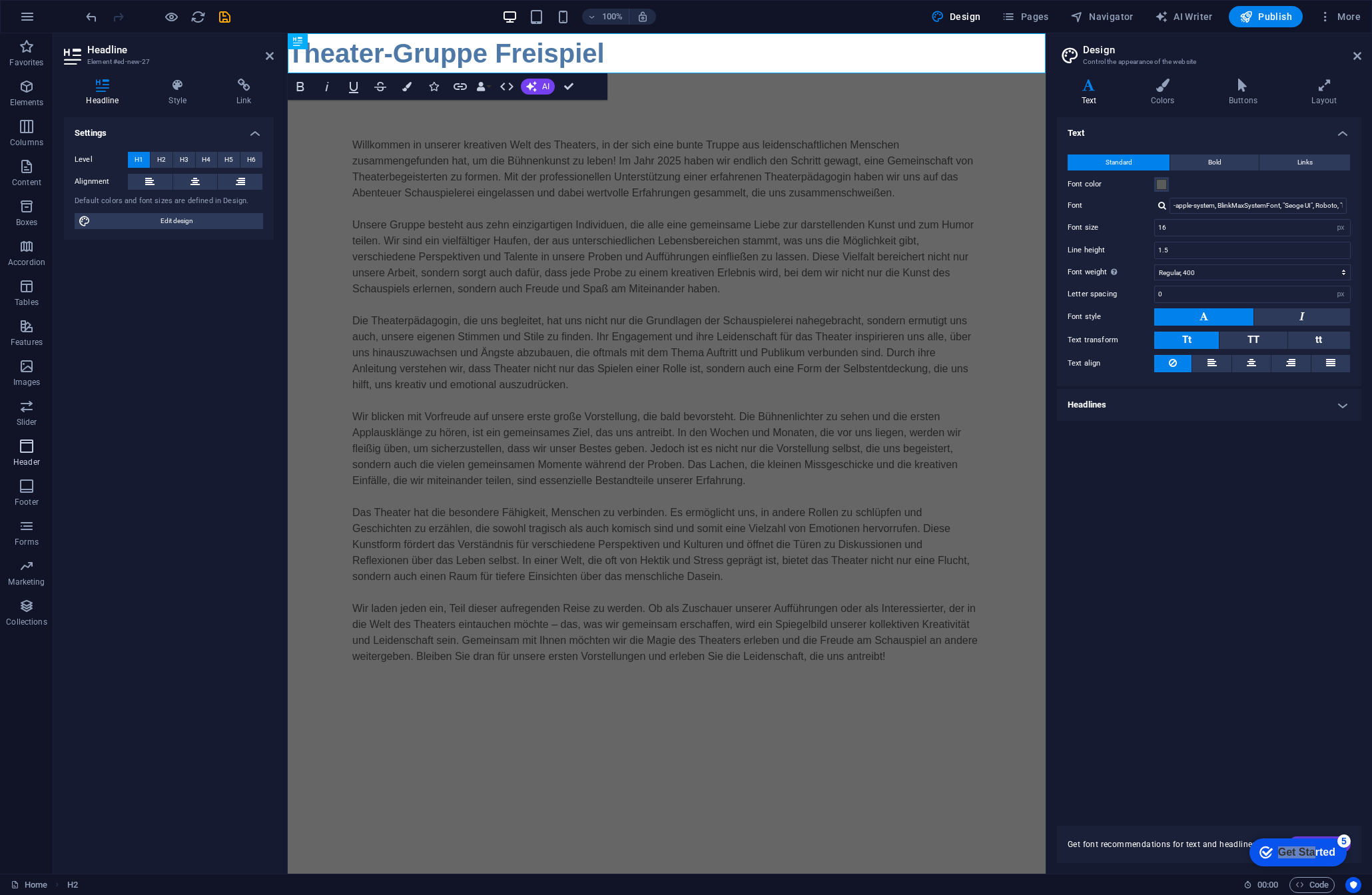
click at [26, 452] on icon "button" at bounding box center [26, 446] width 16 height 16
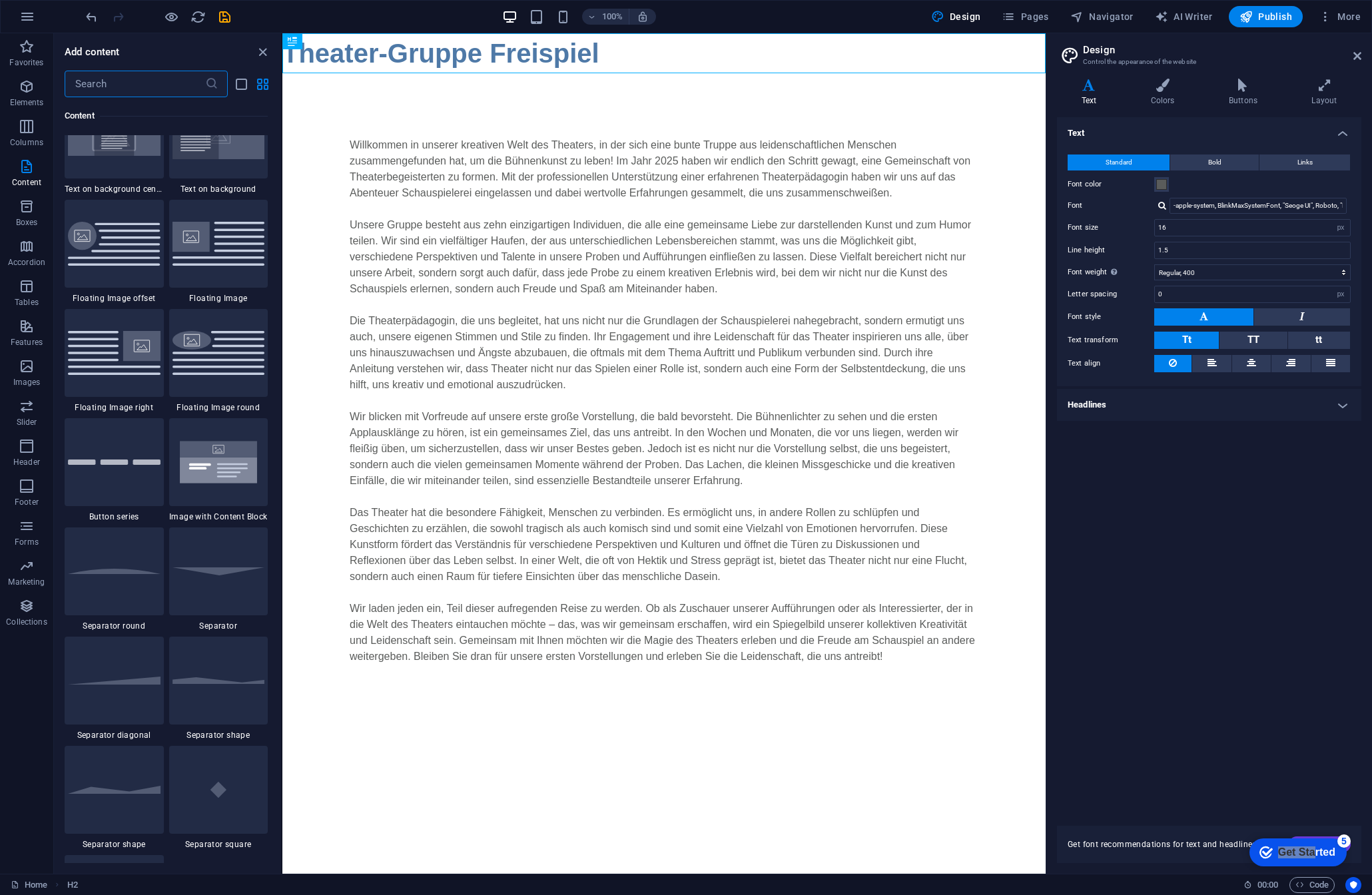
scroll to position [2785, 0]
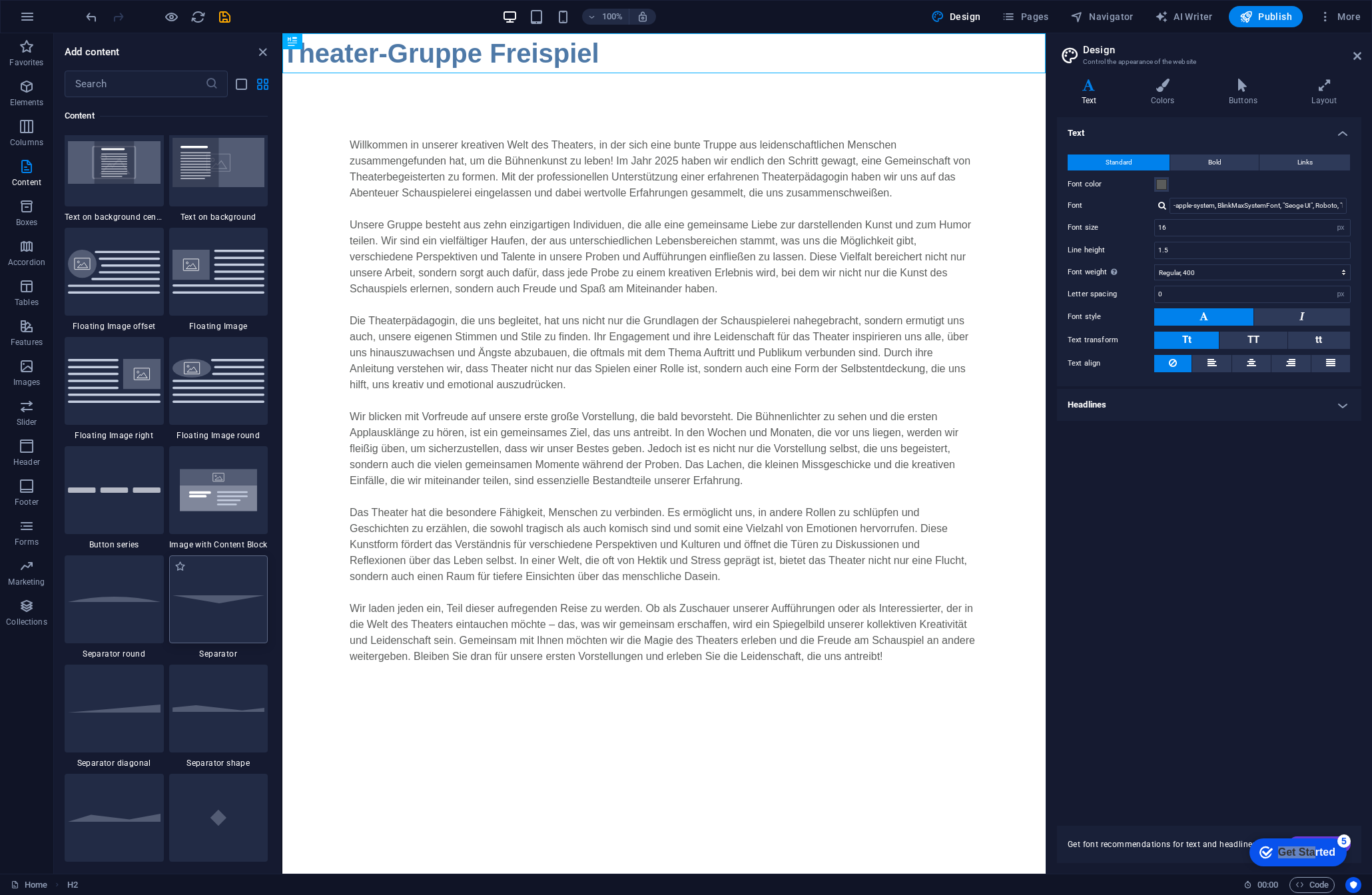
click at [222, 595] on img at bounding box center [219, 598] width 93 height 7
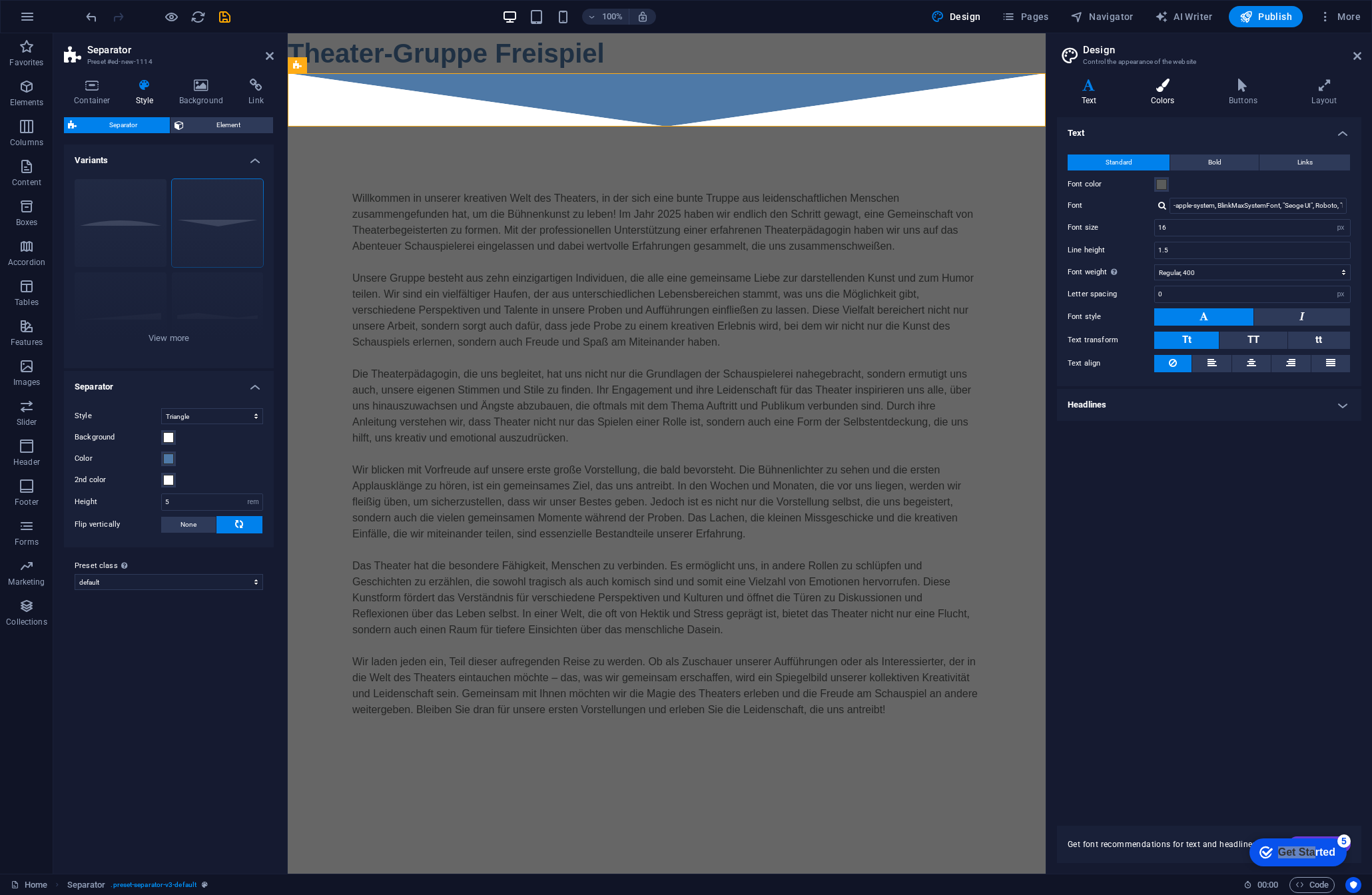
click at [1163, 89] on icon at bounding box center [1163, 85] width 72 height 13
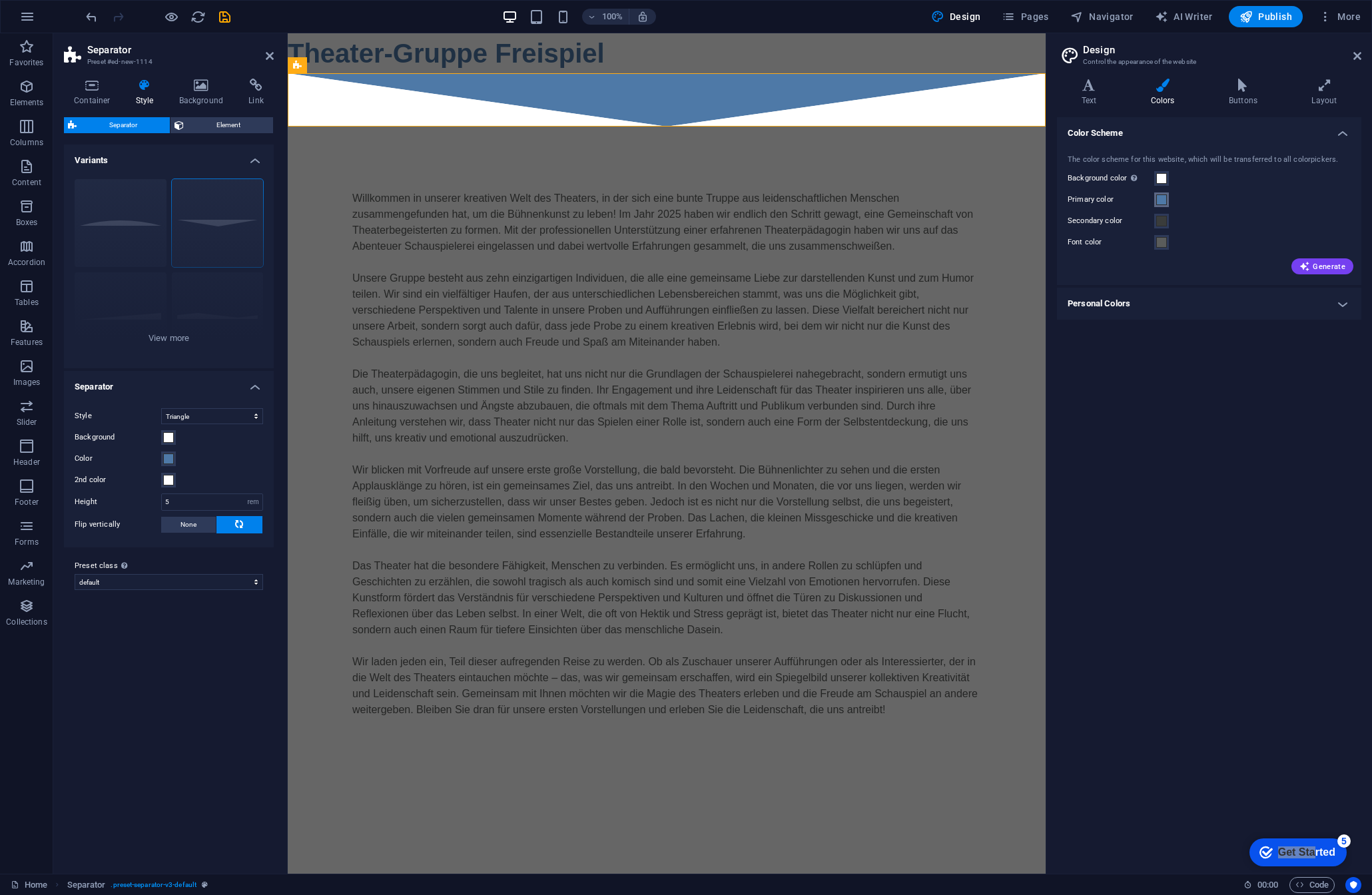
click at [1160, 202] on span at bounding box center [1162, 200] width 11 height 11
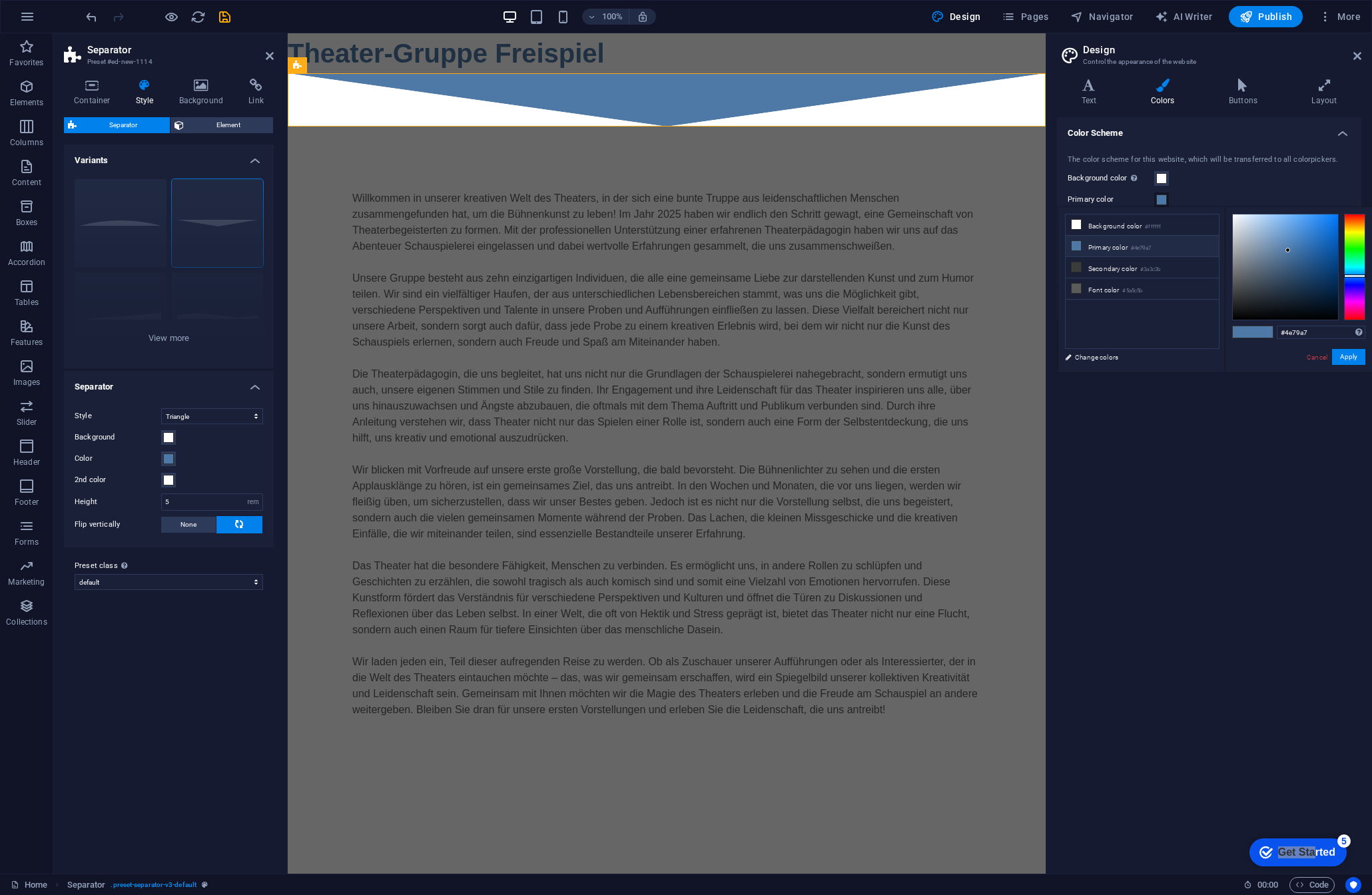
click at [1160, 247] on li "Primary color #4e79a7" at bounding box center [1142, 246] width 153 height 21
drag, startPoint x: 1356, startPoint y: 279, endPoint x: 1361, endPoint y: 229, distance: 50.2
click at [1361, 229] on div at bounding box center [1354, 267] width 21 height 107
drag, startPoint x: 1311, startPoint y: 242, endPoint x: 1335, endPoint y: 244, distance: 24.1
click at [1331, 243] on div at bounding box center [1285, 267] width 105 height 105
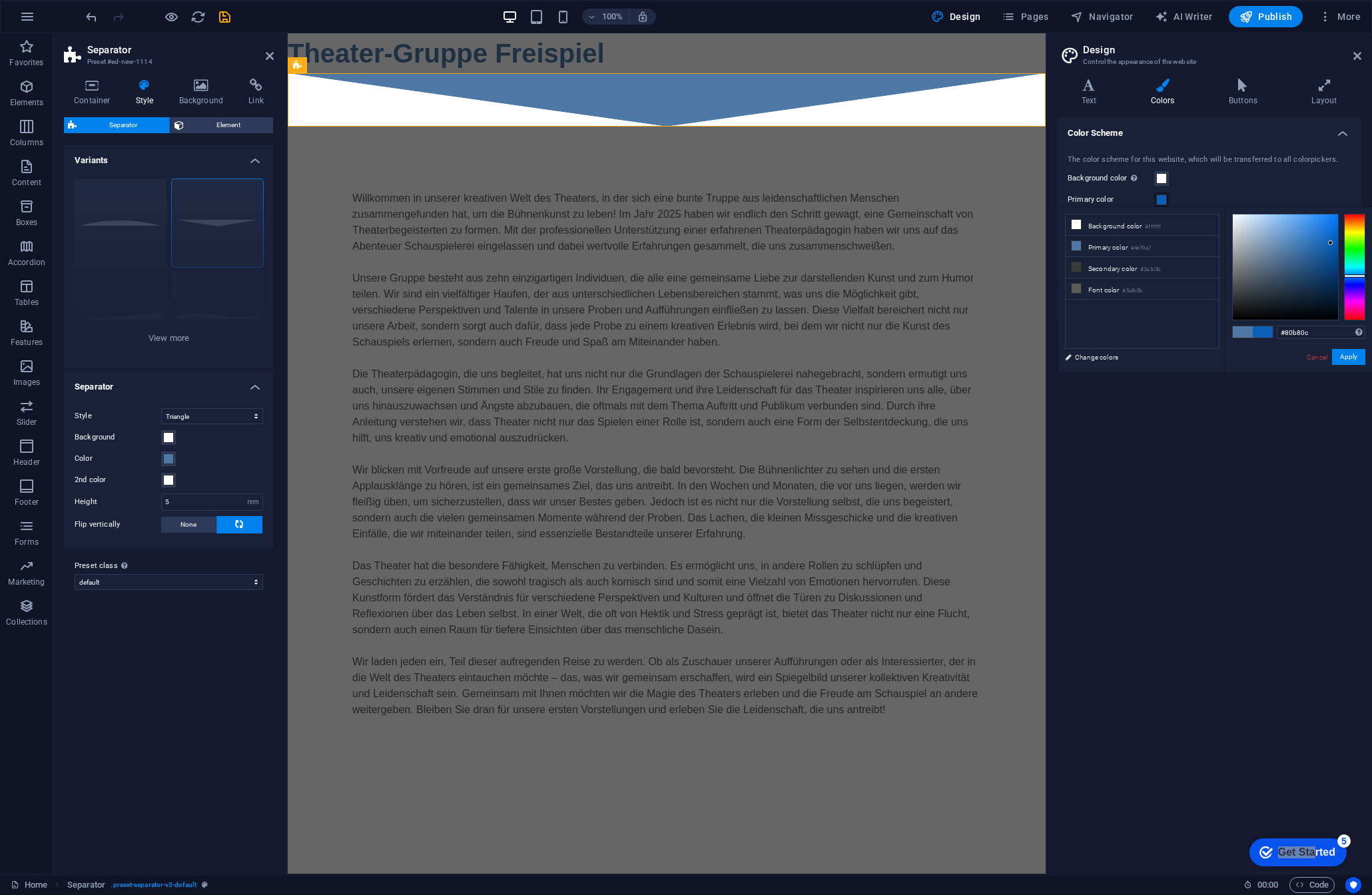
click at [1353, 237] on div at bounding box center [1354, 267] width 21 height 107
drag, startPoint x: 1353, startPoint y: 237, endPoint x: 1358, endPoint y: 229, distance: 9.4
click at [1358, 230] on div at bounding box center [1354, 231] width 21 height 3
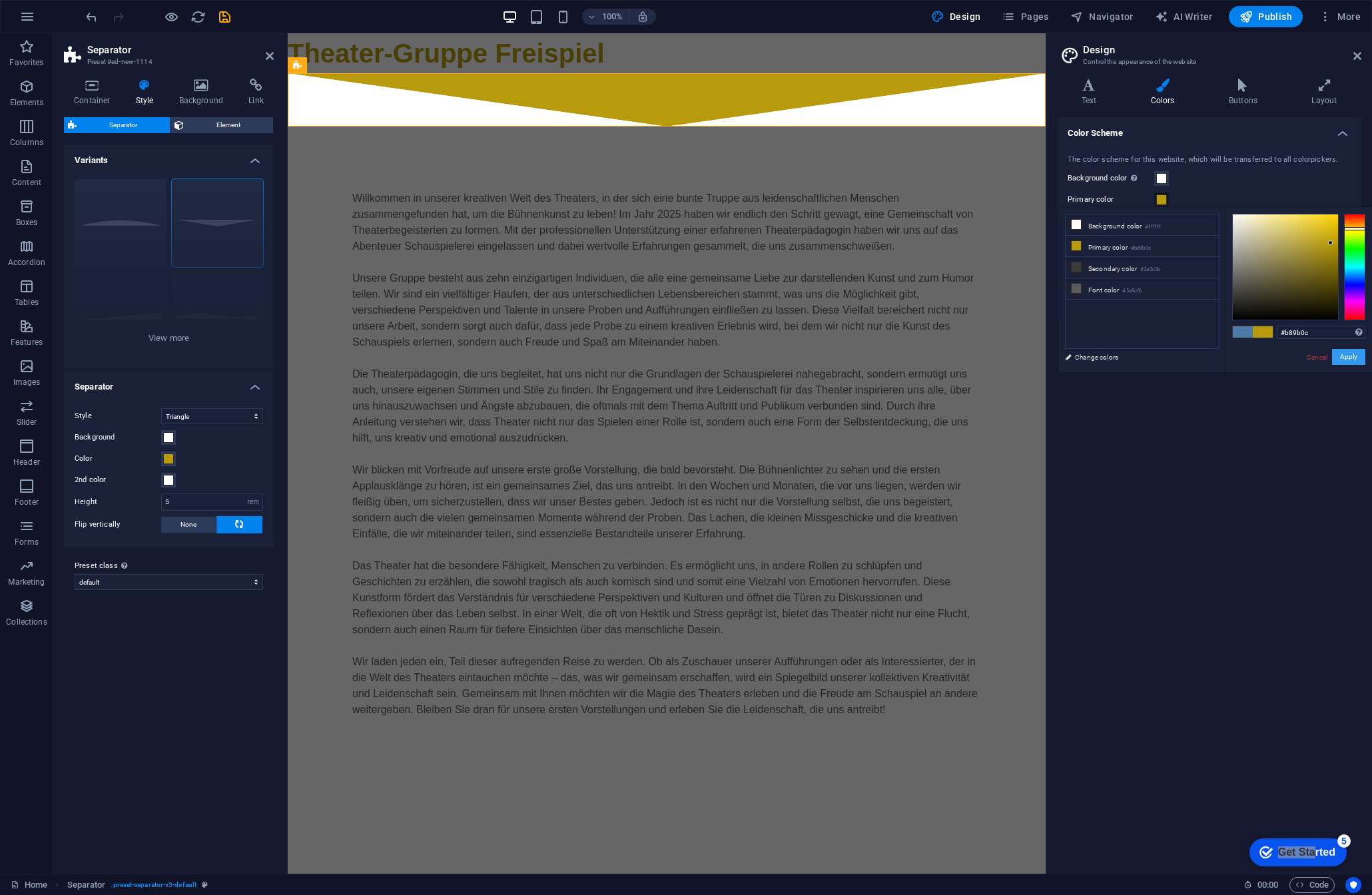
click at [1355, 359] on button "Apply" at bounding box center [1349, 357] width 33 height 16
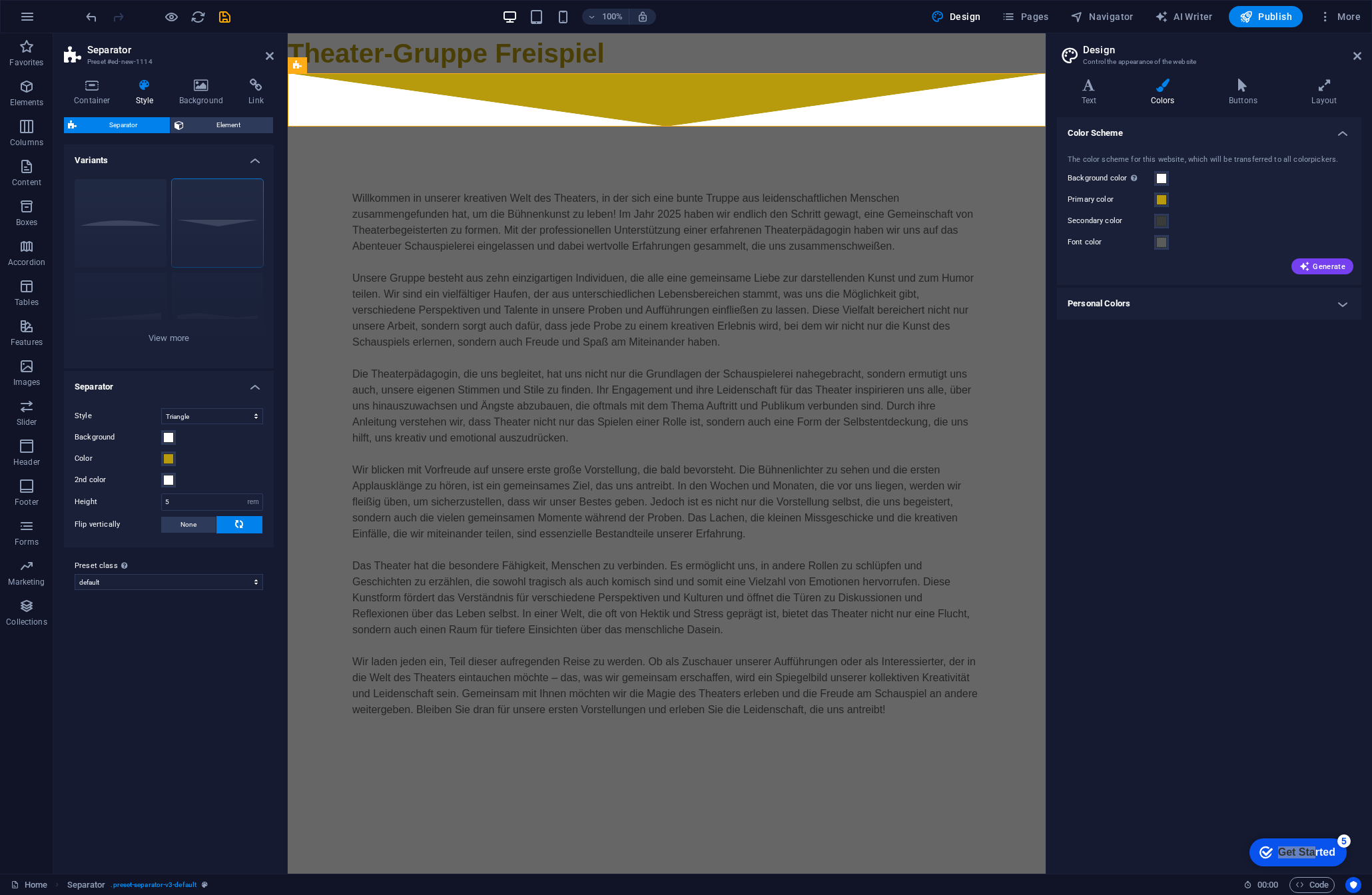
click at [1165, 229] on div "Secondary color" at bounding box center [1209, 221] width 283 height 16
click at [1163, 224] on span at bounding box center [1162, 221] width 11 height 11
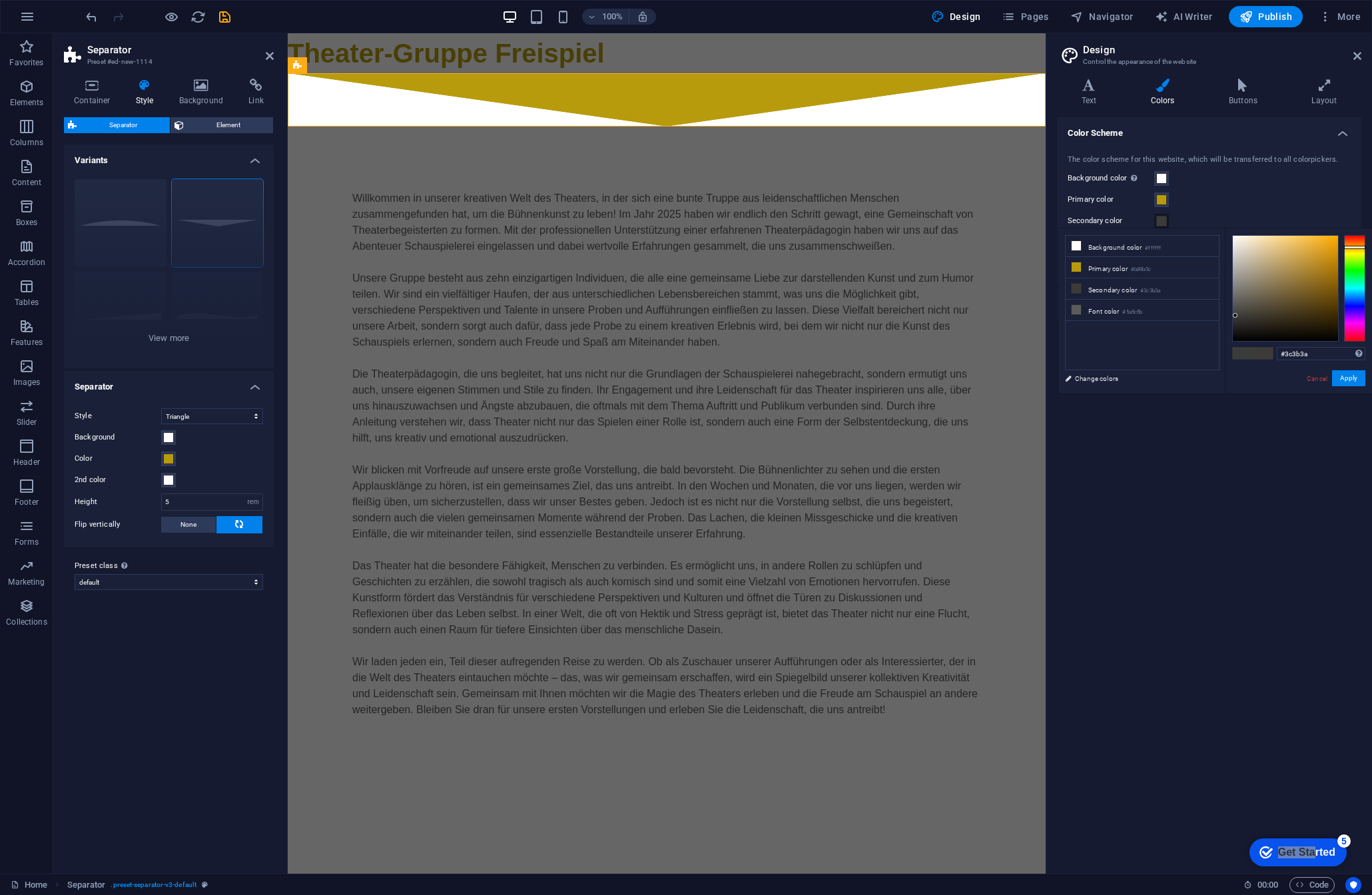
drag, startPoint x: 1353, startPoint y: 278, endPoint x: 1358, endPoint y: 247, distance: 31.4
click at [1358, 247] on div at bounding box center [1354, 247] width 21 height 3
drag, startPoint x: 1251, startPoint y: 310, endPoint x: 1256, endPoint y: 316, distance: 7.8
click at [1256, 316] on div at bounding box center [1285, 288] width 105 height 105
click at [1349, 381] on button "Apply" at bounding box center [1349, 378] width 33 height 16
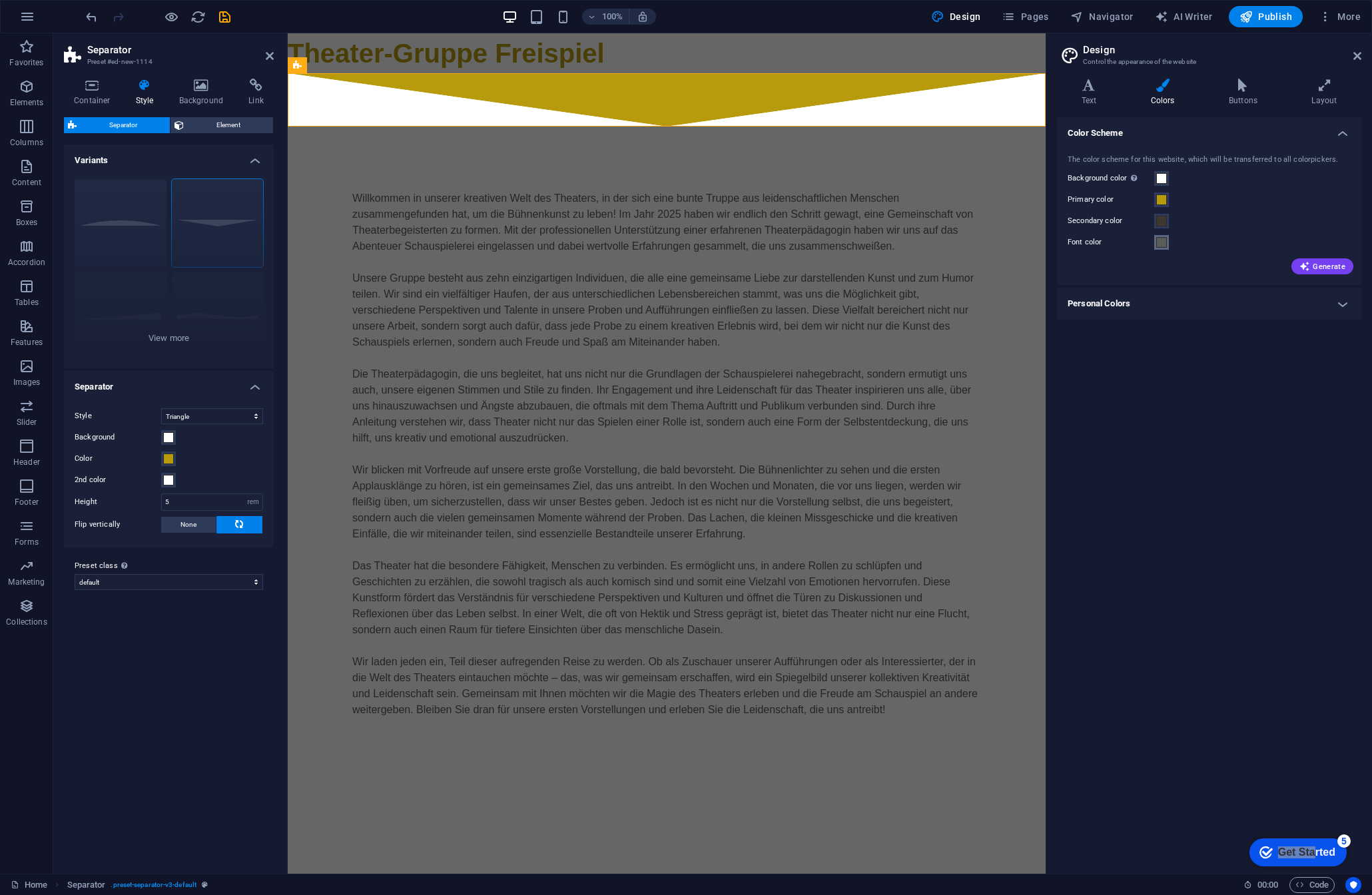
click at [1159, 245] on span at bounding box center [1162, 243] width 11 height 11
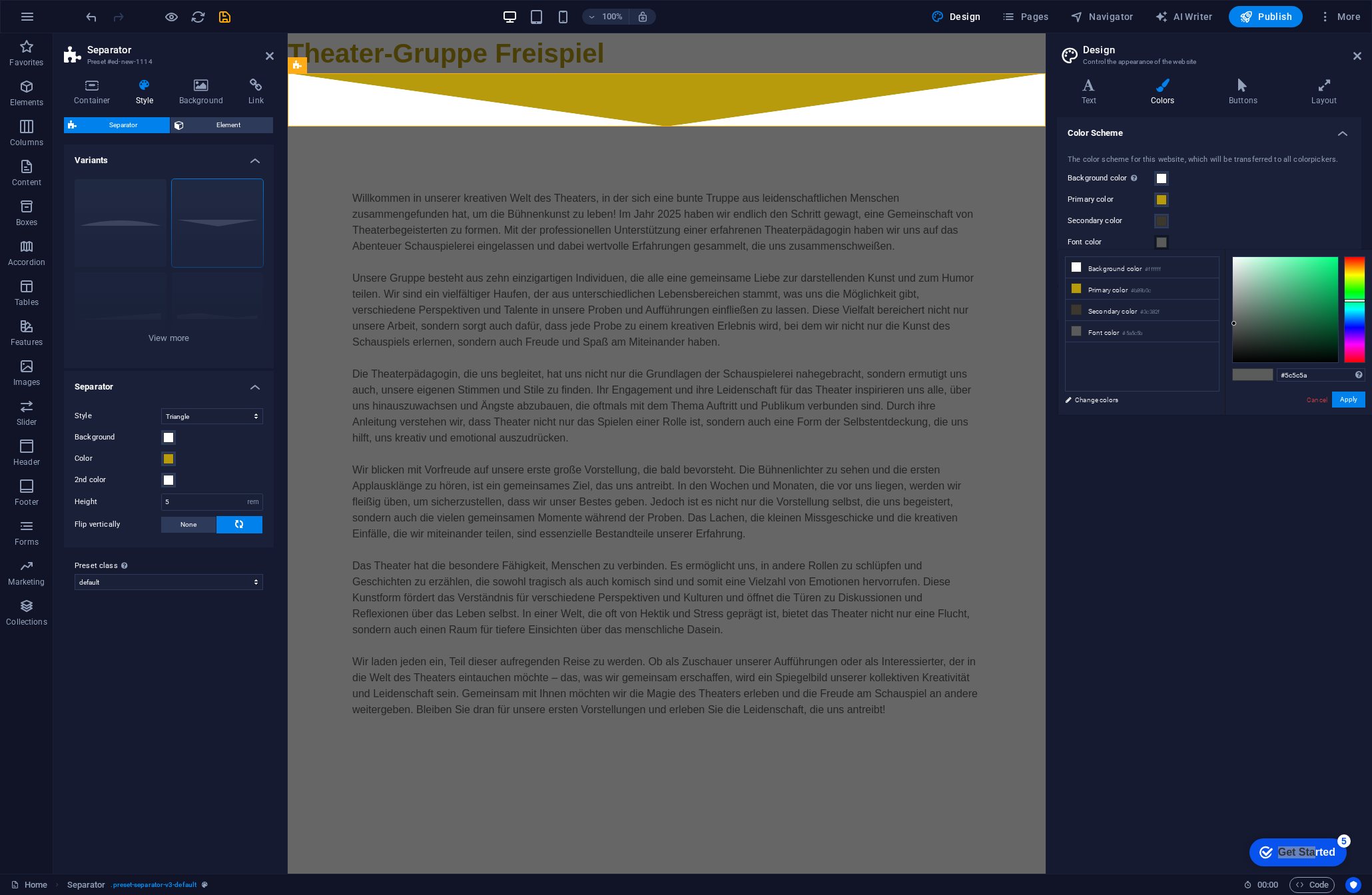
click at [1358, 272] on div at bounding box center [1354, 310] width 21 height 107
click at [1265, 326] on div at bounding box center [1285, 309] width 105 height 105
click at [1350, 402] on button "Apply" at bounding box center [1349, 399] width 33 height 16
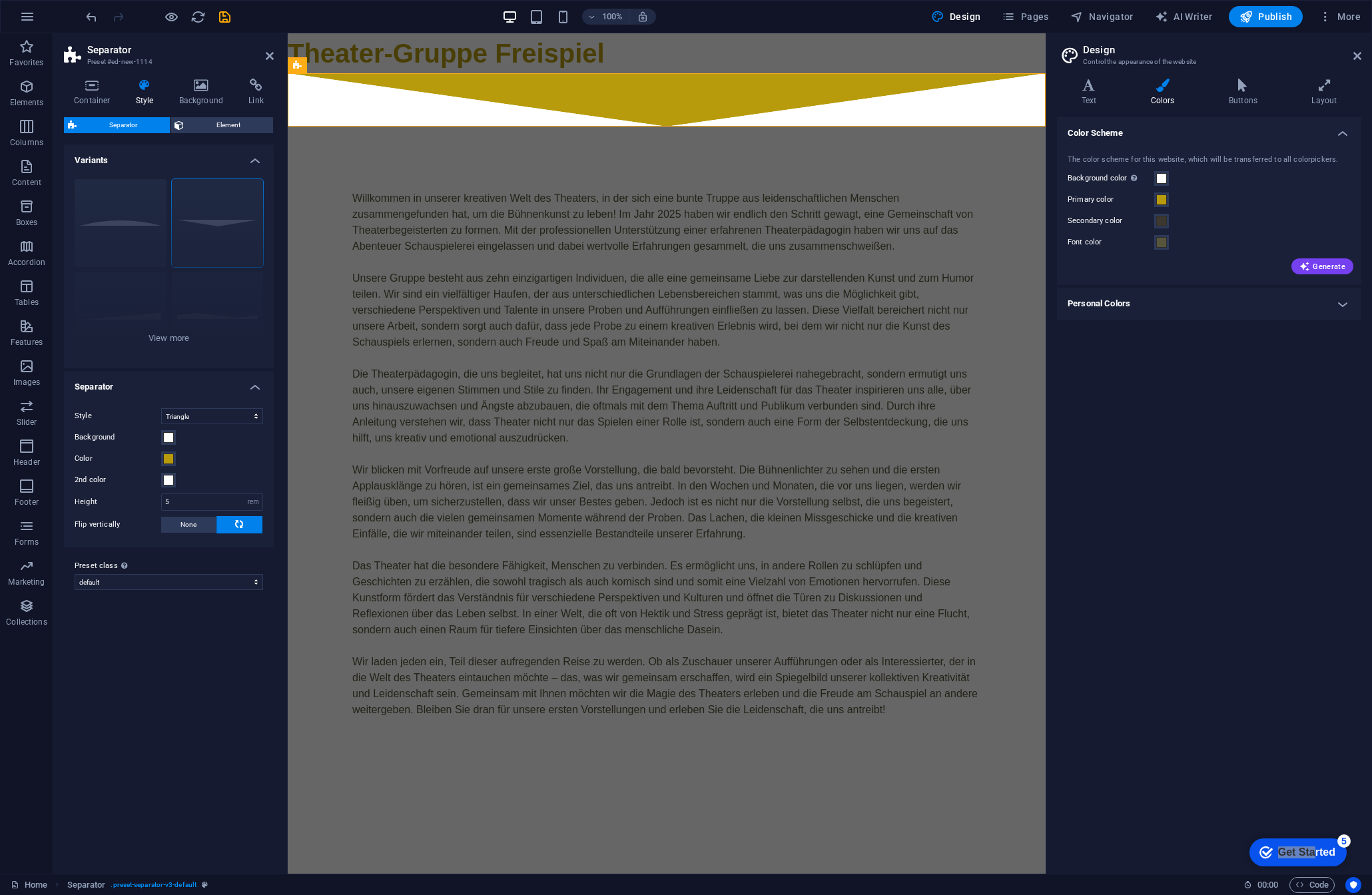
click at [92, 76] on div "Container Style Background Link Size Height Default px rem % vh vw Min. height …" at bounding box center [168, 471] width 231 height 806
click at [91, 88] on icon at bounding box center [92, 85] width 57 height 13
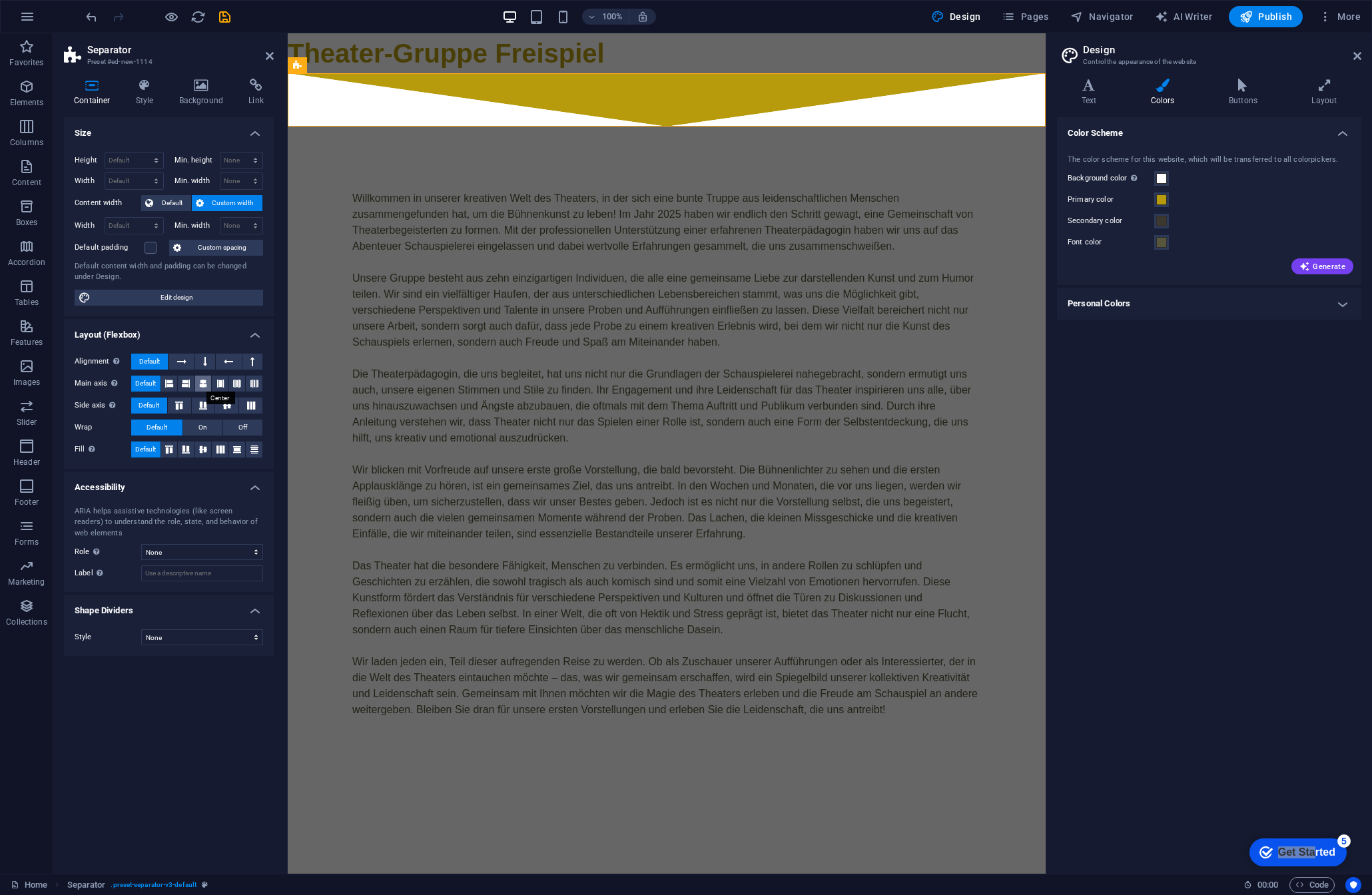
click at [202, 383] on icon at bounding box center [203, 384] width 8 height 16
click at [183, 363] on icon at bounding box center [182, 362] width 9 height 16
click at [147, 359] on span "Default" at bounding box center [149, 362] width 21 height 16
click at [421, 53] on div "Theater-Gruppe Freispiel" at bounding box center [667, 53] width 758 height 40
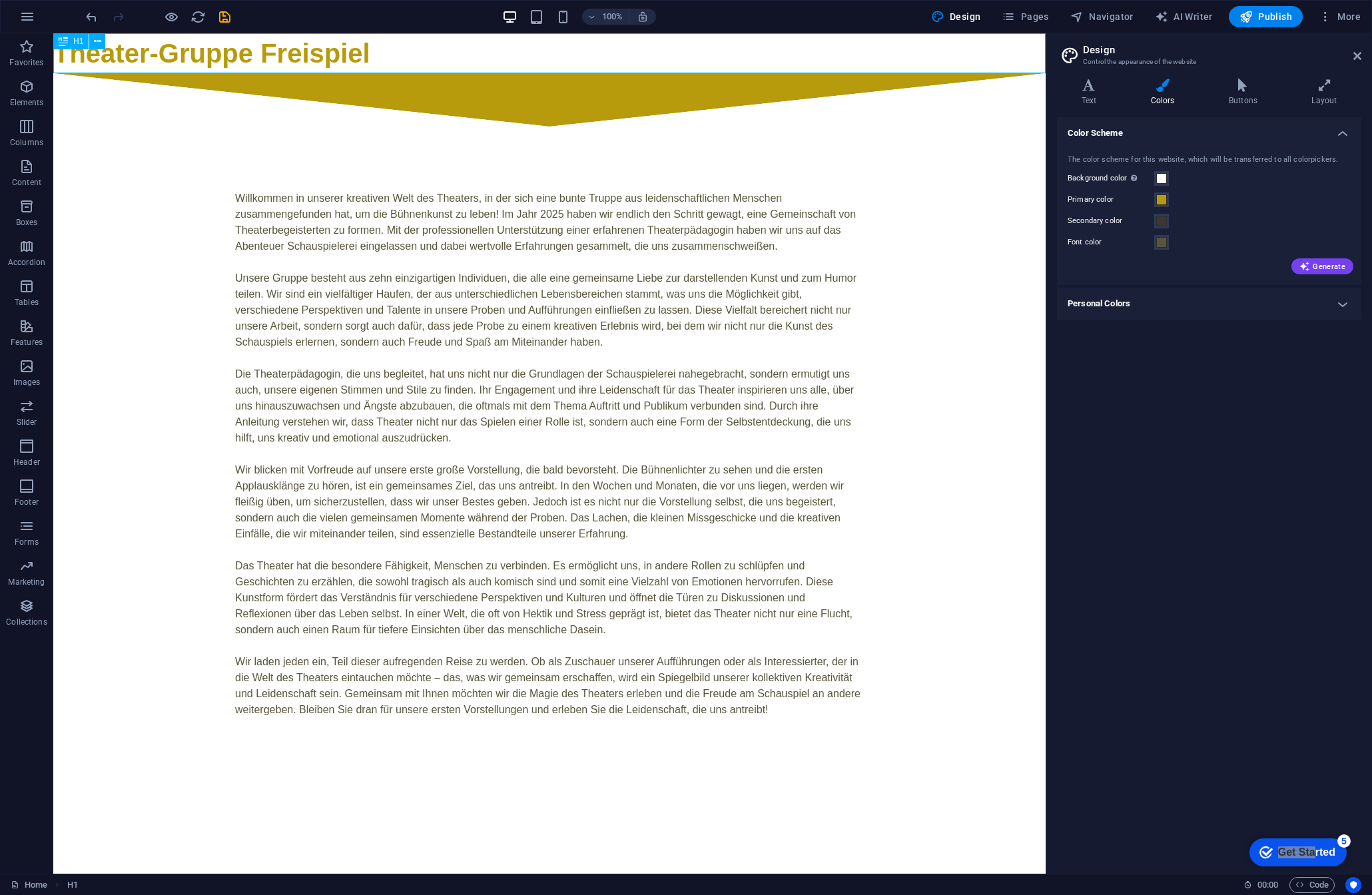
click at [209, 44] on div "Theater-Gruppe Freispiel" at bounding box center [549, 53] width 992 height 40
click at [209, 44] on div "Theater-Gruppe Freispiel" at bounding box center [549, 53] width 992 height 40
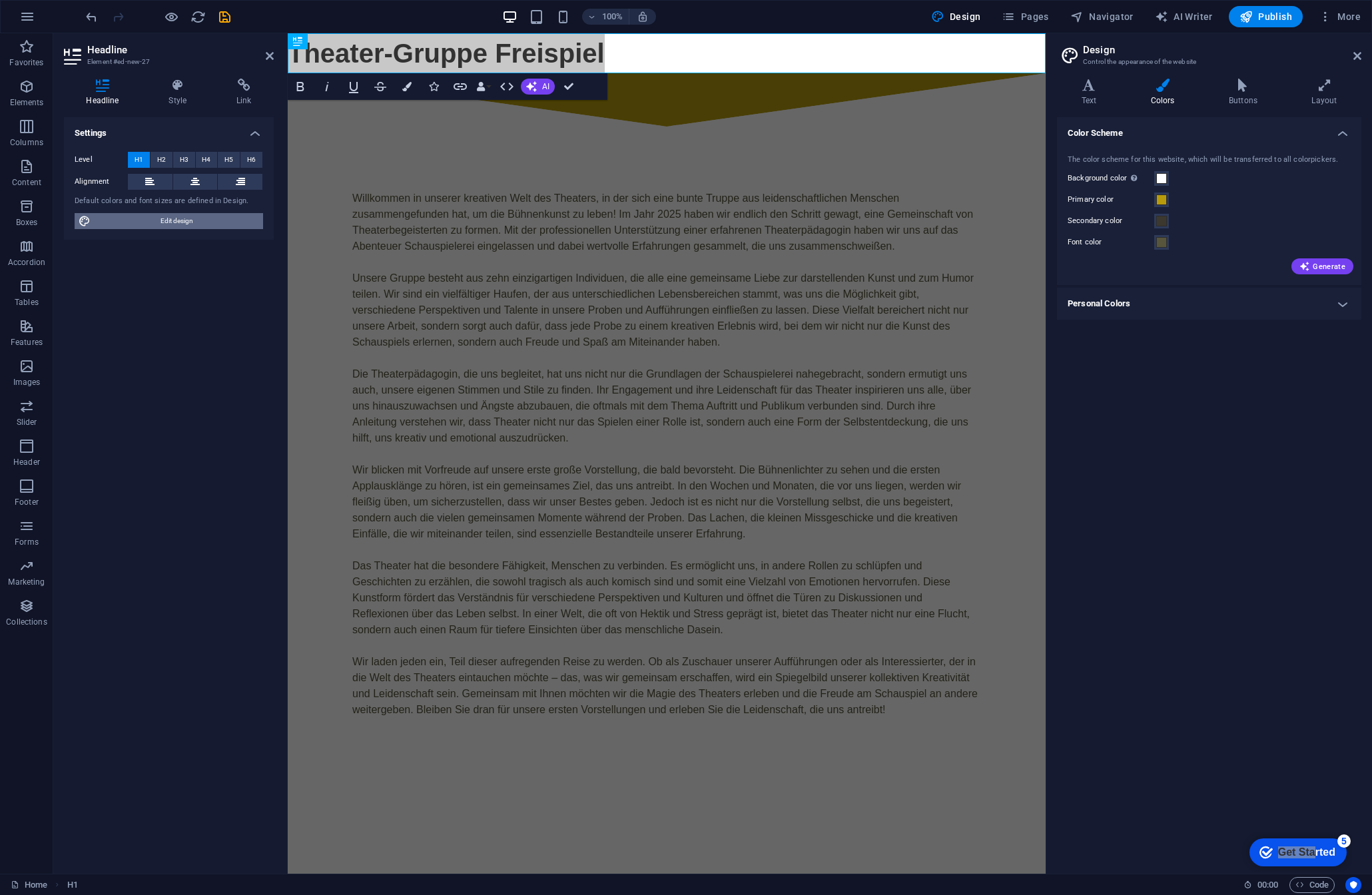
click at [178, 218] on span "Edit design" at bounding box center [177, 221] width 164 height 16
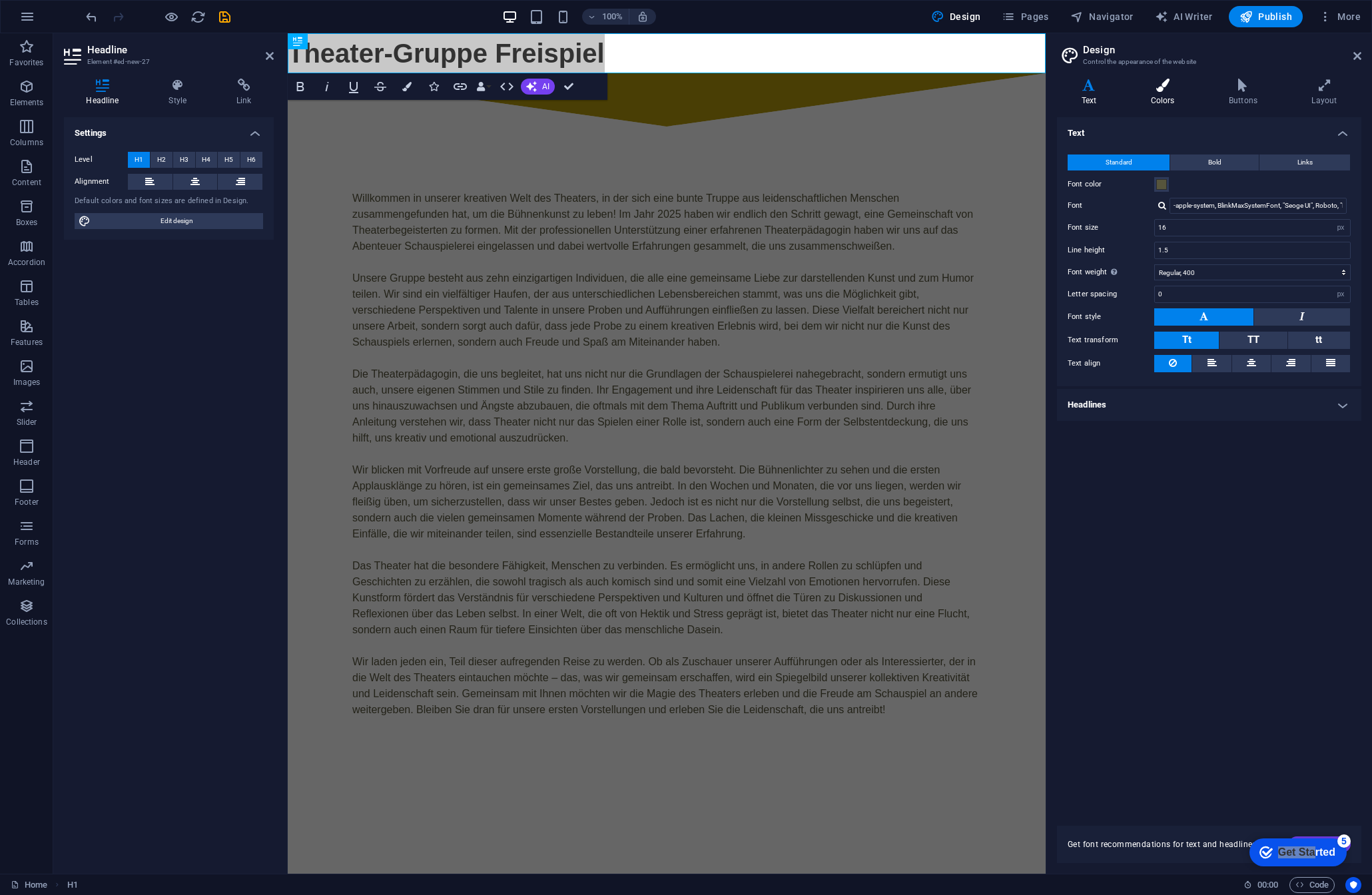
click at [1172, 89] on icon at bounding box center [1163, 85] width 72 height 13
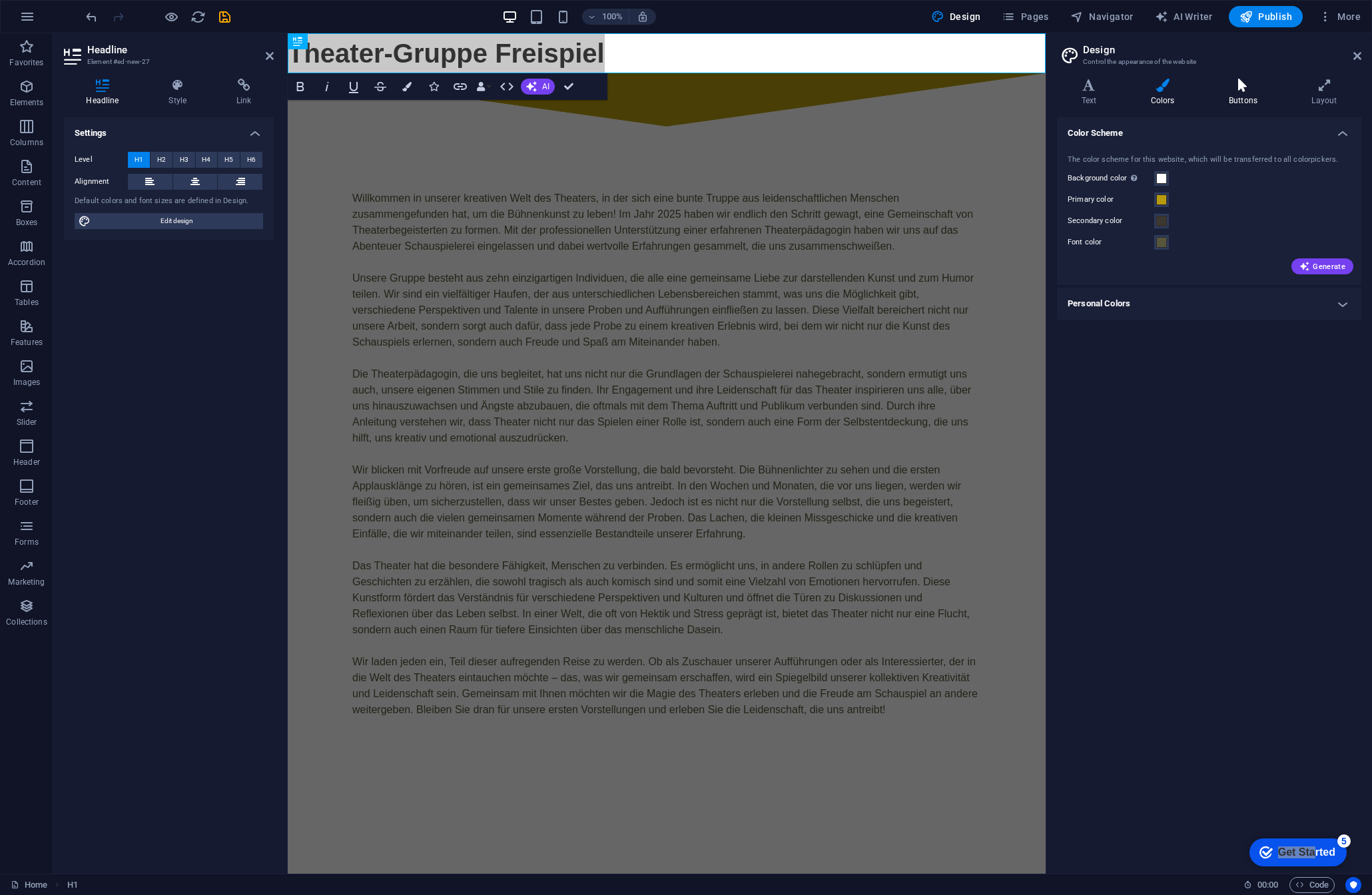
click at [1255, 84] on icon at bounding box center [1243, 85] width 77 height 13
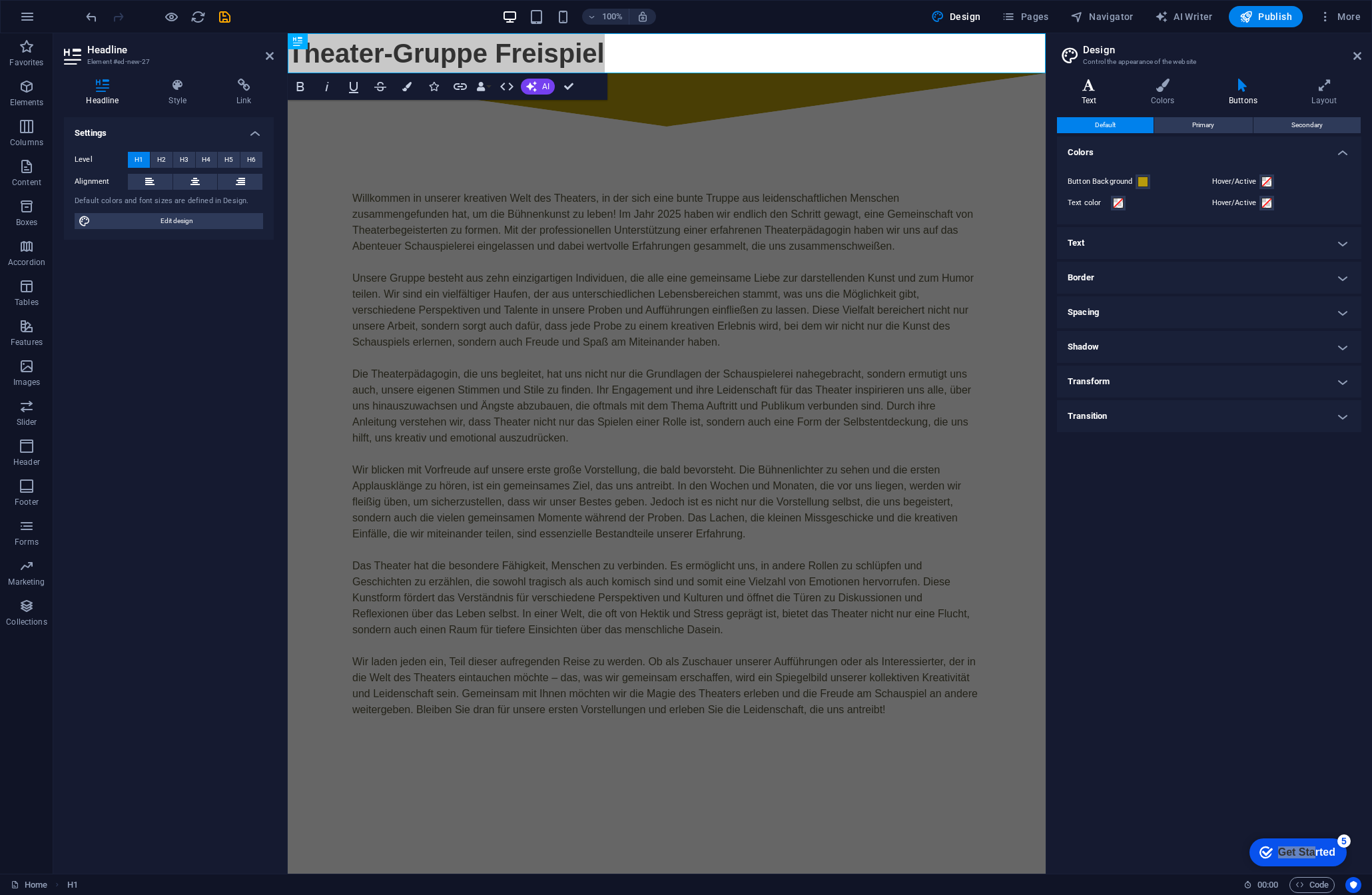
click at [1090, 90] on icon at bounding box center [1089, 85] width 64 height 13
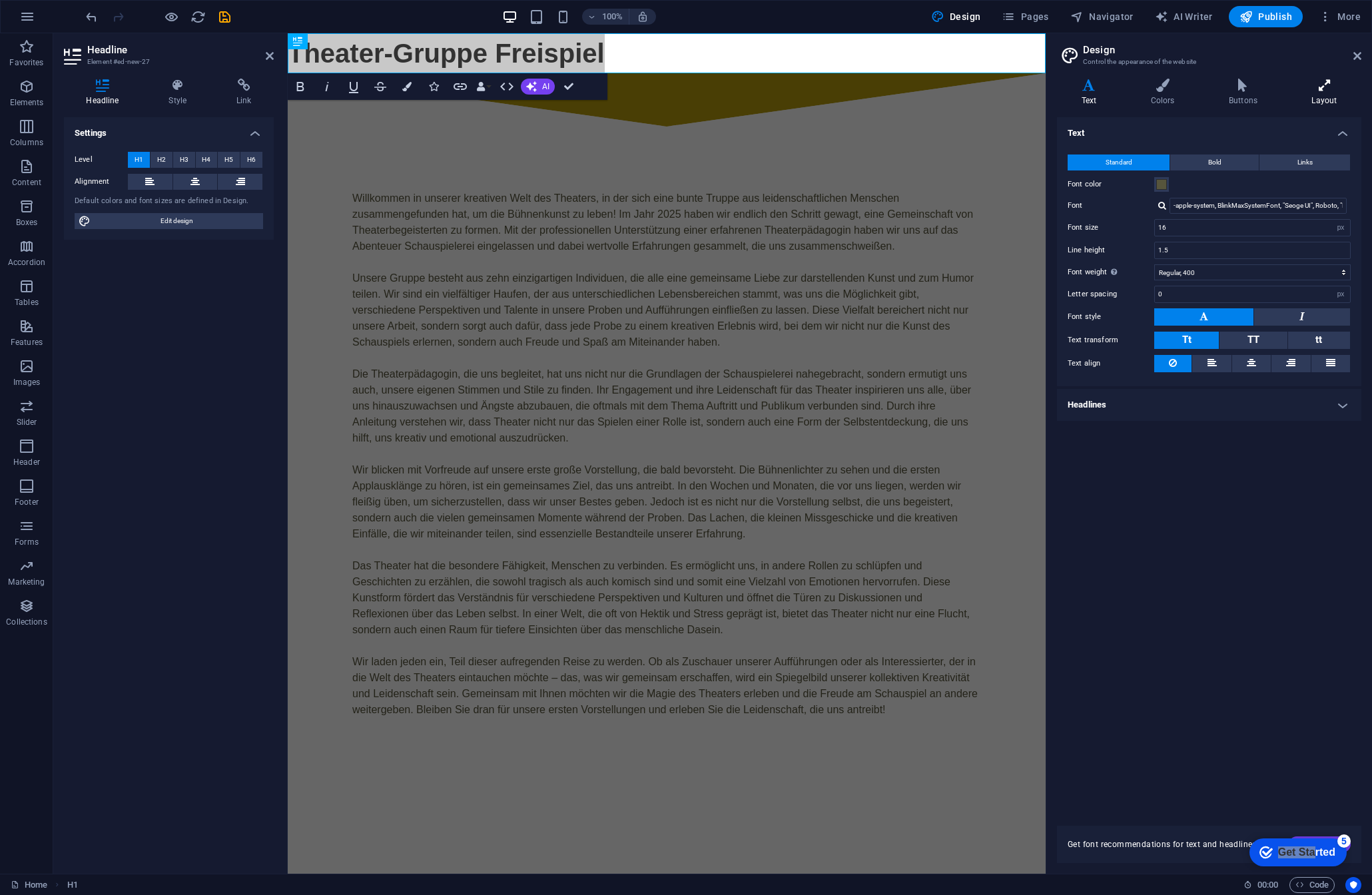
click at [1314, 89] on icon at bounding box center [1325, 85] width 74 height 13
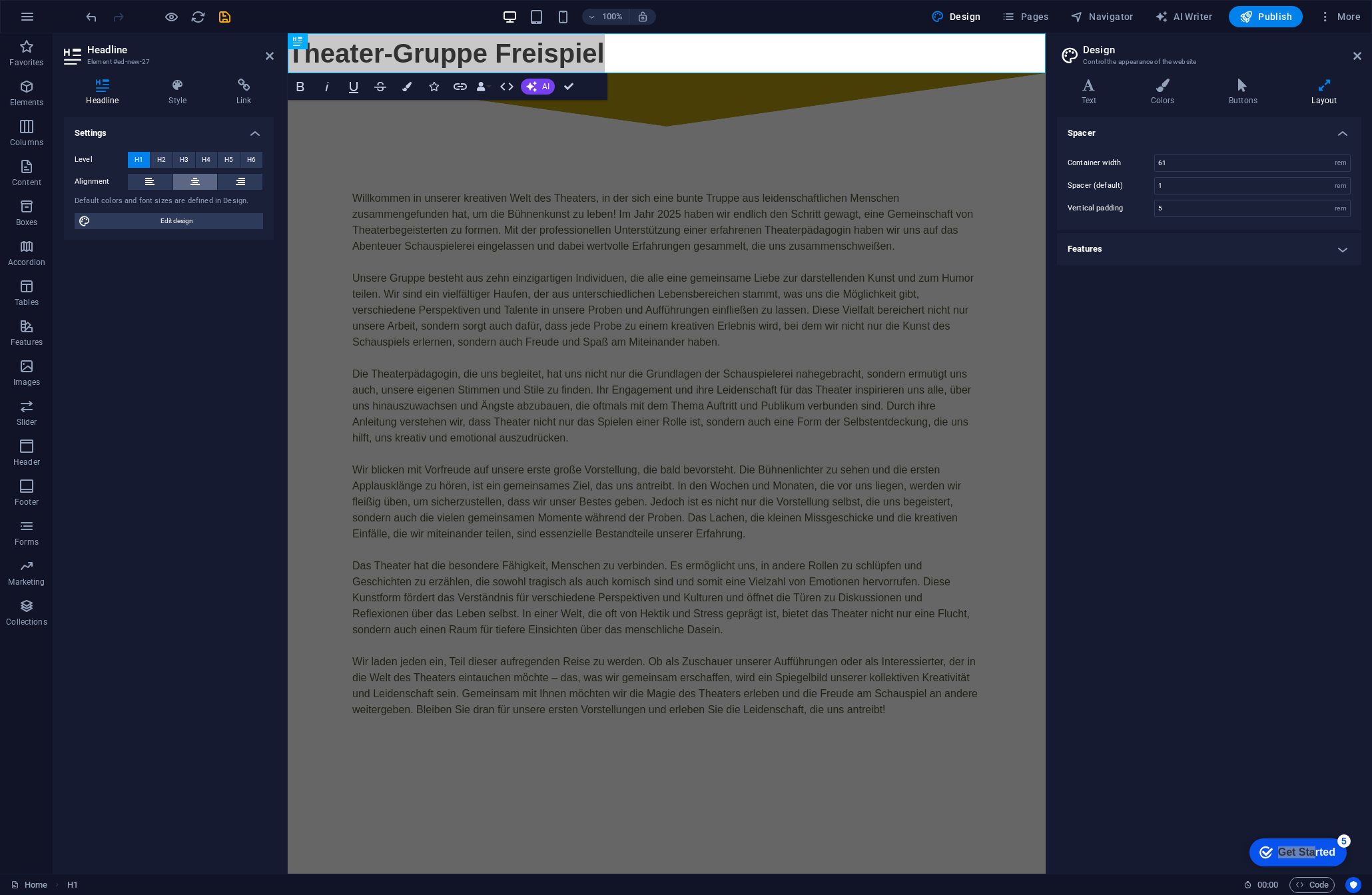
click at [199, 185] on button at bounding box center [195, 181] width 44 height 16
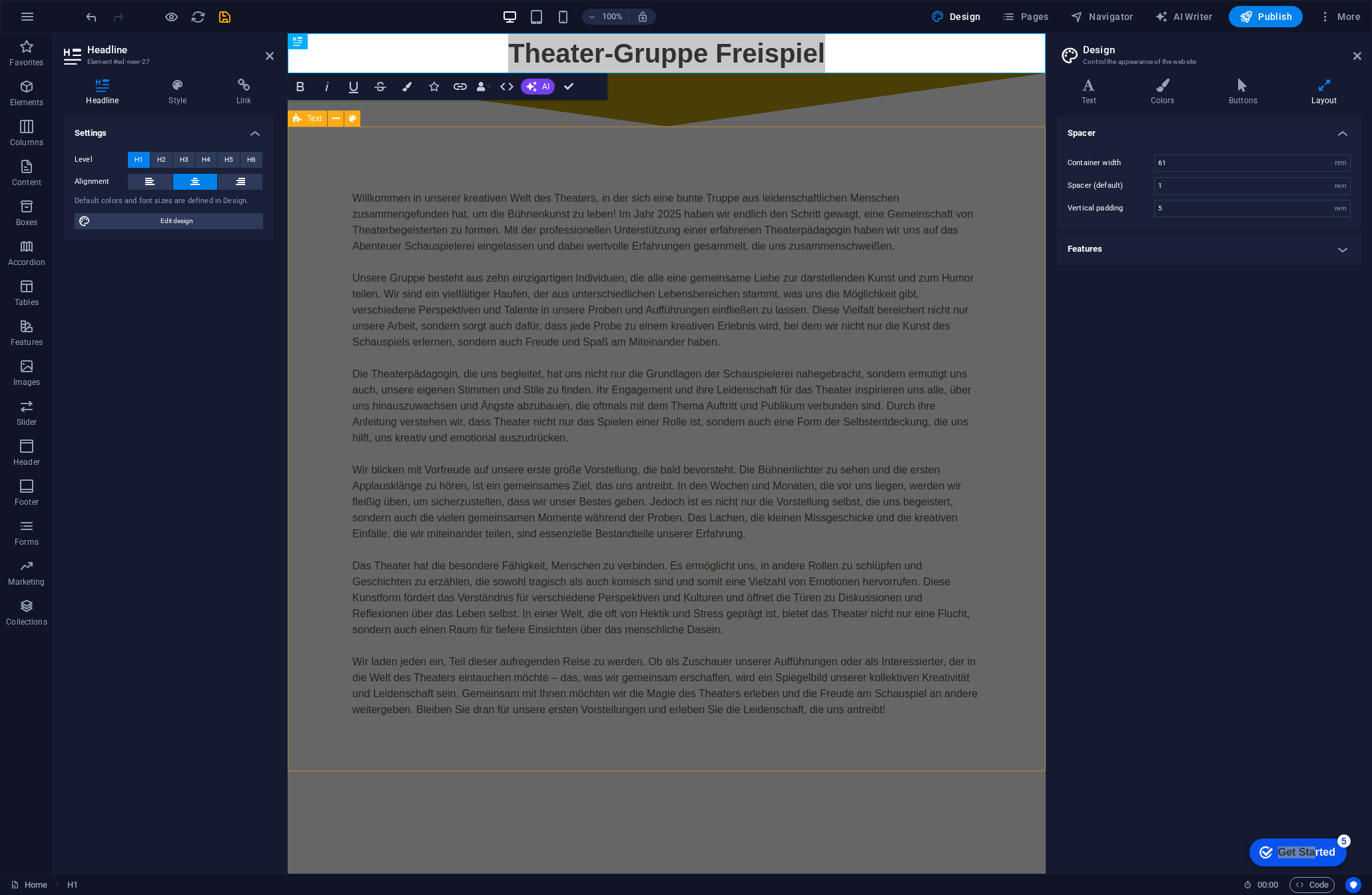
click at [623, 192] on div "Willkommen in unserer kreativen Welt des Theaters, in der sich eine bunte Trupp…" at bounding box center [667, 455] width 629 height 528
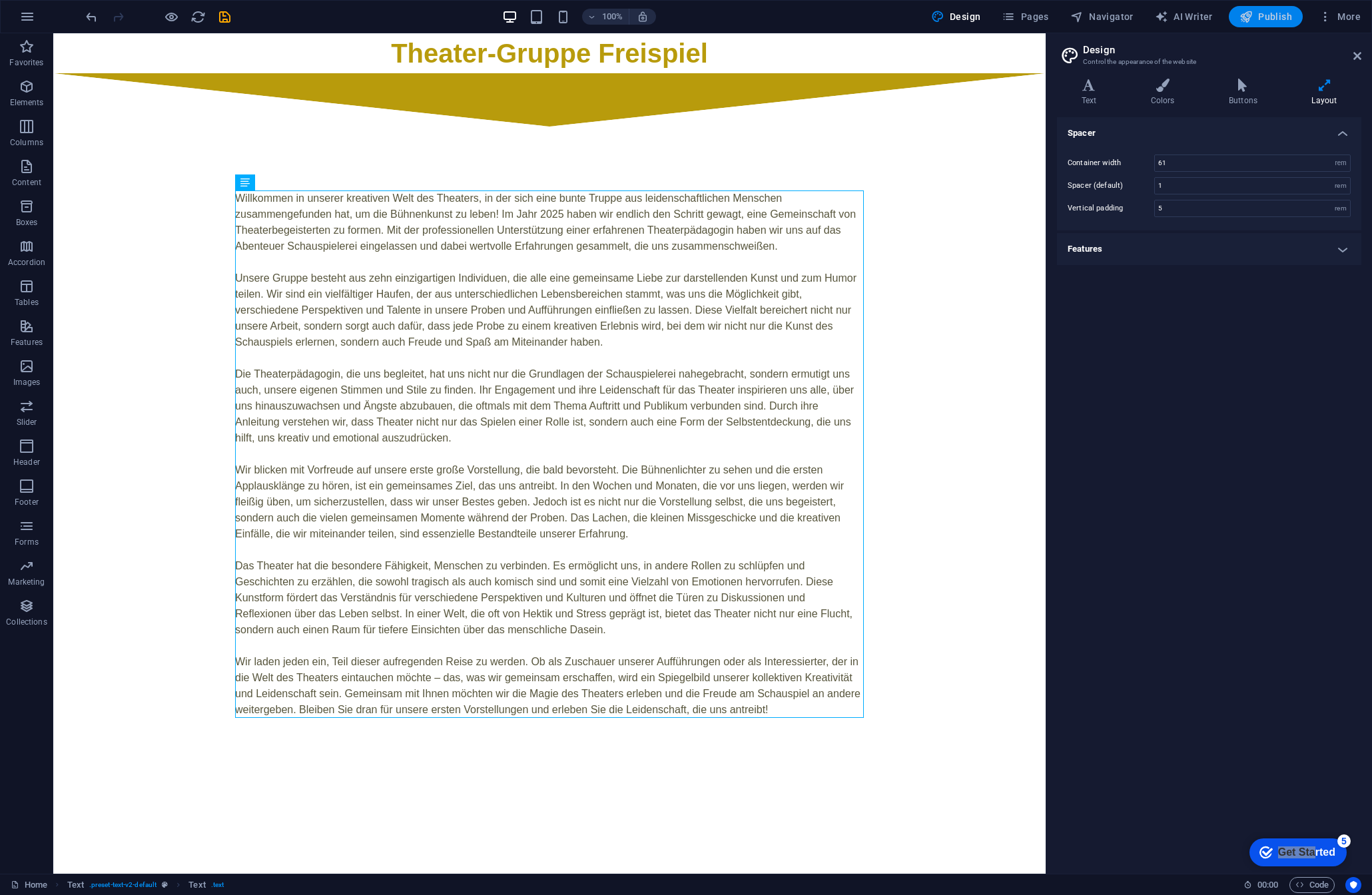
click at [1270, 19] on span "Publish" at bounding box center [1266, 16] width 53 height 13
